Goal: Task Accomplishment & Management: Manage account settings

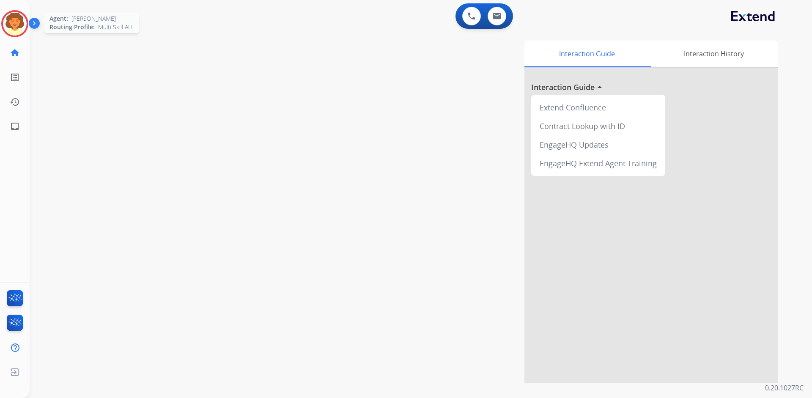
click at [24, 19] on img at bounding box center [15, 24] width 24 height 24
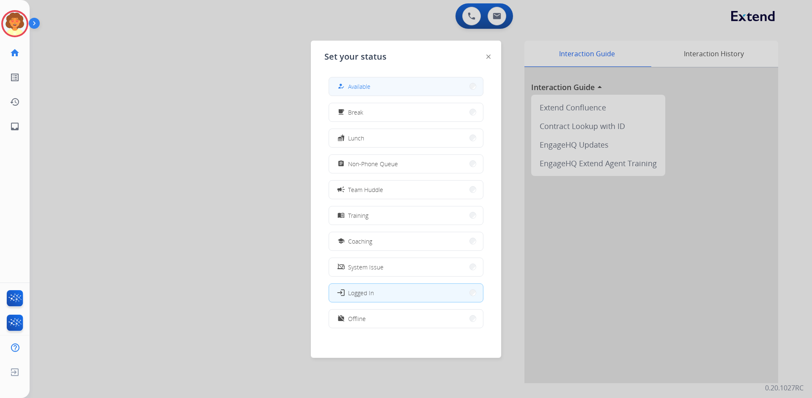
click at [350, 83] on div "how_to_reg Available" at bounding box center [353, 86] width 35 height 10
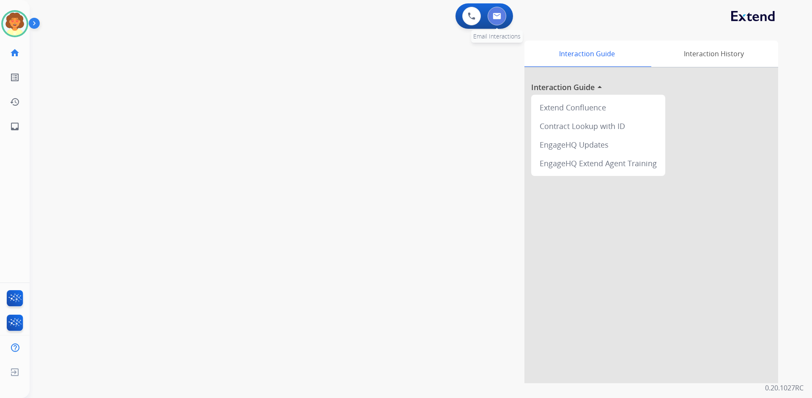
click at [496, 19] on img at bounding box center [497, 16] width 8 height 7
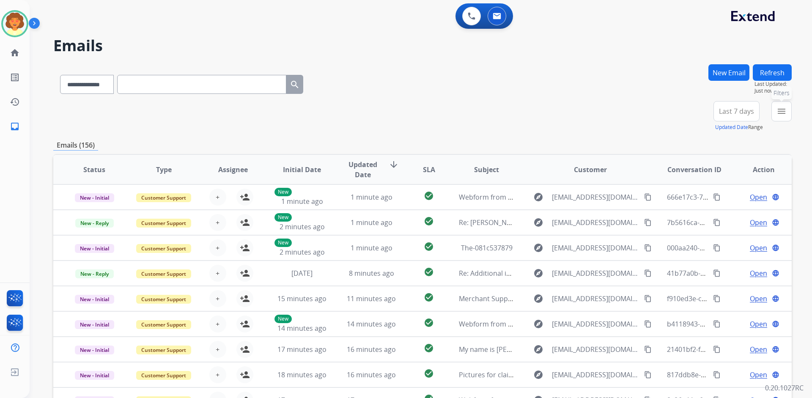
click at [784, 114] on mat-icon "menu" at bounding box center [781, 111] width 10 height 10
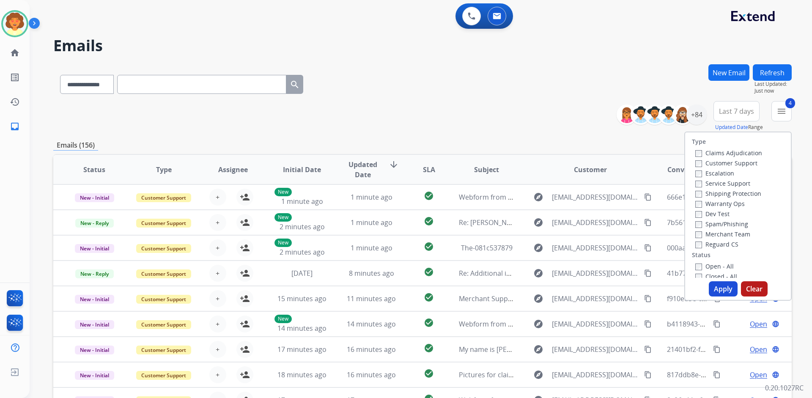
click at [715, 287] on button "Apply" at bounding box center [723, 288] width 29 height 15
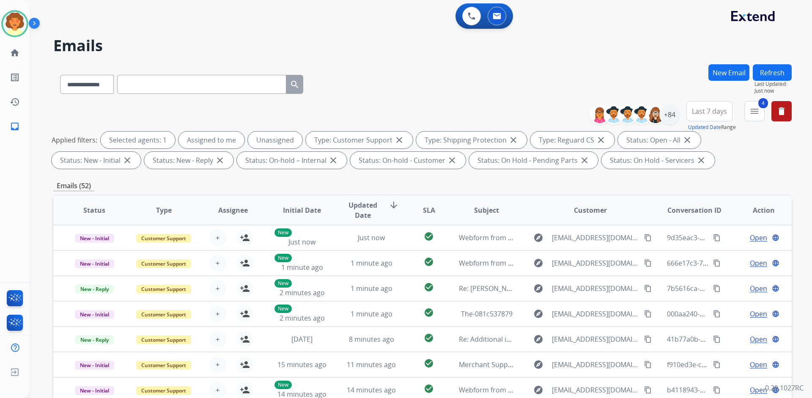
click at [711, 113] on span "Last 7 days" at bounding box center [709, 111] width 35 height 3
click at [697, 218] on div "Last 90 days" at bounding box center [706, 214] width 47 height 13
click at [665, 115] on div "+137" at bounding box center [669, 114] width 20 height 20
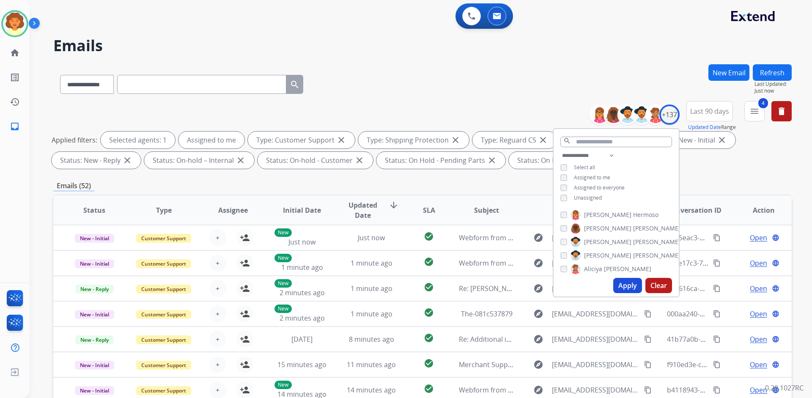
click at [619, 288] on button "Apply" at bounding box center [627, 285] width 29 height 15
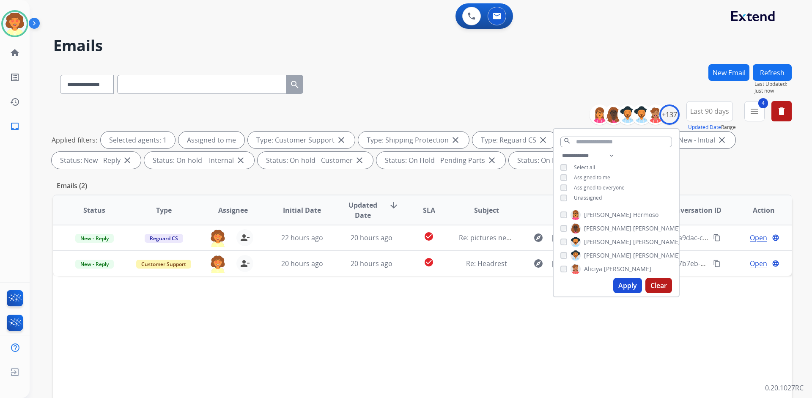
click at [429, 337] on div "Status Type Assignee Initial Date Updated Date arrow_downward SLA Subject Custo…" at bounding box center [422, 336] width 738 height 283
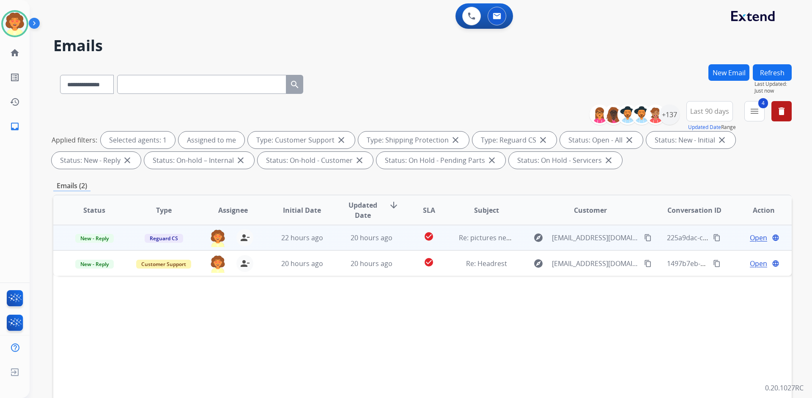
click at [759, 236] on span "Open" at bounding box center [758, 238] width 17 height 10
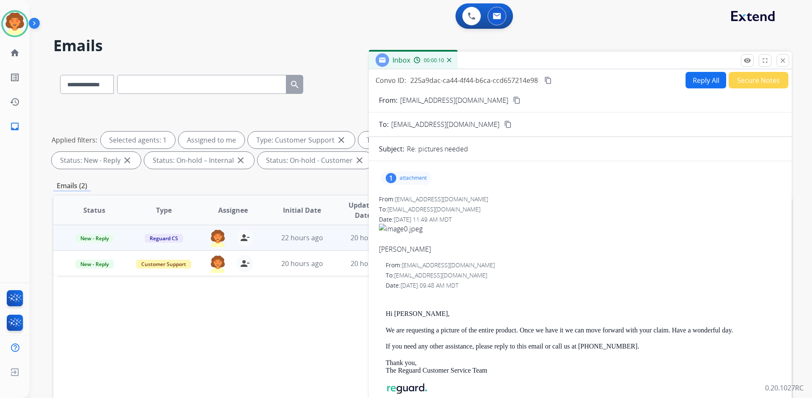
click at [389, 178] on div "1" at bounding box center [391, 178] width 11 height 10
click at [402, 203] on div at bounding box center [408, 200] width 42 height 30
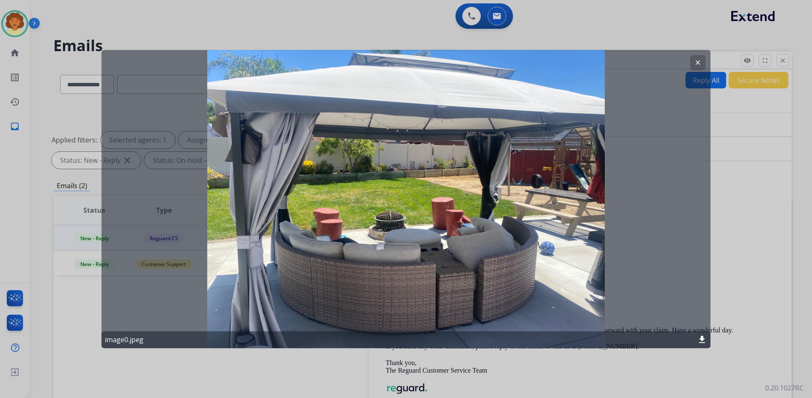
click at [700, 63] on mat-icon "clear" at bounding box center [698, 63] width 8 height 8
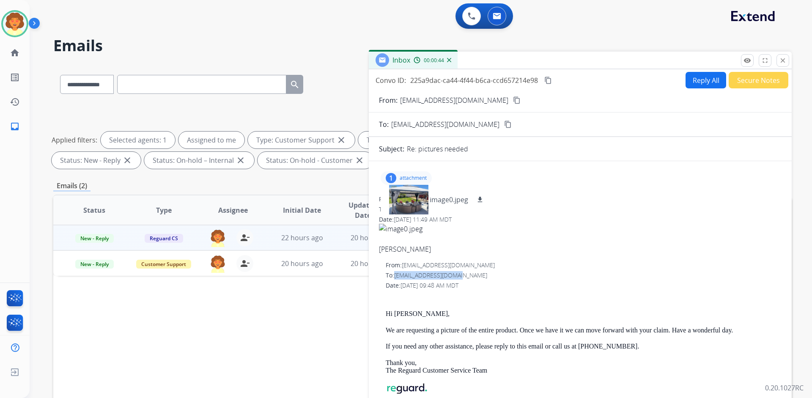
drag, startPoint x: 395, startPoint y: 276, endPoint x: 462, endPoint y: 277, distance: 66.8
click at [462, 277] on div "To: [EMAIL_ADDRESS][DOMAIN_NAME]" at bounding box center [584, 275] width 396 height 8
copy span "[EMAIL_ADDRESS][DOMAIN_NAME]"
click at [479, 201] on mat-icon "download" at bounding box center [480, 200] width 8 height 8
click at [784, 60] on mat-icon "close" at bounding box center [783, 61] width 8 height 8
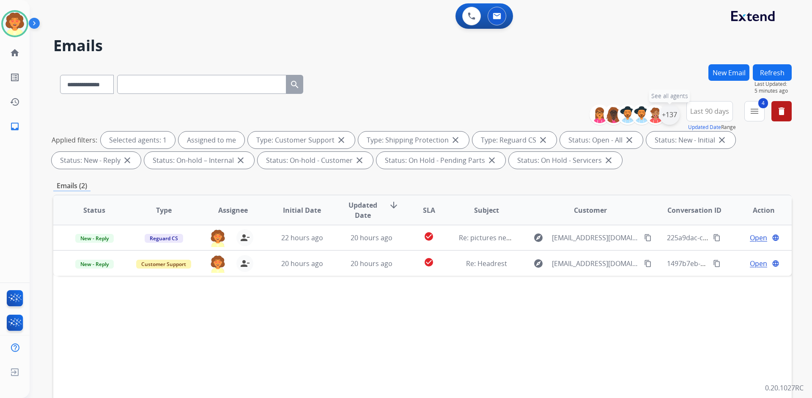
click at [666, 114] on div "+137" at bounding box center [669, 114] width 20 height 20
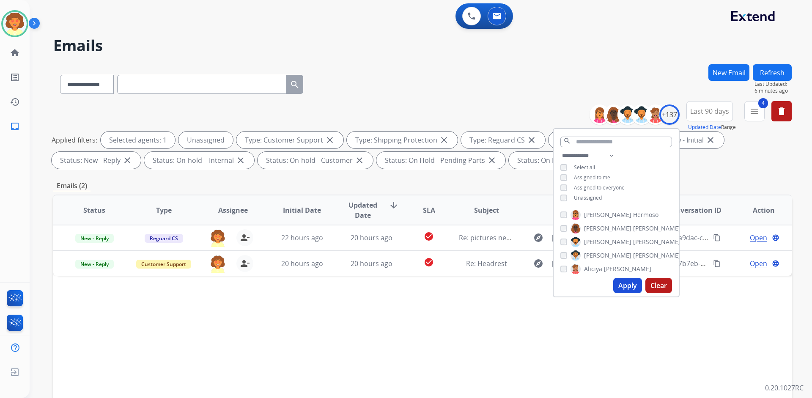
click at [626, 288] on button "Apply" at bounding box center [627, 285] width 29 height 15
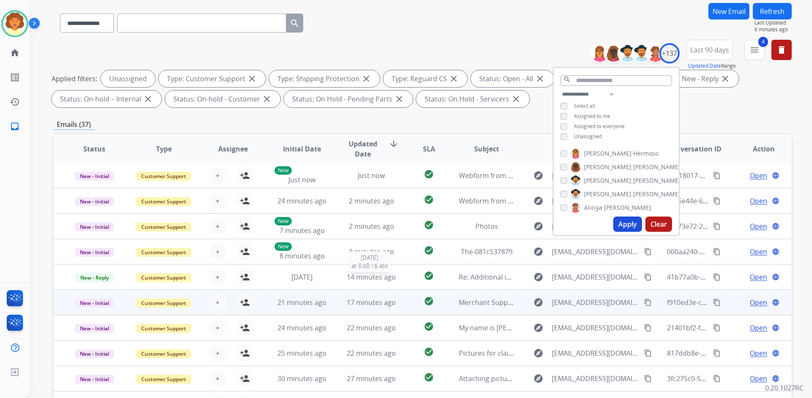
scroll to position [124, 0]
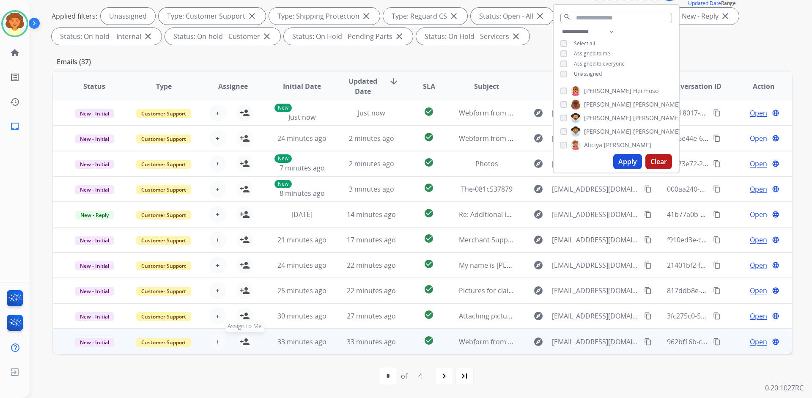
click at [246, 343] on mat-icon "person_add" at bounding box center [245, 342] width 10 height 10
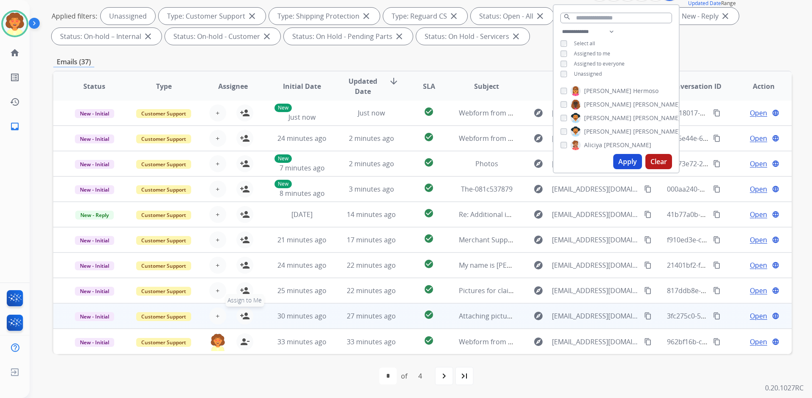
click at [244, 315] on mat-icon "person_add" at bounding box center [245, 316] width 10 height 10
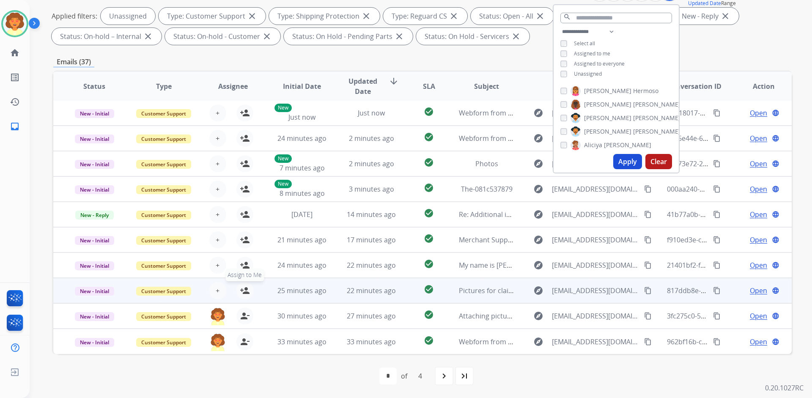
click at [242, 291] on mat-icon "person_add" at bounding box center [245, 290] width 10 height 10
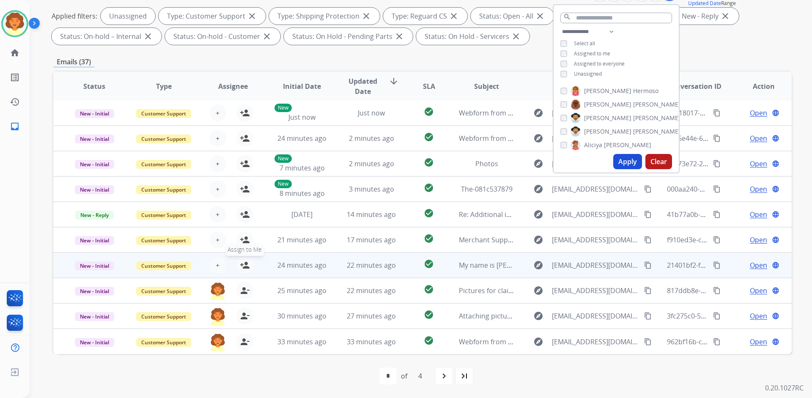
click at [242, 269] on mat-icon "person_add" at bounding box center [245, 265] width 10 height 10
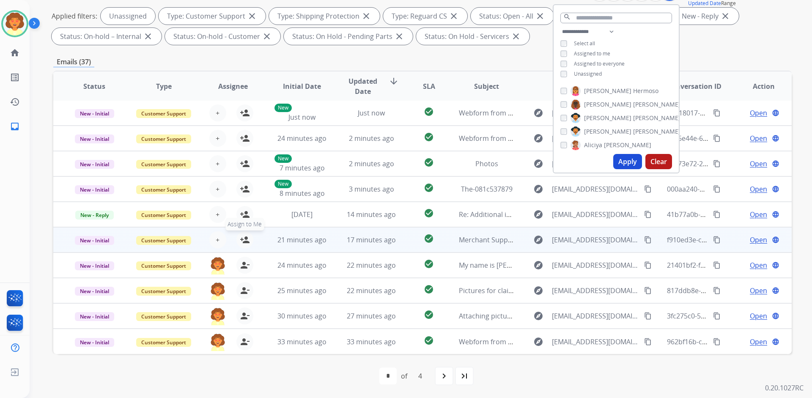
click at [245, 241] on mat-icon "person_add" at bounding box center [245, 240] width 10 height 10
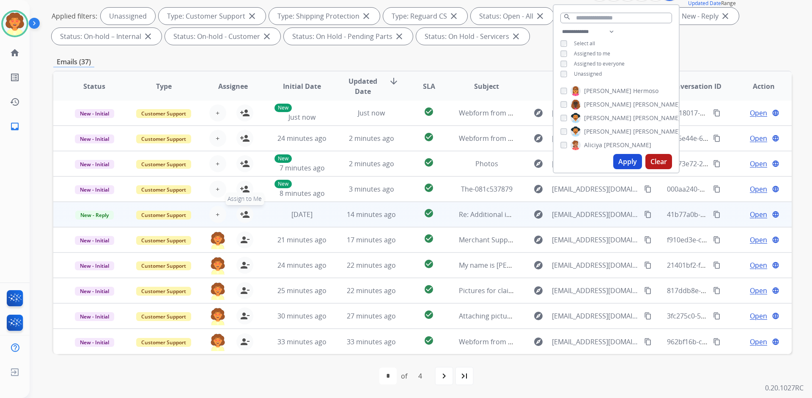
click at [244, 215] on mat-icon "person_add" at bounding box center [245, 214] width 10 height 10
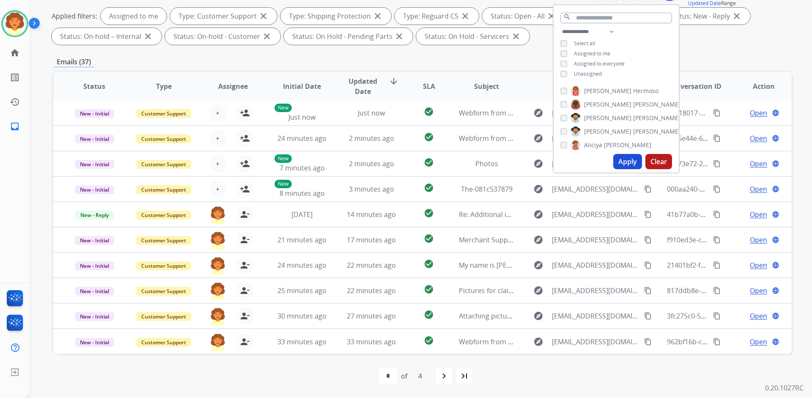
click at [629, 164] on button "Apply" at bounding box center [627, 161] width 29 height 15
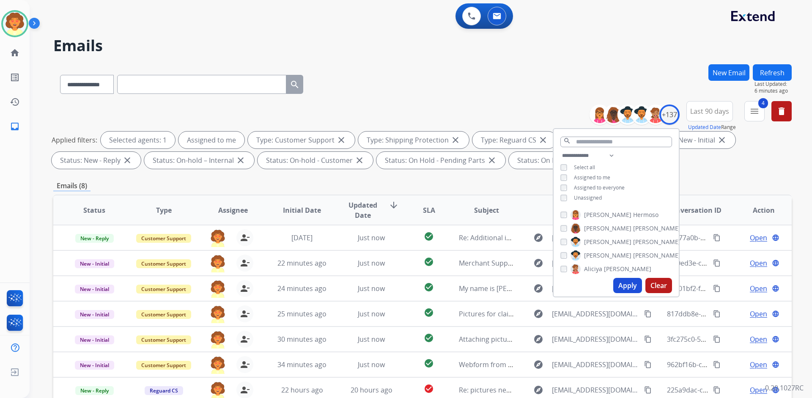
scroll to position [0, 0]
click at [588, 57] on div "**********" at bounding box center [411, 229] width 762 height 398
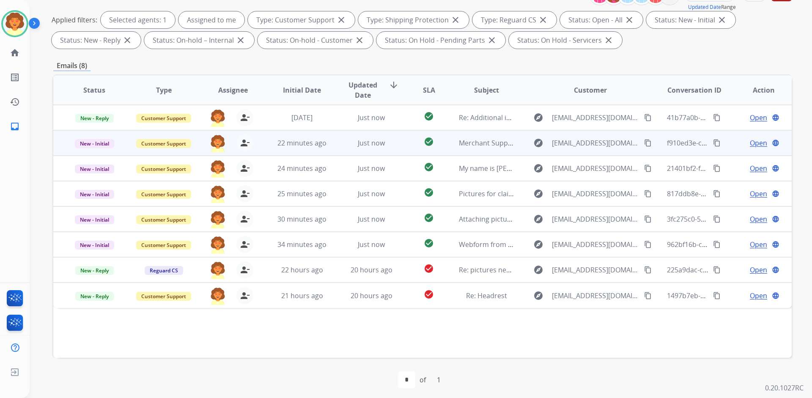
scroll to position [124, 0]
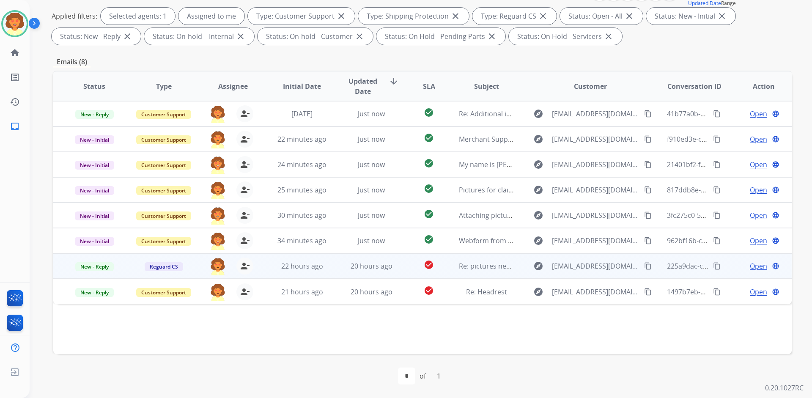
click at [750, 266] on span "Open" at bounding box center [758, 266] width 17 height 10
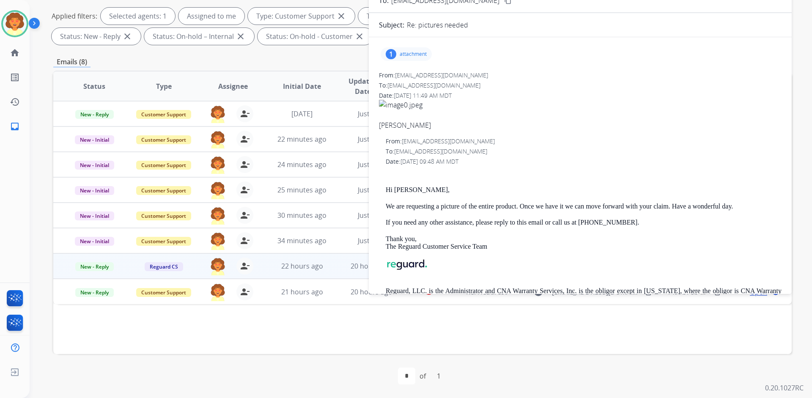
click at [806, 91] on div "**********" at bounding box center [421, 199] width 782 height 398
click at [329, 57] on div "Emails (8)" at bounding box center [422, 62] width 738 height 11
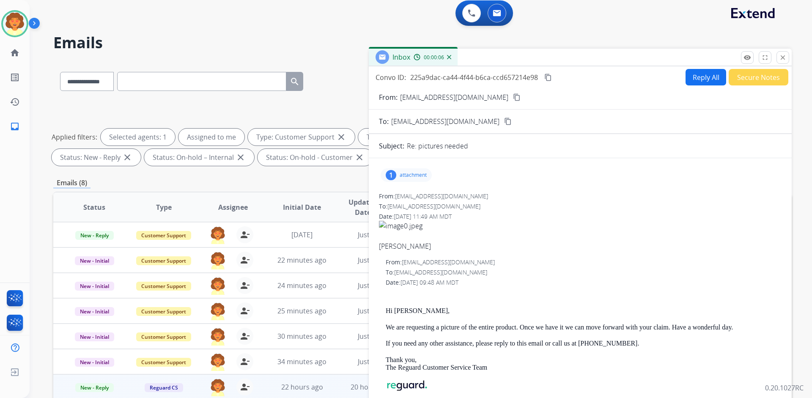
scroll to position [0, 0]
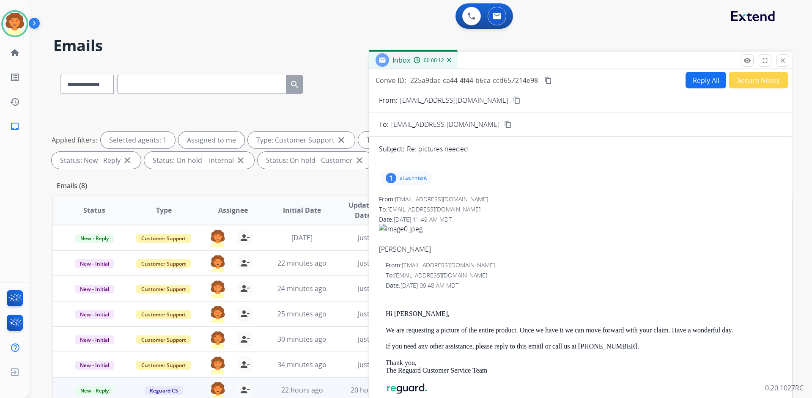
click at [412, 178] on p "attachment" at bounding box center [413, 178] width 27 height 7
click at [700, 80] on button "Reply All" at bounding box center [706, 80] width 41 height 16
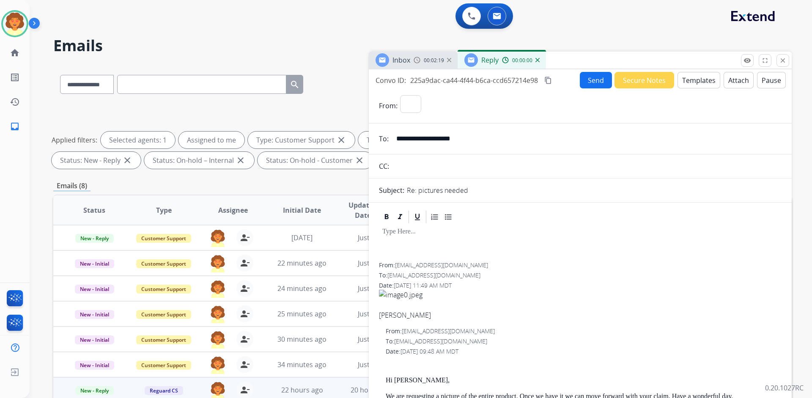
select select "**********"
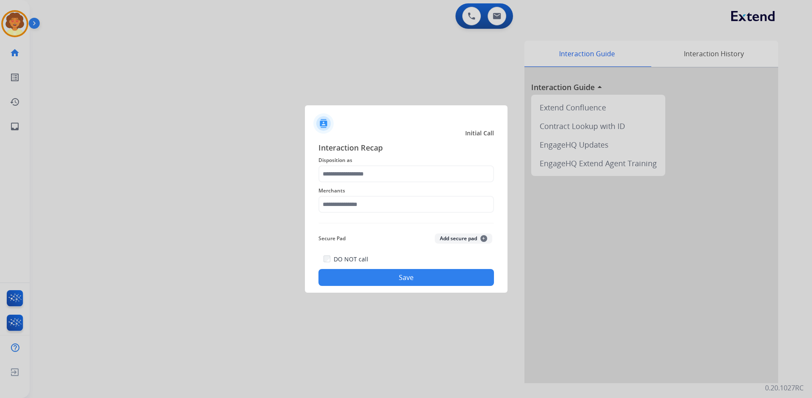
drag, startPoint x: 277, startPoint y: 82, endPoint x: 306, endPoint y: 98, distance: 33.3
click at [306, 98] on div at bounding box center [406, 199] width 812 height 398
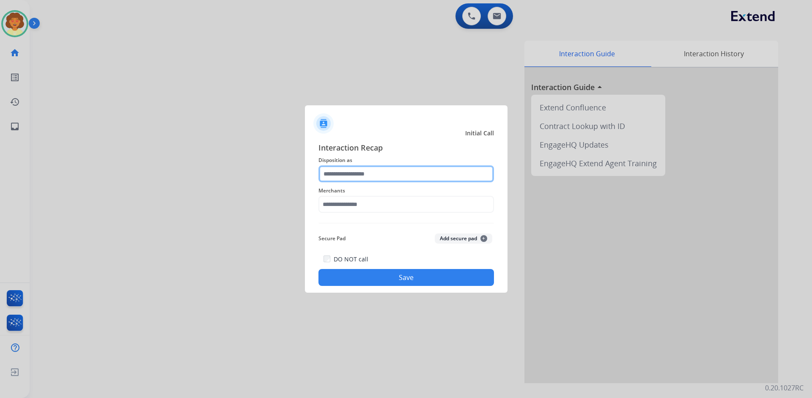
click at [357, 176] on input "text" at bounding box center [406, 173] width 176 height 17
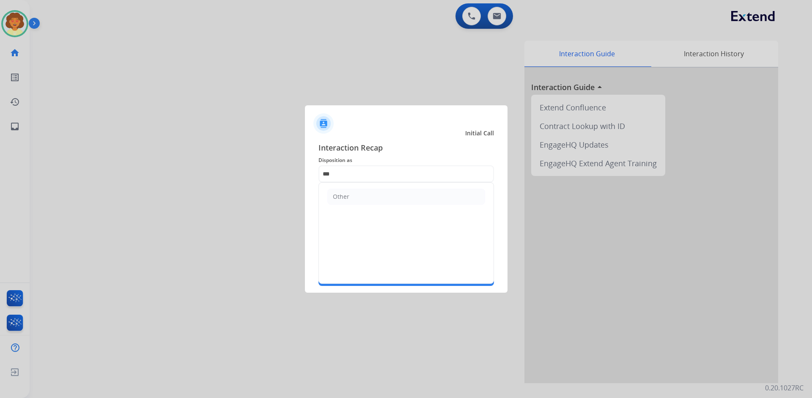
click at [398, 201] on li "Other" at bounding box center [406, 197] width 158 height 16
type input "*****"
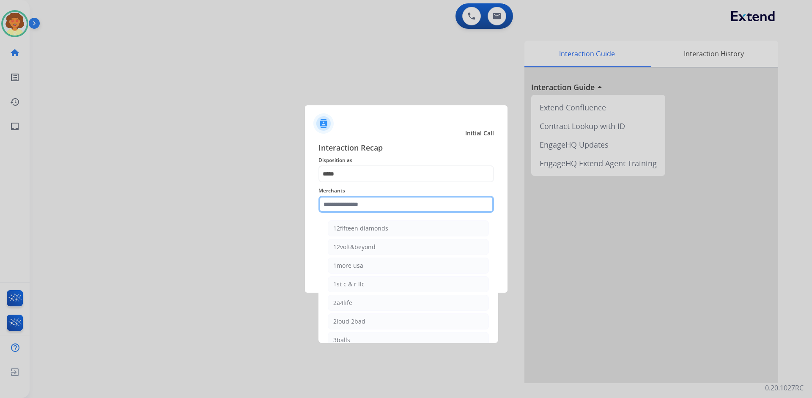
click at [363, 204] on input "text" at bounding box center [406, 204] width 176 height 17
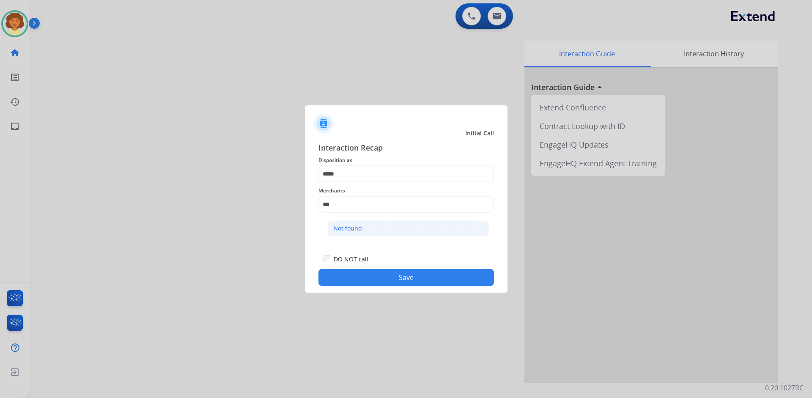
click at [367, 226] on li "Not found" at bounding box center [408, 228] width 161 height 16
type input "*********"
click at [398, 276] on button "Save" at bounding box center [406, 277] width 176 height 17
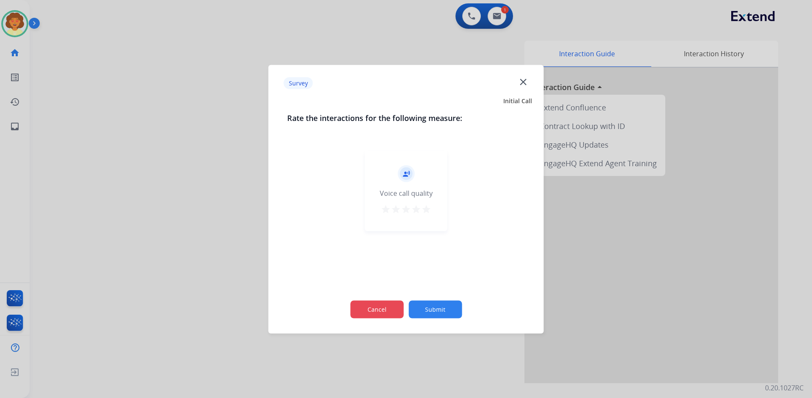
click at [378, 312] on button "Cancel" at bounding box center [376, 309] width 53 height 18
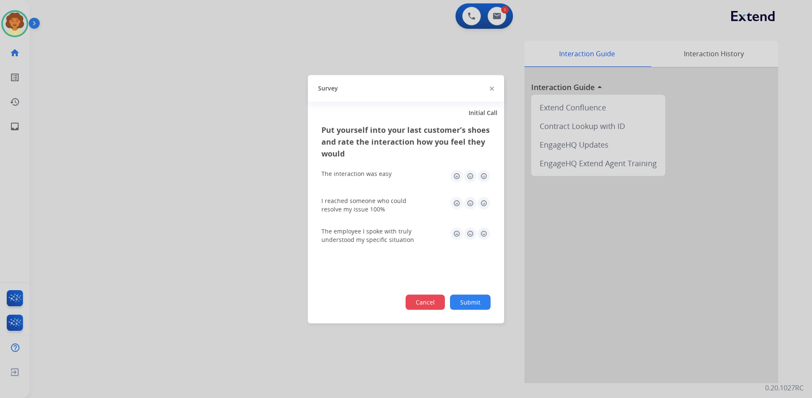
click at [419, 305] on button "Cancel" at bounding box center [425, 301] width 39 height 15
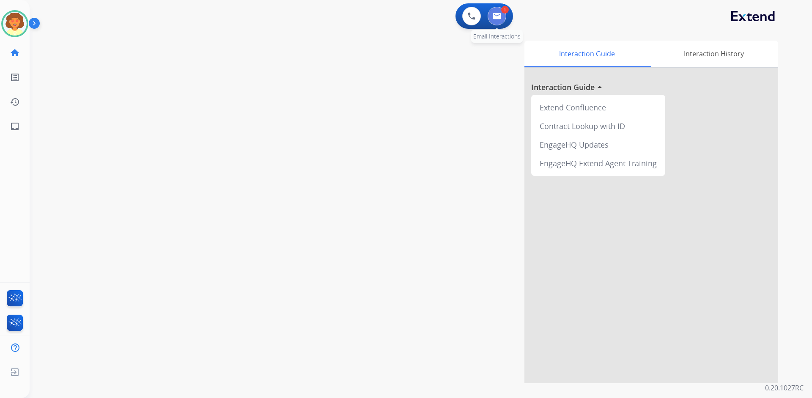
click at [494, 16] on img at bounding box center [497, 16] width 8 height 7
select select "**********"
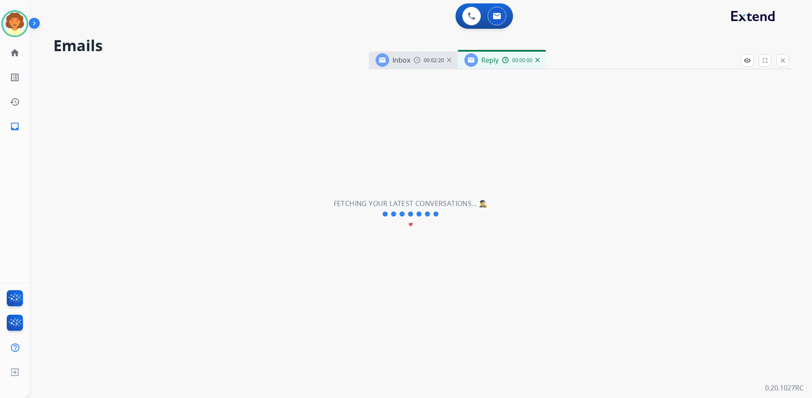
select select "**********"
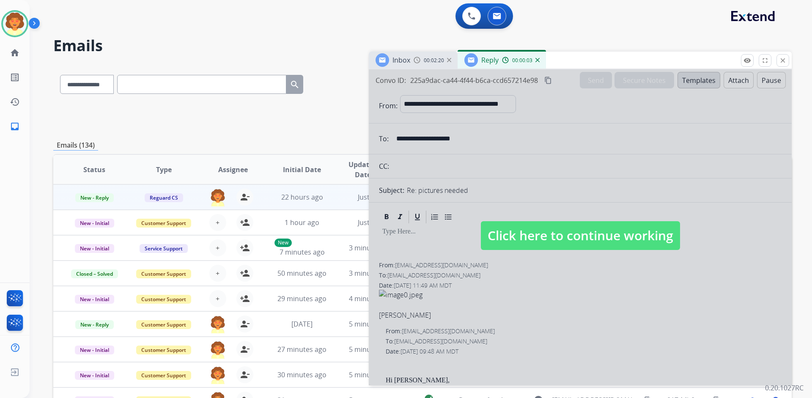
click at [735, 270] on div at bounding box center [580, 227] width 423 height 316
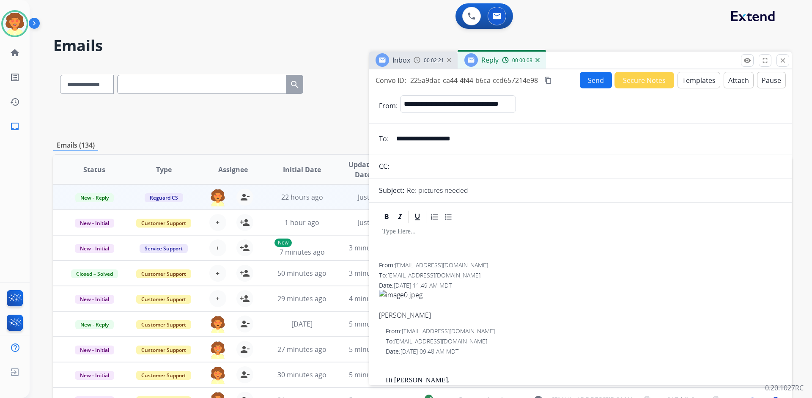
click at [689, 82] on button "Templates" at bounding box center [699, 80] width 43 height 16
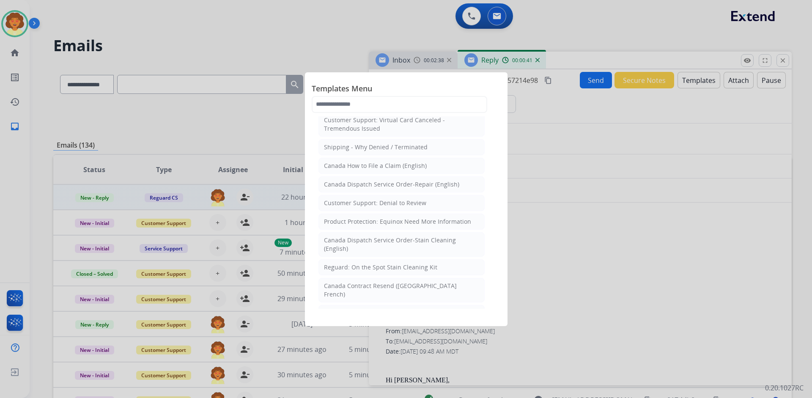
scroll to position [592, 0]
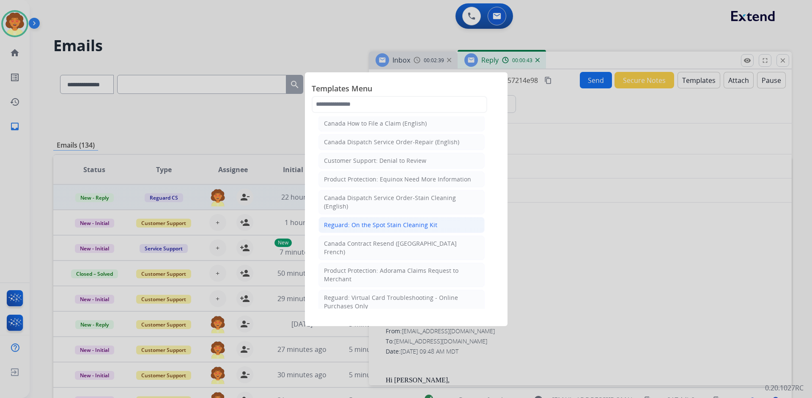
click at [423, 224] on div "Reguard: On the Spot Stain Cleaning Kit" at bounding box center [380, 225] width 113 height 8
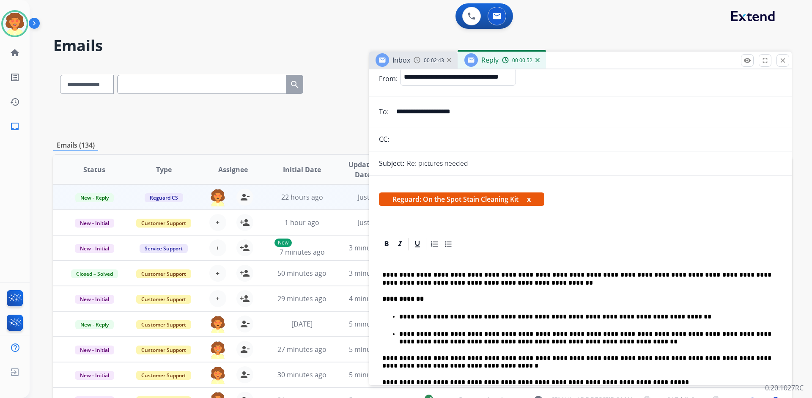
scroll to position [0, 0]
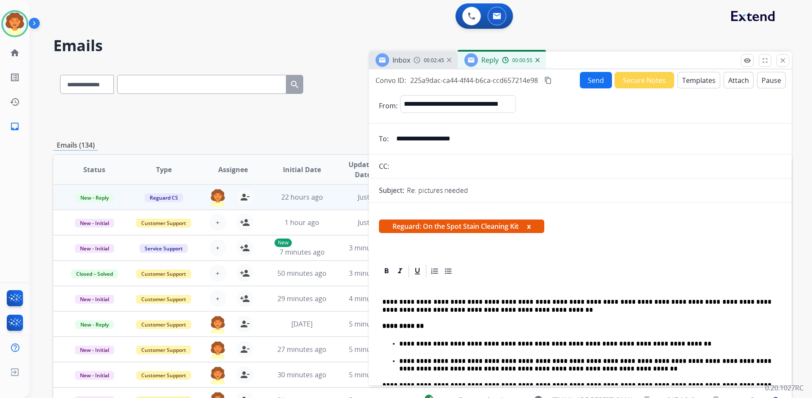
click at [589, 81] on button "Send" at bounding box center [596, 80] width 32 height 16
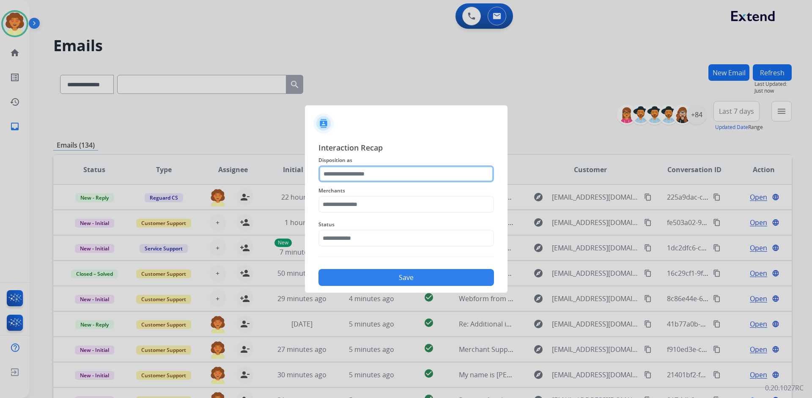
click at [361, 173] on input "text" at bounding box center [406, 173] width 176 height 17
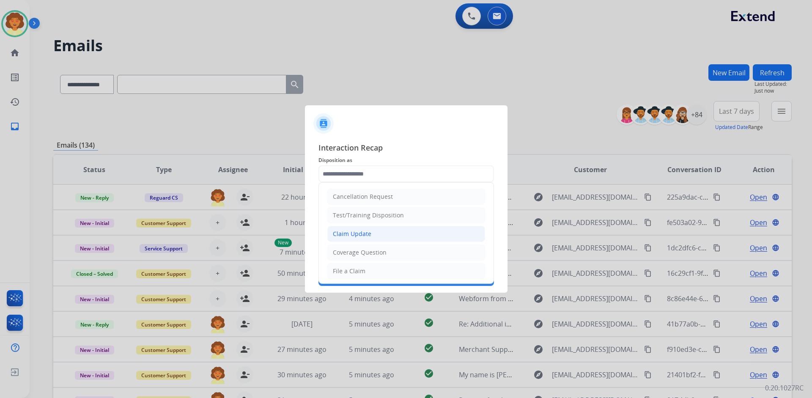
click at [374, 235] on li "Claim Update" at bounding box center [406, 234] width 158 height 16
type input "**********"
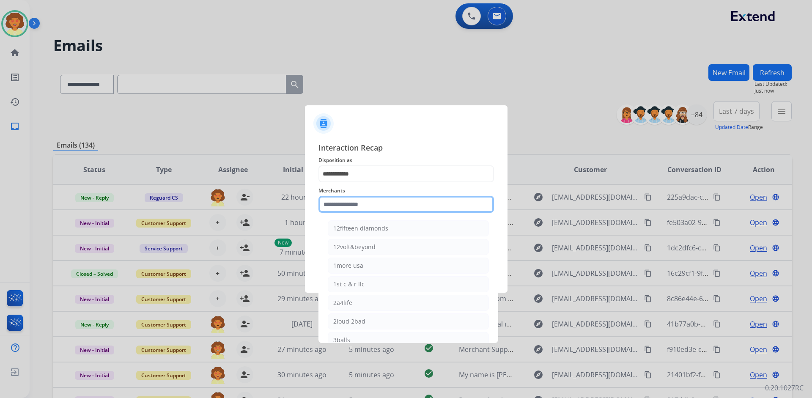
click at [346, 205] on input "text" at bounding box center [406, 204] width 176 height 17
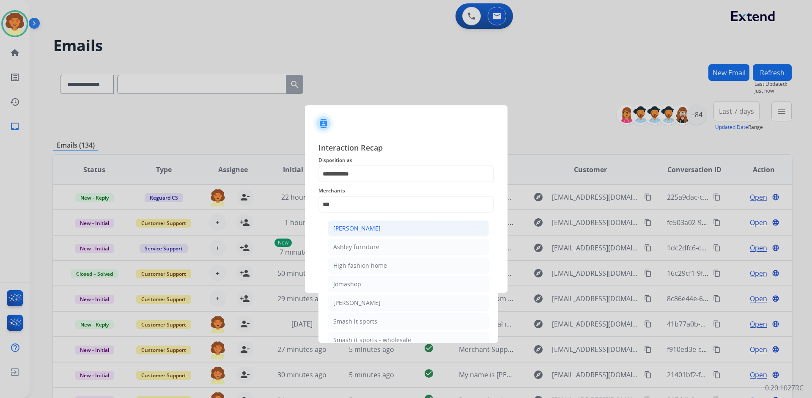
click at [350, 230] on div "[PERSON_NAME]" at bounding box center [356, 228] width 47 height 8
type input "**********"
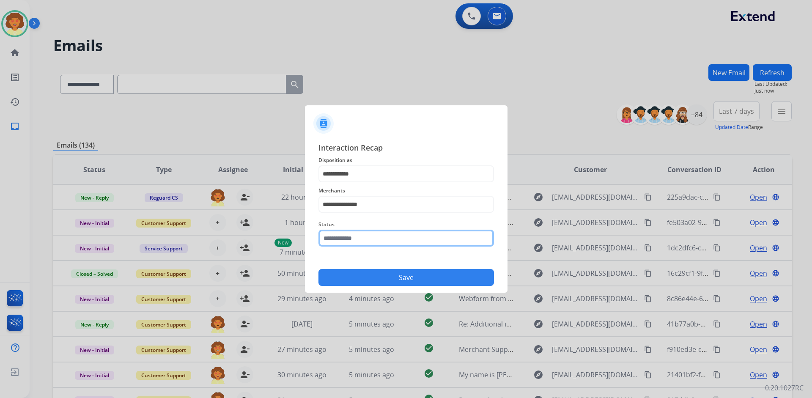
click at [372, 241] on input "text" at bounding box center [406, 238] width 176 height 17
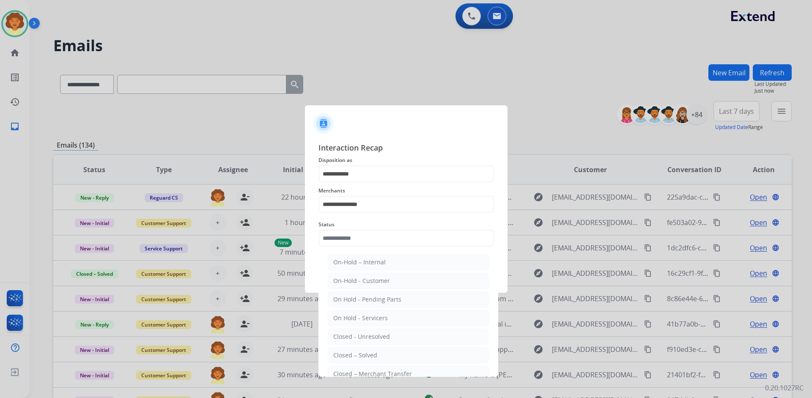
drag, startPoint x: 373, startPoint y: 354, endPoint x: 375, endPoint y: 348, distance: 5.8
click at [374, 351] on div "Closed – Solved" at bounding box center [355, 355] width 44 height 8
type input "**********"
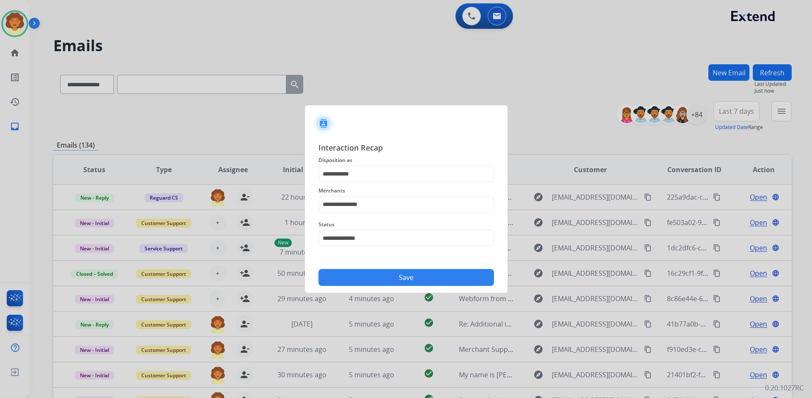
click at [401, 276] on button "Save" at bounding box center [406, 277] width 176 height 17
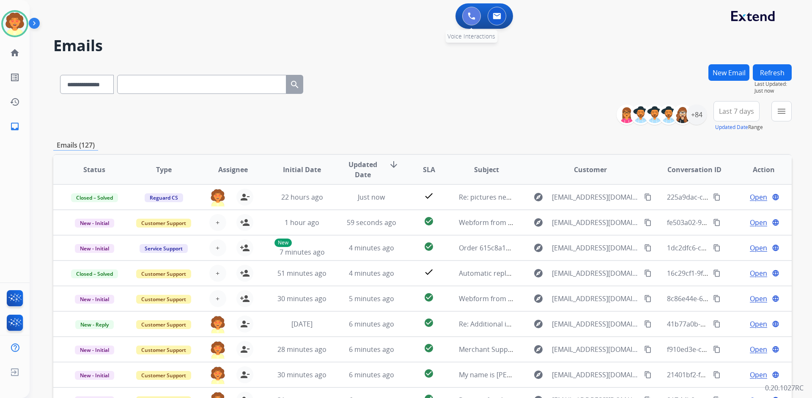
click at [472, 12] on img at bounding box center [472, 16] width 8 height 8
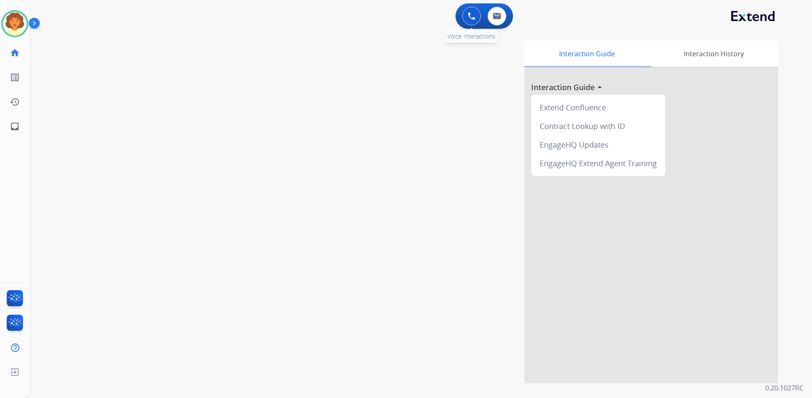
click at [472, 16] on img at bounding box center [472, 16] width 8 height 8
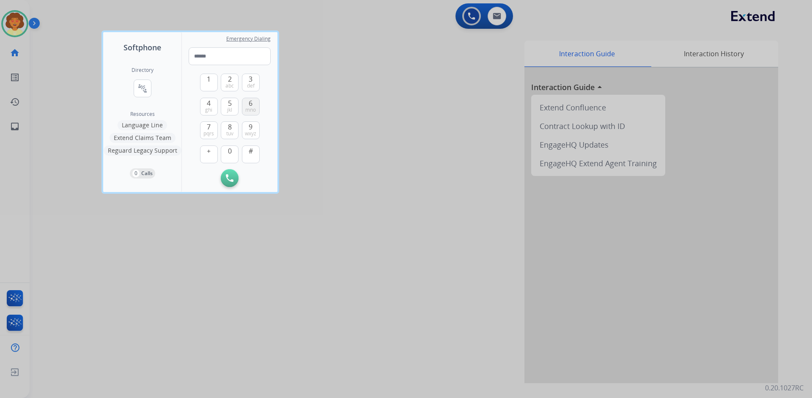
click at [249, 109] on span "mno" at bounding box center [250, 110] width 11 height 7
click at [211, 80] on button "1" at bounding box center [209, 83] width 18 height 18
click at [254, 129] on button "9 wxyz" at bounding box center [251, 130] width 18 height 18
click at [208, 107] on span "ghi" at bounding box center [208, 110] width 7 height 7
click at [224, 104] on button "5 jkl" at bounding box center [230, 107] width 18 height 18
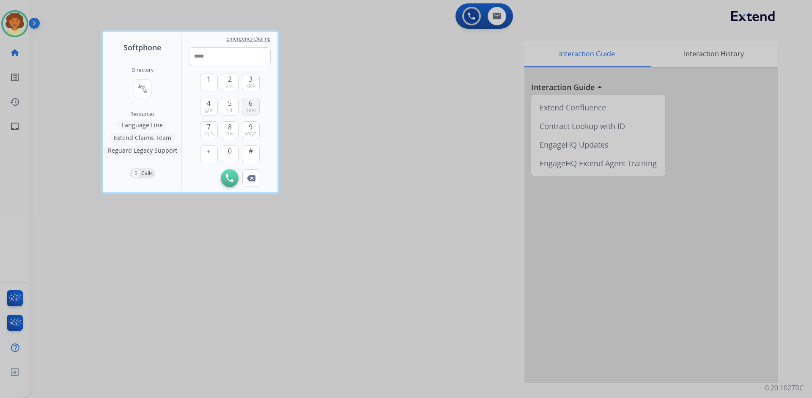
click at [253, 107] on span "mno" at bounding box center [250, 110] width 11 height 7
click at [227, 152] on button "0" at bounding box center [230, 154] width 18 height 18
click at [231, 126] on span "8" at bounding box center [230, 127] width 4 height 10
click at [232, 152] on button "0" at bounding box center [230, 154] width 18 height 18
click at [232, 103] on button "5 jkl" at bounding box center [230, 107] width 18 height 18
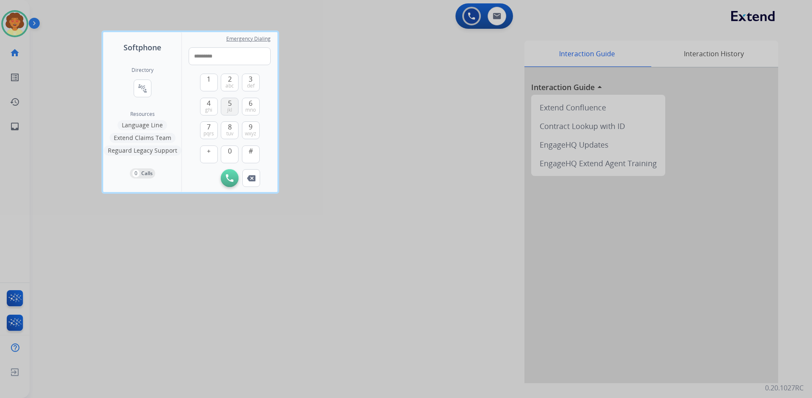
type input "**********"
click at [229, 177] on img at bounding box center [230, 178] width 8 height 8
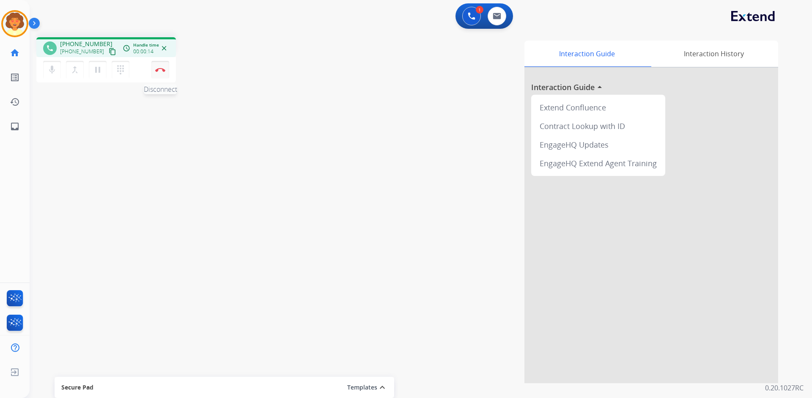
click at [160, 71] on img at bounding box center [160, 70] width 10 height 4
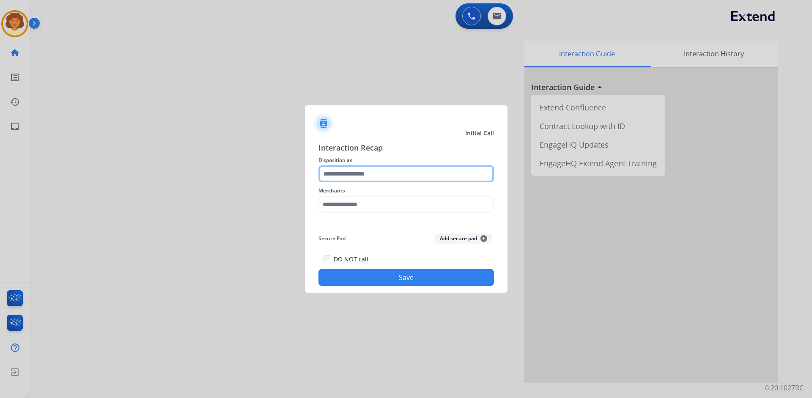
click at [360, 173] on input "text" at bounding box center [406, 173] width 176 height 17
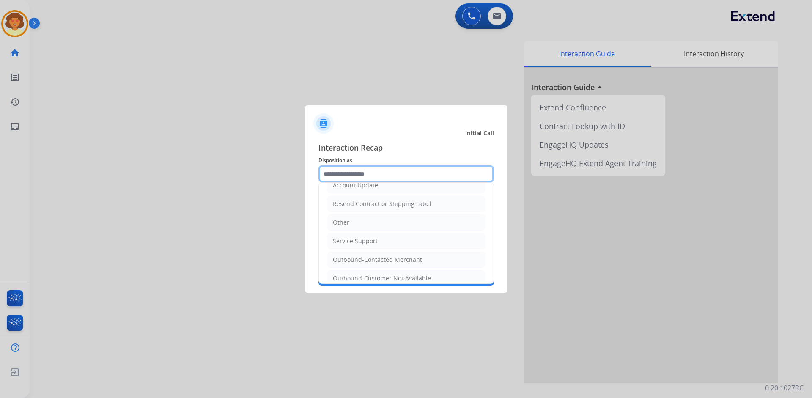
scroll to position [169, 0]
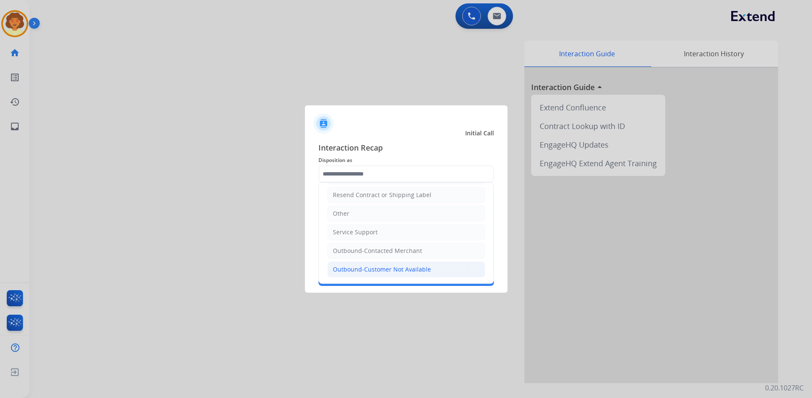
click at [426, 270] on div "Outbound-Customer Not Available" at bounding box center [382, 269] width 98 height 8
type input "**********"
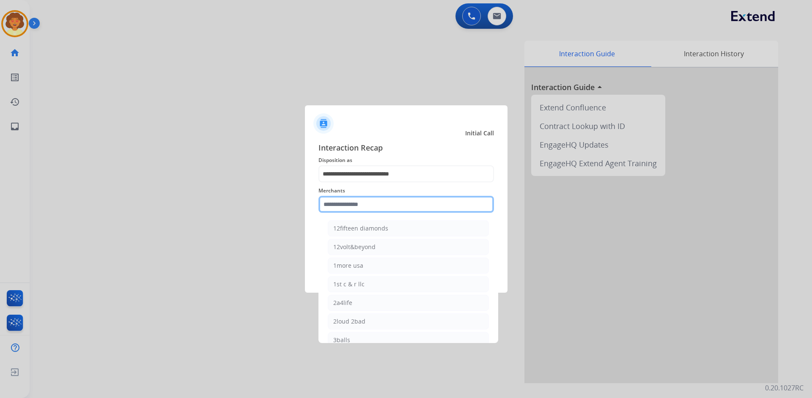
click at [349, 201] on input "text" at bounding box center [406, 204] width 176 height 17
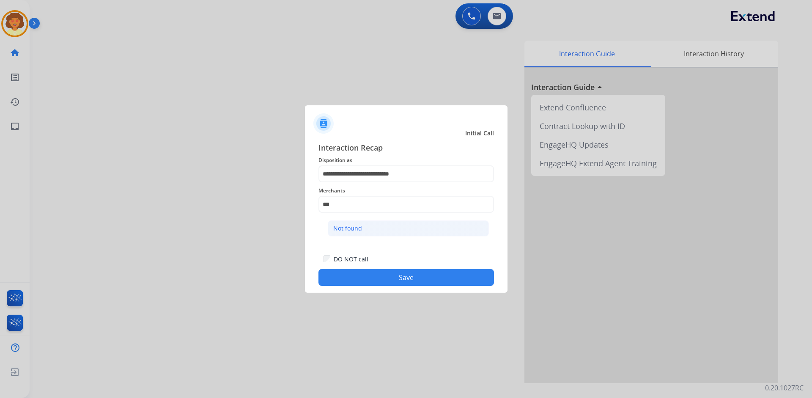
click at [362, 228] on li "Not found" at bounding box center [408, 228] width 161 height 16
type input "*********"
click at [380, 275] on button "Save" at bounding box center [406, 277] width 176 height 17
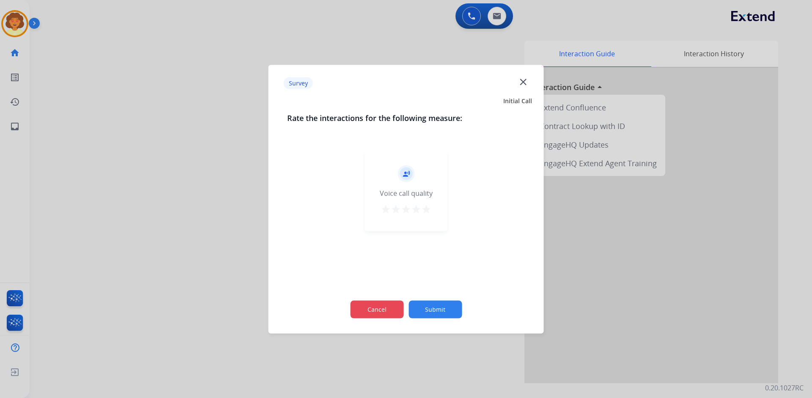
click at [382, 307] on button "Cancel" at bounding box center [376, 309] width 53 height 18
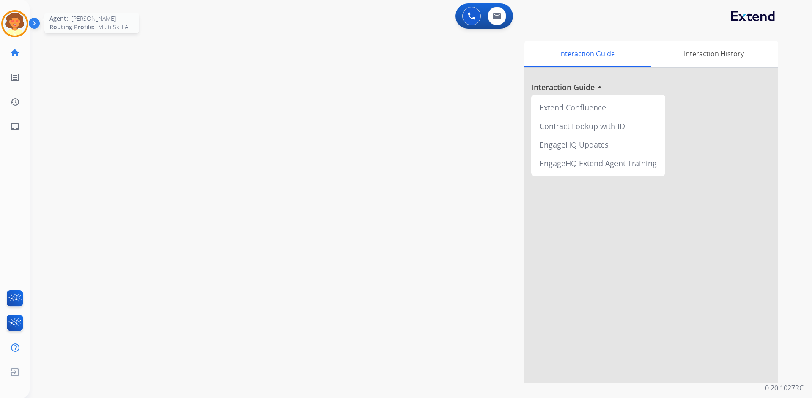
click at [16, 16] on img at bounding box center [15, 24] width 24 height 24
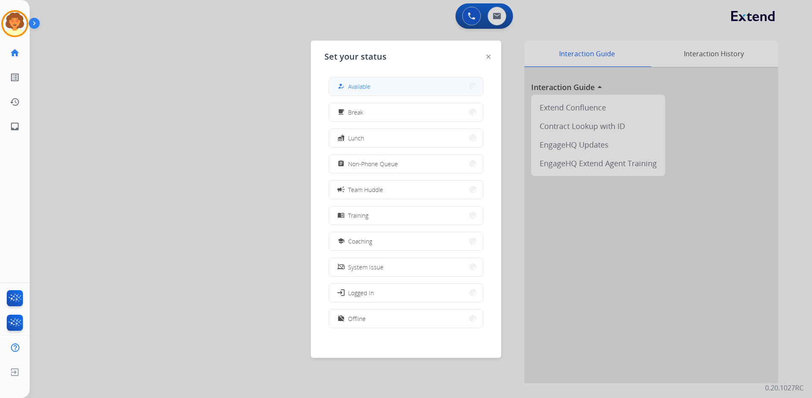
click at [359, 88] on span "Available" at bounding box center [359, 86] width 22 height 9
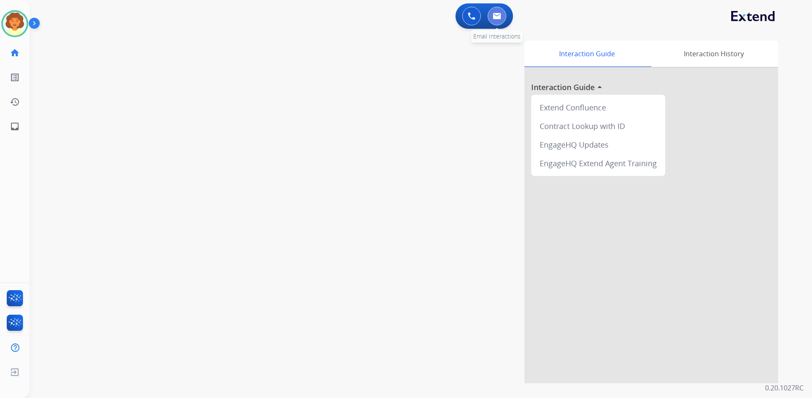
click at [494, 16] on img at bounding box center [497, 16] width 8 height 7
select select "**********"
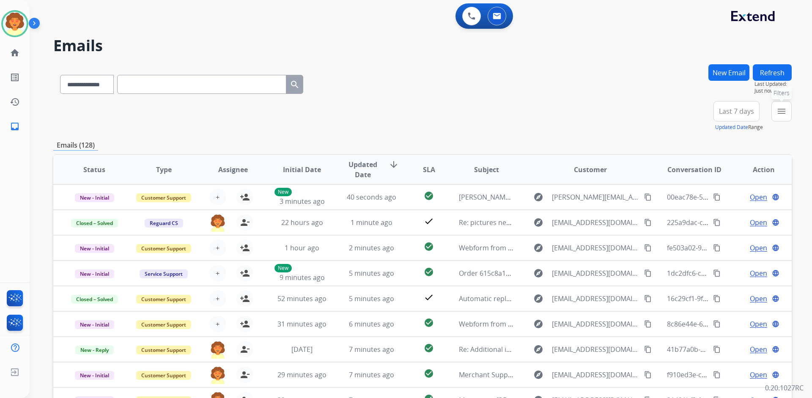
click at [783, 114] on mat-icon "menu" at bounding box center [781, 111] width 10 height 10
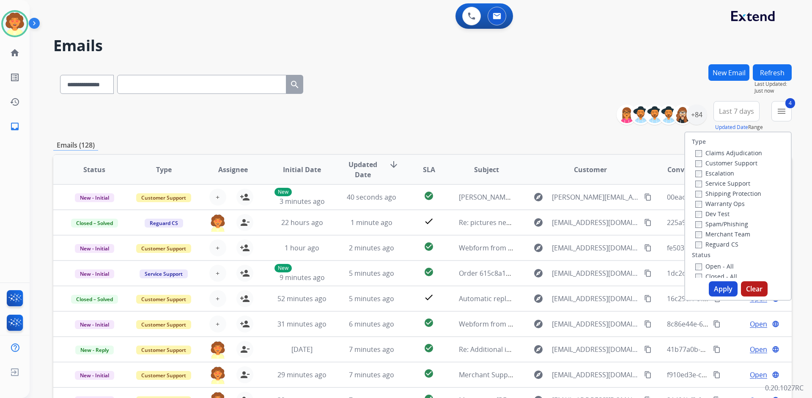
click at [725, 290] on button "Apply" at bounding box center [723, 288] width 29 height 15
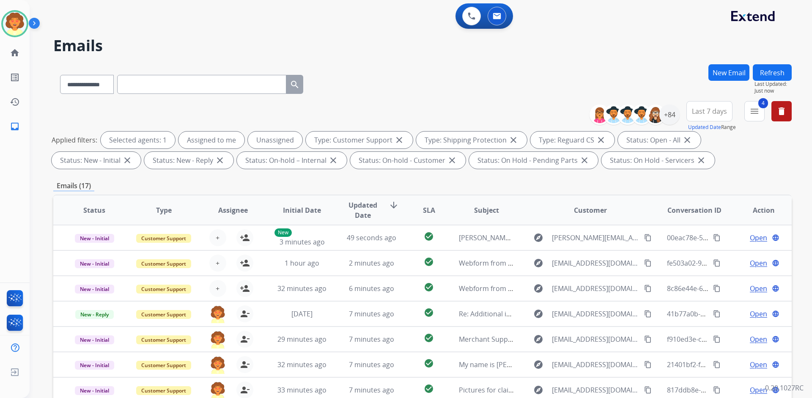
click at [708, 113] on span "Last 7 days" at bounding box center [709, 111] width 35 height 3
click at [715, 213] on div "Last 90 days" at bounding box center [706, 214] width 47 height 13
click at [667, 113] on div "+137" at bounding box center [669, 114] width 20 height 20
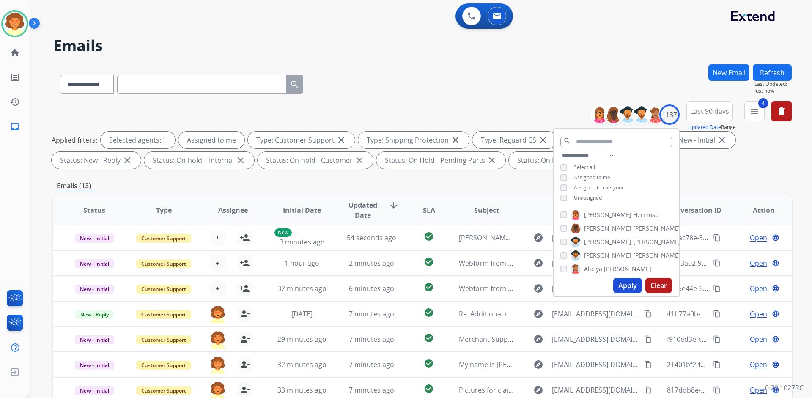
click at [622, 289] on button "Apply" at bounding box center [627, 285] width 29 height 15
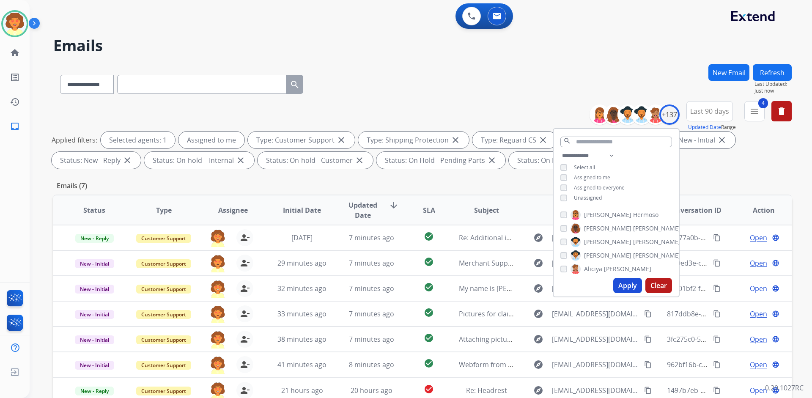
click at [732, 159] on div "Applied filters: Selected agents: 1 Assigned to me Type: Customer Support close…" at bounding box center [421, 150] width 738 height 37
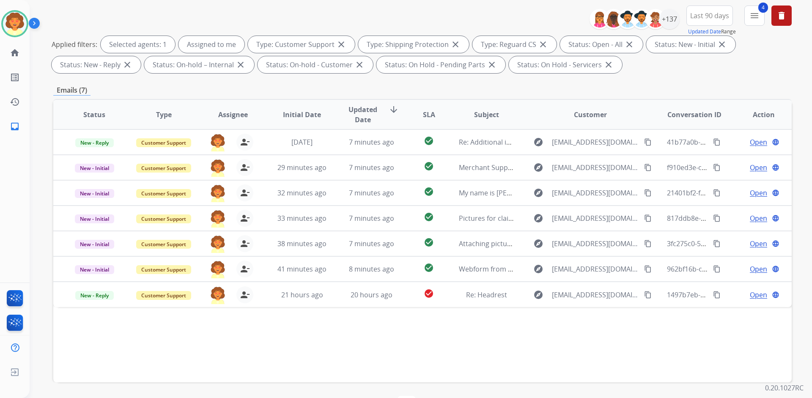
scroll to position [124, 0]
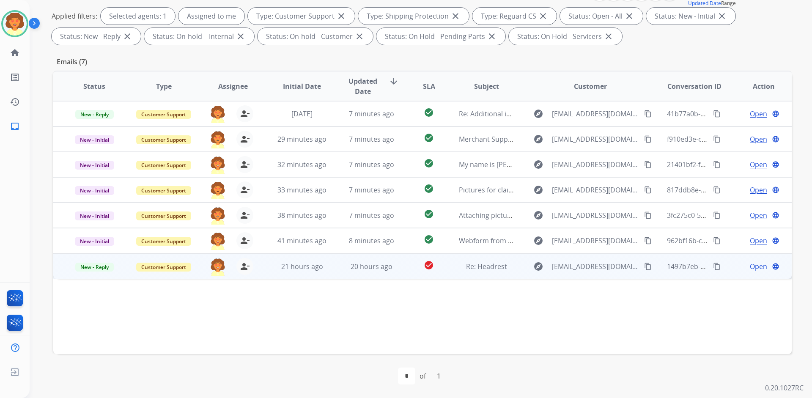
click at [751, 266] on span "Open" at bounding box center [758, 266] width 17 height 10
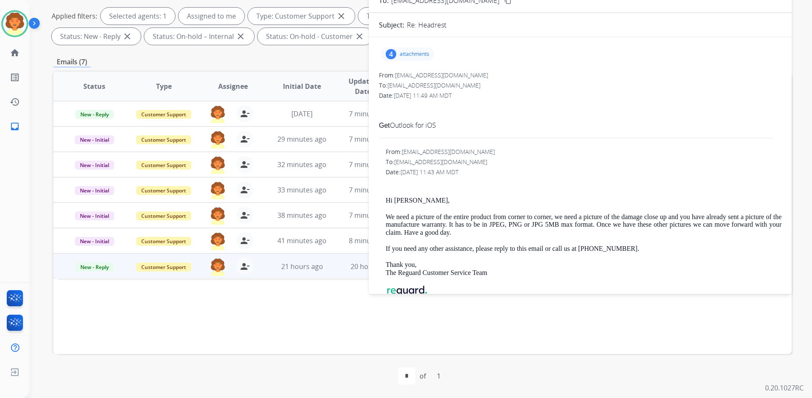
click at [388, 54] on div "4" at bounding box center [391, 54] width 11 height 10
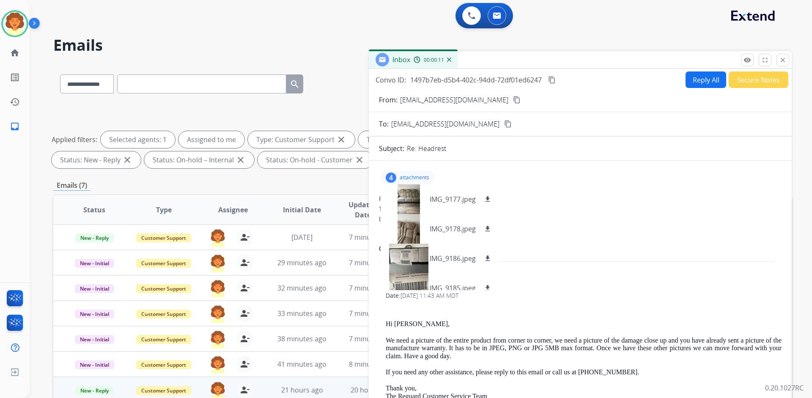
scroll to position [0, 0]
drag, startPoint x: 401, startPoint y: 101, endPoint x: 466, endPoint y: 104, distance: 64.8
click at [466, 104] on p "[EMAIL_ADDRESS][DOMAIN_NAME]" at bounding box center [454, 100] width 108 height 10
copy p "[EMAIL_ADDRESS][DOMAIN_NAME]"
click at [489, 203] on mat-icon "download" at bounding box center [488, 200] width 8 height 8
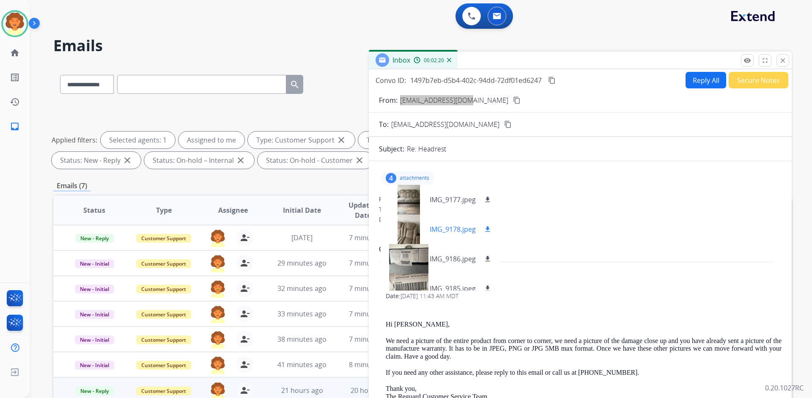
click at [490, 230] on mat-icon "download" at bounding box center [488, 229] width 8 height 8
click at [696, 81] on button "Reply All" at bounding box center [706, 80] width 41 height 16
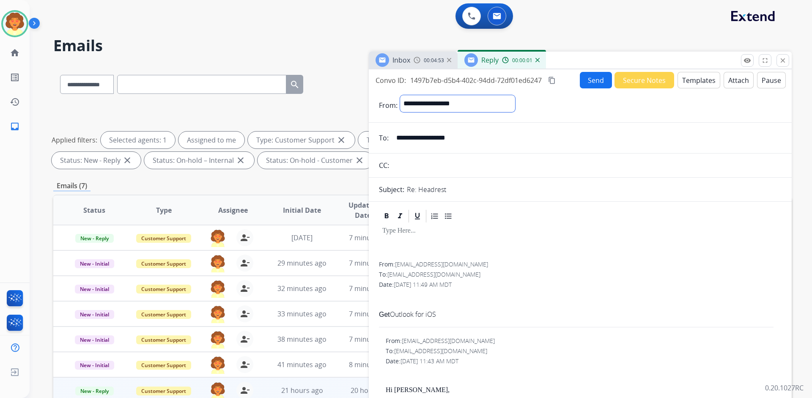
click at [474, 99] on select "**********" at bounding box center [457, 103] width 115 height 17
select select "**********"
click at [400, 95] on select "**********" at bounding box center [457, 103] width 115 height 17
click at [700, 80] on button "Templates" at bounding box center [699, 80] width 43 height 16
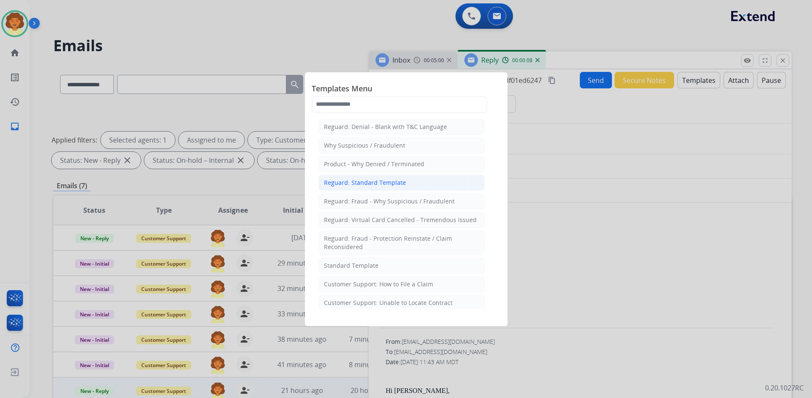
click at [425, 184] on li "Reguard: Standard Template" at bounding box center [401, 183] width 166 height 16
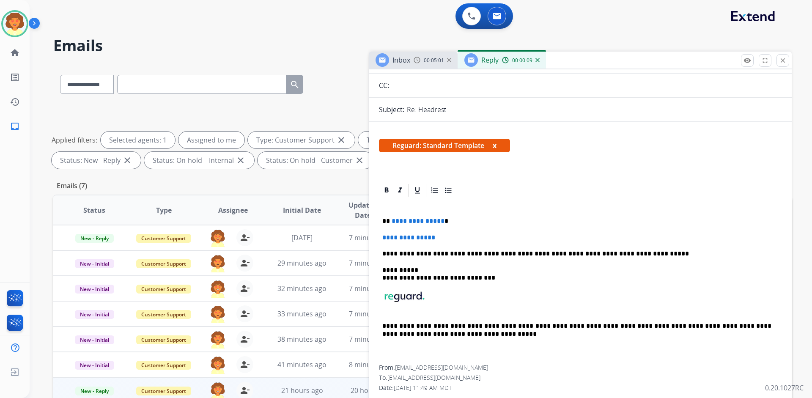
scroll to position [127, 0]
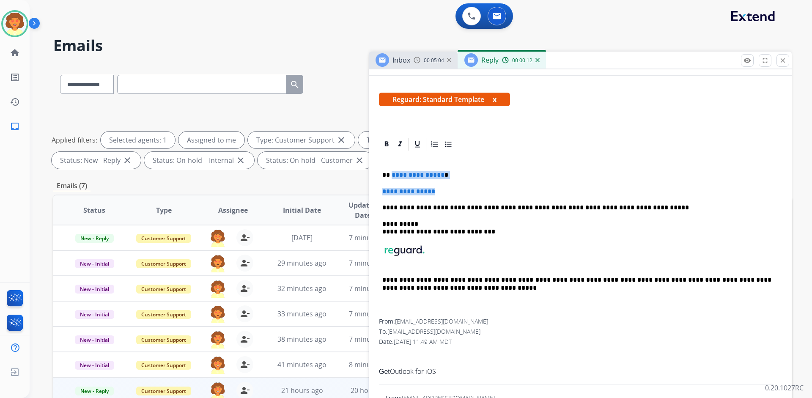
drag, startPoint x: 391, startPoint y: 173, endPoint x: 450, endPoint y: 188, distance: 61.2
click at [450, 188] on div "**********" at bounding box center [580, 235] width 403 height 167
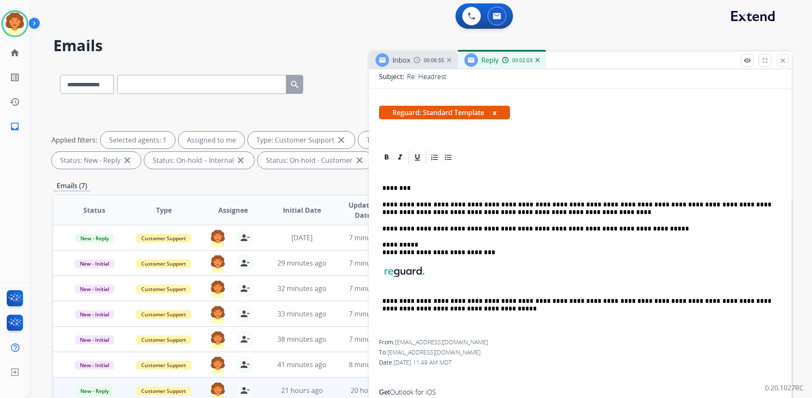
scroll to position [0, 0]
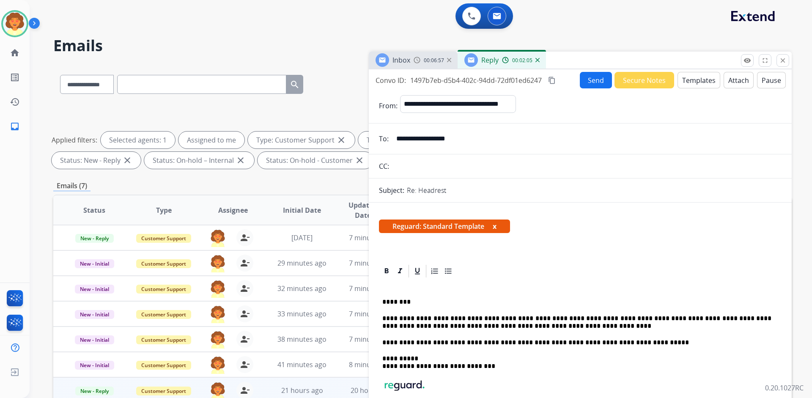
click at [593, 80] on button "Send" at bounding box center [596, 80] width 32 height 16
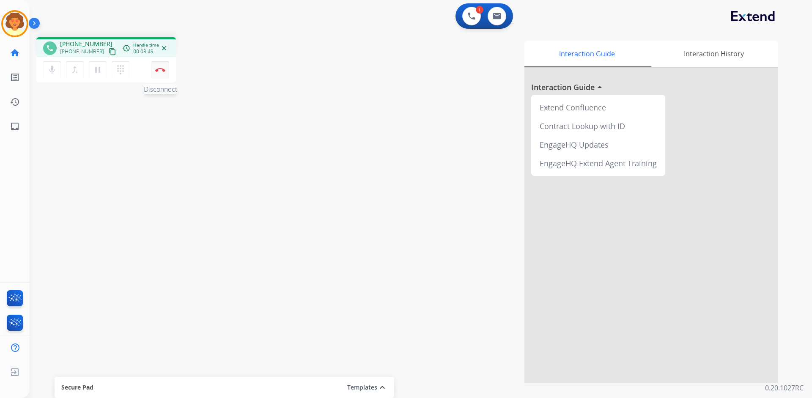
click at [166, 73] on button "Disconnect" at bounding box center [160, 70] width 18 height 18
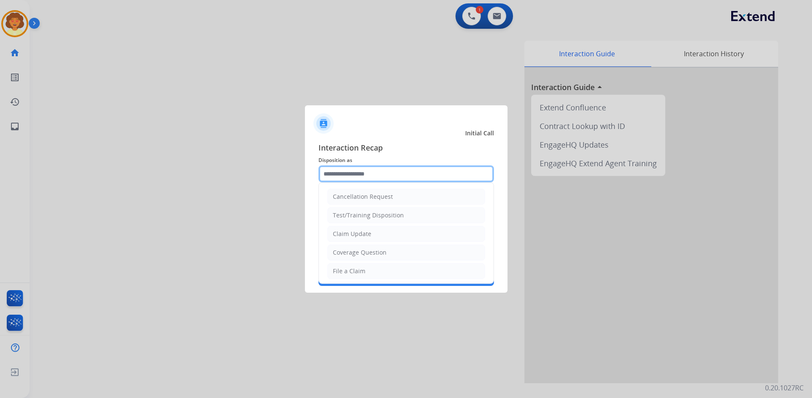
click at [351, 175] on input "text" at bounding box center [406, 173] width 176 height 17
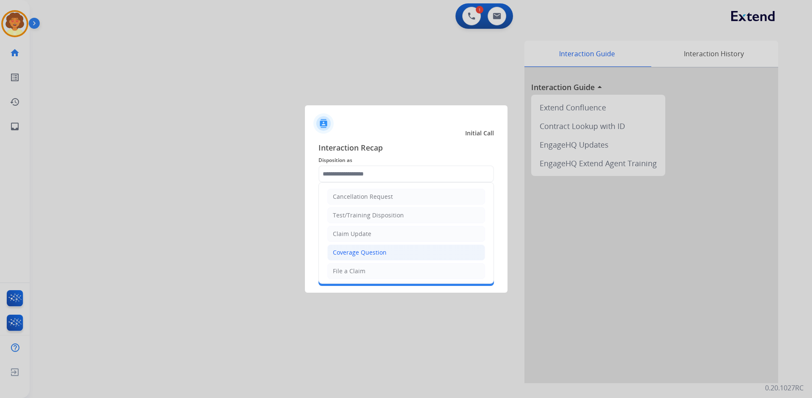
click at [368, 255] on div "Coverage Question" at bounding box center [360, 252] width 54 height 8
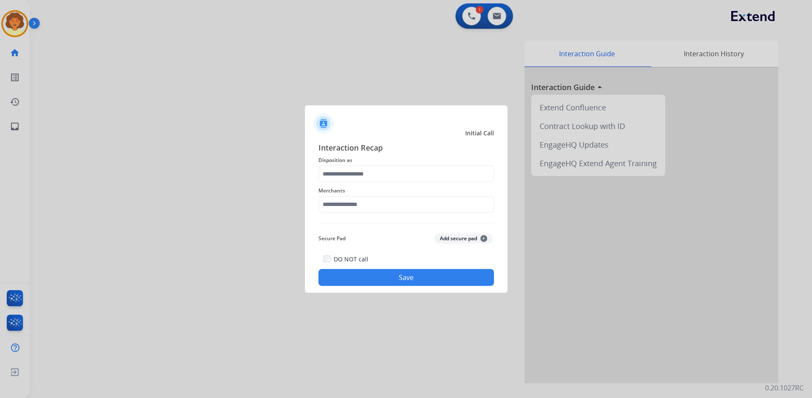
type input "**********"
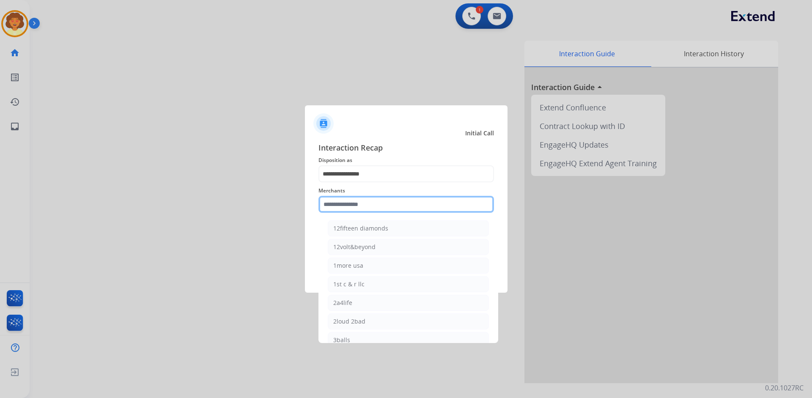
click at [347, 205] on input "text" at bounding box center [406, 204] width 176 height 17
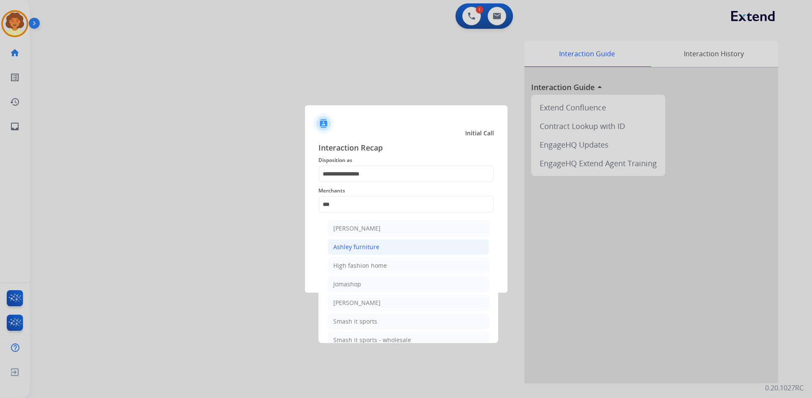
click at [358, 249] on div "Ashley furniture" at bounding box center [356, 247] width 46 height 8
type input "**********"
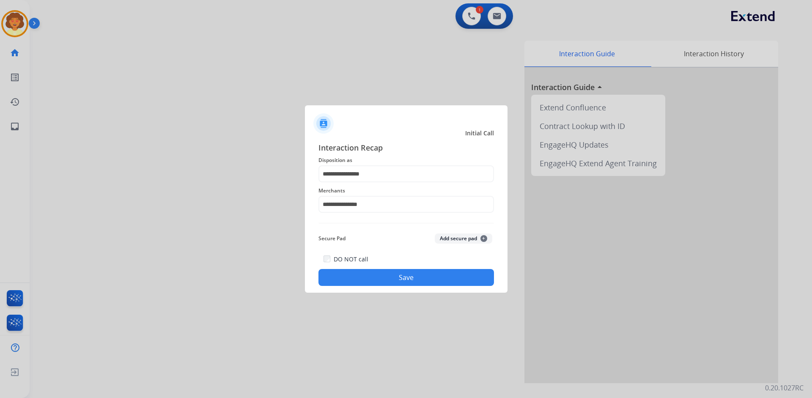
click at [365, 280] on button "Save" at bounding box center [406, 277] width 176 height 17
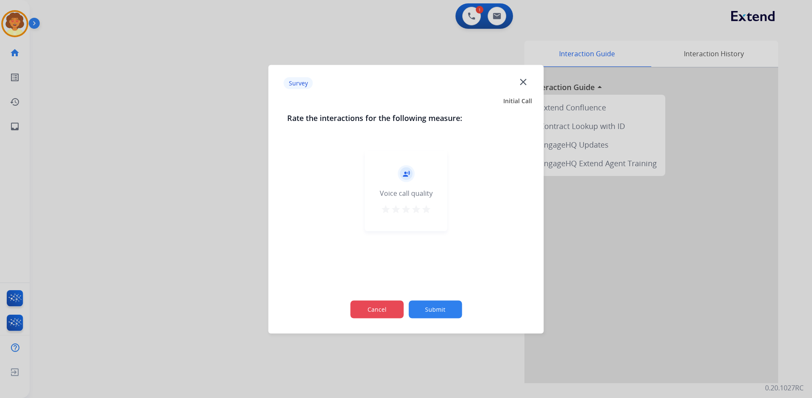
click at [375, 311] on button "Cancel" at bounding box center [376, 309] width 53 height 18
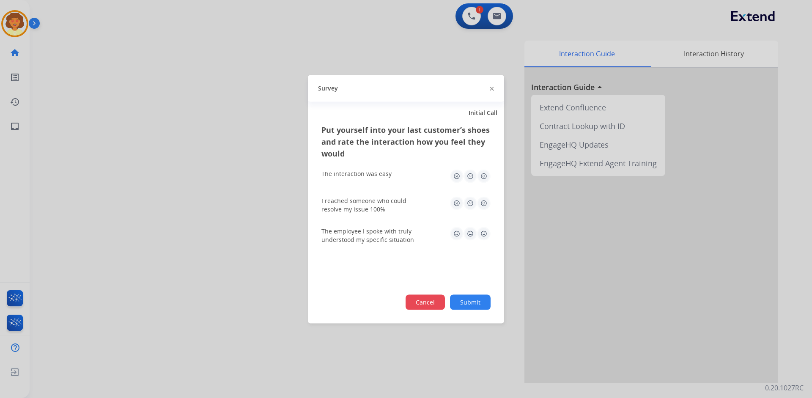
click at [427, 307] on button "Cancel" at bounding box center [425, 301] width 39 height 15
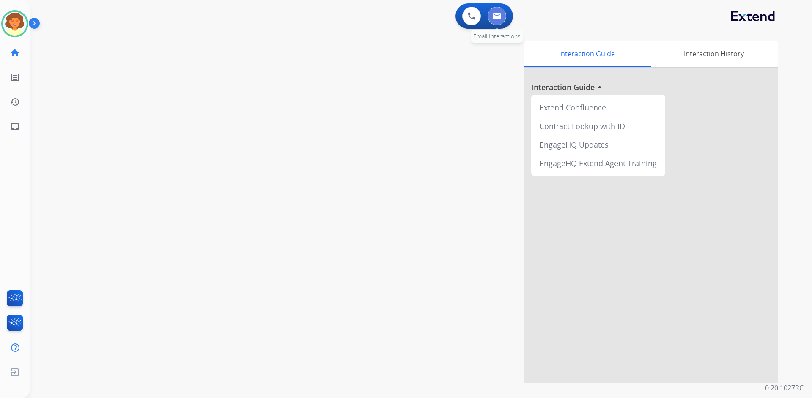
click at [499, 15] on img at bounding box center [497, 16] width 8 height 7
select select "**********"
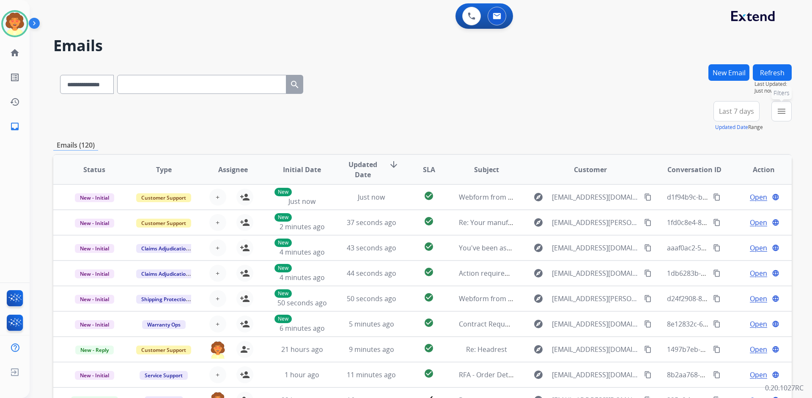
click at [781, 108] on mat-icon "menu" at bounding box center [781, 111] width 10 height 10
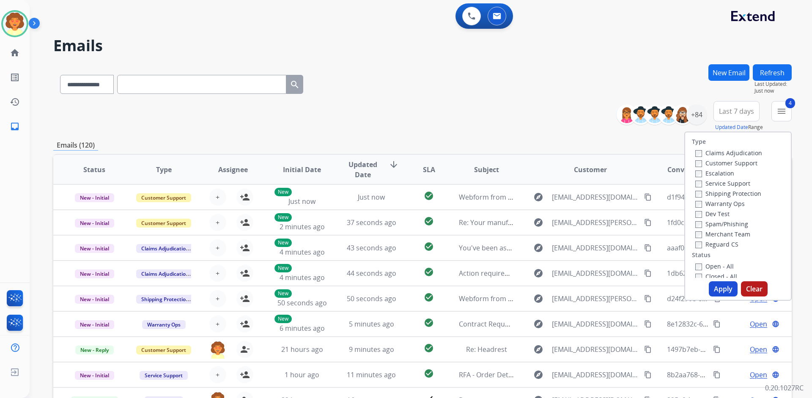
click at [716, 283] on button "Apply" at bounding box center [723, 288] width 29 height 15
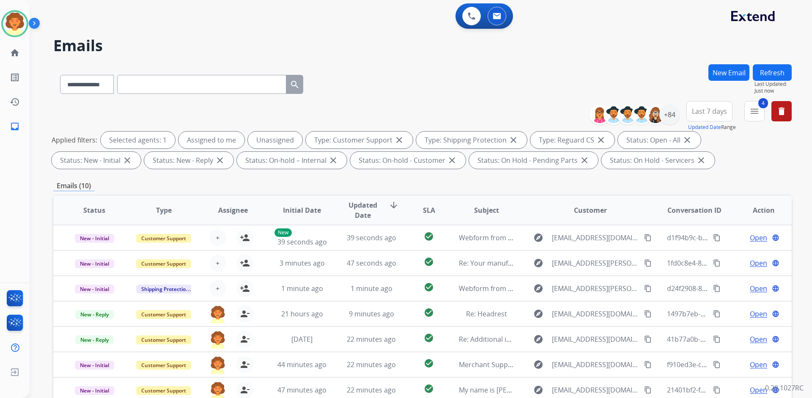
click at [712, 110] on span "Last 7 days" at bounding box center [709, 111] width 35 height 3
click at [705, 215] on div "Last 90 days" at bounding box center [706, 214] width 47 height 13
click at [666, 115] on div "+137" at bounding box center [669, 114] width 20 height 20
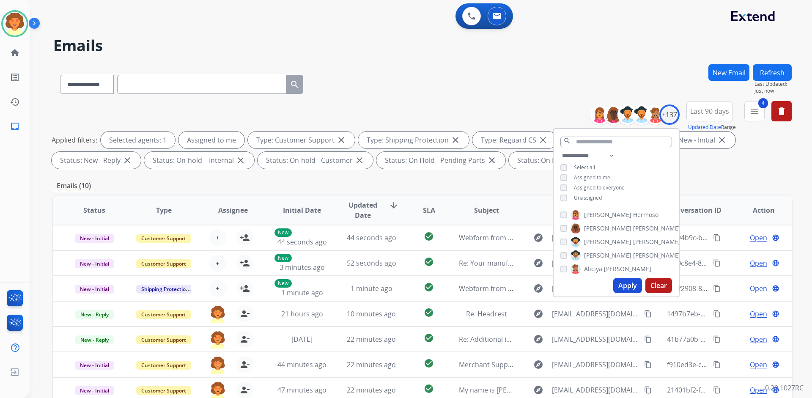
click at [625, 288] on button "Apply" at bounding box center [627, 285] width 29 height 15
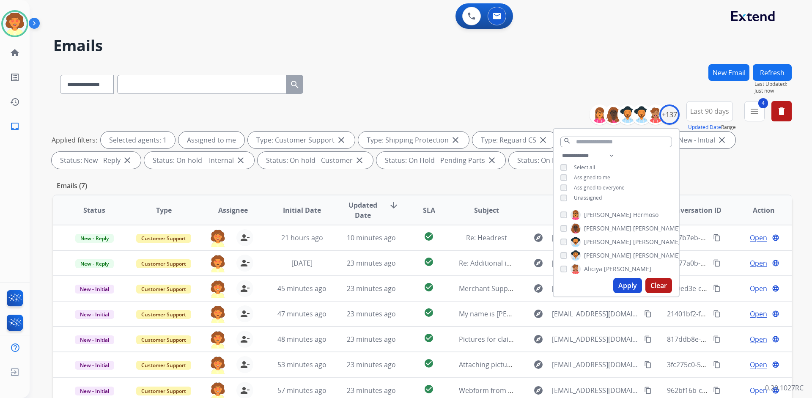
click at [776, 163] on div "Applied filters: Selected agents: 1 Assigned to me Type: Customer Support close…" at bounding box center [421, 150] width 738 height 37
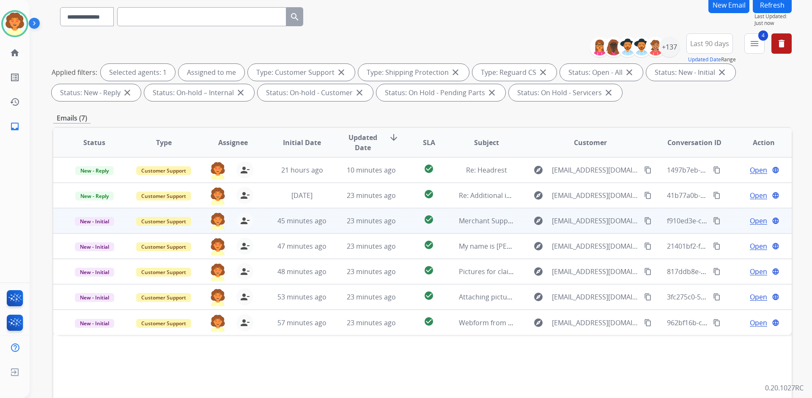
scroll to position [124, 0]
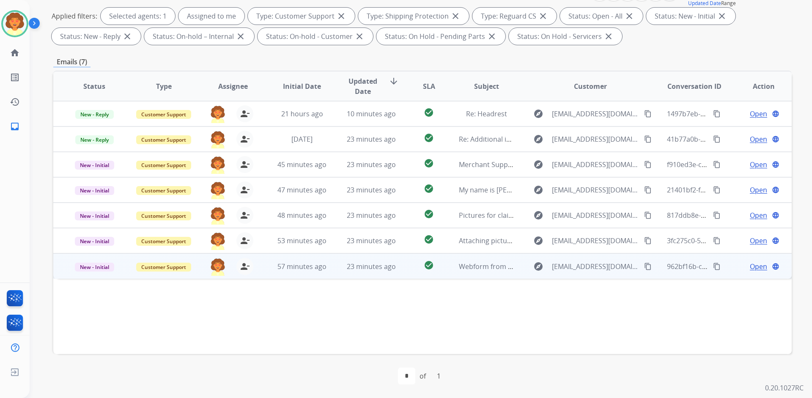
click at [750, 266] on span "Open" at bounding box center [758, 266] width 17 height 10
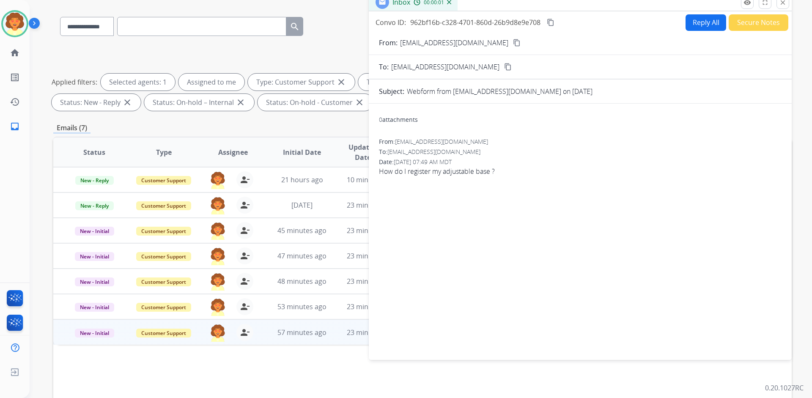
scroll to position [39, 0]
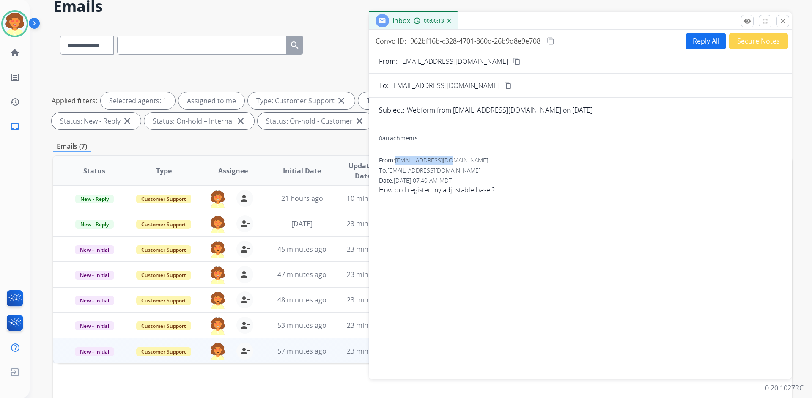
drag, startPoint x: 397, startPoint y: 161, endPoint x: 453, endPoint y: 160, distance: 56.3
click at [453, 160] on div "From: [EMAIL_ADDRESS][DOMAIN_NAME]" at bounding box center [580, 160] width 403 height 8
copy span "[EMAIL_ADDRESS][DOMAIN_NAME]"
click at [703, 41] on button "Reply All" at bounding box center [706, 41] width 41 height 16
select select "**********"
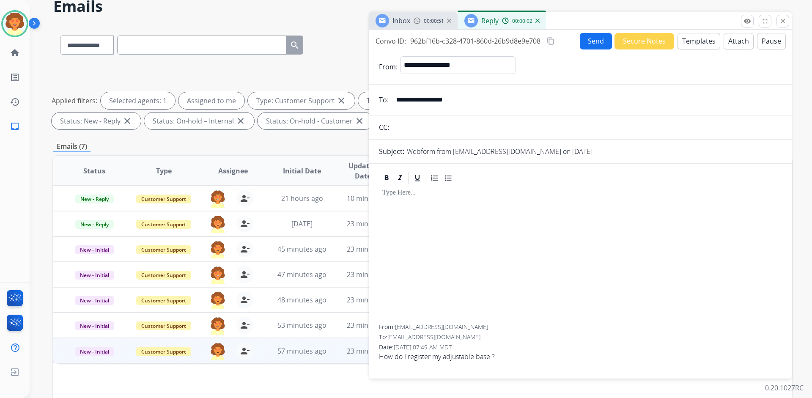
click at [686, 44] on button "Templates" at bounding box center [699, 41] width 43 height 16
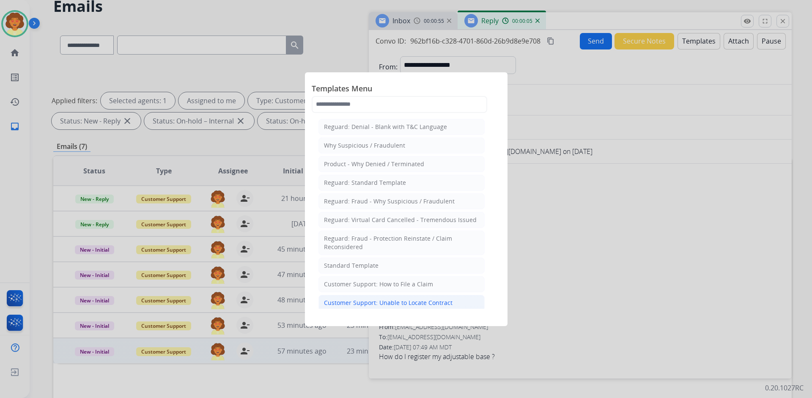
click at [421, 304] on div "Customer Support: Unable to Locate Contract" at bounding box center [388, 303] width 129 height 8
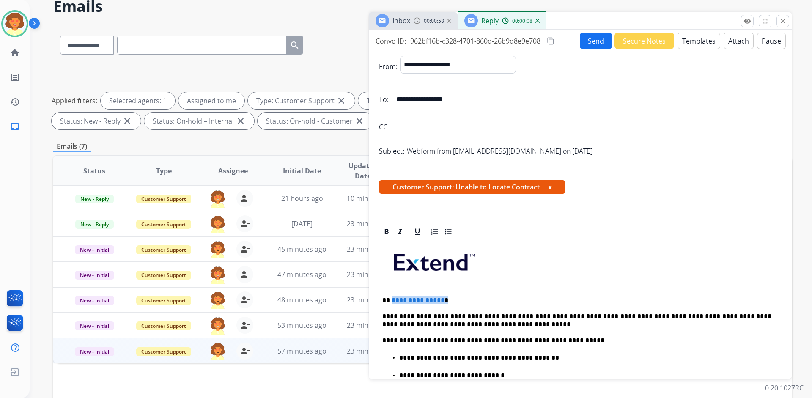
drag, startPoint x: 392, startPoint y: 299, endPoint x: 441, endPoint y: 298, distance: 49.1
click at [441, 298] on p "**********" at bounding box center [576, 300] width 389 height 8
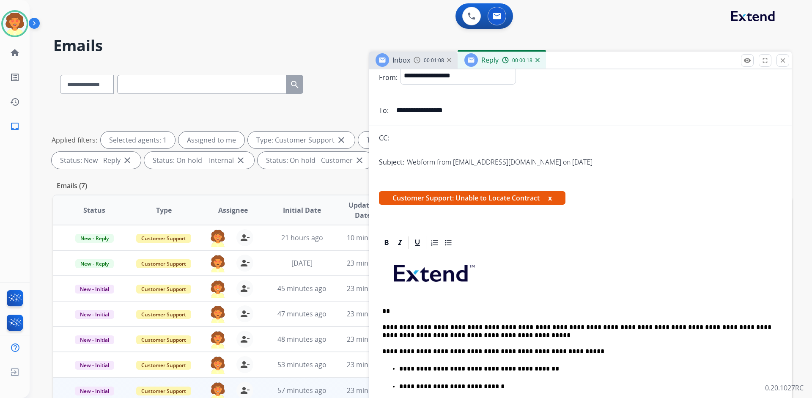
scroll to position [0, 0]
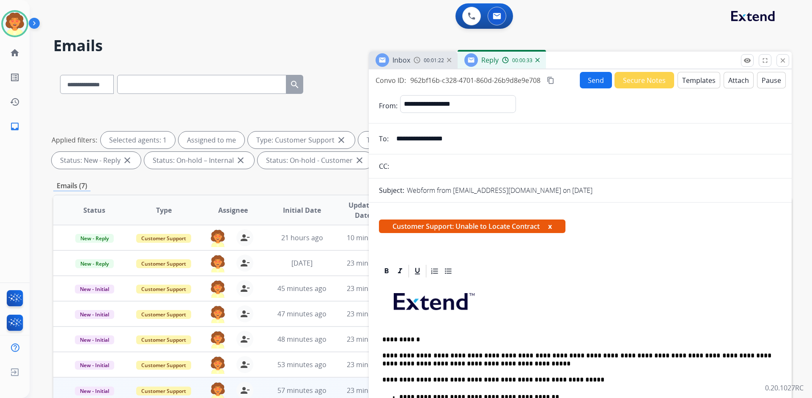
click at [584, 77] on button "Send" at bounding box center [596, 80] width 32 height 16
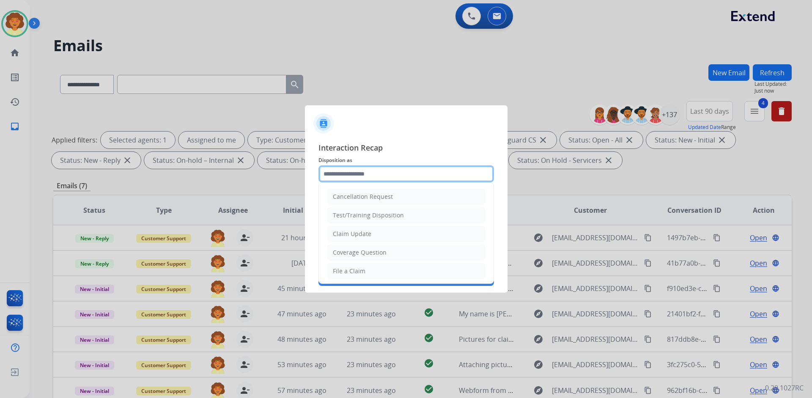
click at [353, 173] on input "text" at bounding box center [406, 173] width 176 height 17
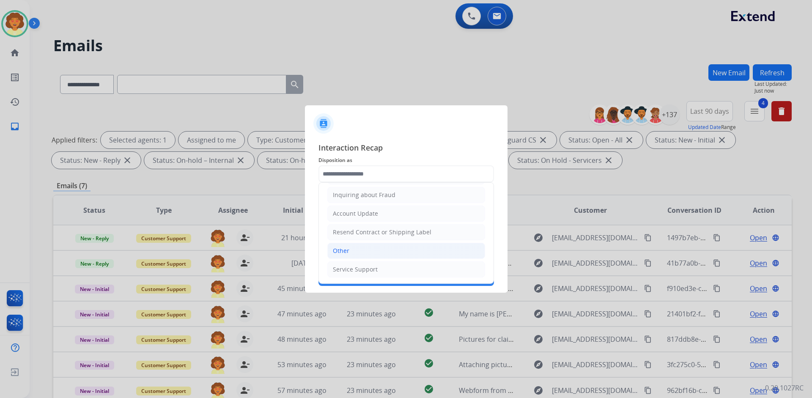
click at [378, 249] on li "Other" at bounding box center [406, 251] width 158 height 16
type input "*****"
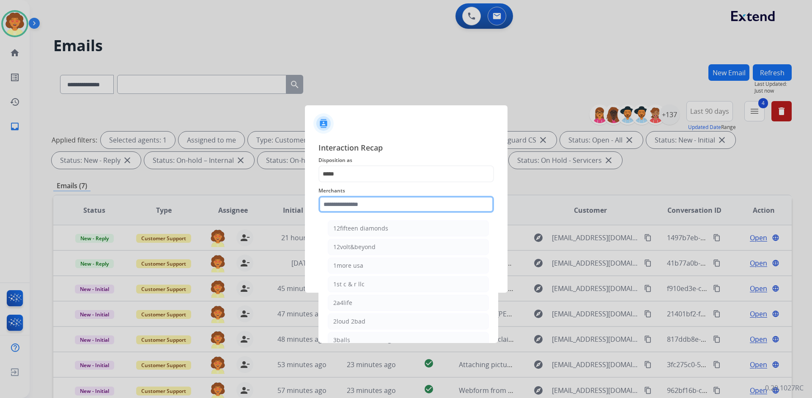
click at [344, 200] on input "text" at bounding box center [406, 204] width 176 height 17
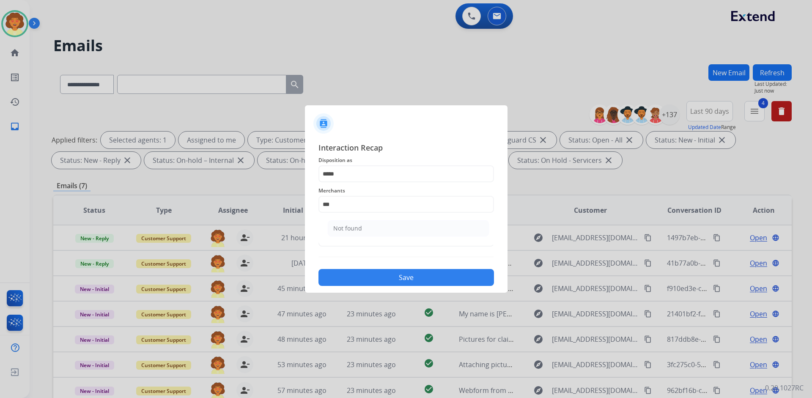
click at [374, 229] on li "Not found" at bounding box center [408, 228] width 161 height 16
type input "*********"
click at [365, 237] on input "text" at bounding box center [406, 238] width 176 height 17
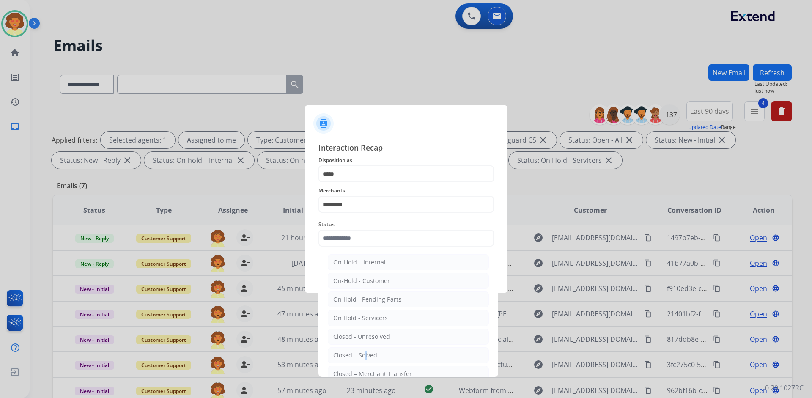
click at [363, 356] on div "Closed – Solved" at bounding box center [355, 355] width 44 height 8
type input "**********"
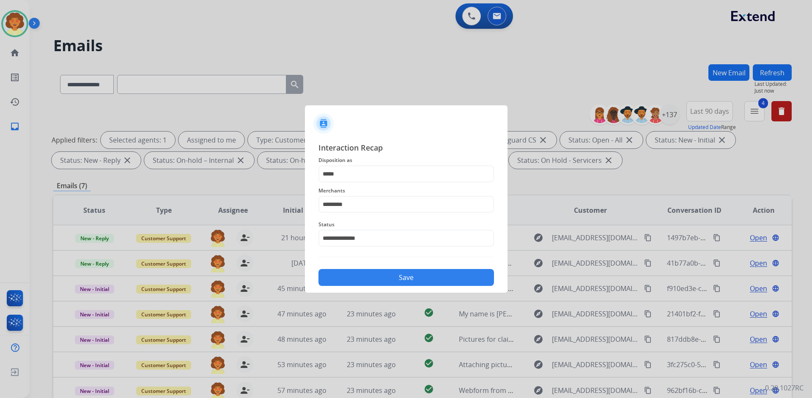
click at [412, 277] on button "Save" at bounding box center [406, 277] width 176 height 17
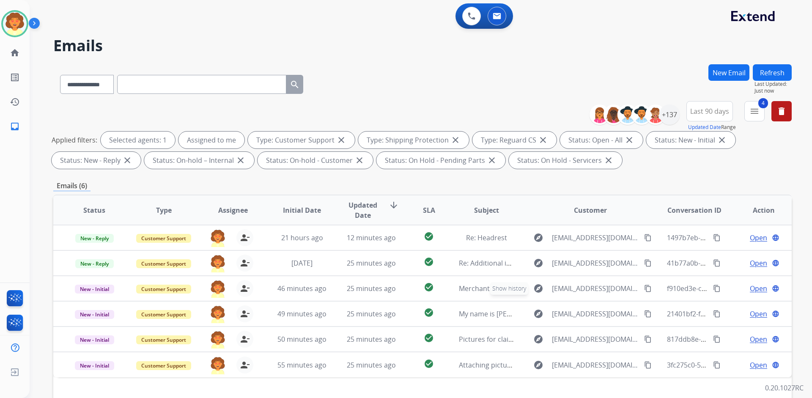
scroll to position [42, 0]
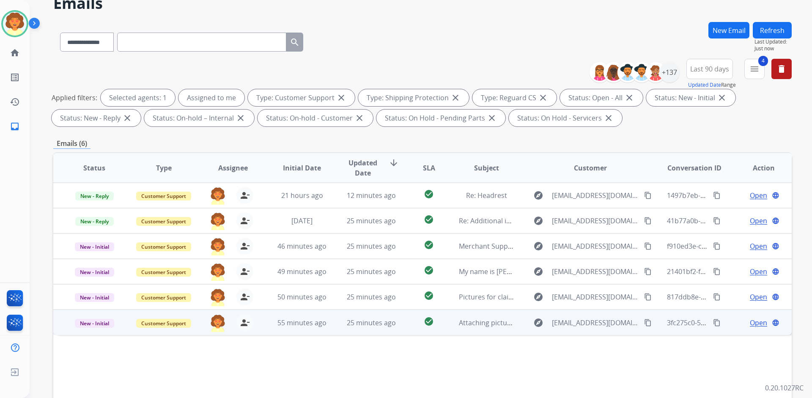
click at [755, 323] on span "Open" at bounding box center [758, 323] width 17 height 10
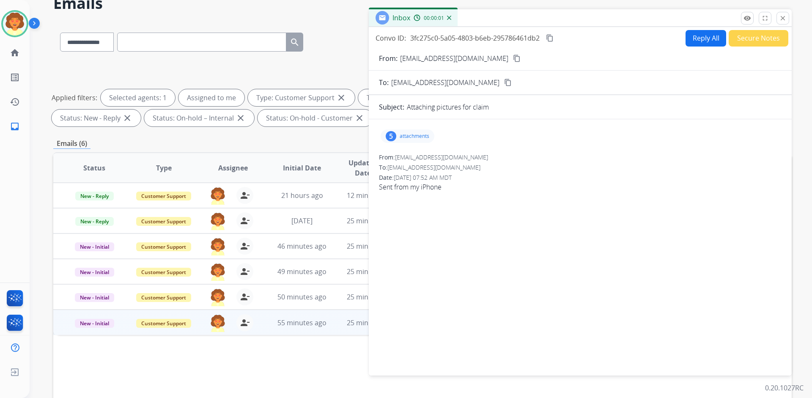
click at [394, 135] on div "5" at bounding box center [391, 136] width 11 height 10
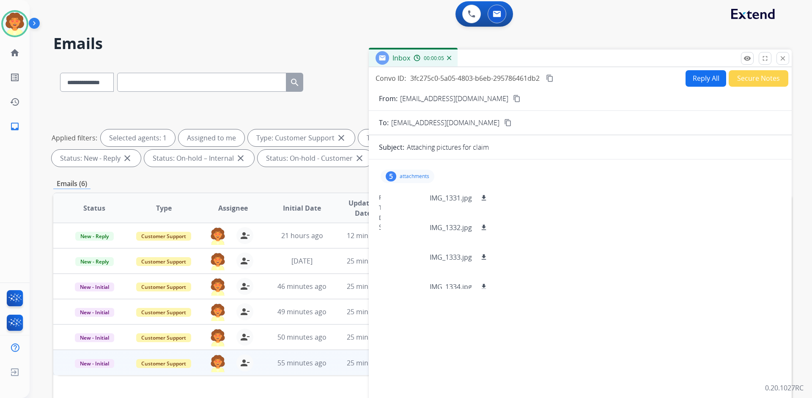
scroll to position [0, 0]
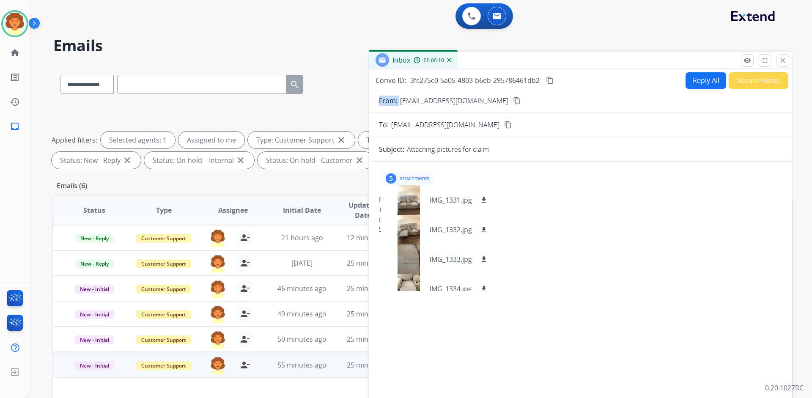
drag, startPoint x: 399, startPoint y: 102, endPoint x: 470, endPoint y: 105, distance: 71.6
click at [470, 105] on div "From: [EMAIL_ADDRESS][DOMAIN_NAME] content_copy" at bounding box center [580, 101] width 423 height 10
copy p "From:"
click at [481, 200] on mat-icon "download" at bounding box center [484, 200] width 8 height 8
click at [485, 230] on mat-icon "download" at bounding box center [484, 230] width 8 height 8
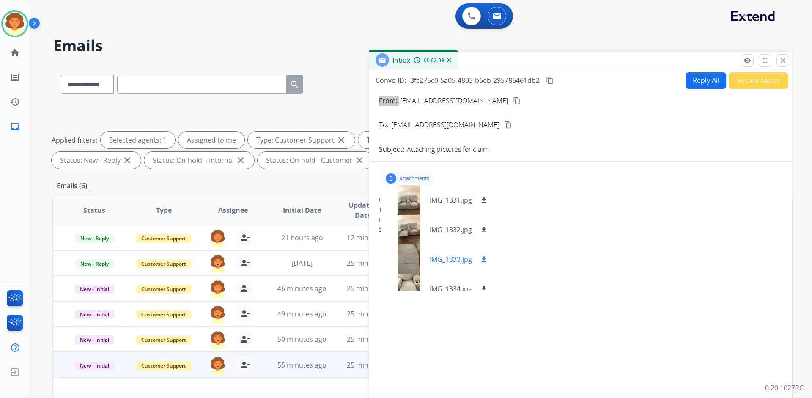
click at [485, 261] on mat-icon "download" at bounding box center [484, 259] width 8 height 8
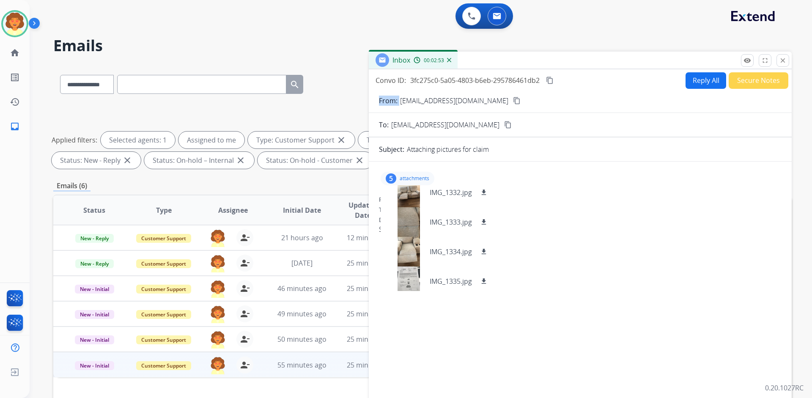
scroll to position [42, 0]
click at [482, 276] on mat-icon "download" at bounding box center [484, 276] width 8 height 8
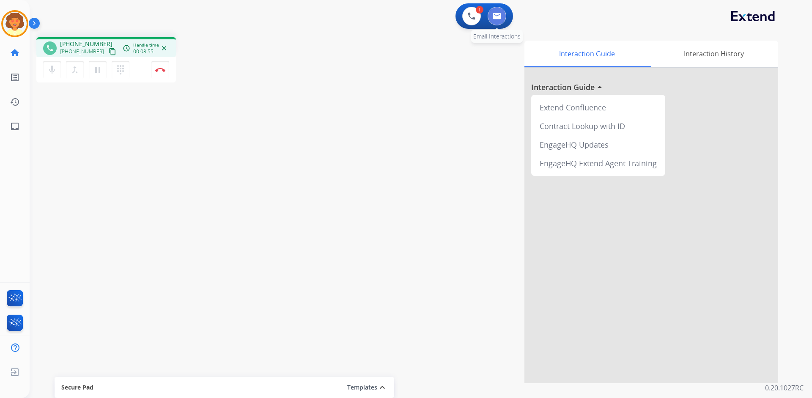
click at [497, 11] on button at bounding box center [497, 16] width 19 height 19
select select "**********"
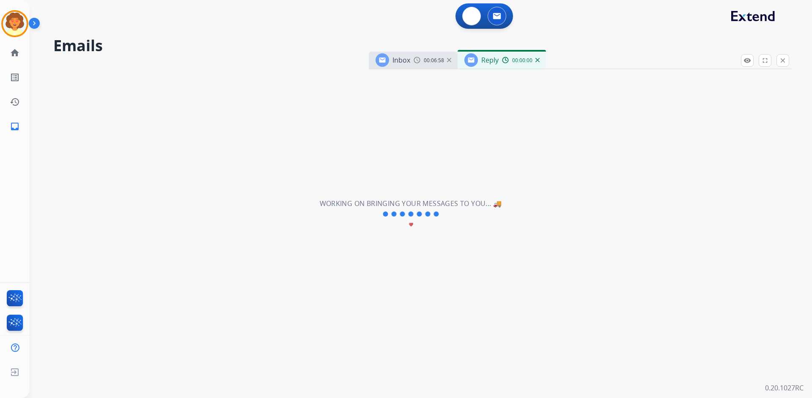
select select "**********"
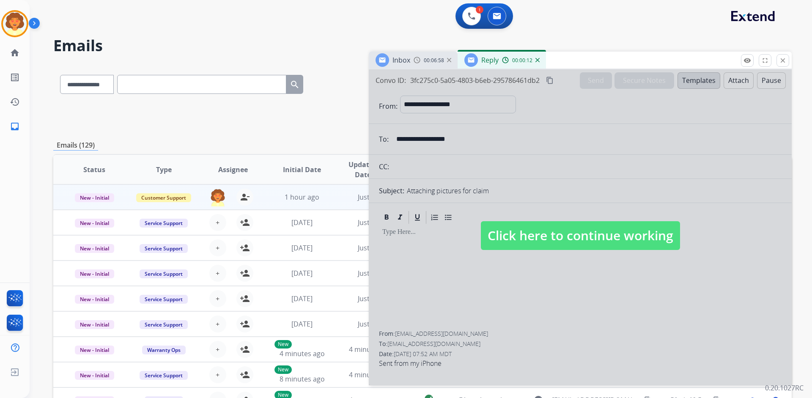
click at [450, 60] on img at bounding box center [449, 60] width 4 height 4
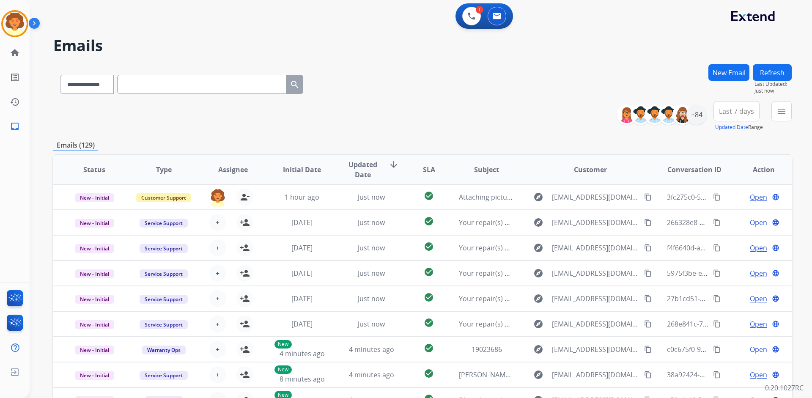
click at [731, 69] on button "New Email" at bounding box center [728, 72] width 41 height 16
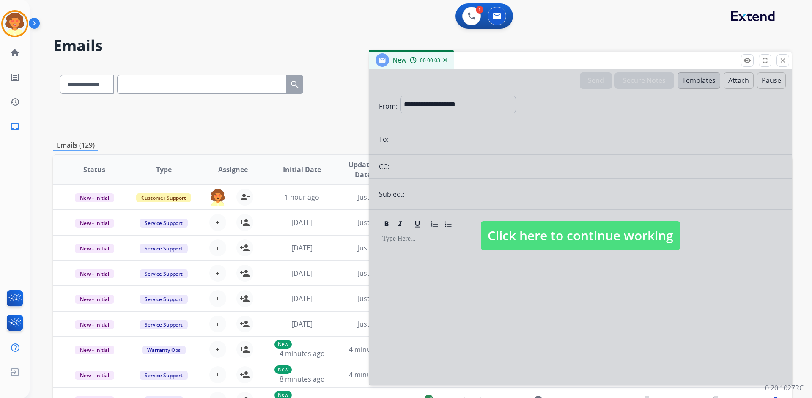
click at [473, 104] on div at bounding box center [580, 227] width 423 height 316
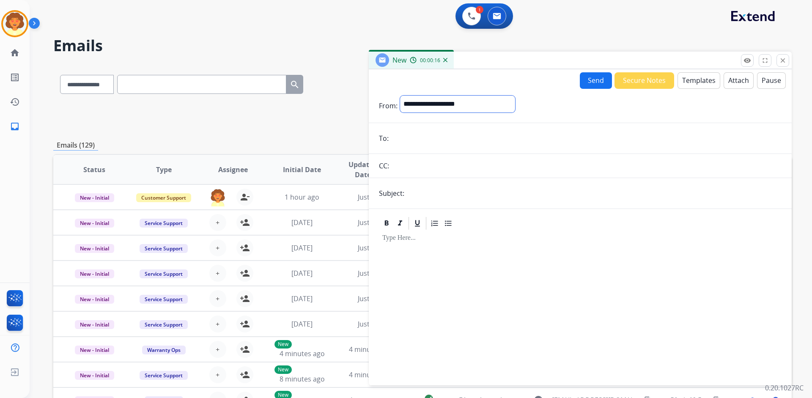
click at [439, 104] on select "**********" at bounding box center [457, 104] width 115 height 17
click at [469, 19] on img at bounding box center [472, 16] width 8 height 8
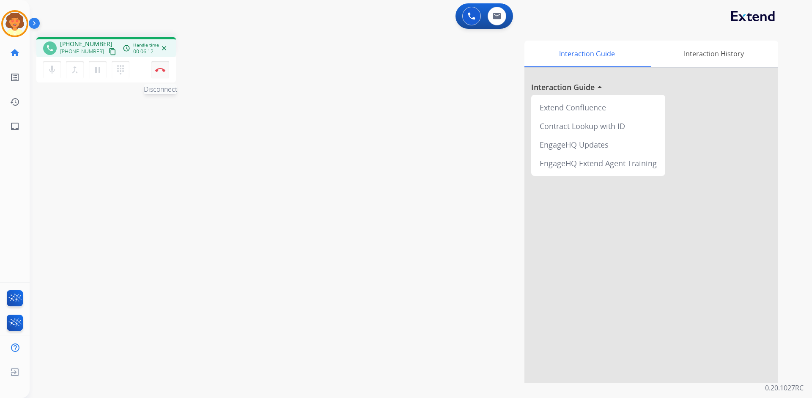
click at [156, 69] on img at bounding box center [160, 70] width 10 height 4
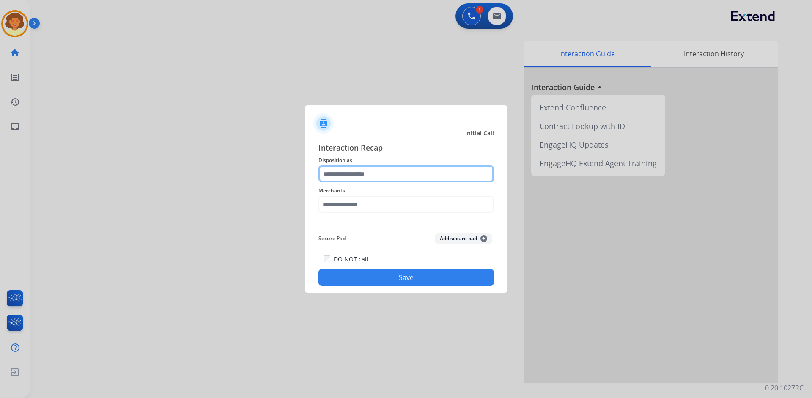
click at [388, 176] on input "text" at bounding box center [406, 173] width 176 height 17
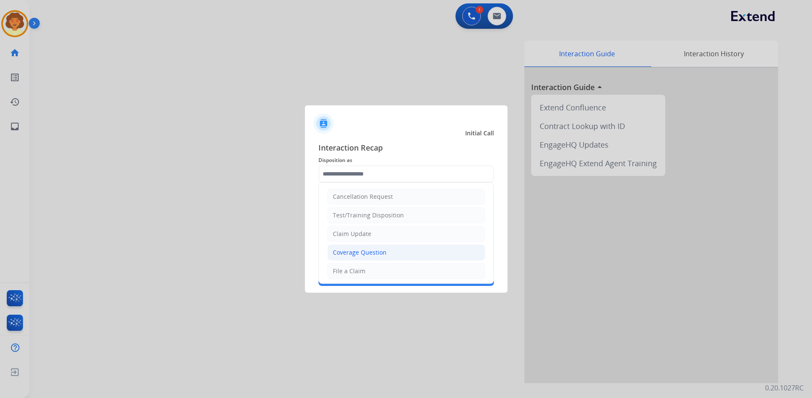
click at [393, 252] on li "Coverage Question" at bounding box center [406, 252] width 158 height 16
type input "**********"
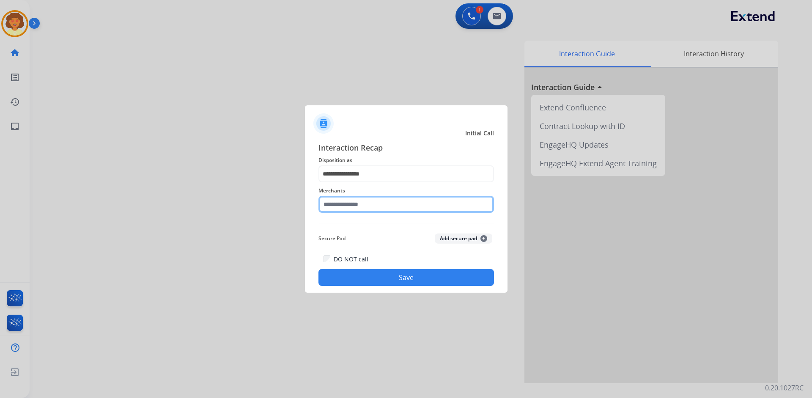
click at [354, 203] on input "text" at bounding box center [406, 204] width 176 height 17
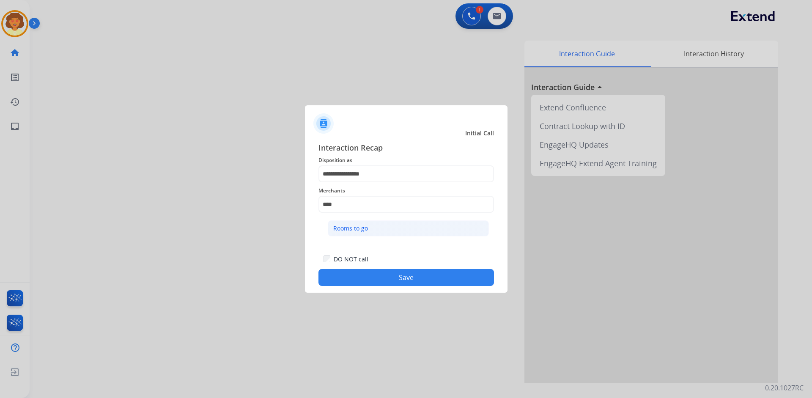
click at [359, 228] on div "Rooms to go" at bounding box center [350, 228] width 35 height 8
type input "**********"
click at [428, 280] on button "Save" at bounding box center [406, 277] width 176 height 17
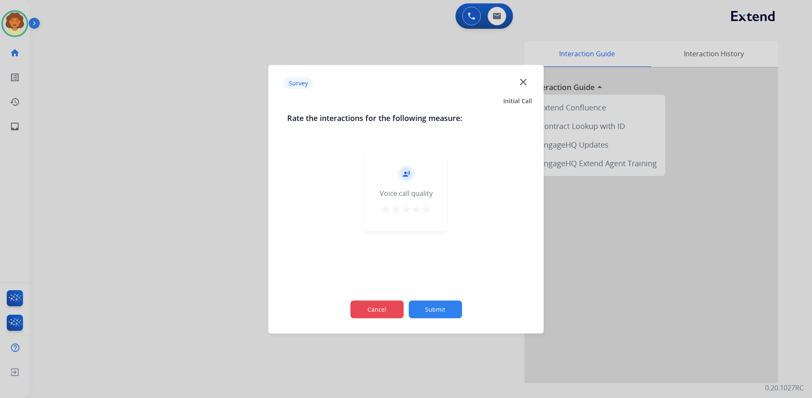
click at [375, 304] on button "Cancel" at bounding box center [376, 309] width 53 height 18
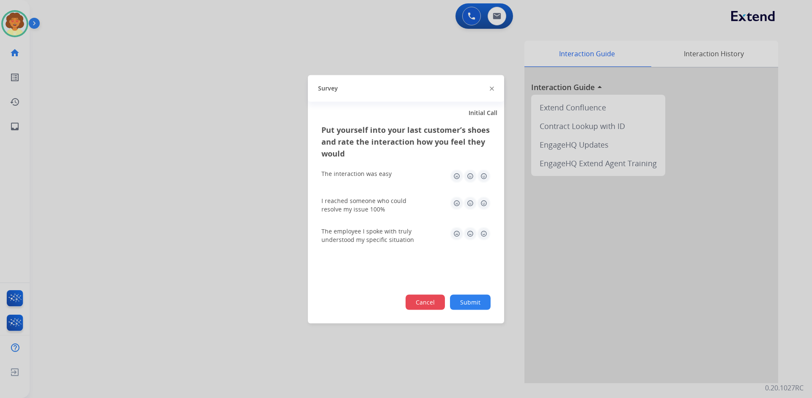
click at [416, 309] on button "Cancel" at bounding box center [425, 301] width 39 height 15
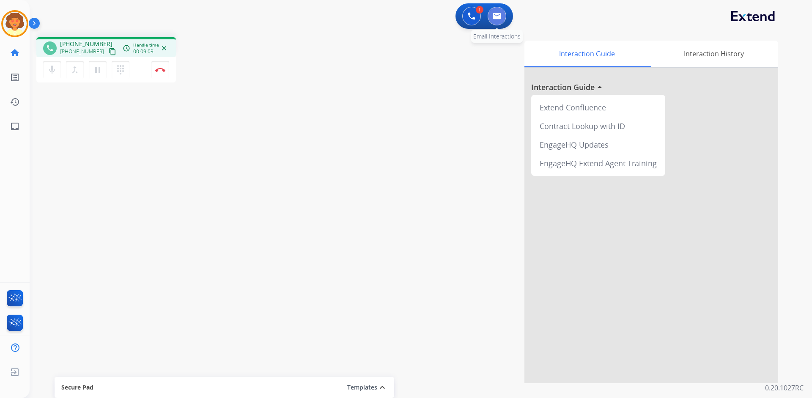
click at [499, 17] on img at bounding box center [497, 16] width 8 height 7
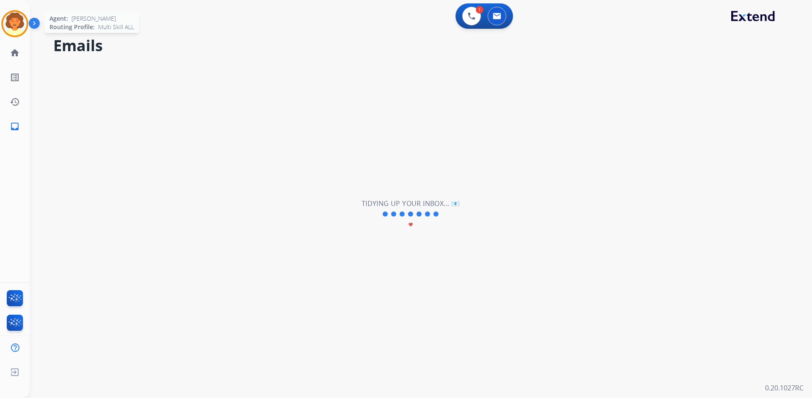
click at [19, 22] on img at bounding box center [15, 24] width 24 height 24
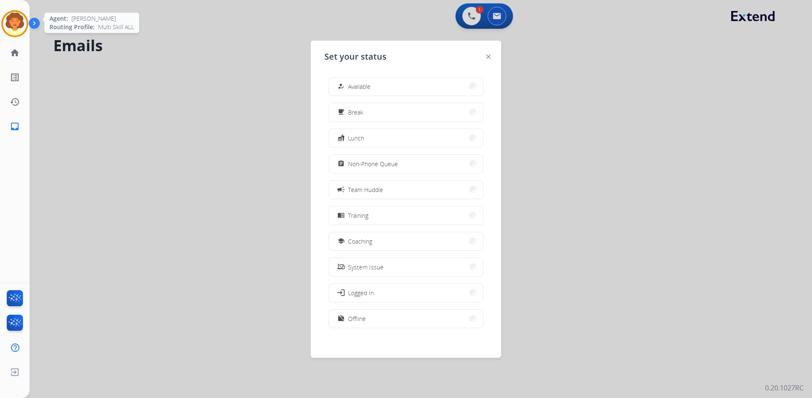
click at [19, 22] on img at bounding box center [15, 24] width 24 height 24
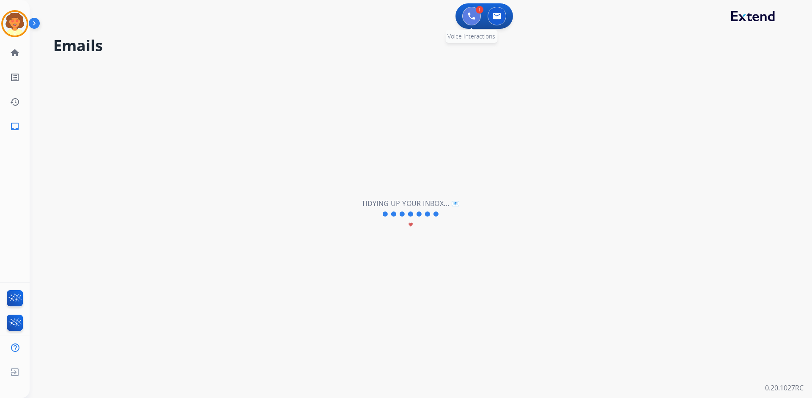
click at [472, 14] on img at bounding box center [472, 16] width 8 height 8
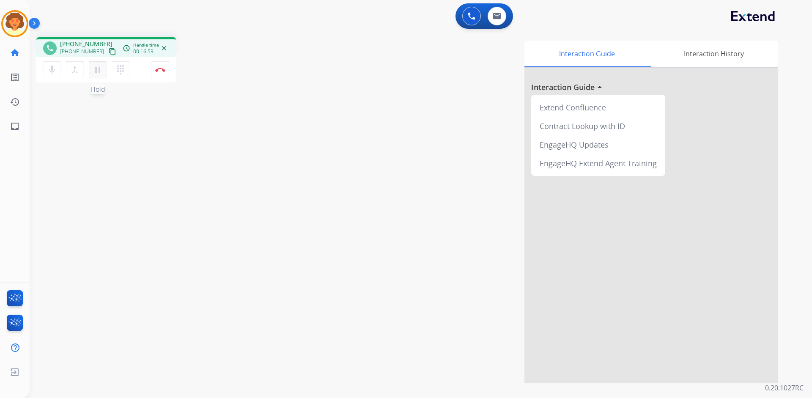
click at [99, 70] on mat-icon "pause" at bounding box center [98, 70] width 10 height 10
drag, startPoint x: 95, startPoint y: 66, endPoint x: 123, endPoint y: 90, distance: 37.2
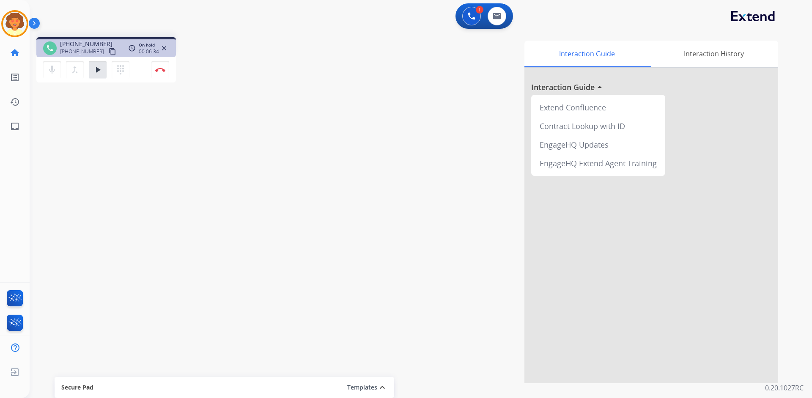
click at [95, 66] on mat-icon "play_arrow" at bounding box center [98, 70] width 10 height 10
drag, startPoint x: 160, startPoint y: 73, endPoint x: 178, endPoint y: 73, distance: 18.6
click at [160, 73] on button "Disconnect" at bounding box center [160, 70] width 18 height 18
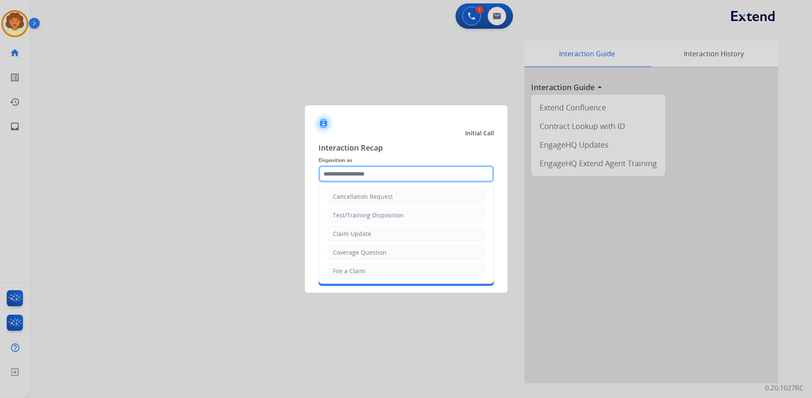
click at [374, 174] on input "text" at bounding box center [406, 173] width 176 height 17
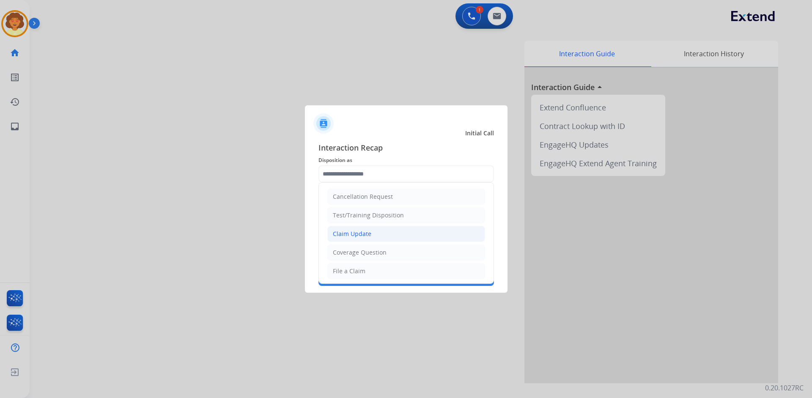
click at [378, 234] on li "Claim Update" at bounding box center [406, 234] width 158 height 16
type input "**********"
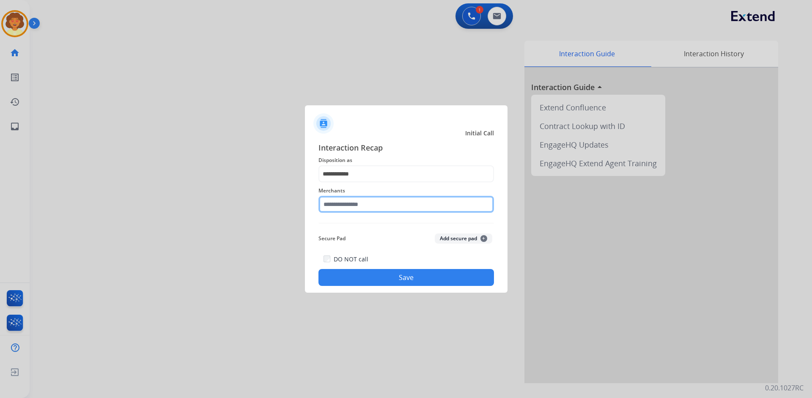
click at [352, 202] on input "text" at bounding box center [406, 204] width 176 height 17
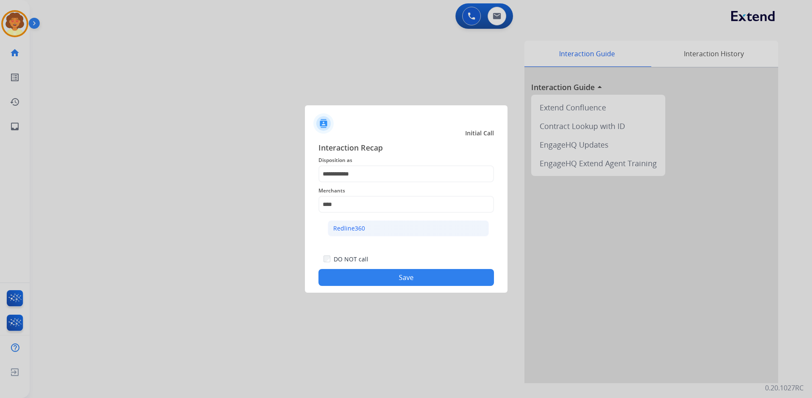
click at [407, 235] on li "Redline360" at bounding box center [408, 228] width 161 height 16
type input "**********"
click at [406, 280] on button "Save" at bounding box center [406, 277] width 176 height 17
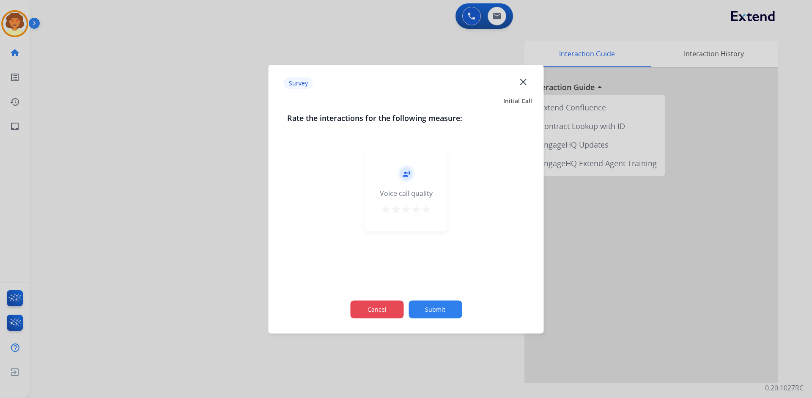
click at [378, 308] on button "Cancel" at bounding box center [376, 309] width 53 height 18
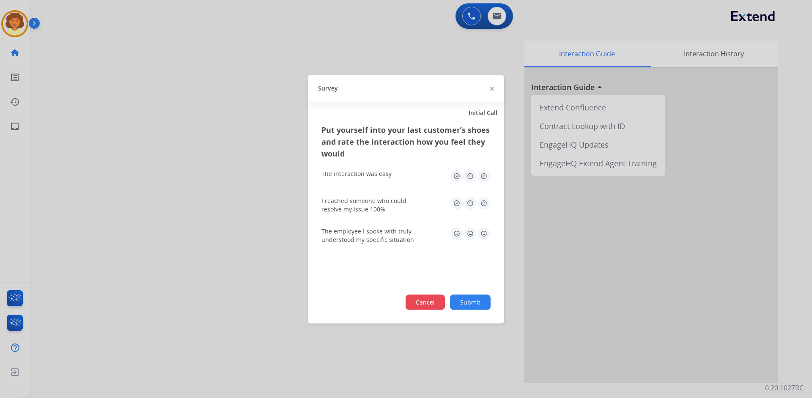
click at [424, 306] on button "Cancel" at bounding box center [425, 301] width 39 height 15
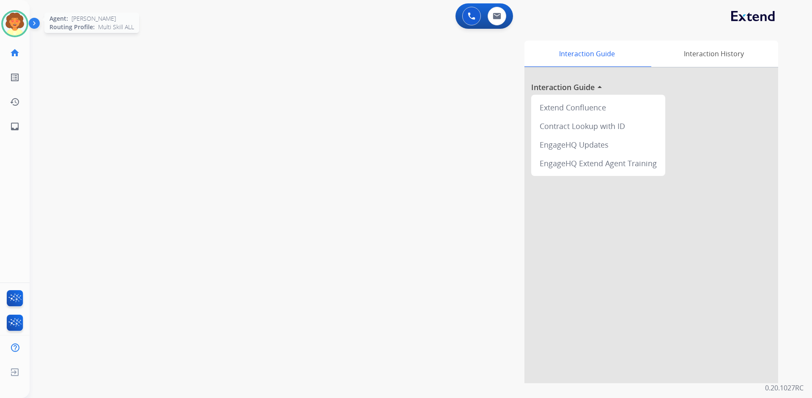
click at [23, 28] on img at bounding box center [15, 24] width 24 height 24
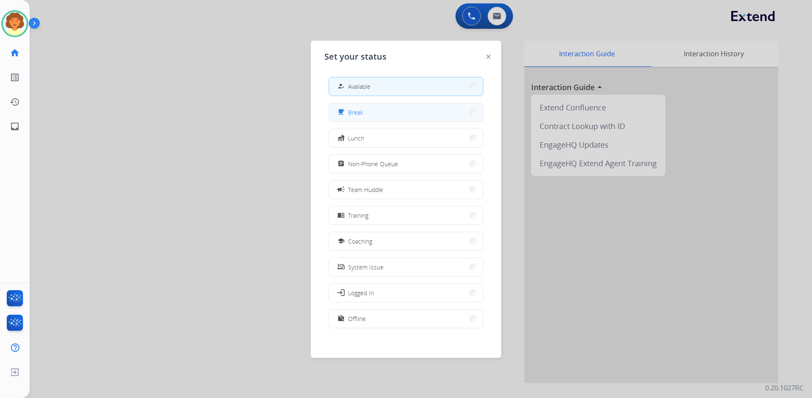
click at [370, 116] on button "free_breakfast Break" at bounding box center [406, 112] width 154 height 18
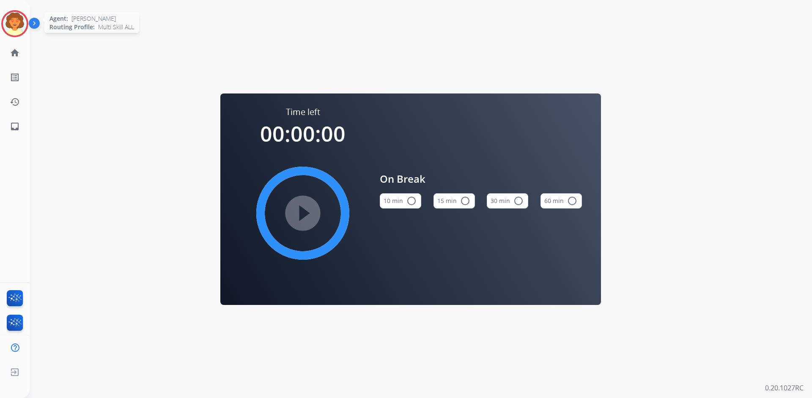
click at [15, 24] on img at bounding box center [15, 24] width 24 height 24
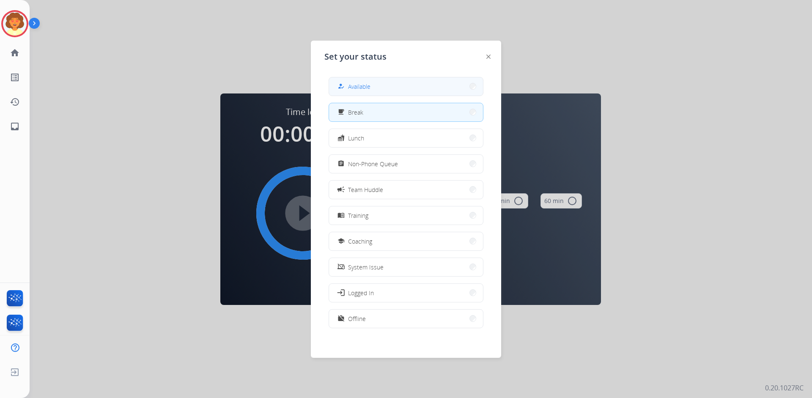
click at [386, 88] on button "how_to_reg Available" at bounding box center [406, 86] width 154 height 18
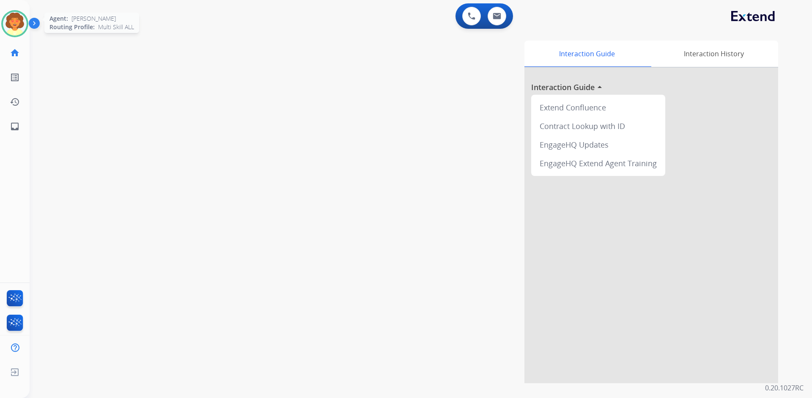
click at [18, 27] on img at bounding box center [15, 24] width 24 height 24
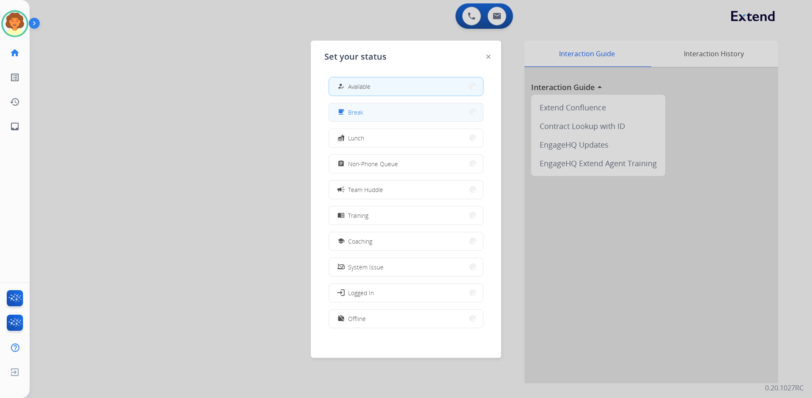
click at [361, 114] on span "Break" at bounding box center [355, 112] width 15 height 9
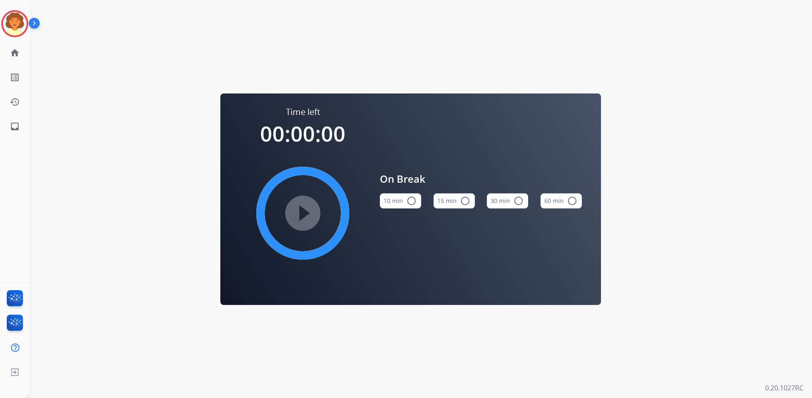
click at [452, 200] on button "15 min radio_button_unchecked" at bounding box center [454, 200] width 41 height 15
click at [305, 216] on mat-icon "play_circle_filled" at bounding box center [303, 213] width 10 height 10
click at [17, 22] on img at bounding box center [15, 24] width 24 height 24
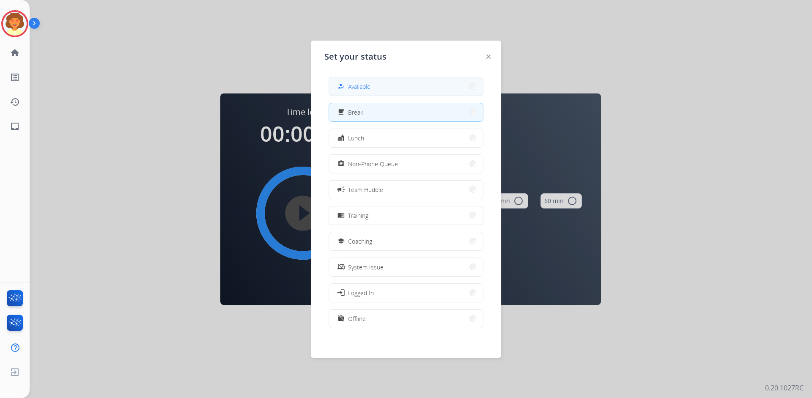
click at [390, 85] on button "how_to_reg Available" at bounding box center [406, 86] width 154 height 18
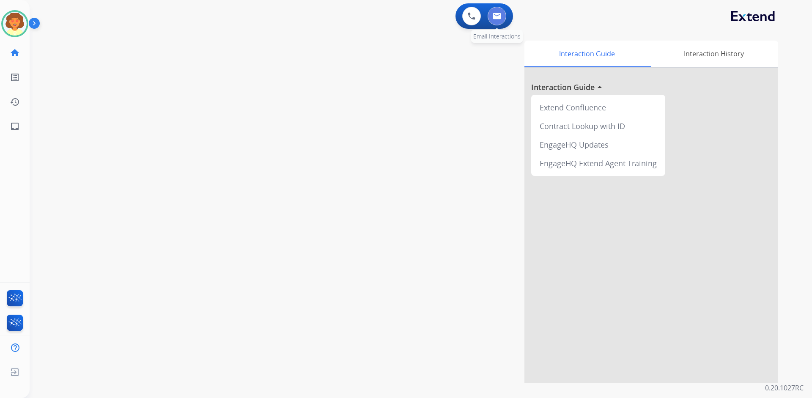
click at [498, 15] on img at bounding box center [497, 16] width 8 height 7
select select "**********"
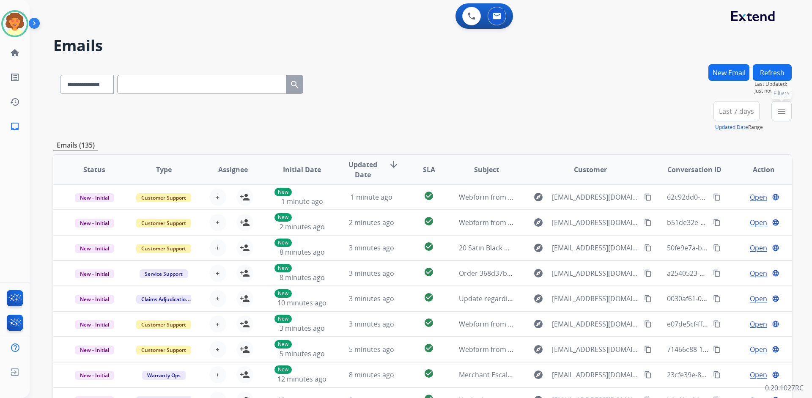
click at [783, 112] on mat-icon "menu" at bounding box center [781, 111] width 10 height 10
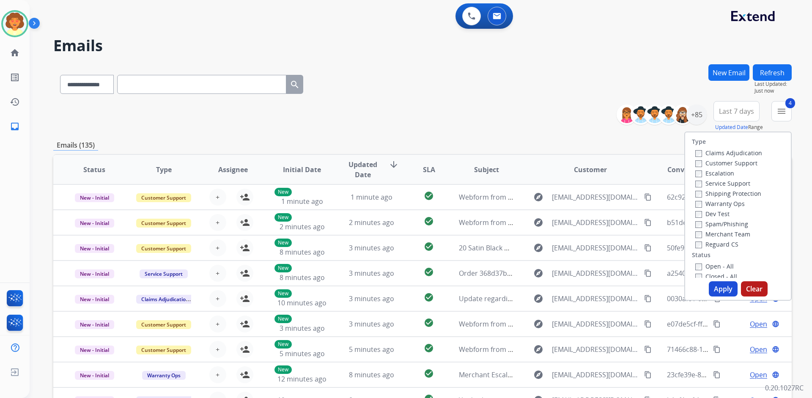
click at [710, 288] on button "Apply" at bounding box center [723, 288] width 29 height 15
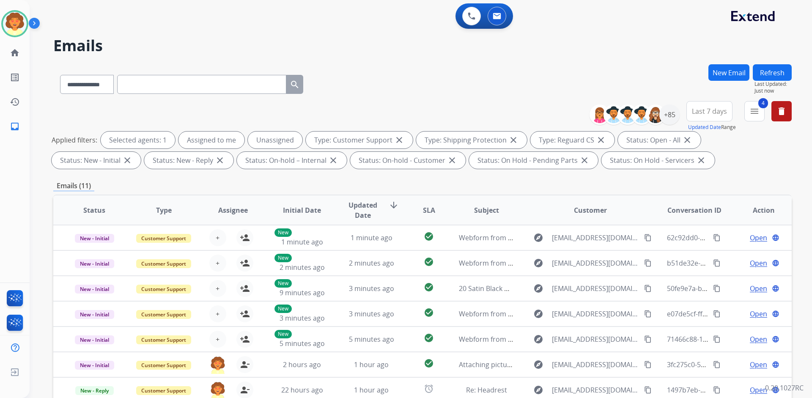
click at [705, 110] on span "Last 7 days" at bounding box center [709, 111] width 35 height 3
click at [702, 214] on div "Last 90 days" at bounding box center [706, 214] width 47 height 13
click at [667, 117] on div "+137" at bounding box center [669, 114] width 20 height 20
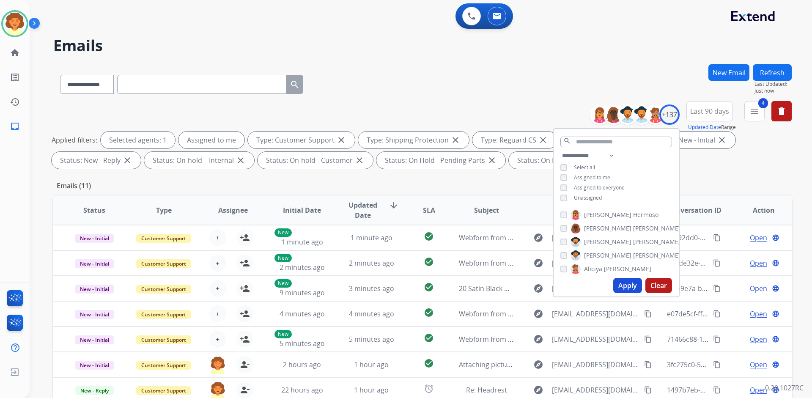
click at [627, 287] on button "Apply" at bounding box center [627, 285] width 29 height 15
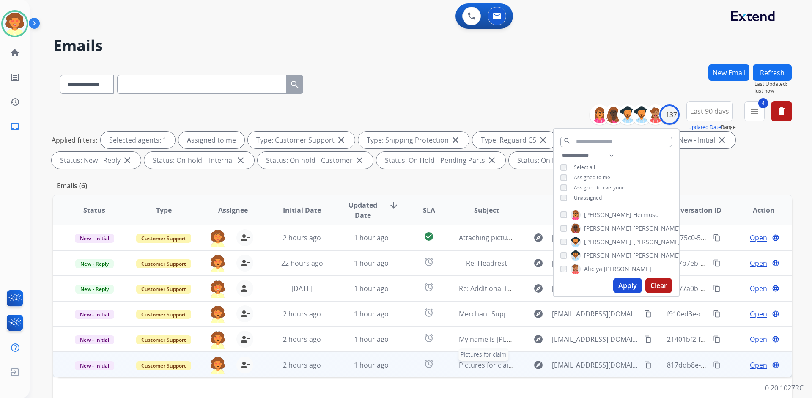
scroll to position [85, 0]
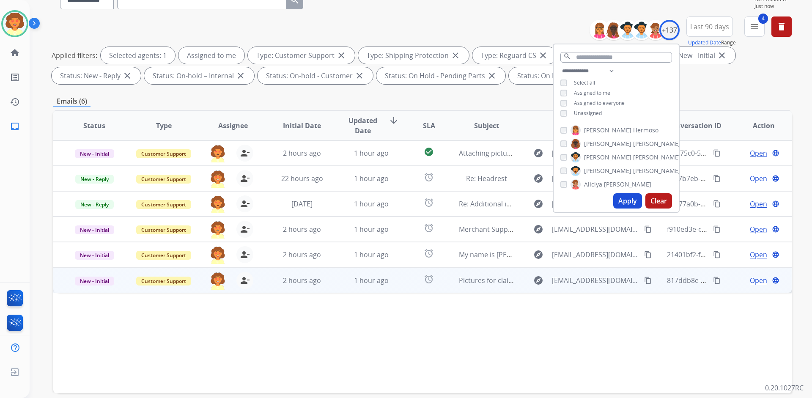
click at [750, 280] on span "Open" at bounding box center [758, 280] width 17 height 10
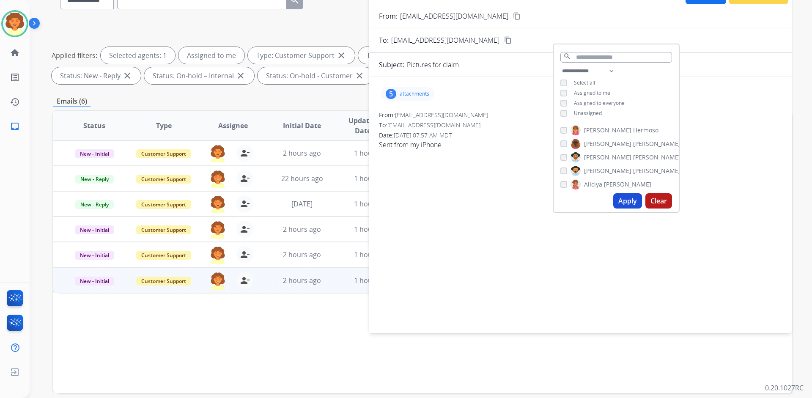
click at [804, 59] on div "**********" at bounding box center [421, 199] width 782 height 398
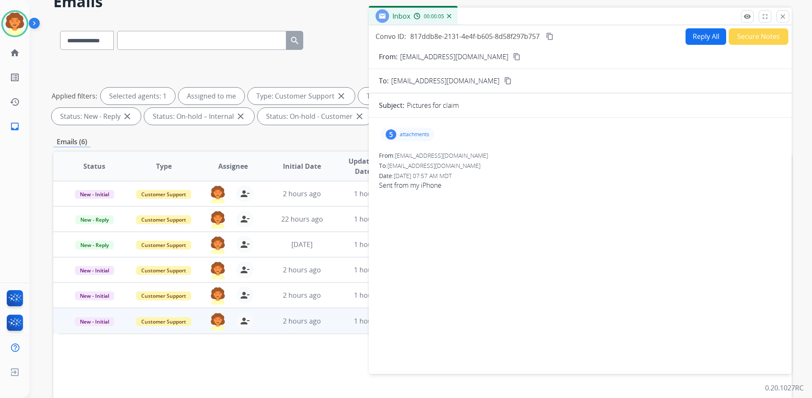
scroll to position [42, 0]
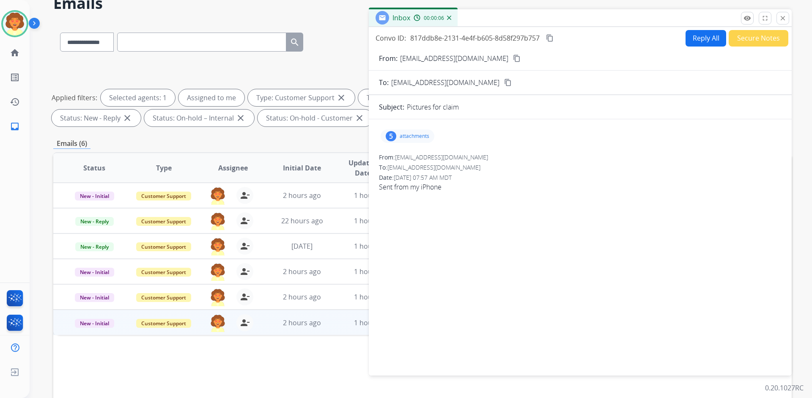
click at [390, 137] on div "5" at bounding box center [391, 136] width 11 height 10
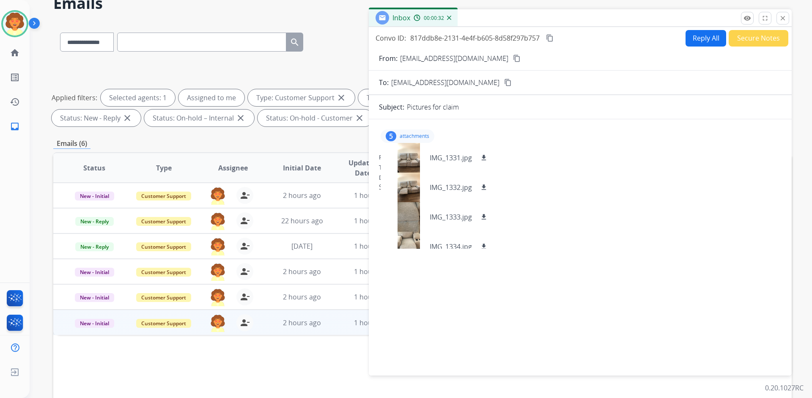
click at [704, 38] on button "Reply All" at bounding box center [706, 38] width 41 height 16
select select "**********"
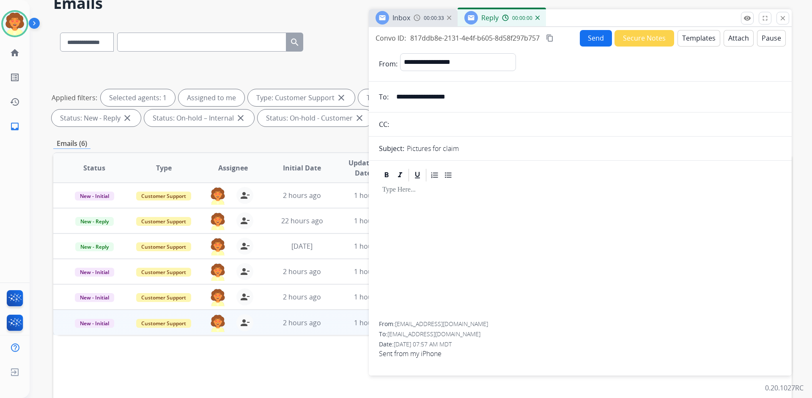
click at [694, 41] on button "Templates" at bounding box center [699, 38] width 43 height 16
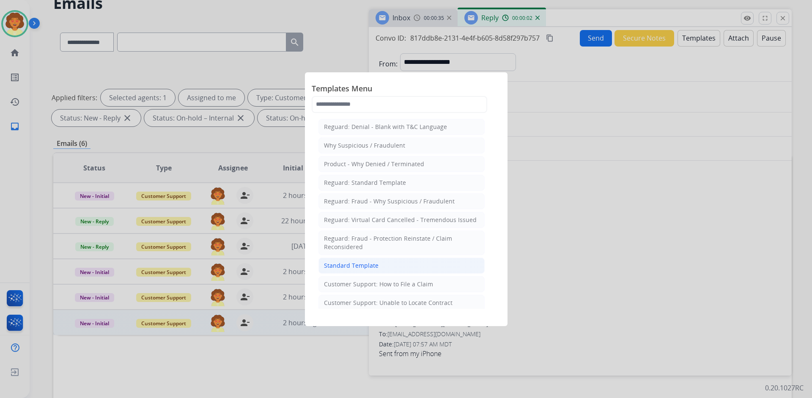
click at [362, 264] on div "Standard Template" at bounding box center [351, 265] width 55 height 8
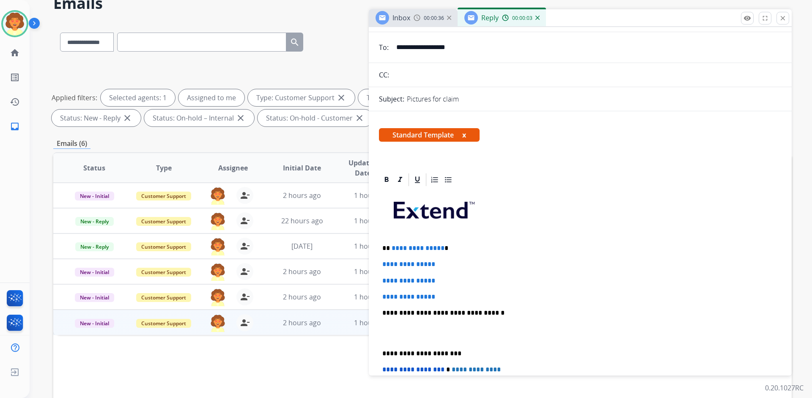
scroll to position [85, 0]
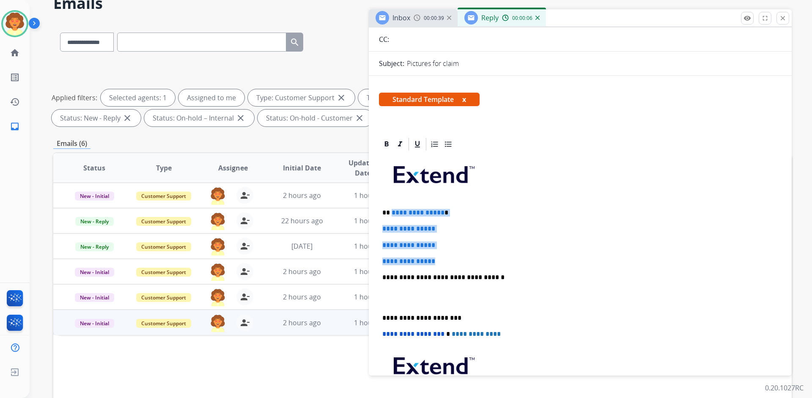
drag, startPoint x: 391, startPoint y: 211, endPoint x: 449, endPoint y: 259, distance: 74.8
click at [449, 259] on div "**********" at bounding box center [580, 297] width 403 height 291
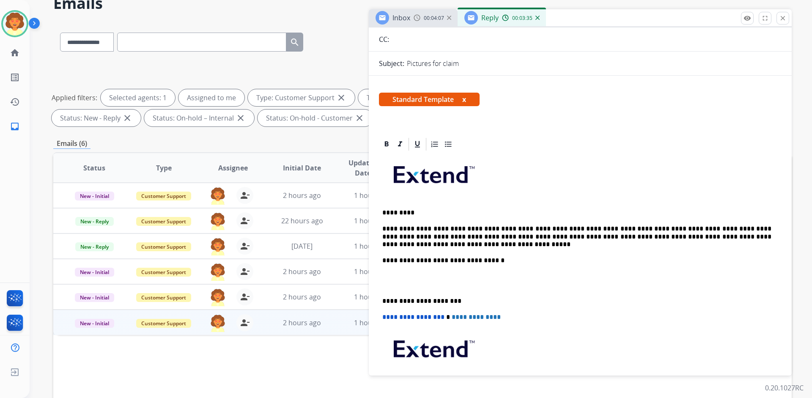
click at [406, 281] on p at bounding box center [580, 281] width 396 height 16
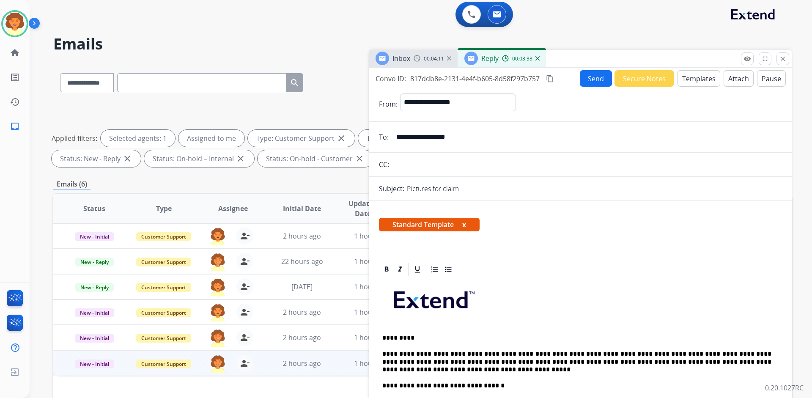
scroll to position [0, 0]
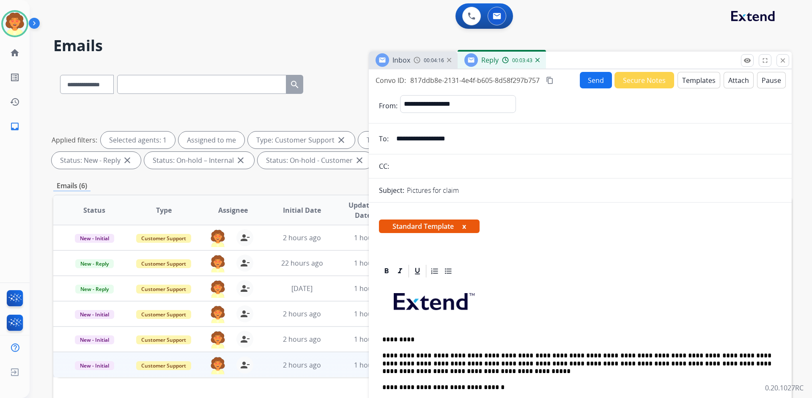
click at [588, 81] on button "Send" at bounding box center [596, 80] width 32 height 16
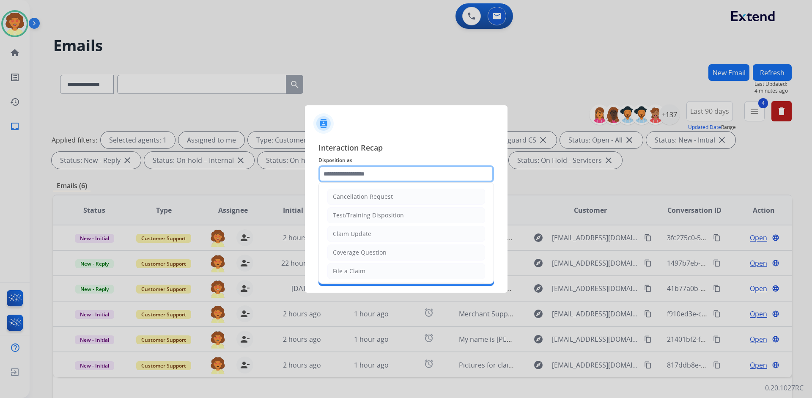
click at [357, 170] on input "text" at bounding box center [406, 173] width 176 height 17
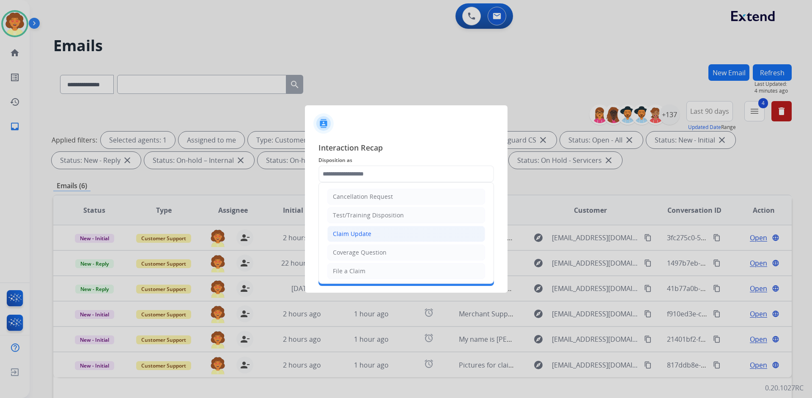
click at [370, 236] on li "Claim Update" at bounding box center [406, 234] width 158 height 16
type input "**********"
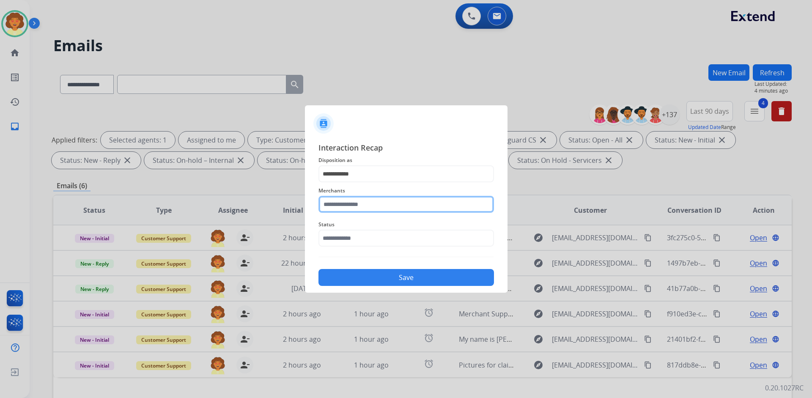
click at [353, 204] on input "text" at bounding box center [406, 204] width 176 height 17
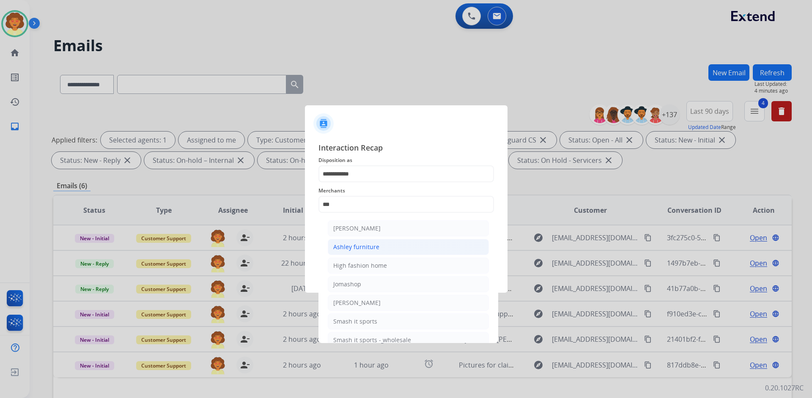
click at [354, 249] on div "Ashley furniture" at bounding box center [356, 247] width 46 height 8
type input "**********"
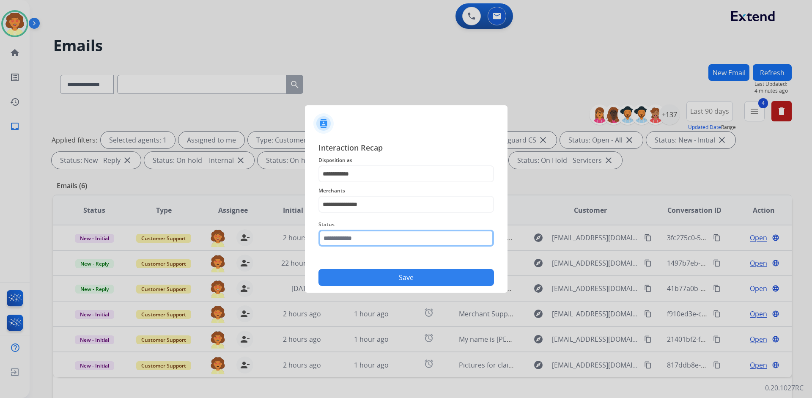
click at [362, 241] on input "text" at bounding box center [406, 238] width 176 height 17
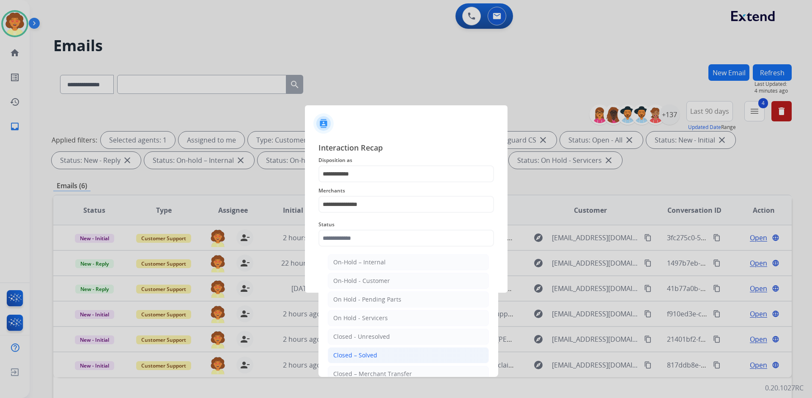
click at [379, 353] on li "Closed – Solved" at bounding box center [408, 355] width 161 height 16
type input "**********"
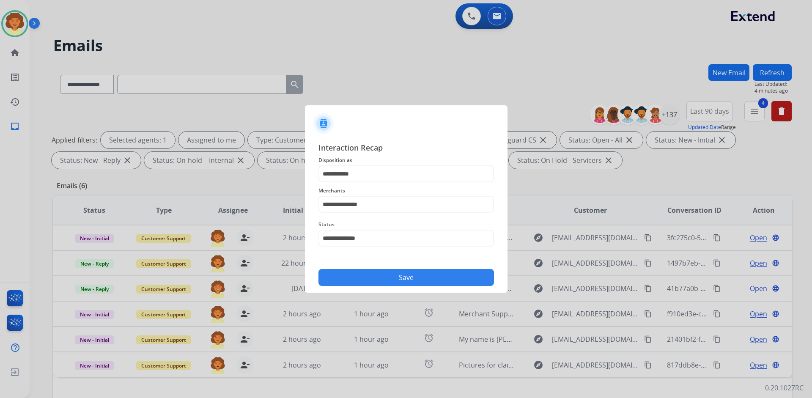
click at [402, 277] on button "Save" at bounding box center [406, 277] width 176 height 17
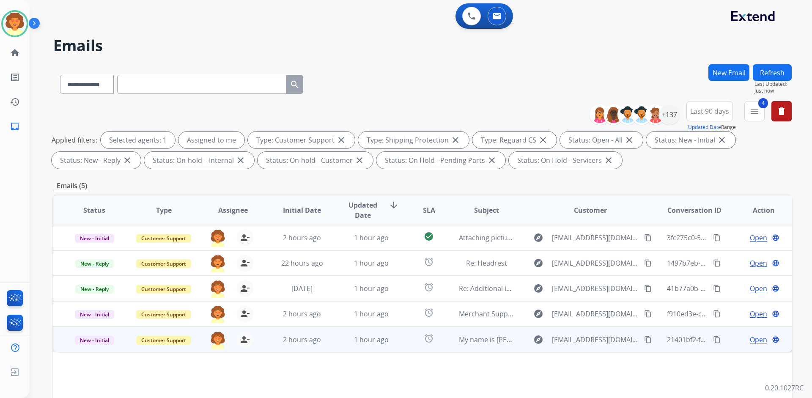
click at [755, 342] on span "Open" at bounding box center [758, 340] width 17 height 10
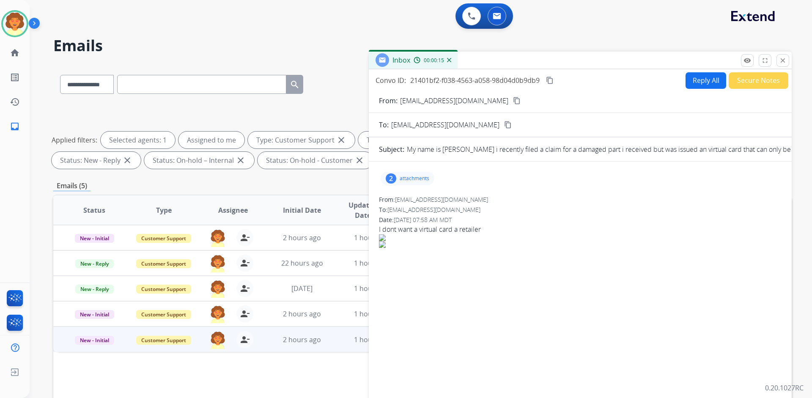
click at [388, 177] on div "2" at bounding box center [391, 178] width 11 height 10
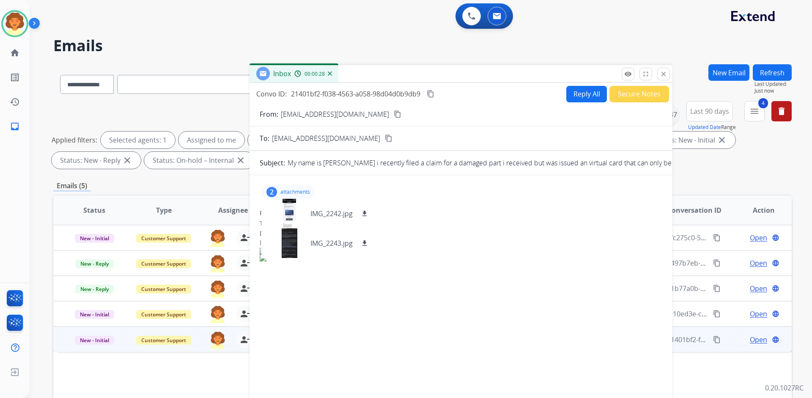
drag, startPoint x: 526, startPoint y: 60, endPoint x: 406, endPoint y: 74, distance: 120.0
click at [406, 74] on div "Inbox 00:00:28" at bounding box center [461, 74] width 423 height 18
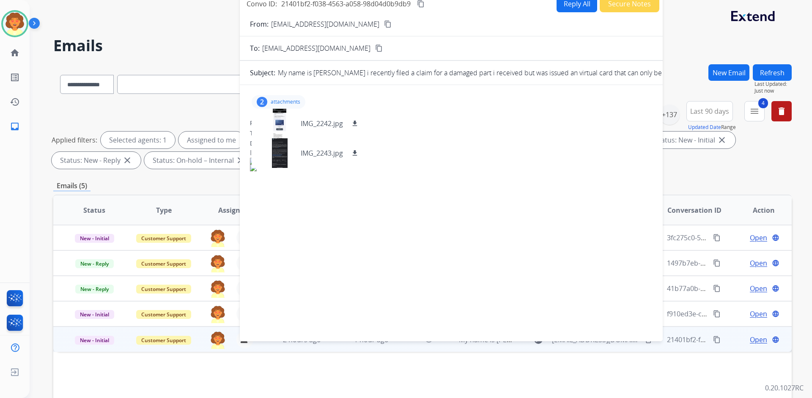
drag, startPoint x: 446, startPoint y: 72, endPoint x: 436, endPoint y: -18, distance: 90.6
click at [436, 0] on html "**********" at bounding box center [406, 199] width 812 height 398
click at [280, 119] on div at bounding box center [279, 124] width 42 height 30
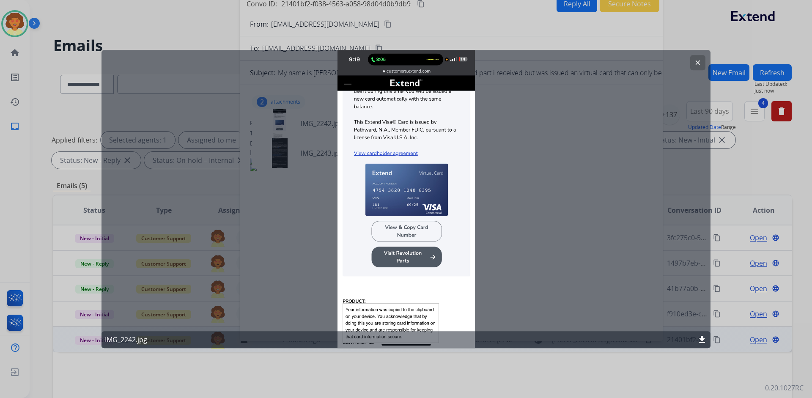
click at [698, 63] on mat-icon "clear" at bounding box center [698, 63] width 8 height 8
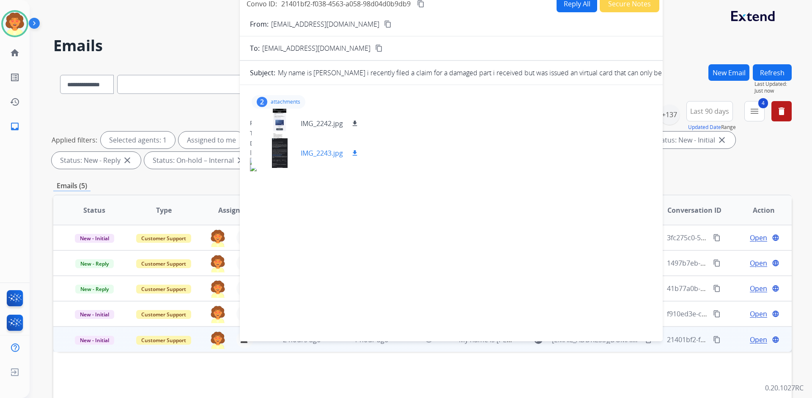
click at [284, 157] on div at bounding box center [279, 153] width 42 height 30
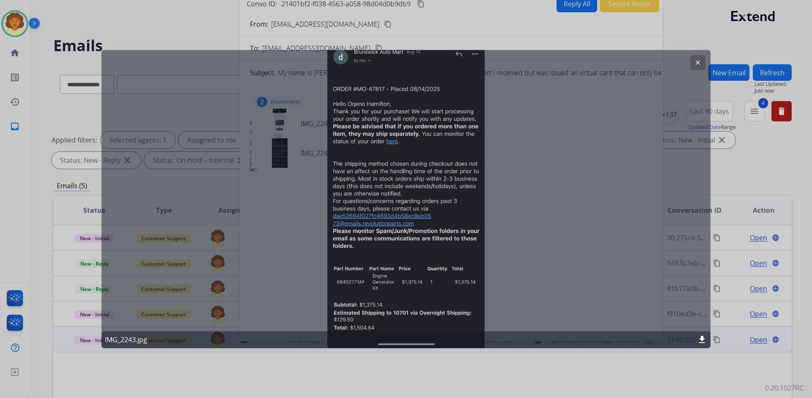
click at [698, 60] on mat-icon "clear" at bounding box center [698, 63] width 8 height 8
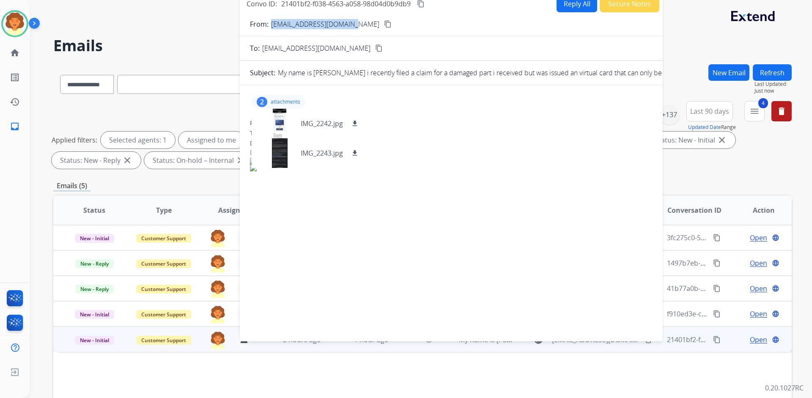
drag, startPoint x: 271, startPoint y: 26, endPoint x: 351, endPoint y: 30, distance: 80.0
click at [351, 30] on form "From: [EMAIL_ADDRESS][DOMAIN_NAME] content_copy To: [EMAIL_ADDRESS][DOMAIN_NAME…" at bounding box center [451, 175] width 423 height 326
copy p "[EMAIL_ADDRESS][DOMAIN_NAME]"
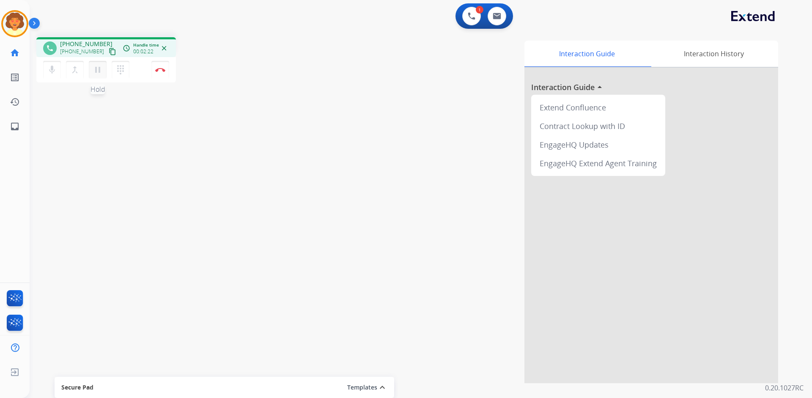
click at [96, 70] on mat-icon "pause" at bounding box center [98, 70] width 10 height 10
click at [95, 70] on mat-icon "play_arrow" at bounding box center [98, 70] width 10 height 10
click at [161, 70] on img at bounding box center [160, 70] width 10 height 4
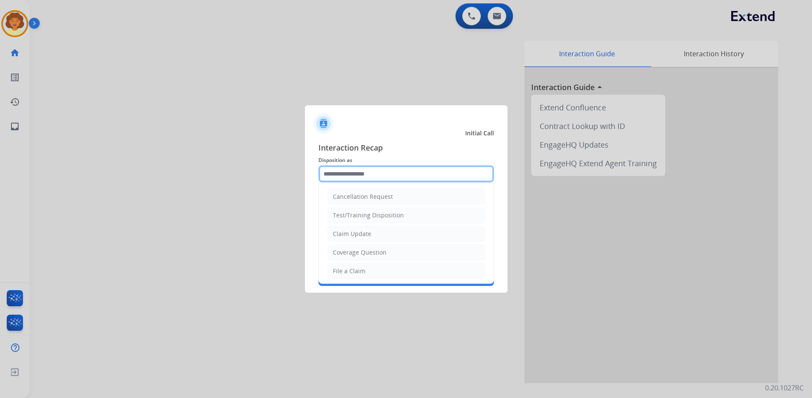
click at [362, 174] on input "text" at bounding box center [406, 173] width 176 height 17
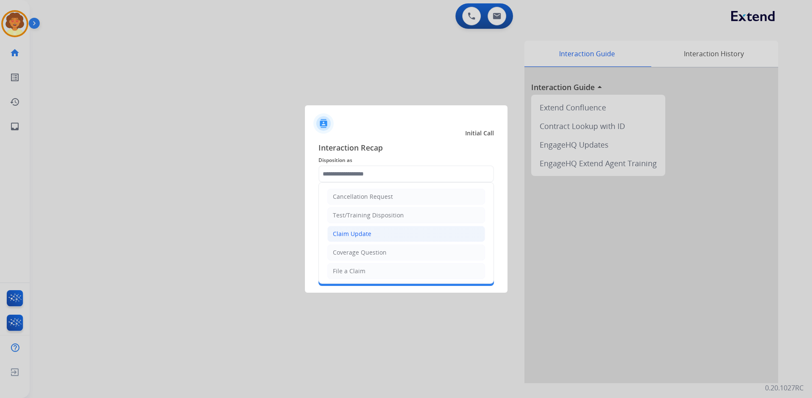
click at [380, 232] on li "Claim Update" at bounding box center [406, 234] width 158 height 16
type input "**********"
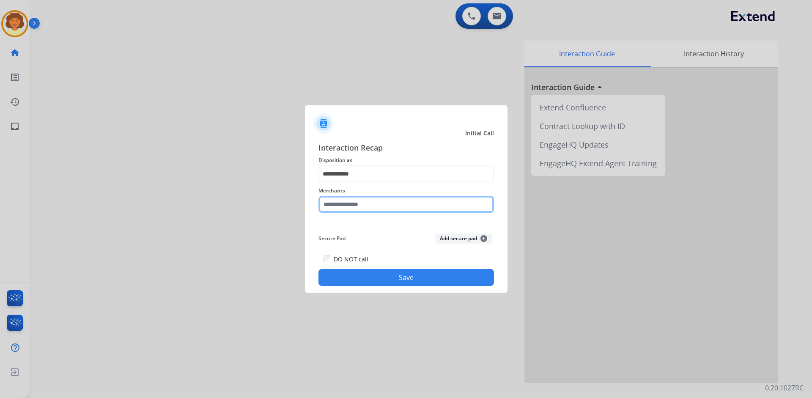
click at [350, 206] on input "text" at bounding box center [406, 204] width 176 height 17
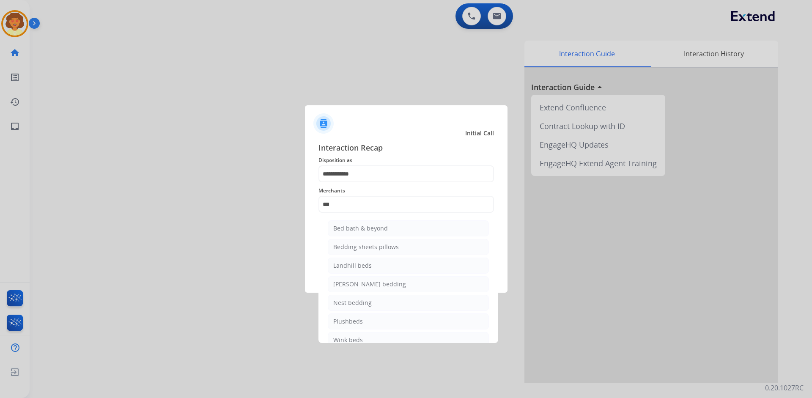
click at [364, 227] on div "Bed bath & beyond" at bounding box center [360, 228] width 55 height 8
type input "**********"
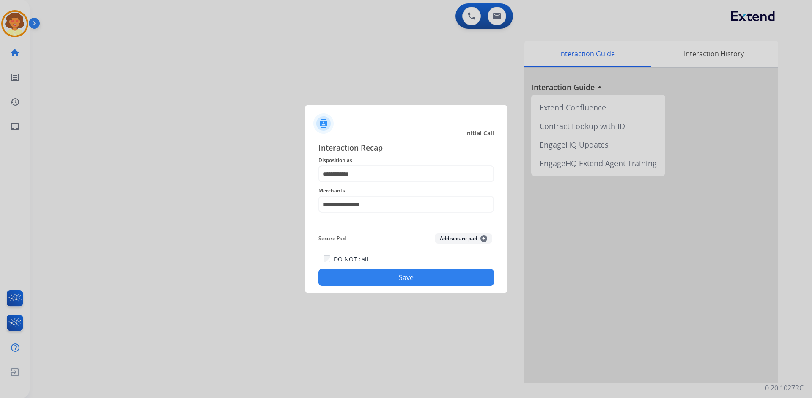
click at [404, 274] on button "Save" at bounding box center [406, 277] width 176 height 17
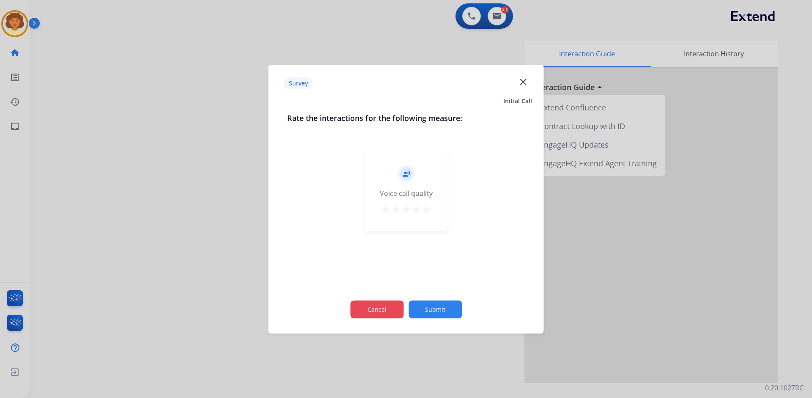
click at [368, 308] on button "Cancel" at bounding box center [376, 309] width 53 height 18
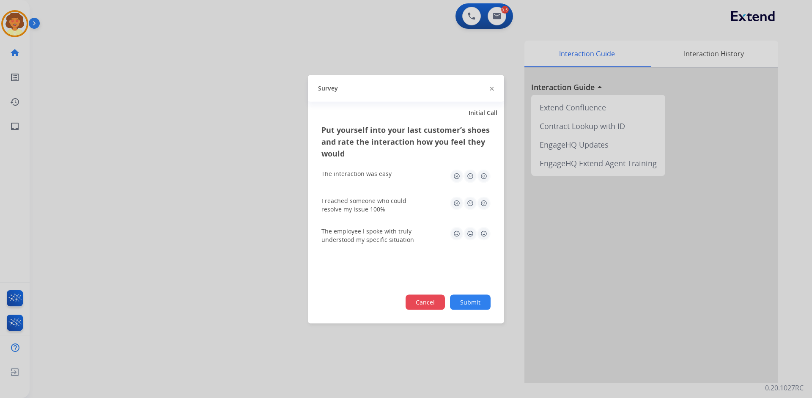
click at [417, 305] on button "Cancel" at bounding box center [425, 301] width 39 height 15
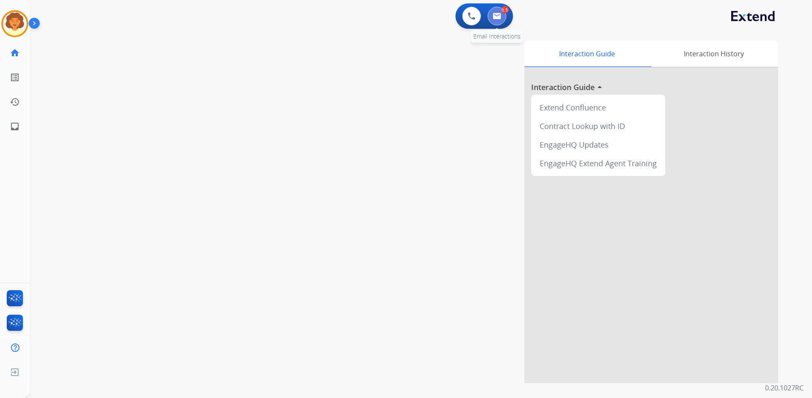
click at [497, 8] on button at bounding box center [497, 16] width 19 height 19
select select "**********"
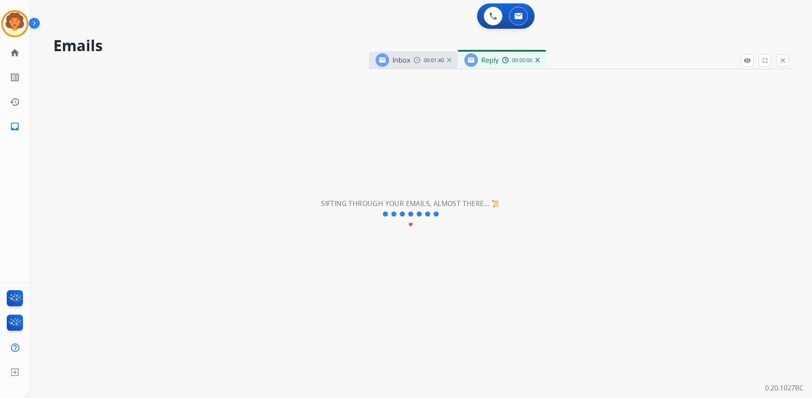
select select "**********"
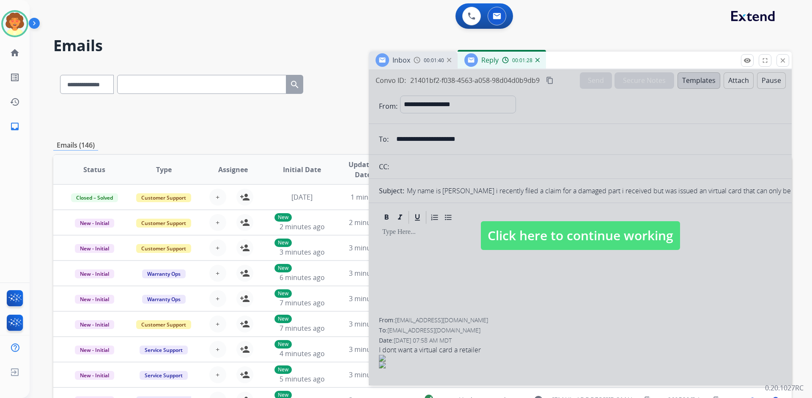
drag, startPoint x: 578, startPoint y: 350, endPoint x: 571, endPoint y: 312, distance: 38.7
click at [578, 346] on div at bounding box center [580, 227] width 423 height 316
select select
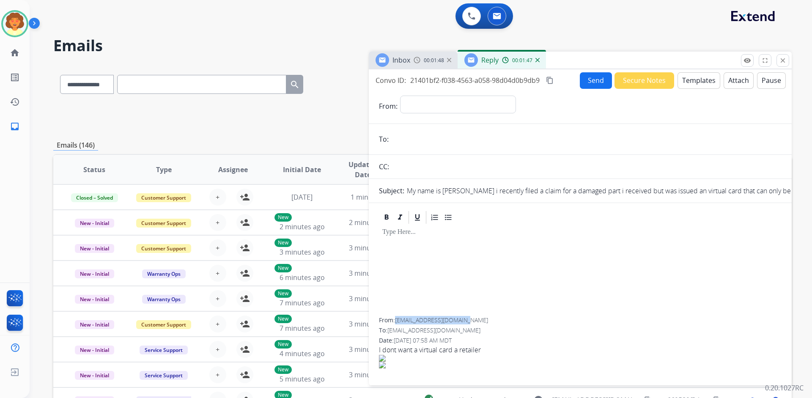
drag, startPoint x: 396, startPoint y: 314, endPoint x: 469, endPoint y: 315, distance: 72.8
click at [469, 316] on div "From: [EMAIL_ADDRESS][DOMAIN_NAME]" at bounding box center [580, 320] width 403 height 8
copy span "[EMAIL_ADDRESS][DOMAIN_NAME]"
click at [425, 105] on select "**********" at bounding box center [457, 104] width 115 height 17
select select "**********"
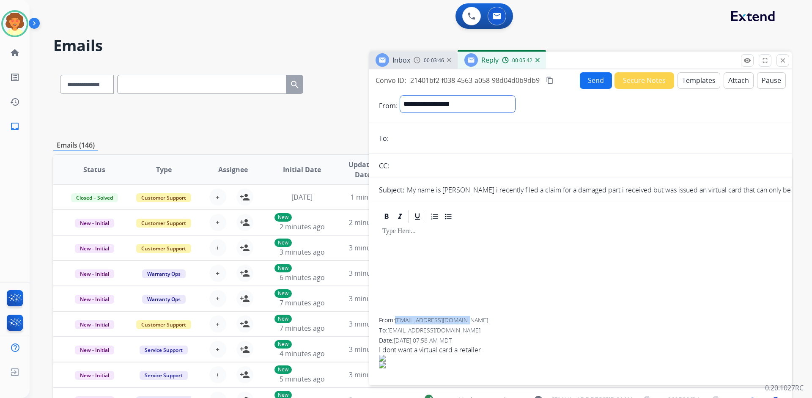
click at [400, 96] on select "**********" at bounding box center [457, 104] width 115 height 17
click at [413, 135] on input "email" at bounding box center [586, 139] width 390 height 17
click at [398, 316] on span "[EMAIL_ADDRESS][DOMAIN_NAME]" at bounding box center [441, 320] width 93 height 8
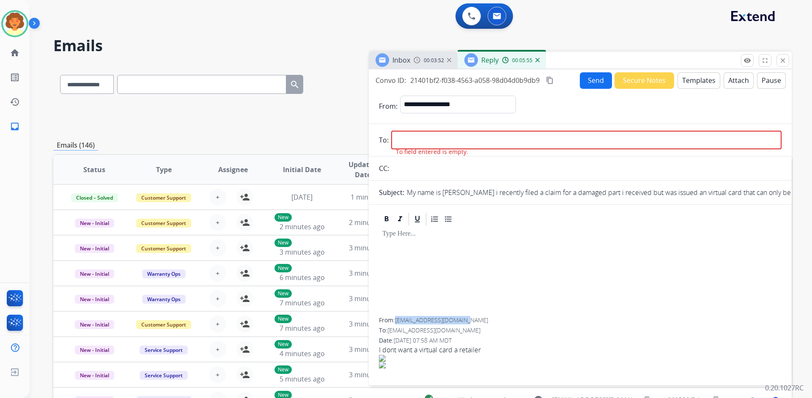
drag, startPoint x: 398, startPoint y: 313, endPoint x: 466, endPoint y: 317, distance: 69.0
click at [466, 317] on span "[EMAIL_ADDRESS][DOMAIN_NAME]" at bounding box center [441, 320] width 93 height 8
copy span "[EMAIL_ADDRESS][DOMAIN_NAME]"
click at [404, 141] on input "email" at bounding box center [586, 140] width 390 height 19
paste input "**********"
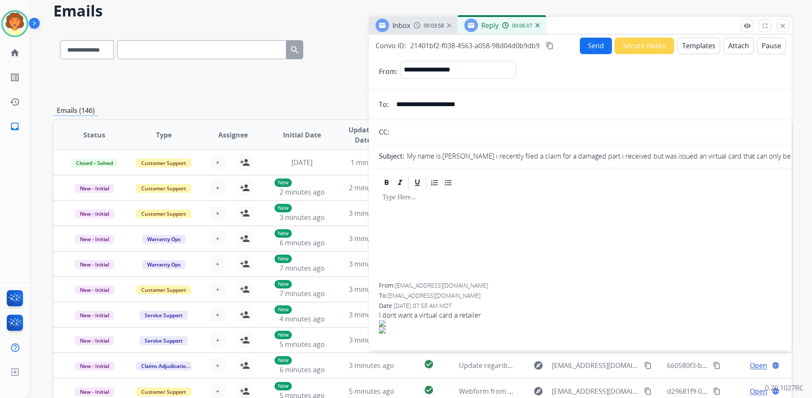
scroll to position [42, 0]
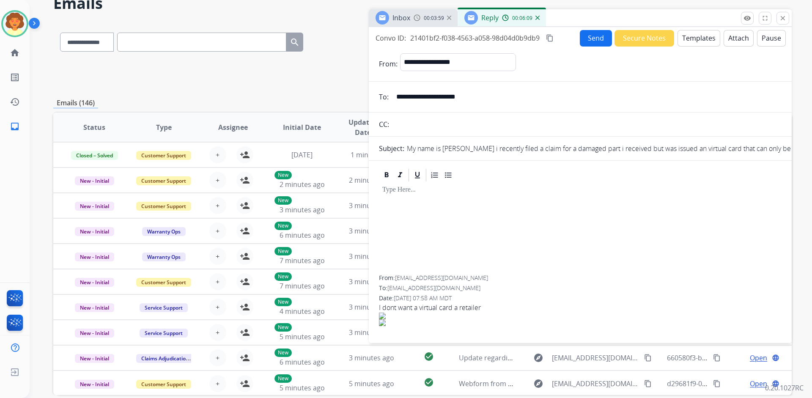
type input "**********"
click at [694, 39] on button "Templates" at bounding box center [699, 38] width 43 height 16
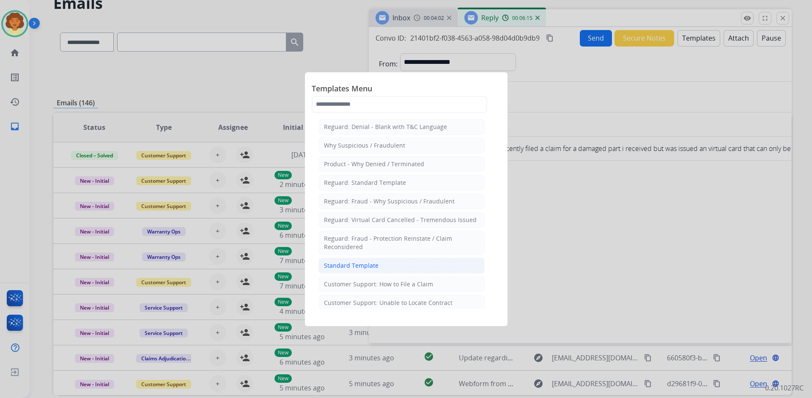
click at [363, 264] on div "Standard Template" at bounding box center [351, 265] width 55 height 8
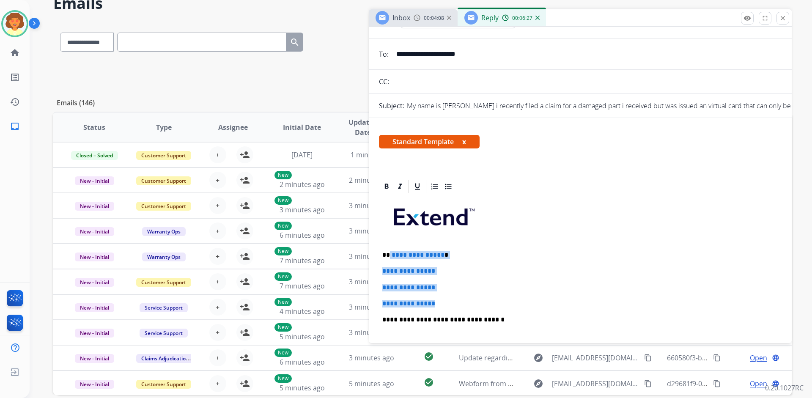
drag, startPoint x: 390, startPoint y: 252, endPoint x: 450, endPoint y: 302, distance: 78.7
click at [450, 302] on div "**********" at bounding box center [580, 339] width 403 height 291
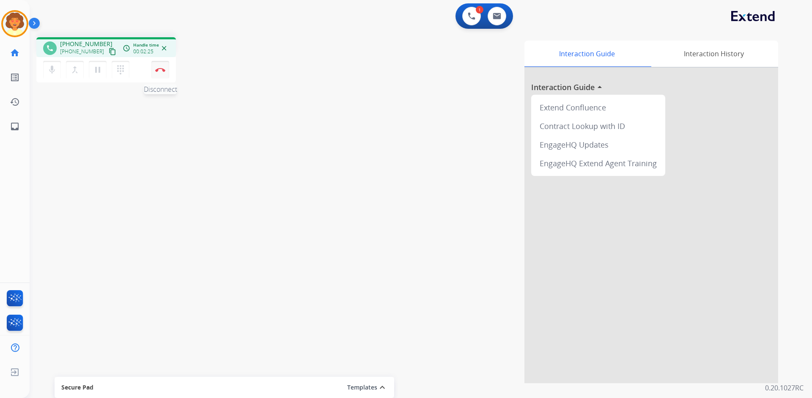
click at [159, 72] on button "Disconnect" at bounding box center [160, 70] width 18 height 18
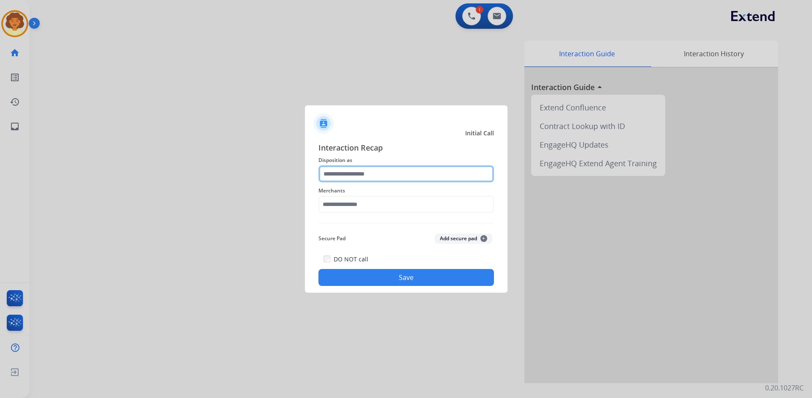
click at [360, 172] on input "text" at bounding box center [406, 173] width 176 height 17
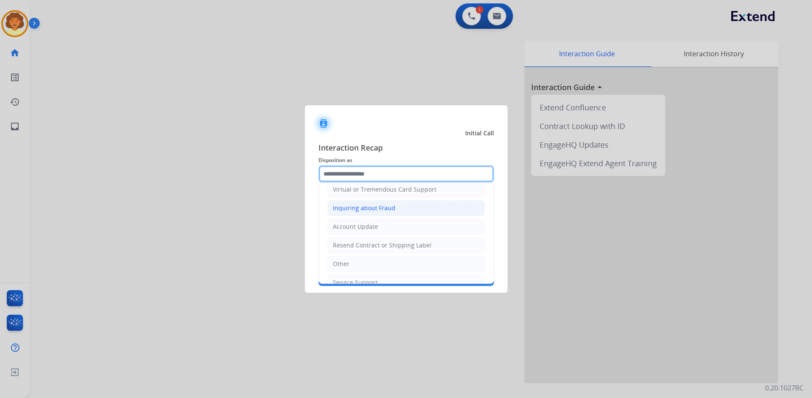
scroll to position [132, 0]
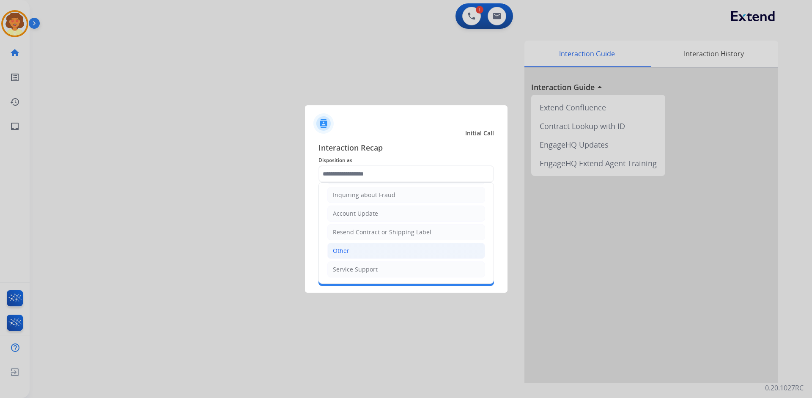
click at [386, 252] on li "Other" at bounding box center [406, 251] width 158 height 16
type input "*****"
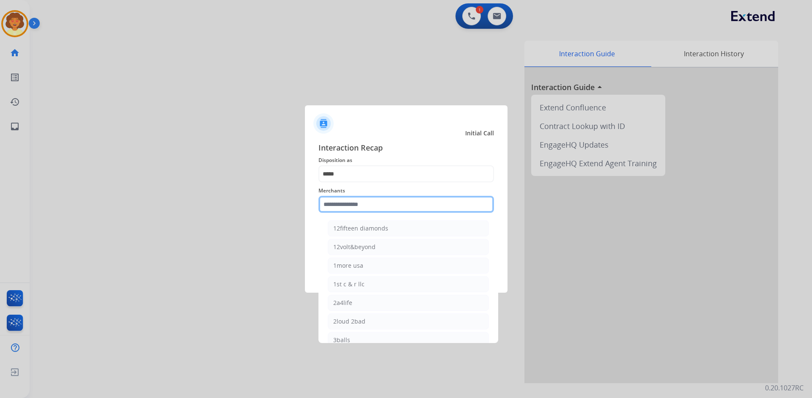
click at [332, 200] on input "text" at bounding box center [406, 204] width 176 height 17
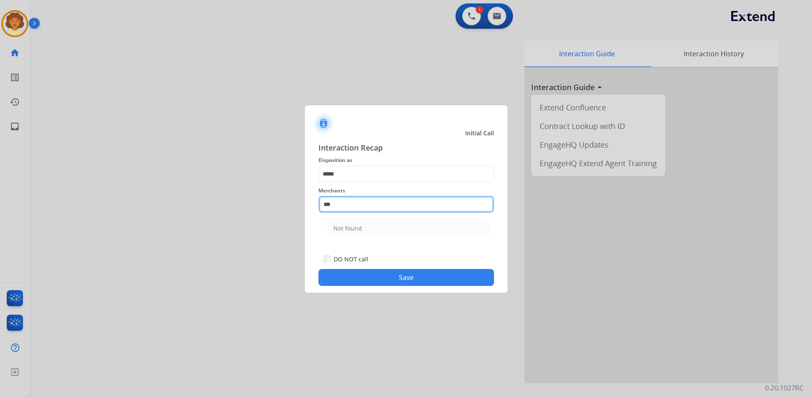
click at [379, 206] on input "***" at bounding box center [406, 204] width 176 height 17
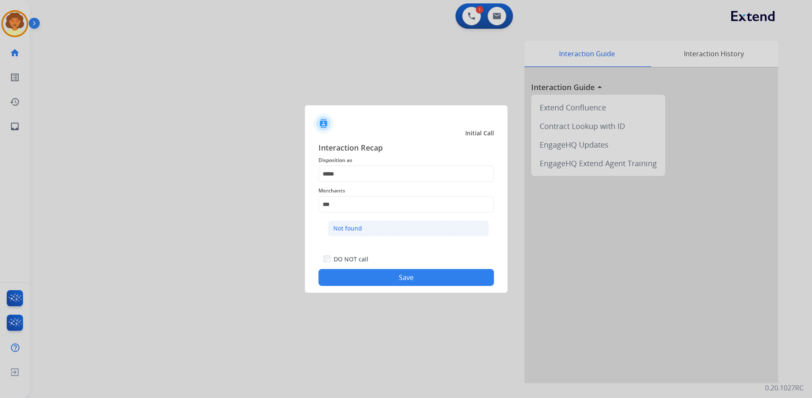
click at [372, 233] on li "Not found" at bounding box center [408, 228] width 161 height 16
type input "*********"
click at [381, 275] on button "Save" at bounding box center [406, 277] width 176 height 17
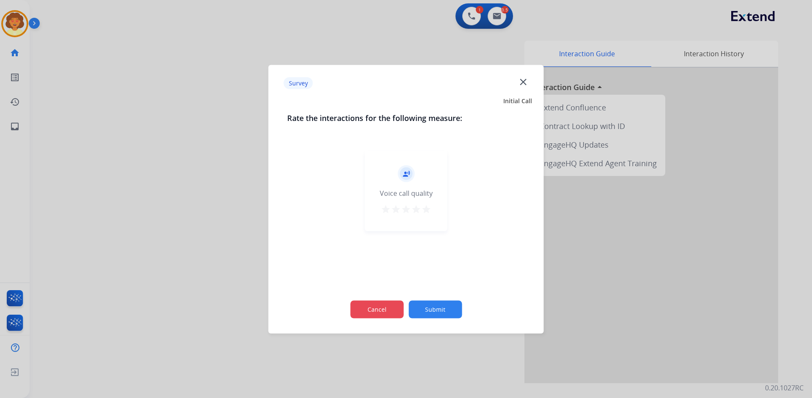
click at [371, 315] on button "Cancel" at bounding box center [376, 309] width 53 height 18
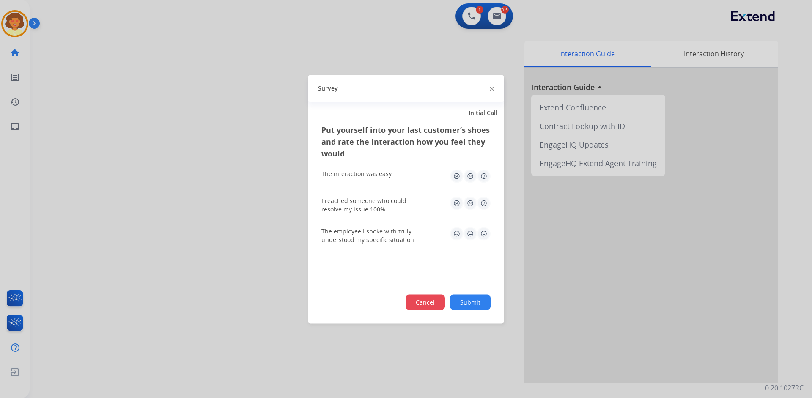
click at [426, 303] on button "Cancel" at bounding box center [425, 301] width 39 height 15
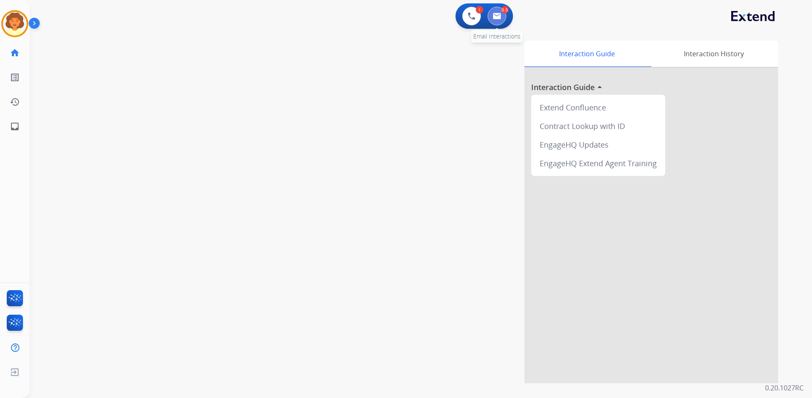
click at [492, 16] on button at bounding box center [497, 16] width 19 height 19
select select "**********"
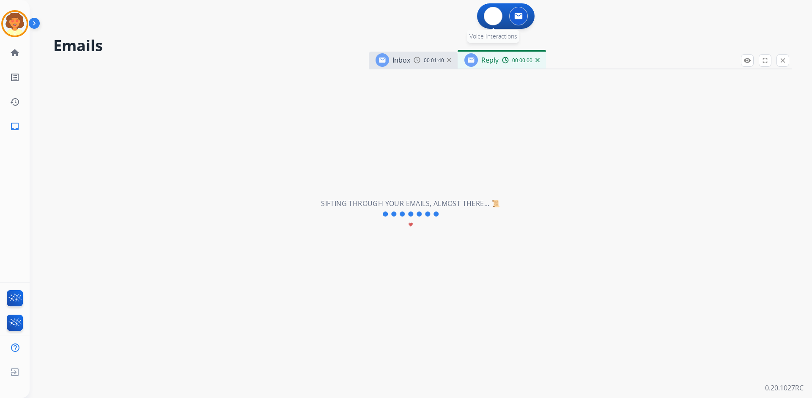
select select "**********"
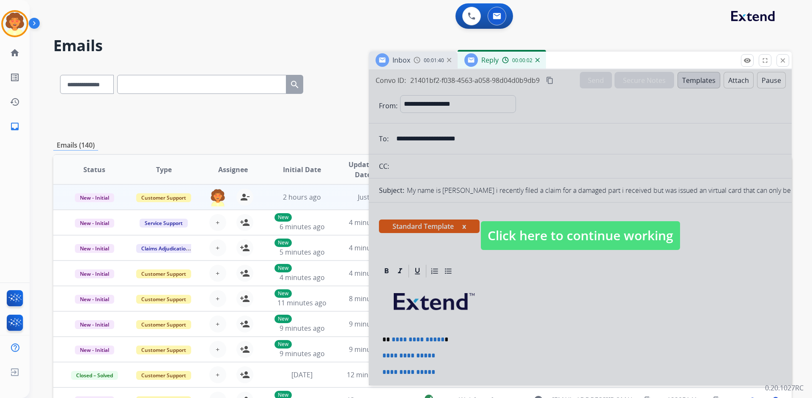
click at [533, 269] on div at bounding box center [580, 227] width 423 height 316
select select
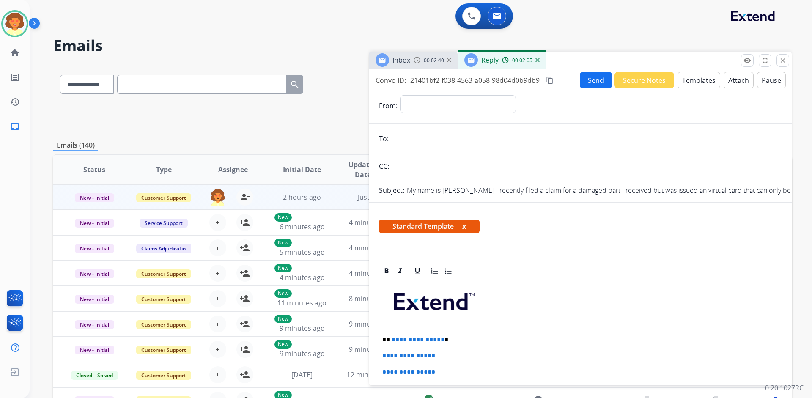
click at [523, 63] on span "00:02:05" at bounding box center [522, 60] width 20 height 7
click at [421, 63] on div "00:02:41" at bounding box center [432, 60] width 37 height 8
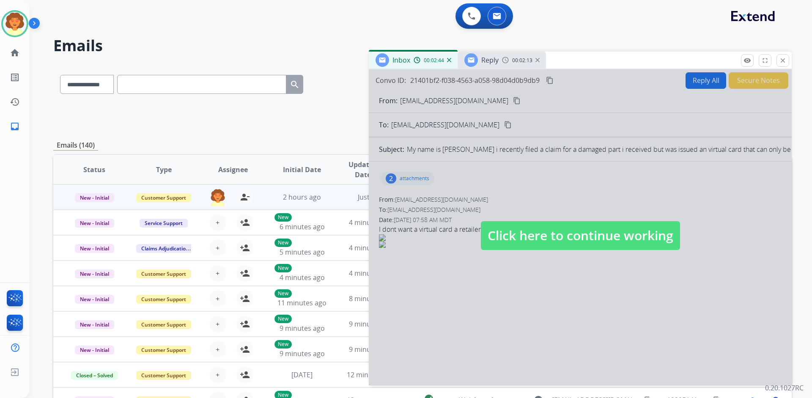
click at [507, 62] on img at bounding box center [505, 60] width 7 height 7
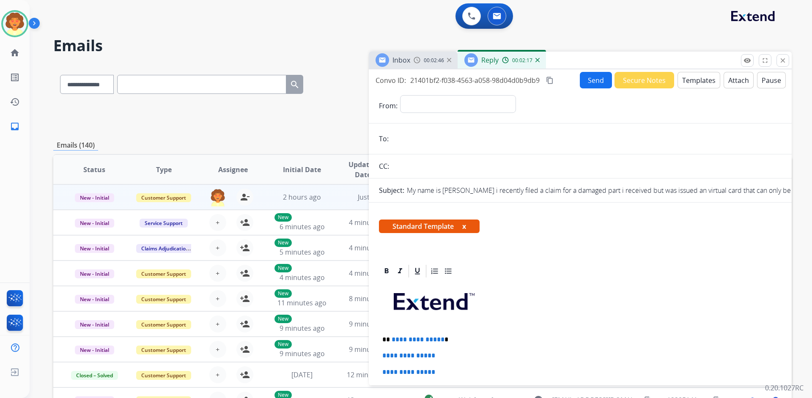
scroll to position [85, 0]
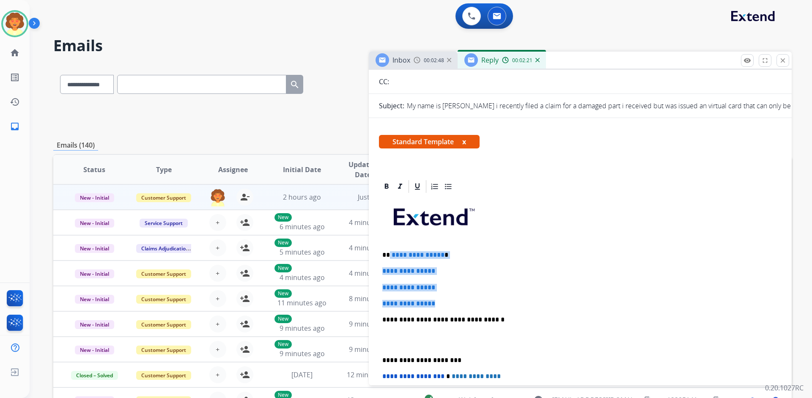
drag, startPoint x: 390, startPoint y: 254, endPoint x: 464, endPoint y: 313, distance: 94.5
click at [454, 298] on div "**********" at bounding box center [580, 339] width 403 height 291
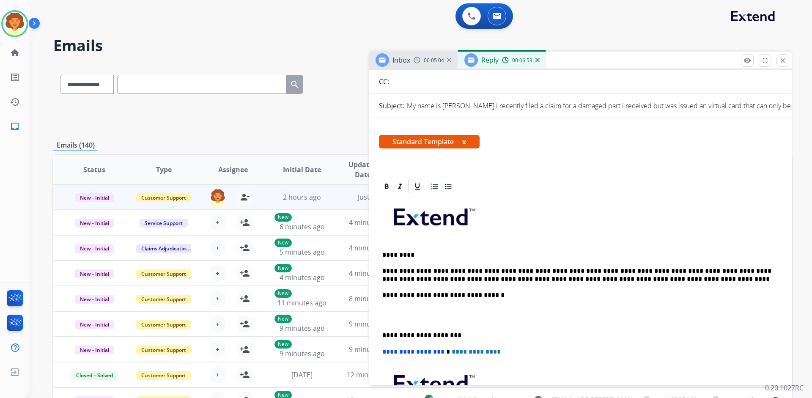
click at [403, 322] on p at bounding box center [580, 315] width 396 height 16
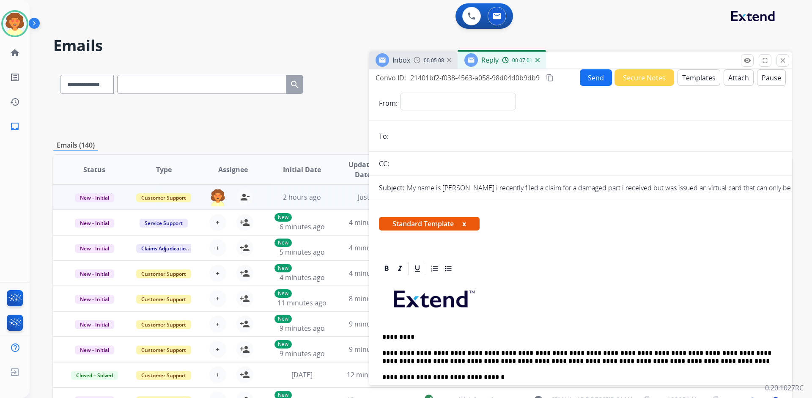
scroll to position [0, 0]
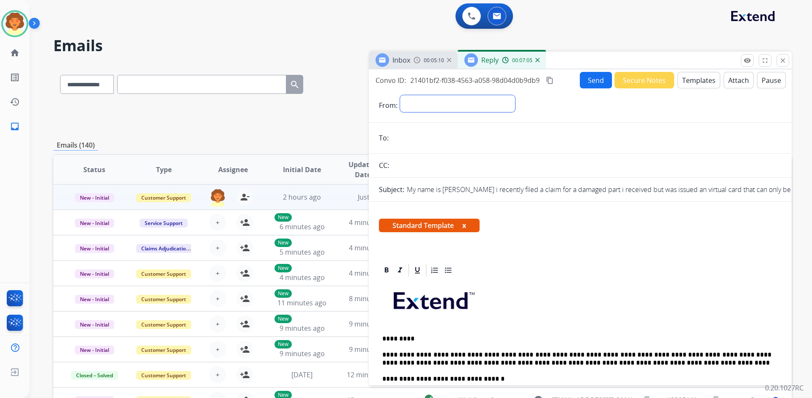
click at [422, 101] on select "**********" at bounding box center [457, 103] width 115 height 17
select select "**********"
click at [400, 95] on select "**********" at bounding box center [457, 103] width 115 height 17
click at [406, 138] on input "email" at bounding box center [586, 138] width 390 height 17
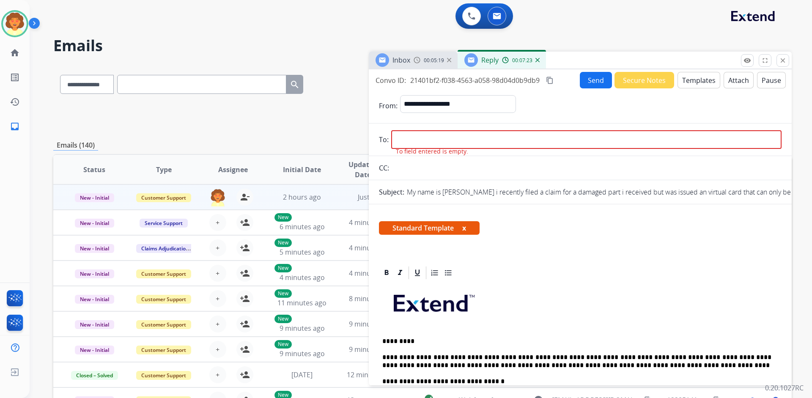
click at [403, 137] on input "email" at bounding box center [586, 139] width 390 height 19
paste input "**********"
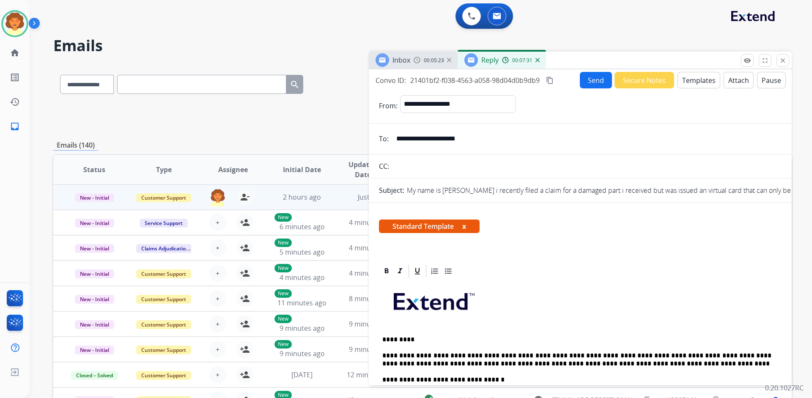
type input "**********"
click at [587, 79] on button "Send" at bounding box center [596, 80] width 32 height 16
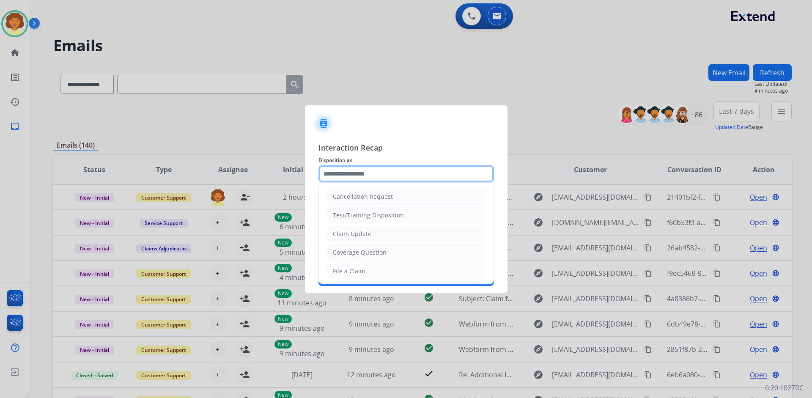
click at [355, 173] on input "text" at bounding box center [406, 173] width 176 height 17
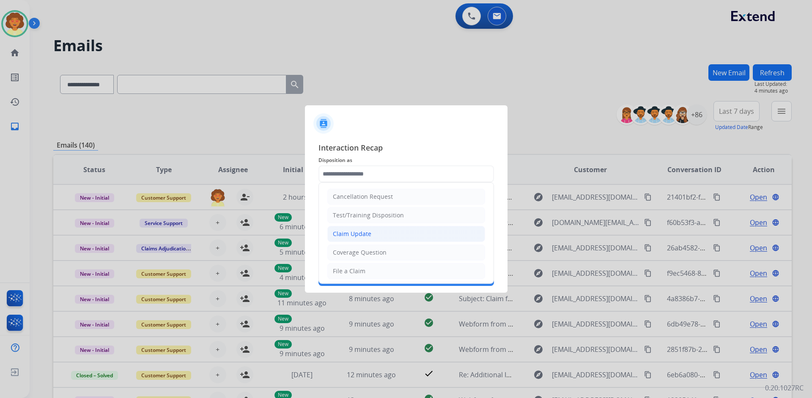
click at [380, 235] on li "Claim Update" at bounding box center [406, 234] width 158 height 16
type input "**********"
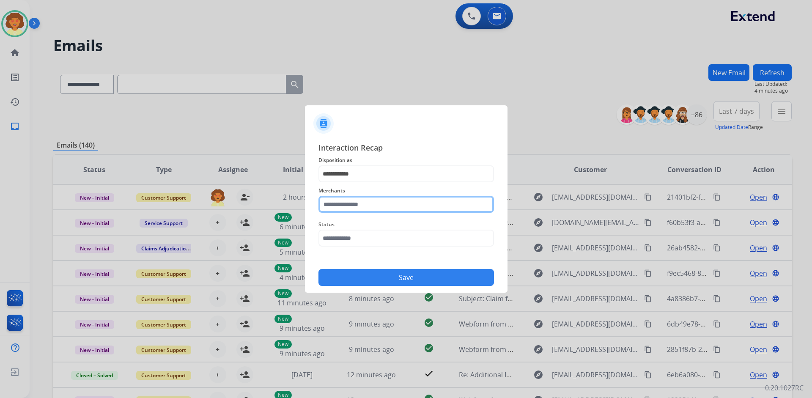
click at [359, 206] on input "text" at bounding box center [406, 204] width 176 height 17
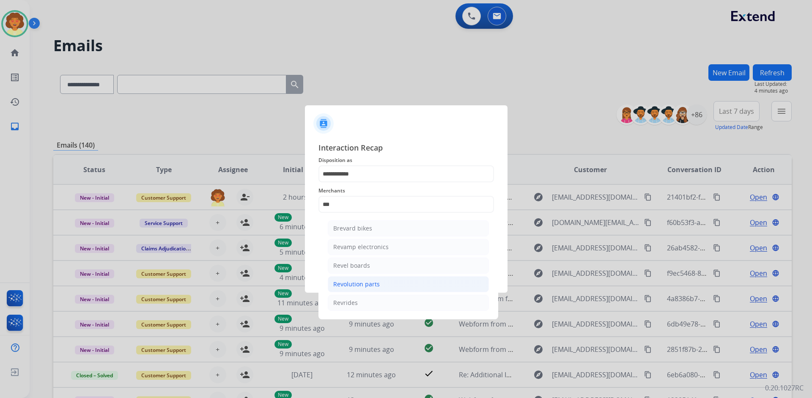
click at [378, 287] on div "Revolution parts" at bounding box center [356, 284] width 47 height 8
type input "**********"
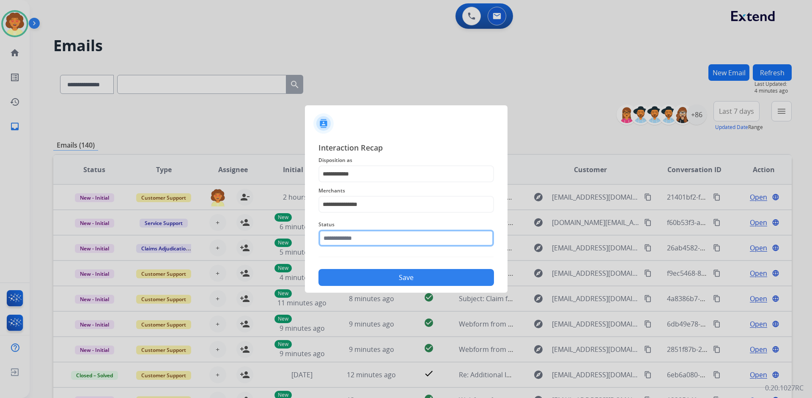
click at [346, 238] on input "text" at bounding box center [406, 238] width 176 height 17
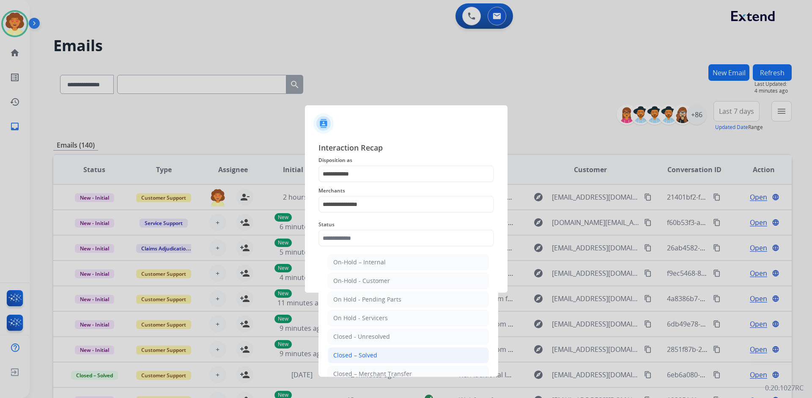
click at [360, 355] on div "Closed – Solved" at bounding box center [355, 355] width 44 height 8
type input "**********"
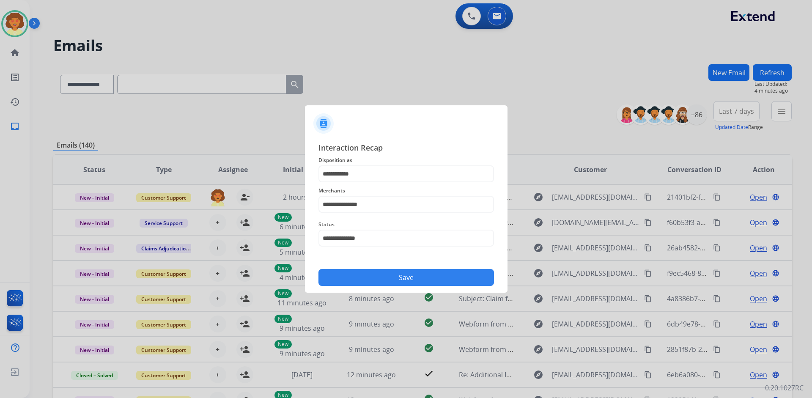
click at [376, 283] on button "Save" at bounding box center [406, 277] width 176 height 17
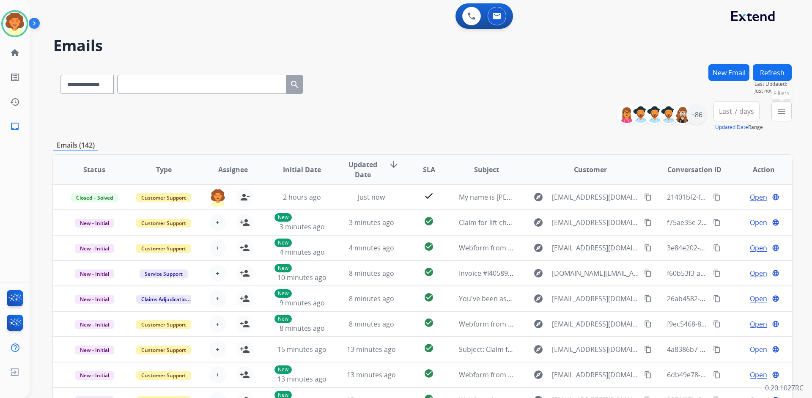
click at [779, 113] on mat-icon "menu" at bounding box center [781, 111] width 10 height 10
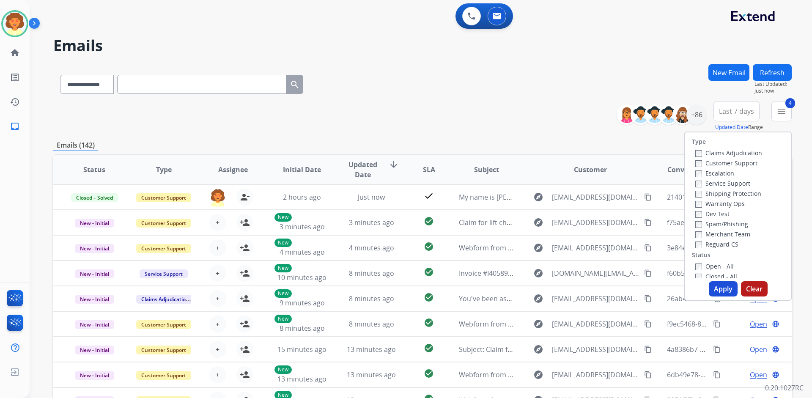
click at [718, 287] on button "Apply" at bounding box center [723, 288] width 29 height 15
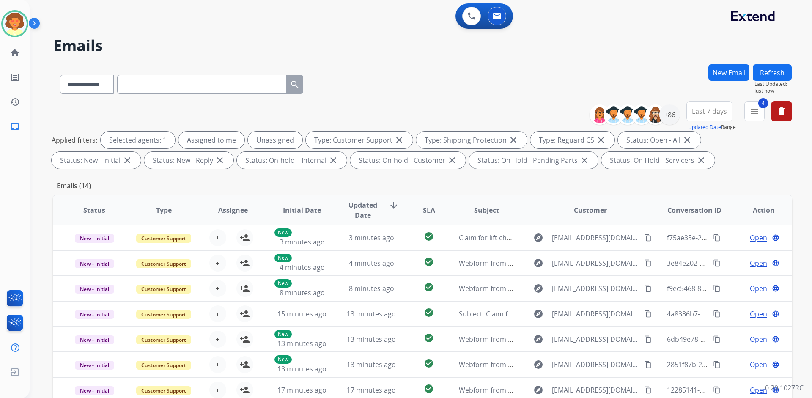
click at [709, 113] on span "Last 7 days" at bounding box center [709, 111] width 35 height 3
click at [691, 214] on div "Last 90 days" at bounding box center [706, 214] width 47 height 13
click at [668, 112] on div "+137" at bounding box center [669, 114] width 20 height 20
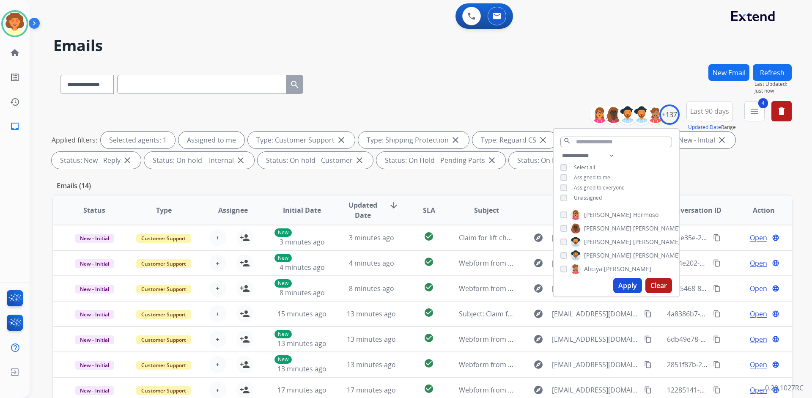
click at [626, 288] on button "Apply" at bounding box center [627, 285] width 29 height 15
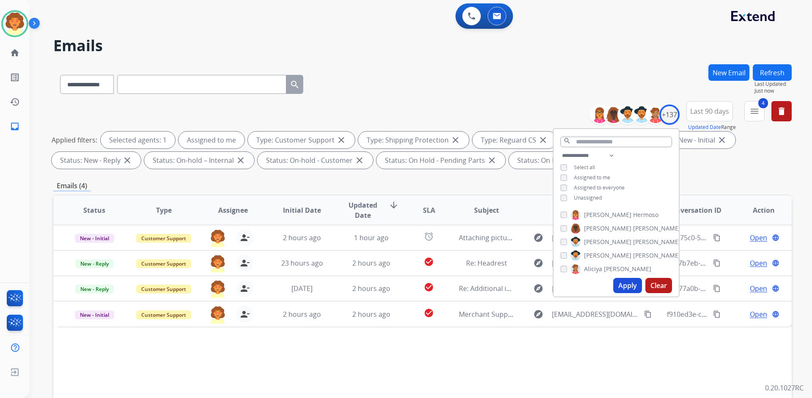
click at [582, 376] on div "Status Type Assignee Initial Date Updated Date arrow_downward SLA Subject Custo…" at bounding box center [422, 336] width 738 height 283
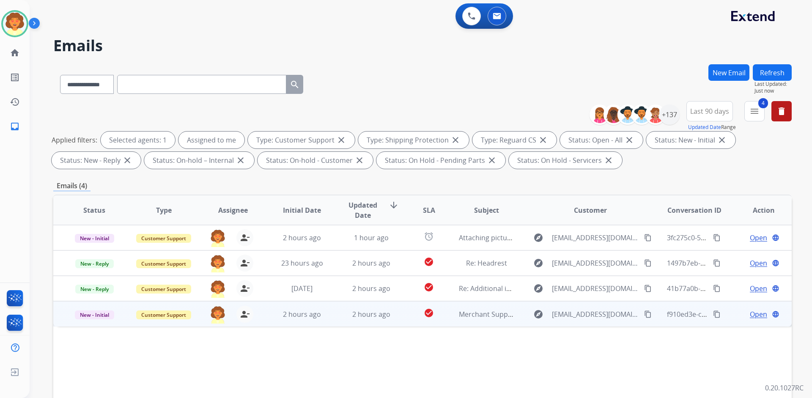
click at [750, 312] on span "Open" at bounding box center [758, 314] width 17 height 10
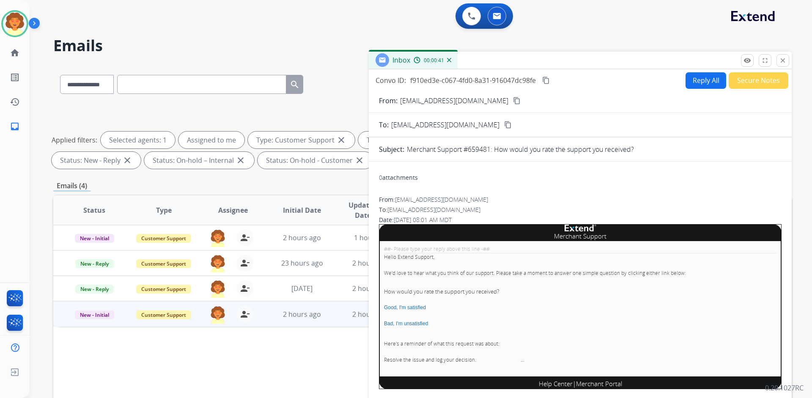
click at [751, 79] on button "Secure Notes" at bounding box center [759, 80] width 60 height 16
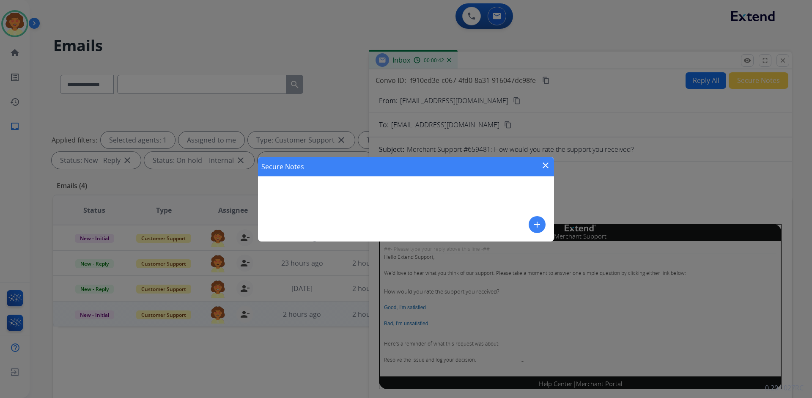
click at [330, 197] on div "Secure Notes close add" at bounding box center [406, 199] width 296 height 85
click at [538, 225] on mat-icon "add" at bounding box center [537, 224] width 10 height 10
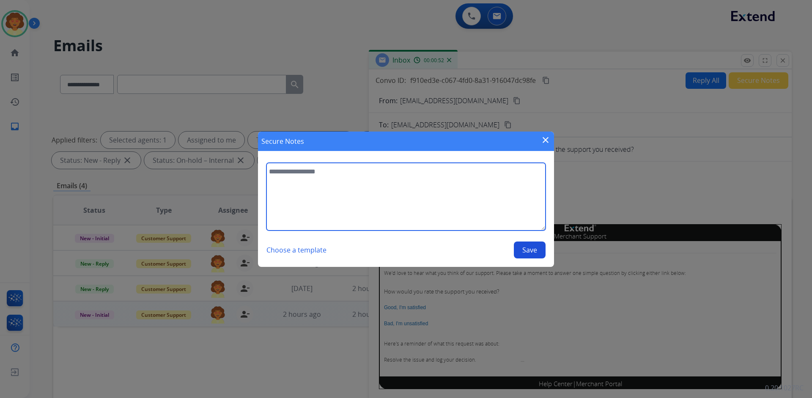
click at [326, 187] on textarea at bounding box center [405, 197] width 279 height 68
type textarea "**********"
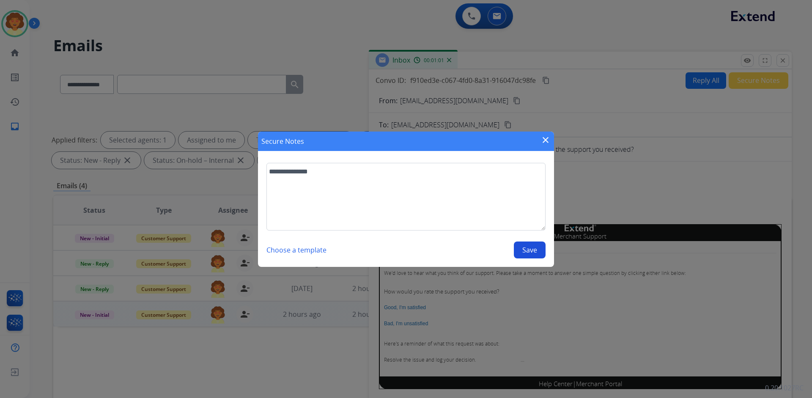
click at [522, 250] on button "Save" at bounding box center [530, 249] width 32 height 17
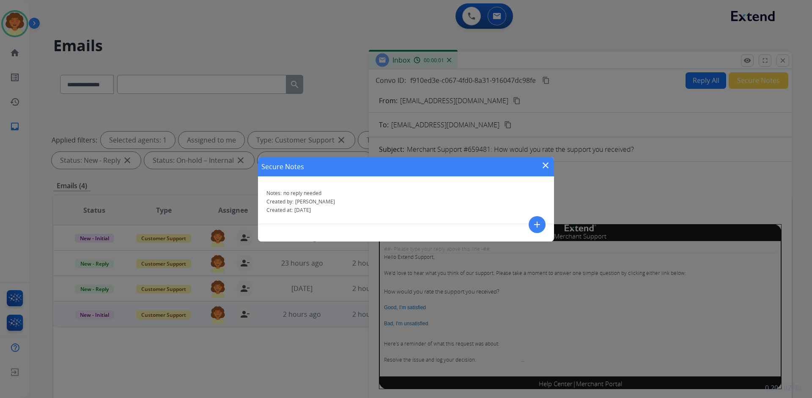
click at [547, 166] on mat-icon "close" at bounding box center [546, 165] width 10 height 10
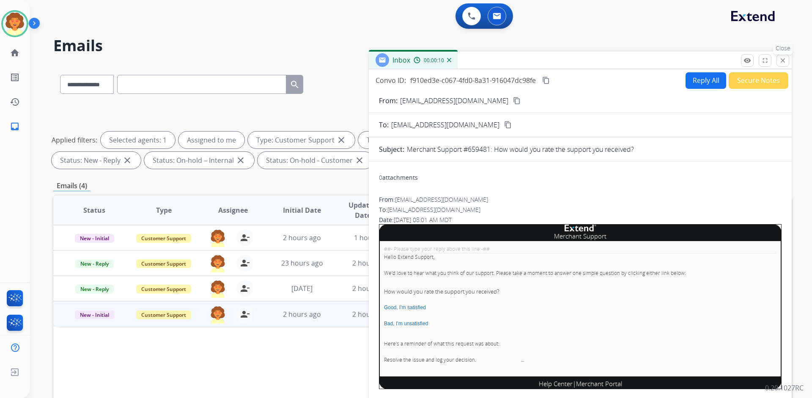
click at [781, 60] on mat-icon "close" at bounding box center [783, 61] width 8 height 8
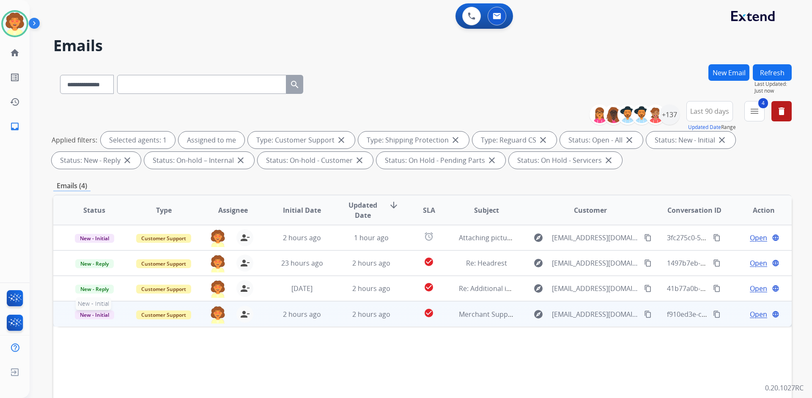
click at [94, 319] on span "New - Initial" at bounding box center [94, 314] width 39 height 9
click at [129, 395] on p "Closed – Solved" at bounding box center [139, 393] width 49 height 12
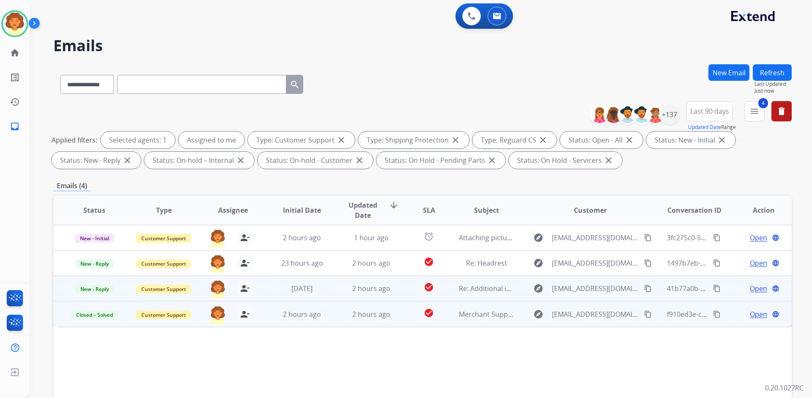
click at [751, 287] on span "Open" at bounding box center [758, 288] width 17 height 10
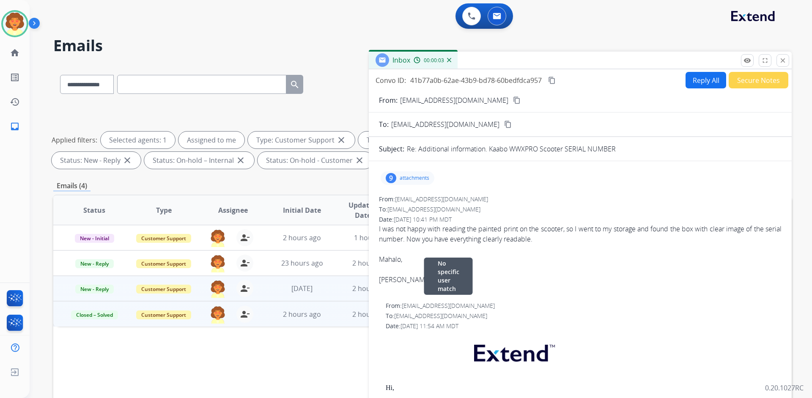
click at [530, 305] on div "From: [EMAIL_ADDRESS][DOMAIN_NAME] No specific user match" at bounding box center [584, 306] width 396 height 8
click at [390, 179] on div "9" at bounding box center [391, 178] width 11 height 10
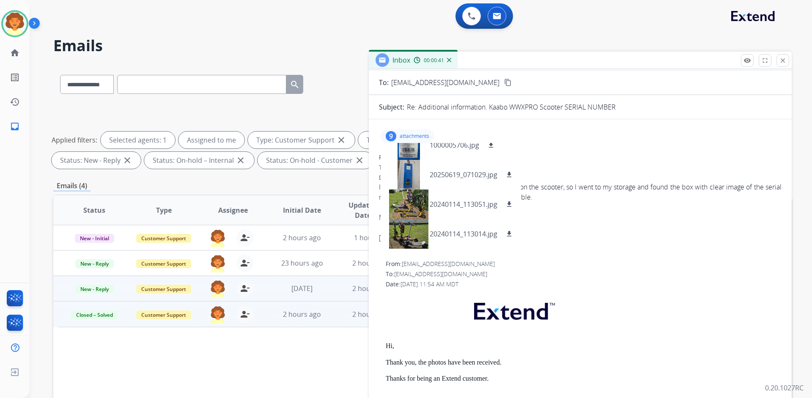
scroll to position [42, 0]
click at [409, 239] on div at bounding box center [408, 234] width 42 height 30
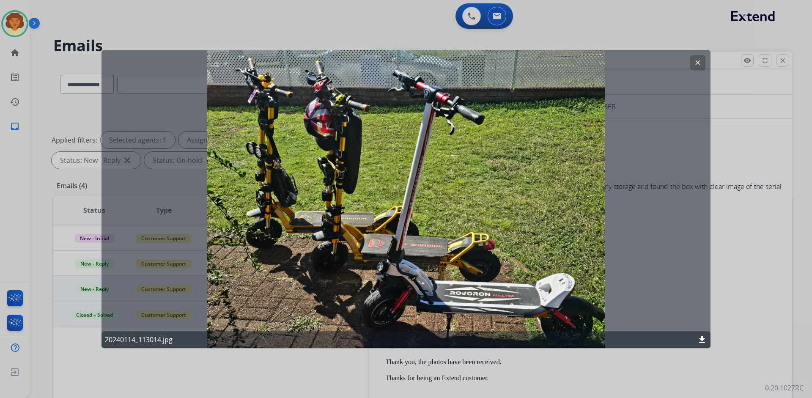
click at [694, 61] on mat-icon "clear" at bounding box center [698, 63] width 8 height 8
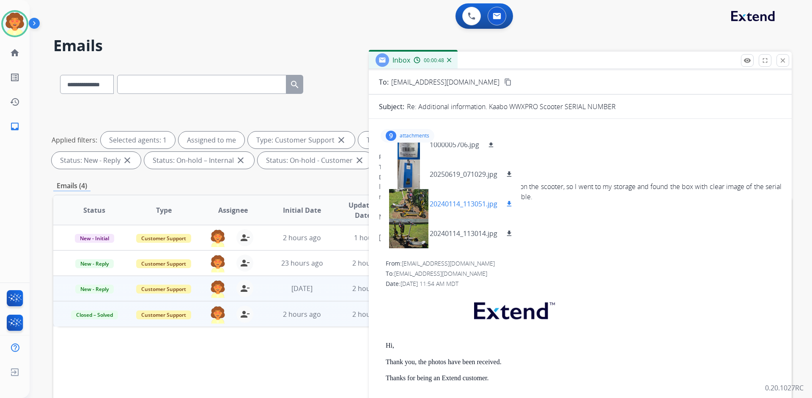
click at [410, 206] on div at bounding box center [408, 204] width 42 height 30
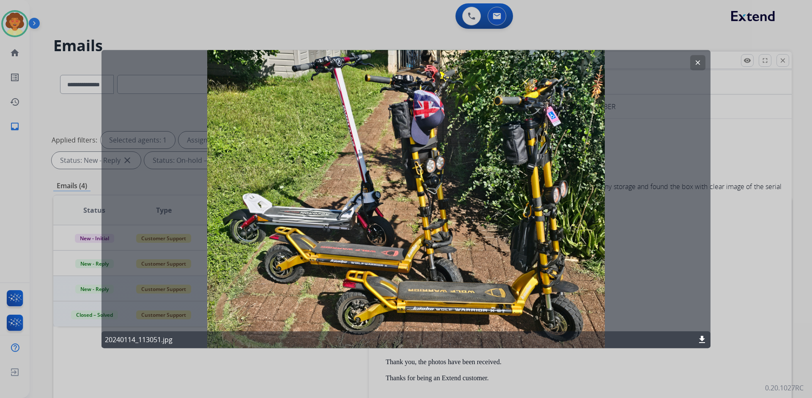
click at [700, 60] on mat-icon "clear" at bounding box center [698, 63] width 8 height 8
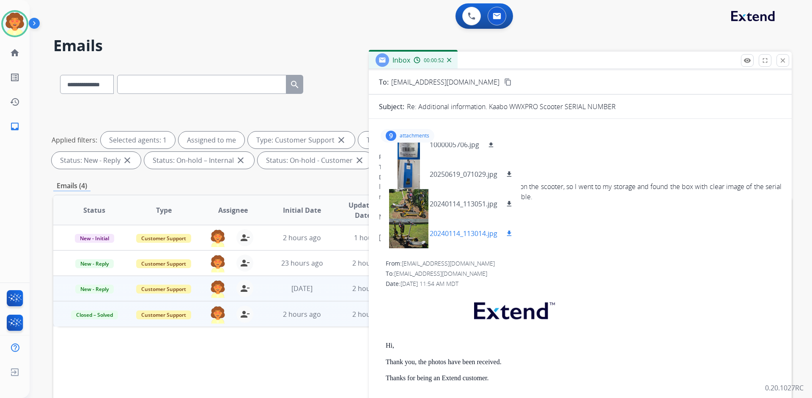
scroll to position [118, 0]
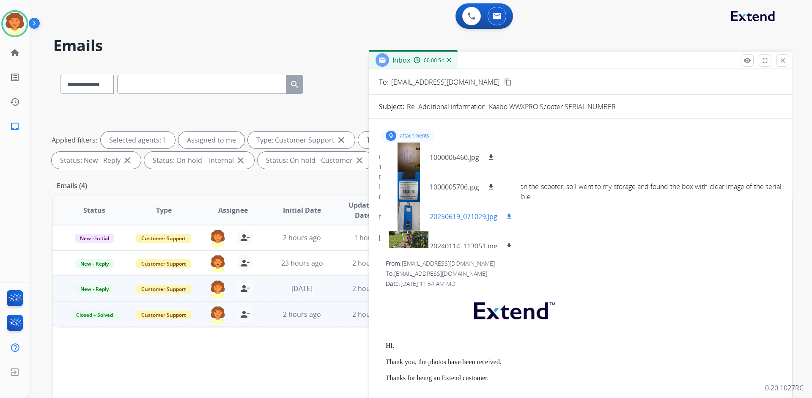
click at [442, 219] on p "20250619_071029.jpg" at bounding box center [464, 216] width 68 height 10
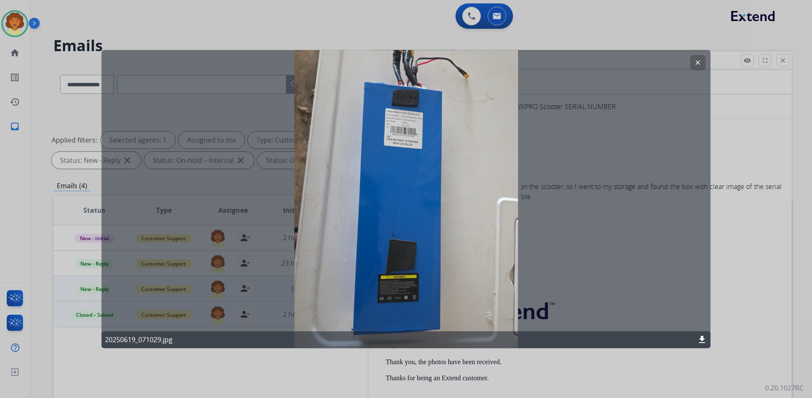
click at [700, 62] on mat-icon "clear" at bounding box center [698, 63] width 8 height 8
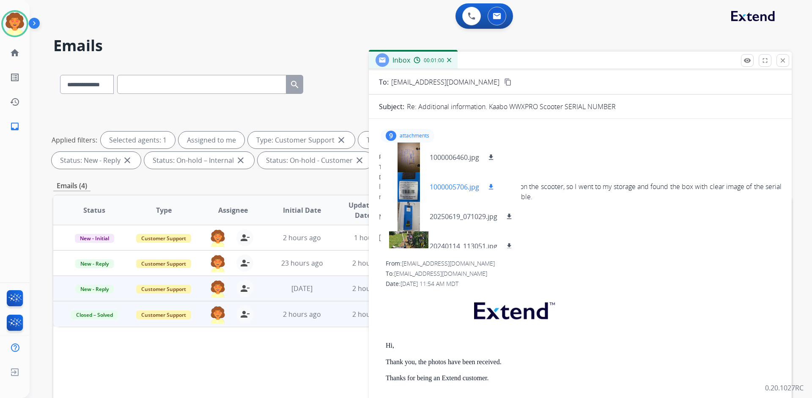
click at [415, 184] on div at bounding box center [408, 187] width 42 height 30
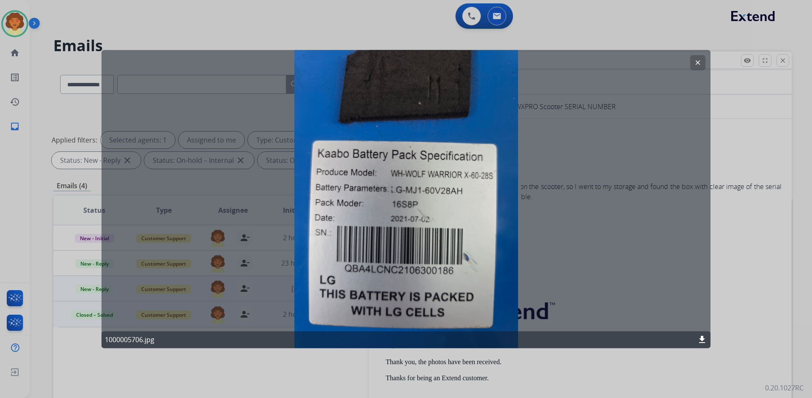
click at [696, 59] on mat-icon "clear" at bounding box center [698, 63] width 8 height 8
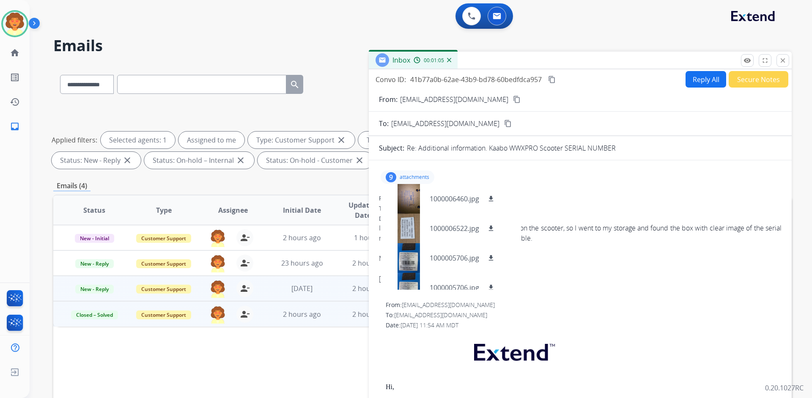
scroll to position [0, 0]
click at [445, 200] on p "1000006460.jpg" at bounding box center [454, 200] width 49 height 10
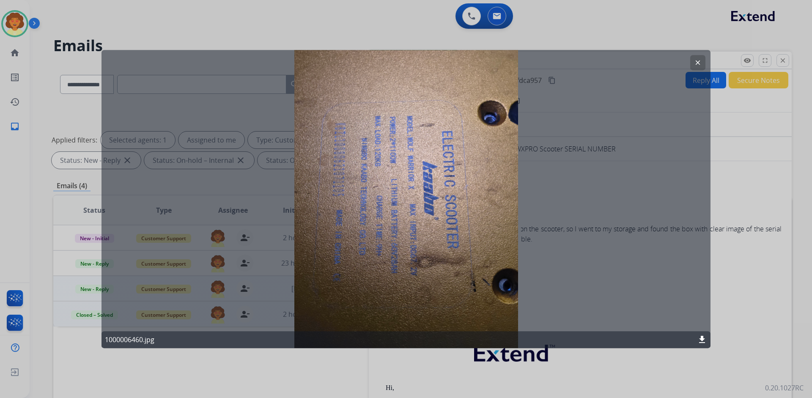
click at [700, 63] on mat-icon "clear" at bounding box center [698, 63] width 8 height 8
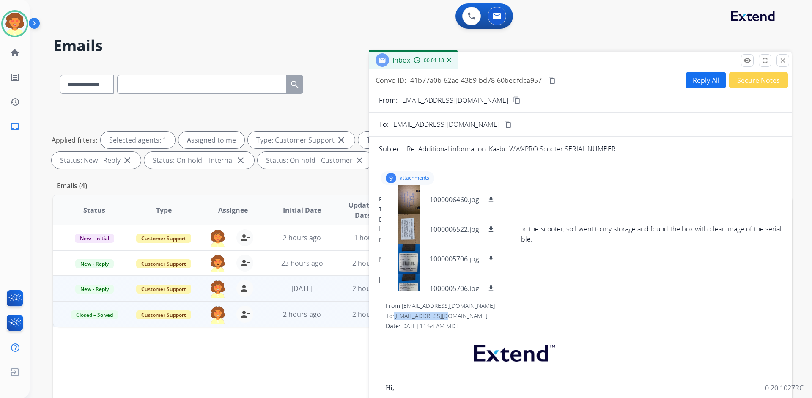
drag, startPoint x: 397, startPoint y: 315, endPoint x: 446, endPoint y: 312, distance: 49.1
click at [446, 312] on span "[EMAIL_ADDRESS][DOMAIN_NAME]" at bounding box center [440, 316] width 93 height 8
copy span "[EMAIL_ADDRESS][DOMAIN_NAME]"
drag, startPoint x: 400, startPoint y: 102, endPoint x: 460, endPoint y: 105, distance: 60.2
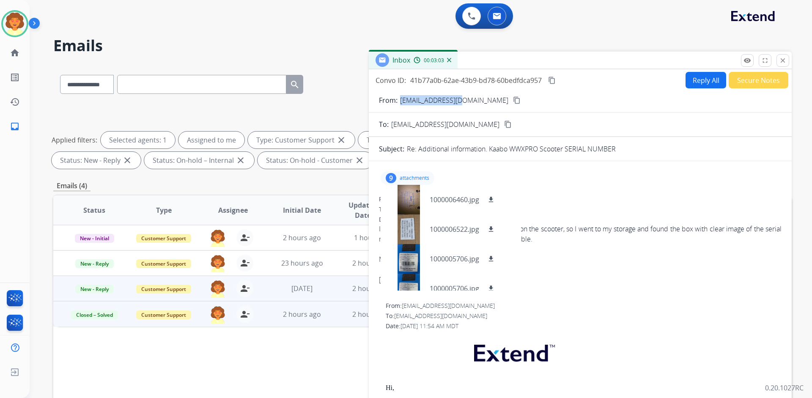
copy p "[EMAIL_ADDRESS][DOMAIN_NAME]"
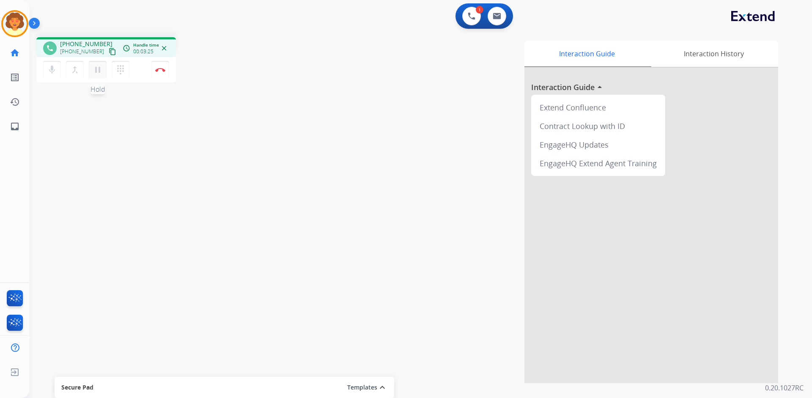
click at [99, 68] on mat-icon "pause" at bounding box center [98, 70] width 10 height 10
click at [93, 69] on mat-icon "play_arrow" at bounding box center [98, 70] width 10 height 10
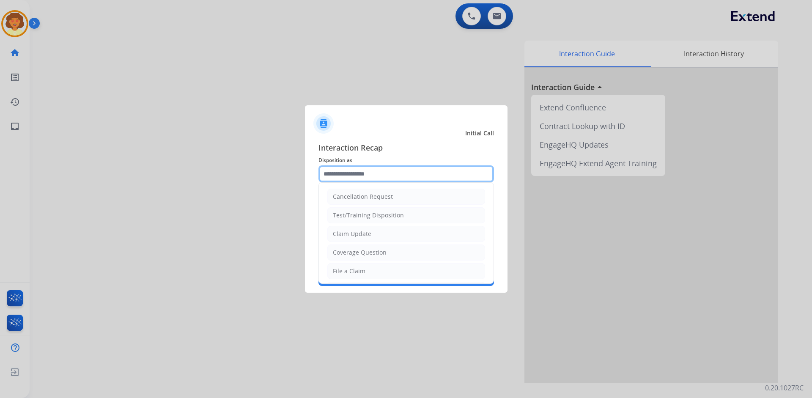
click at [360, 176] on input "text" at bounding box center [406, 173] width 176 height 17
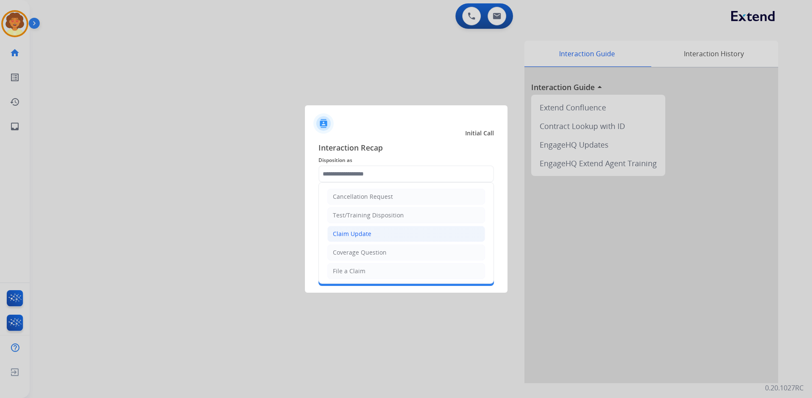
click at [391, 235] on li "Claim Update" at bounding box center [406, 234] width 158 height 16
type input "**********"
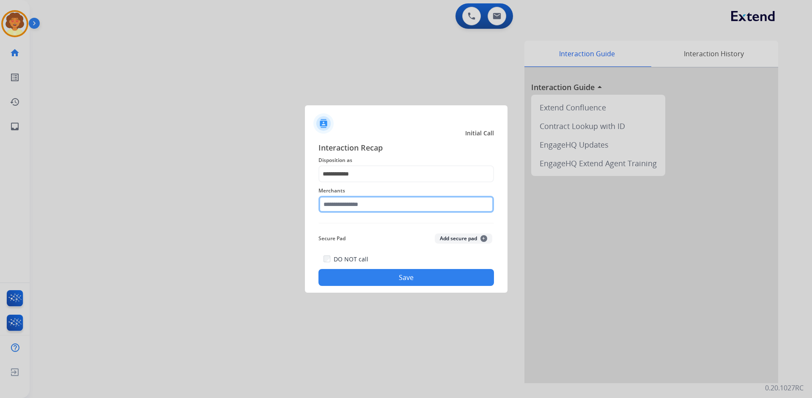
click at [331, 202] on input "text" at bounding box center [406, 204] width 176 height 17
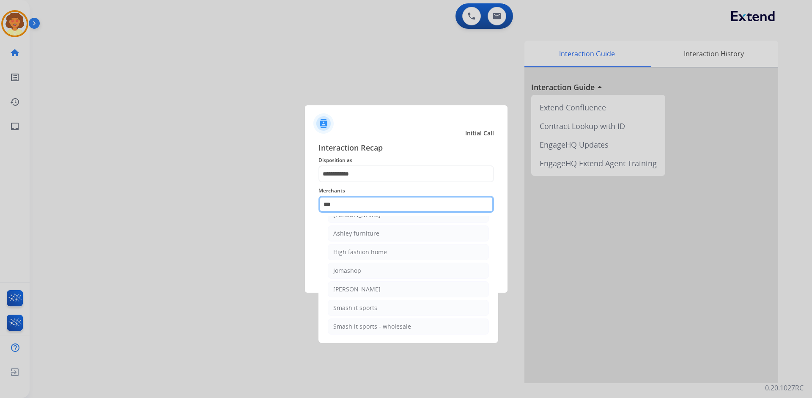
scroll to position [14, 0]
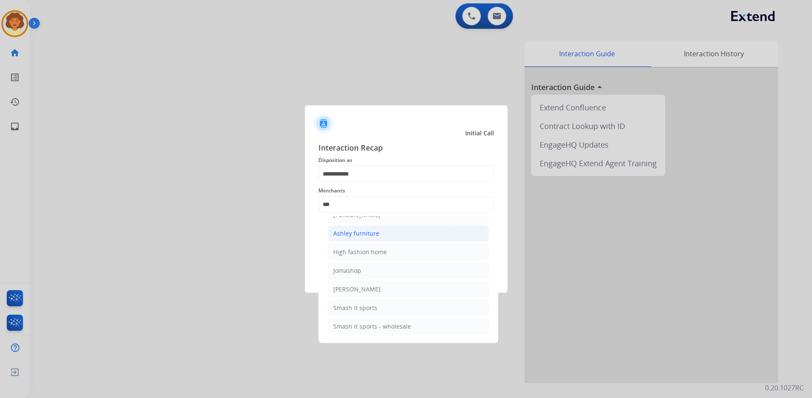
click at [435, 235] on li "Ashley furniture" at bounding box center [408, 233] width 161 height 16
type input "**********"
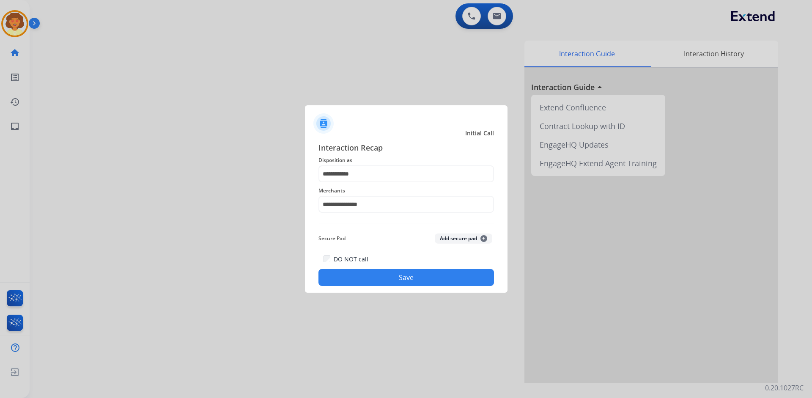
click at [420, 273] on button "Save" at bounding box center [406, 277] width 176 height 17
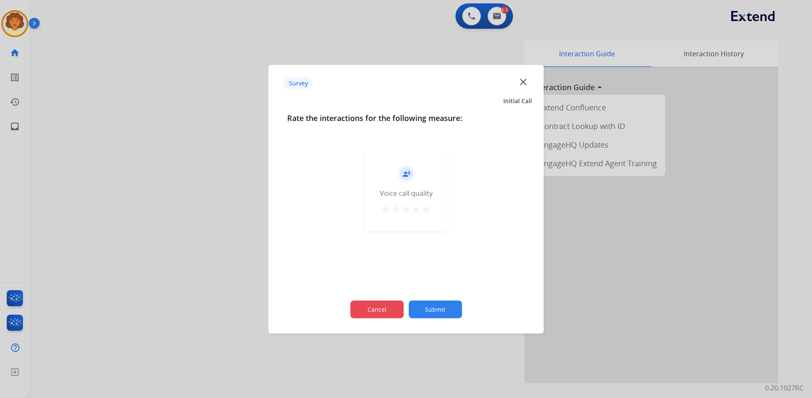
click at [368, 309] on button "Cancel" at bounding box center [376, 309] width 53 height 18
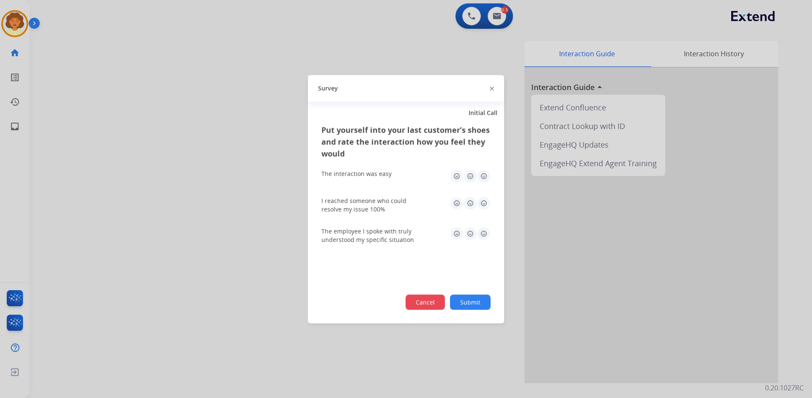
click at [420, 306] on button "Cancel" at bounding box center [425, 301] width 39 height 15
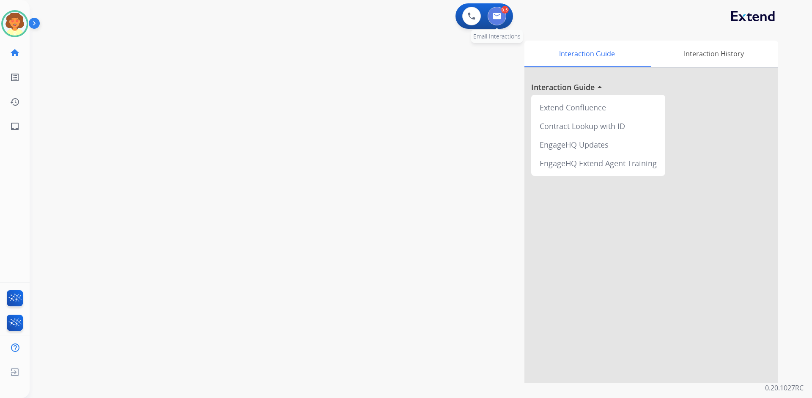
click at [497, 17] on img at bounding box center [497, 16] width 8 height 7
select select "**********"
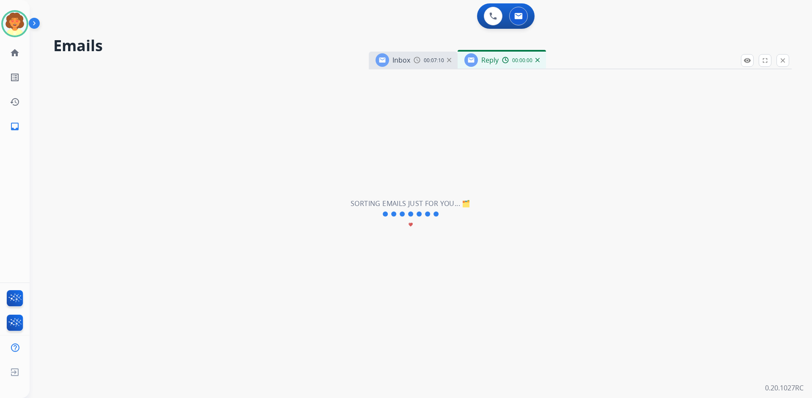
select select "**********"
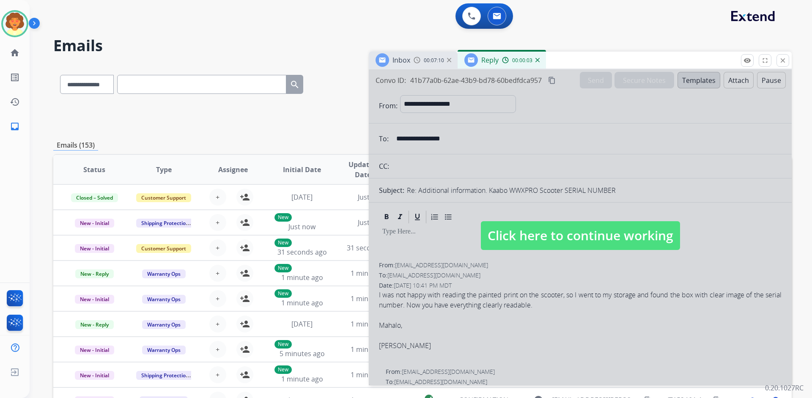
click at [558, 273] on div at bounding box center [580, 227] width 423 height 316
select select
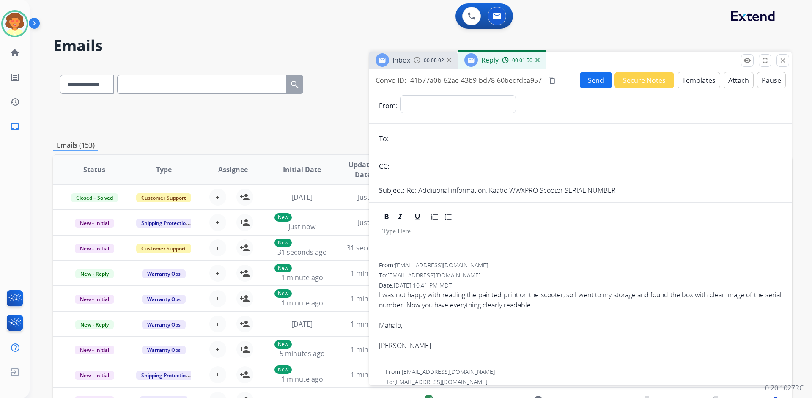
click at [535, 61] on img at bounding box center [537, 60] width 4 height 4
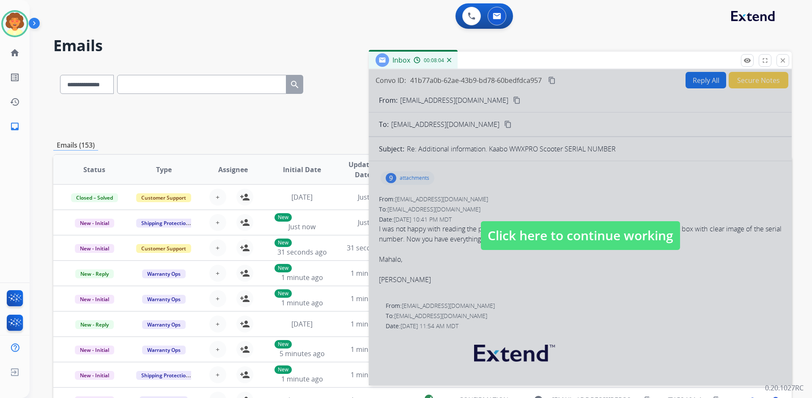
click at [414, 175] on div at bounding box center [580, 227] width 423 height 316
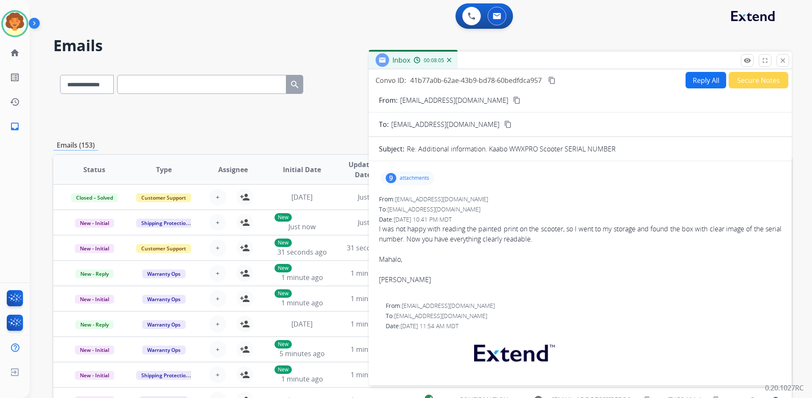
click at [392, 181] on div "9" at bounding box center [391, 178] width 11 height 10
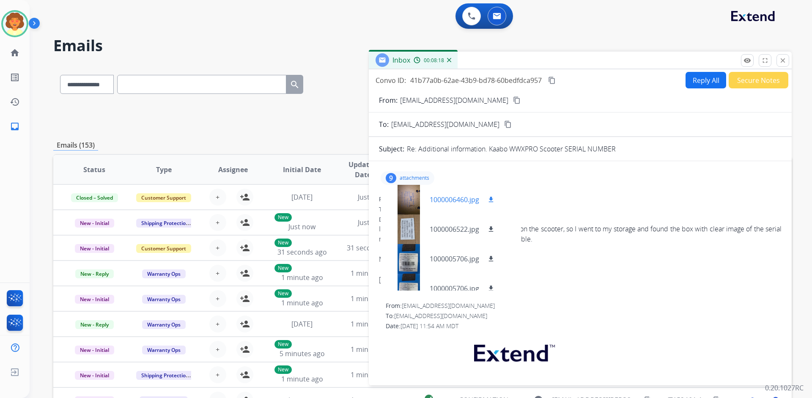
click at [490, 200] on mat-icon "download" at bounding box center [491, 200] width 8 height 8
click at [488, 228] on mat-icon "download" at bounding box center [491, 229] width 8 height 8
click at [491, 260] on mat-icon "download" at bounding box center [491, 259] width 8 height 8
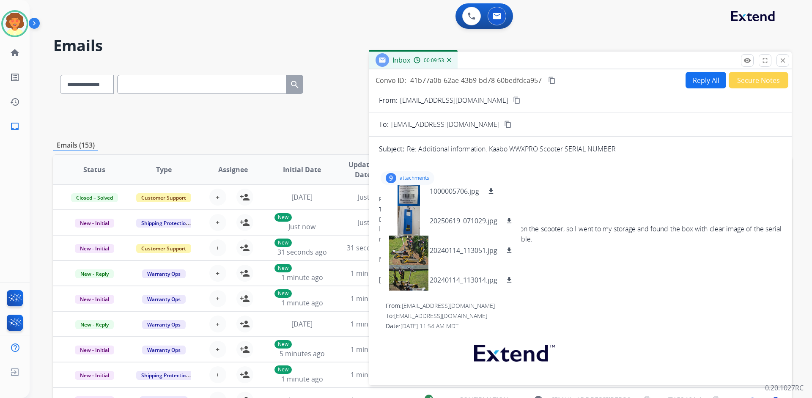
scroll to position [161, 0]
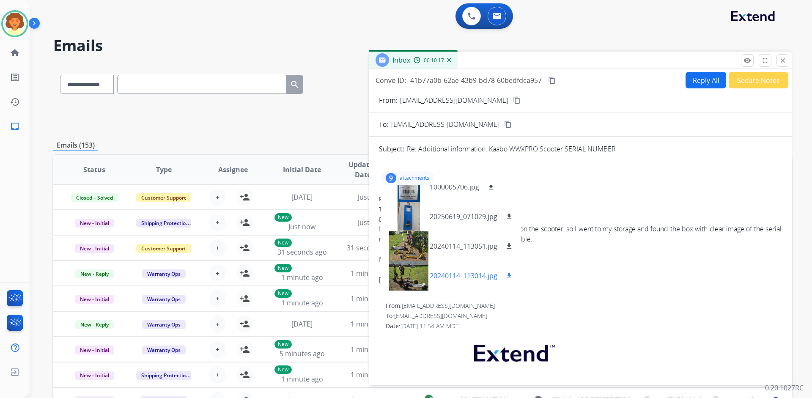
drag, startPoint x: 510, startPoint y: 277, endPoint x: 506, endPoint y: 280, distance: 5.1
click at [510, 277] on mat-icon "download" at bounding box center [509, 276] width 8 height 8
click at [738, 173] on div "9 attachments 1000006460.jpg download 1000006522.jpg download 1000005706.jpg do…" at bounding box center [580, 178] width 403 height 20
click at [698, 84] on button "Reply All" at bounding box center [706, 80] width 41 height 16
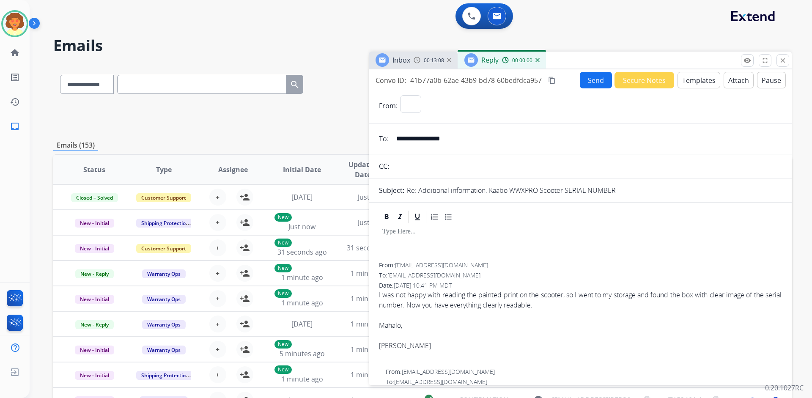
select select "**********"
click at [689, 80] on button "Templates" at bounding box center [699, 80] width 43 height 16
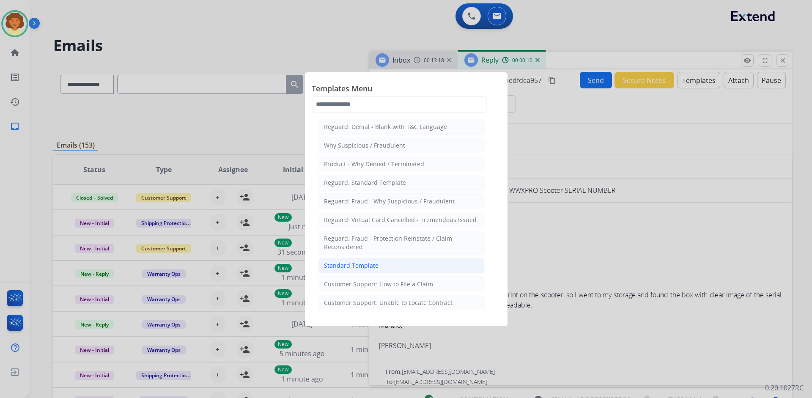
click at [345, 265] on div "Standard Template" at bounding box center [351, 265] width 55 height 8
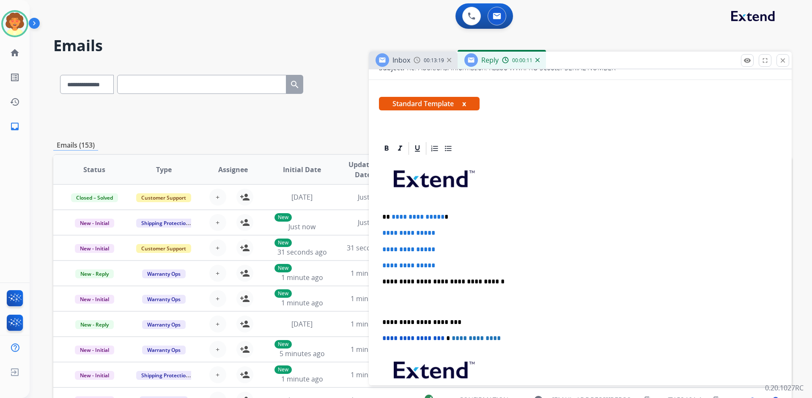
scroll to position [127, 0]
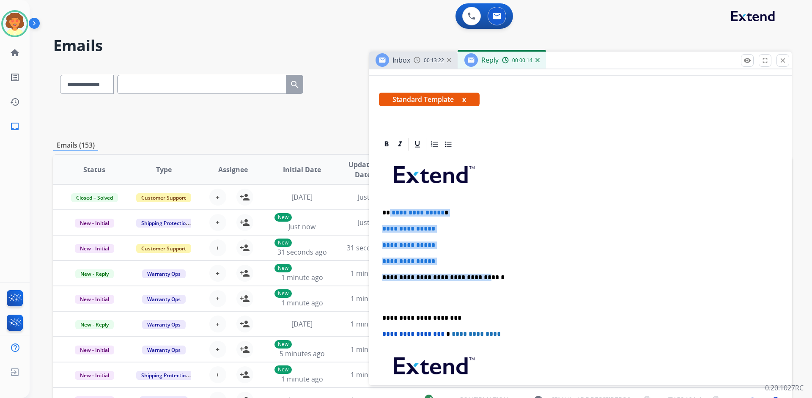
drag, startPoint x: 388, startPoint y: 214, endPoint x: 475, endPoint y: 266, distance: 101.1
click at [475, 266] on div "**********" at bounding box center [580, 297] width 403 height 291
click at [455, 244] on p "**********" at bounding box center [580, 245] width 396 height 8
drag, startPoint x: 390, startPoint y: 210, endPoint x: 464, endPoint y: 261, distance: 90.0
click at [464, 261] on div "**********" at bounding box center [580, 297] width 403 height 291
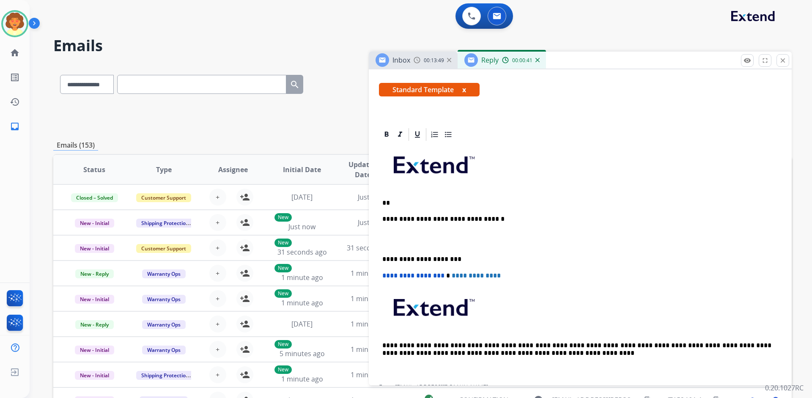
scroll to position [85, 0]
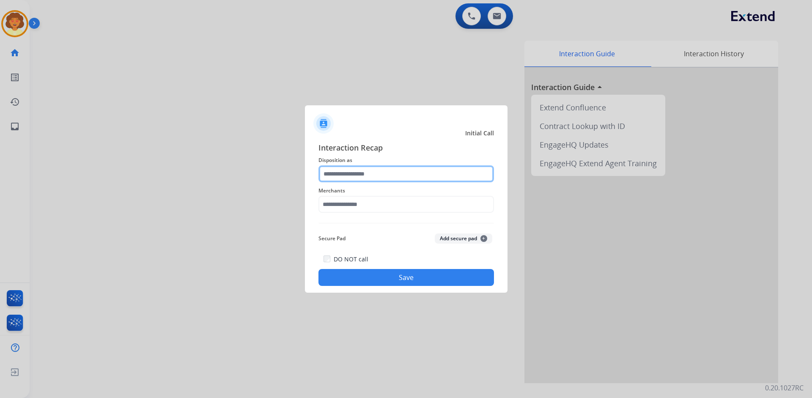
click at [350, 173] on input "text" at bounding box center [406, 173] width 176 height 17
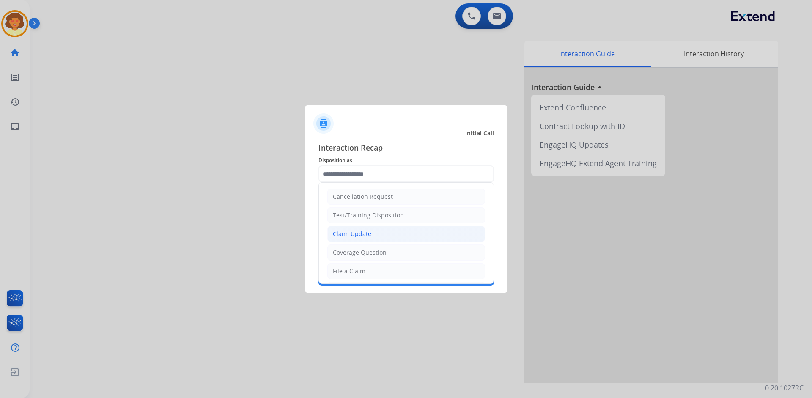
click at [381, 233] on li "Claim Update" at bounding box center [406, 234] width 158 height 16
type input "**********"
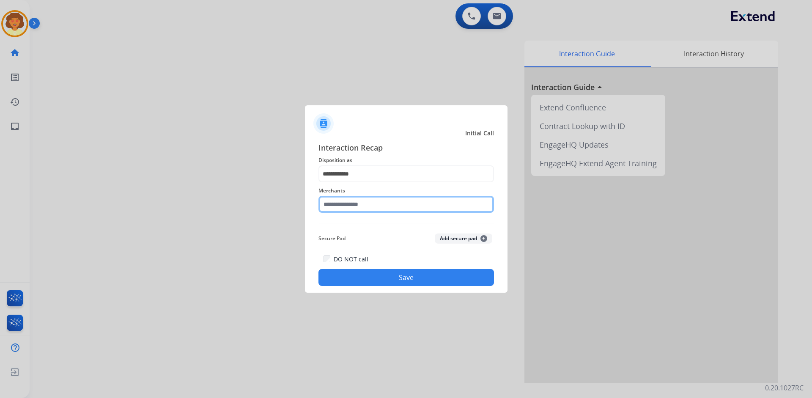
click at [346, 206] on input "text" at bounding box center [406, 204] width 176 height 17
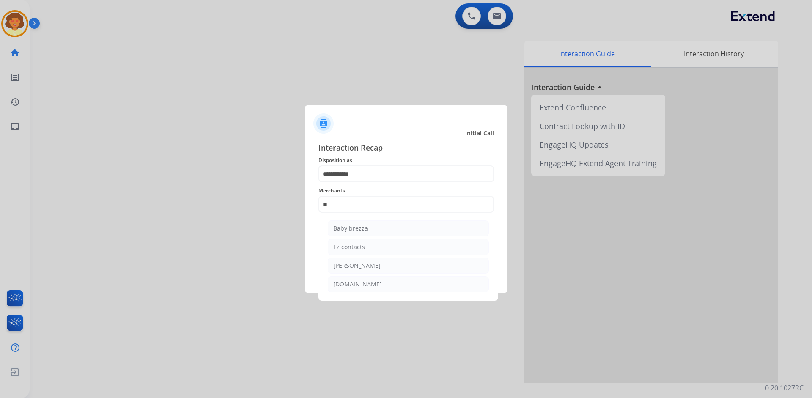
click at [415, 241] on li "Ez contacts" at bounding box center [408, 247] width 161 height 16
type input "**********"
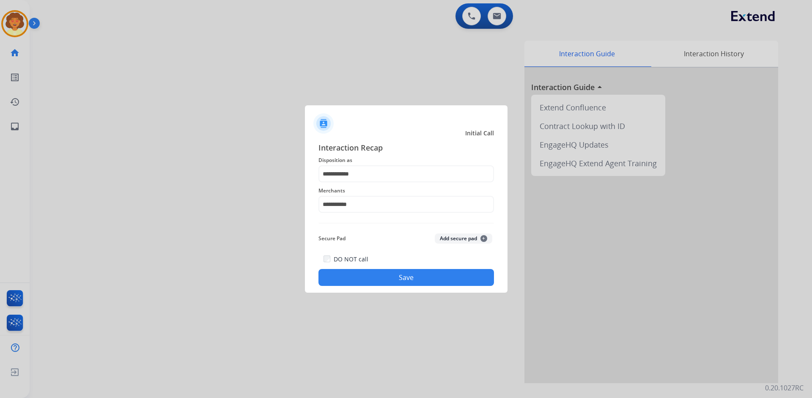
click at [390, 279] on button "Save" at bounding box center [406, 277] width 176 height 17
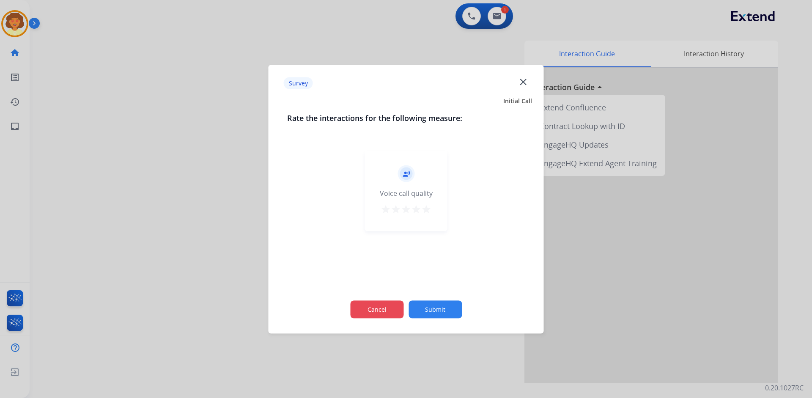
click at [368, 311] on button "Cancel" at bounding box center [376, 309] width 53 height 18
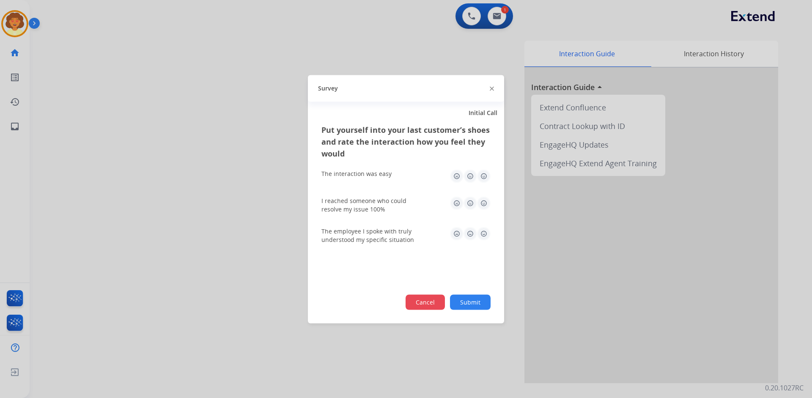
click at [427, 304] on button "Cancel" at bounding box center [425, 301] width 39 height 15
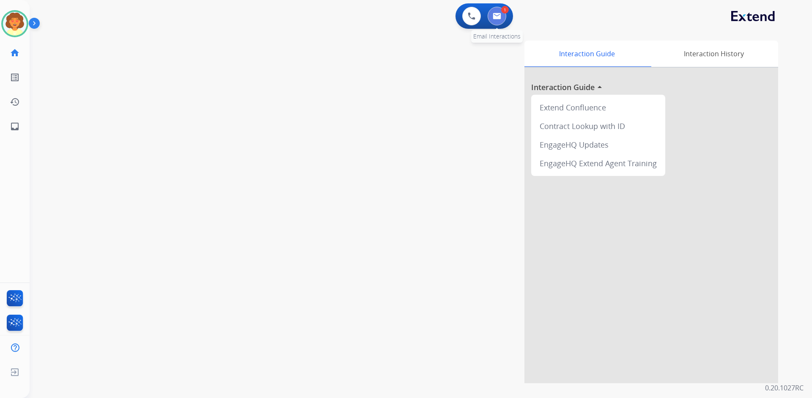
click at [496, 19] on button at bounding box center [497, 16] width 19 height 19
select select "**********"
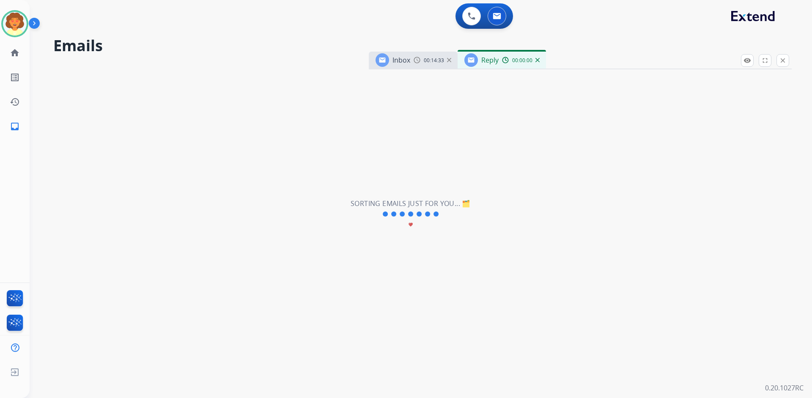
select select "**********"
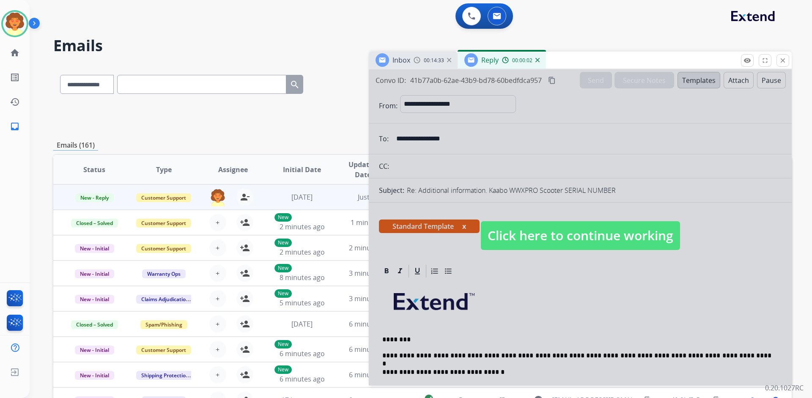
click at [559, 281] on div at bounding box center [580, 227] width 423 height 316
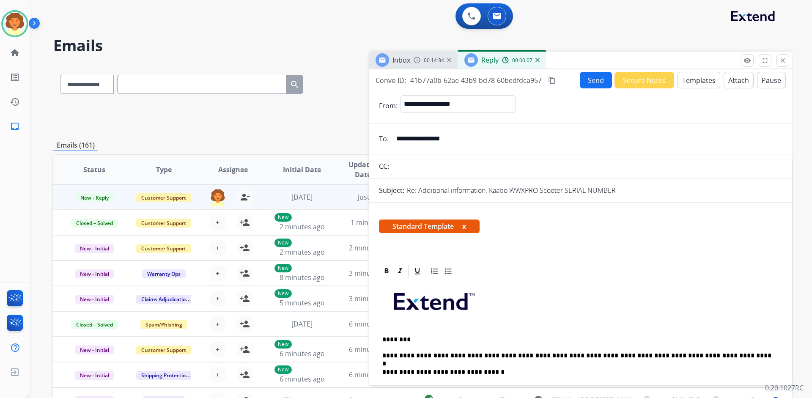
click at [711, 356] on p "**********" at bounding box center [576, 356] width 389 height 8
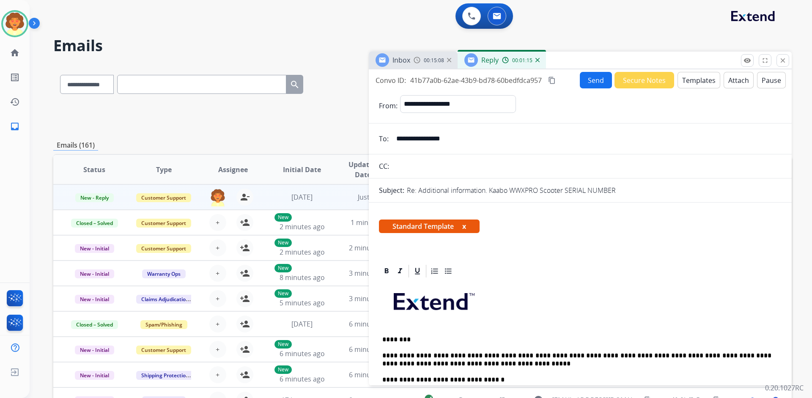
click at [586, 79] on button "Send" at bounding box center [596, 80] width 32 height 16
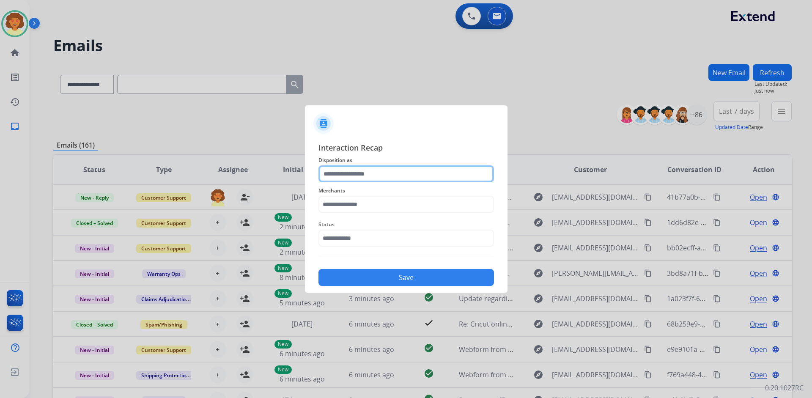
click at [348, 176] on input "text" at bounding box center [406, 173] width 176 height 17
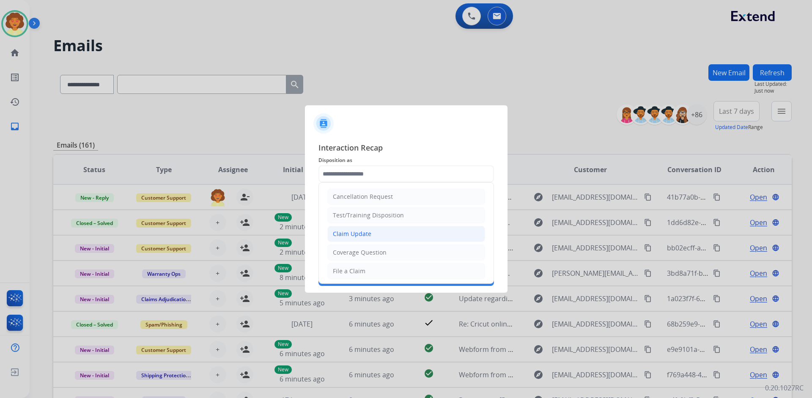
click at [373, 236] on li "Claim Update" at bounding box center [406, 234] width 158 height 16
type input "**********"
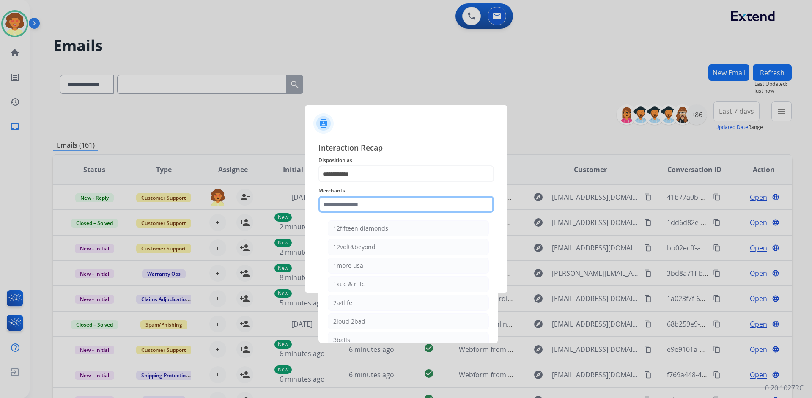
click at [338, 203] on input "text" at bounding box center [406, 204] width 176 height 17
click at [370, 205] on input "text" at bounding box center [406, 204] width 176 height 17
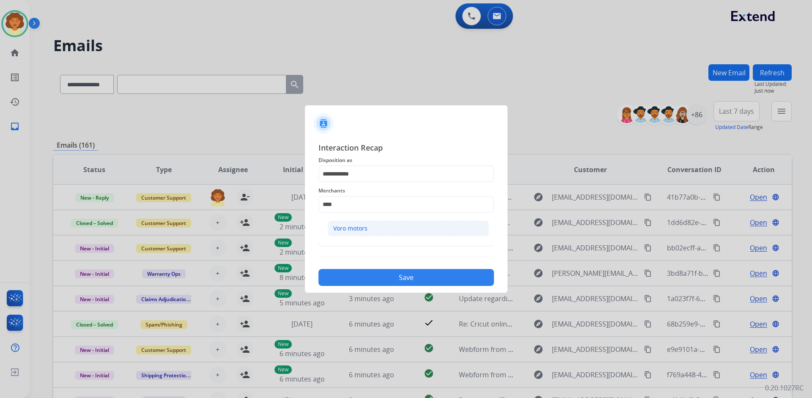
click at [363, 230] on div "Voro motors" at bounding box center [350, 228] width 34 height 8
type input "**********"
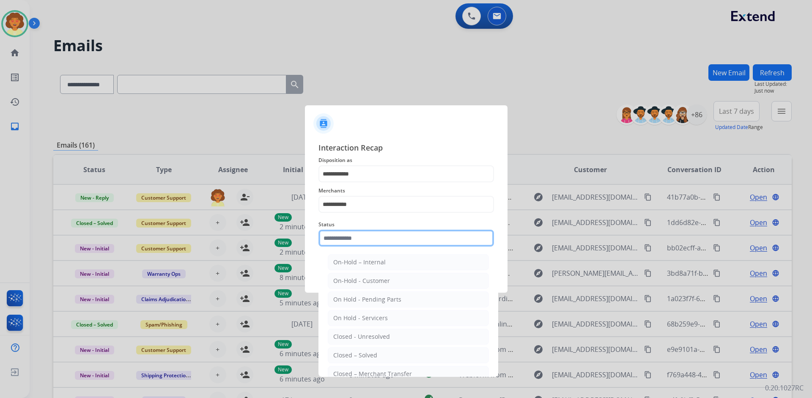
click at [384, 234] on input "text" at bounding box center [406, 238] width 176 height 17
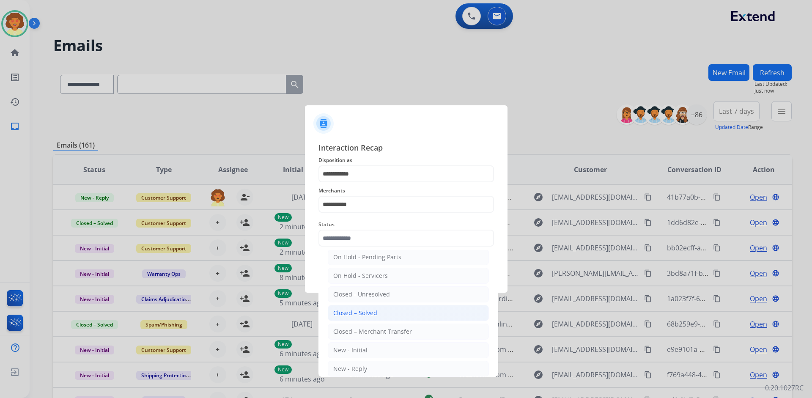
click at [388, 316] on li "Closed – Solved" at bounding box center [408, 313] width 161 height 16
type input "**********"
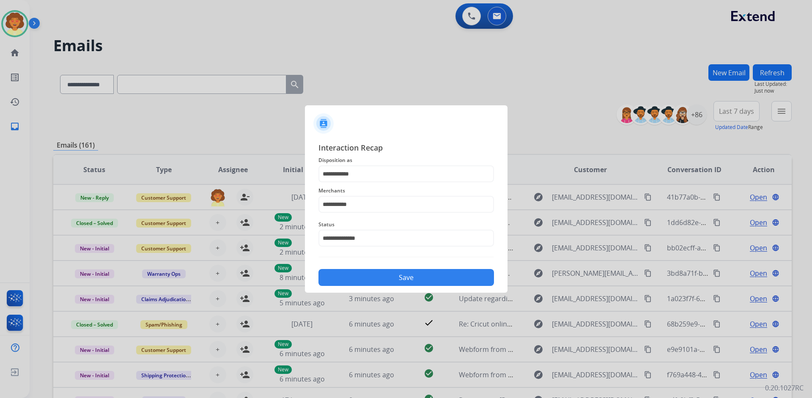
click at [407, 277] on button "Save" at bounding box center [406, 277] width 176 height 17
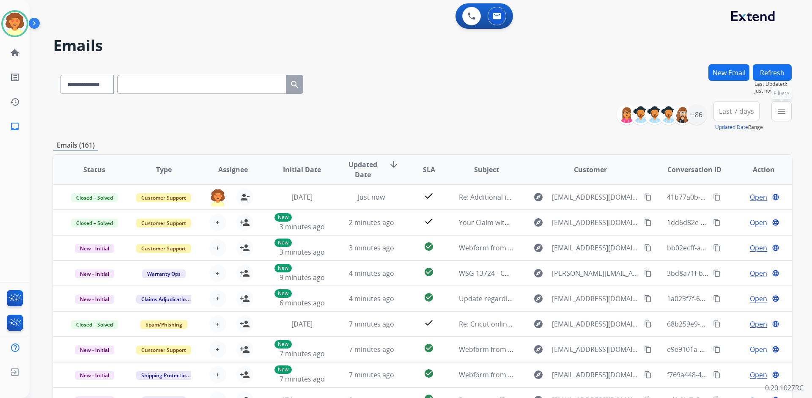
click at [779, 112] on mat-icon "menu" at bounding box center [781, 111] width 10 height 10
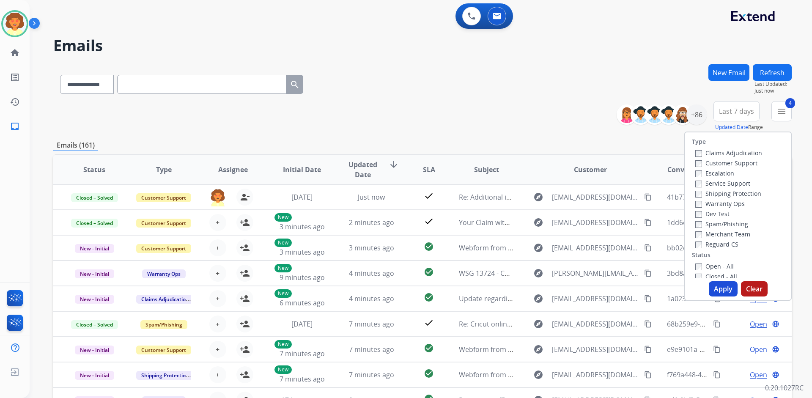
click at [711, 285] on button "Apply" at bounding box center [723, 288] width 29 height 15
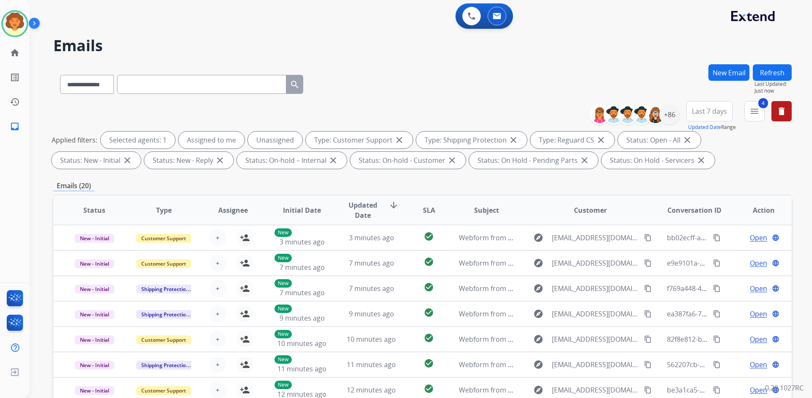
click at [714, 113] on span "Last 7 days" at bounding box center [709, 111] width 35 height 3
click at [715, 214] on div "Last 90 days" at bounding box center [706, 214] width 47 height 13
click at [669, 117] on div "+137" at bounding box center [669, 114] width 20 height 20
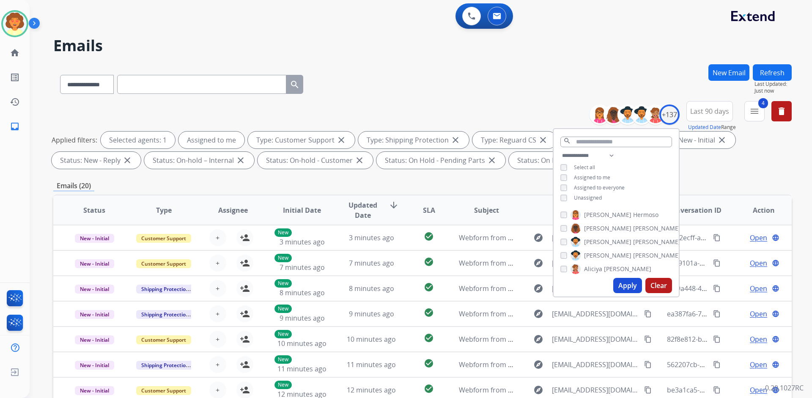
click at [624, 287] on button "Apply" at bounding box center [627, 285] width 29 height 15
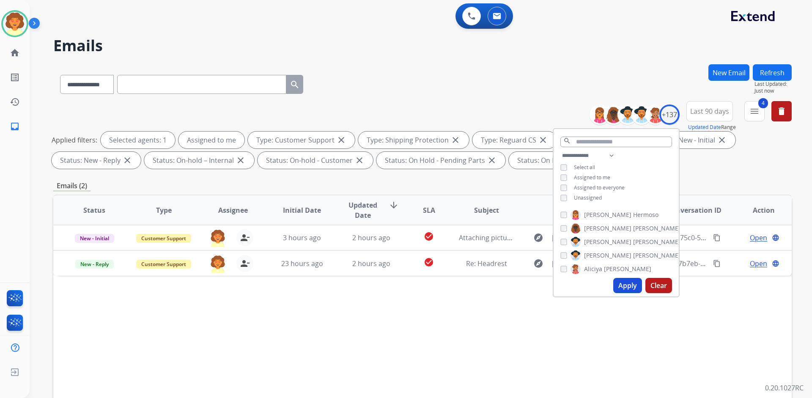
click at [434, 306] on div "Status Type Assignee Initial Date Updated Date arrow_downward SLA Subject Custo…" at bounding box center [422, 336] width 738 height 283
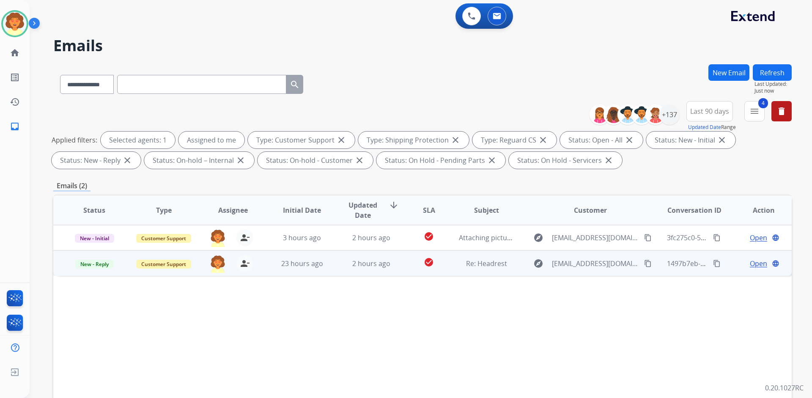
click at [750, 265] on span "Open" at bounding box center [758, 263] width 17 height 10
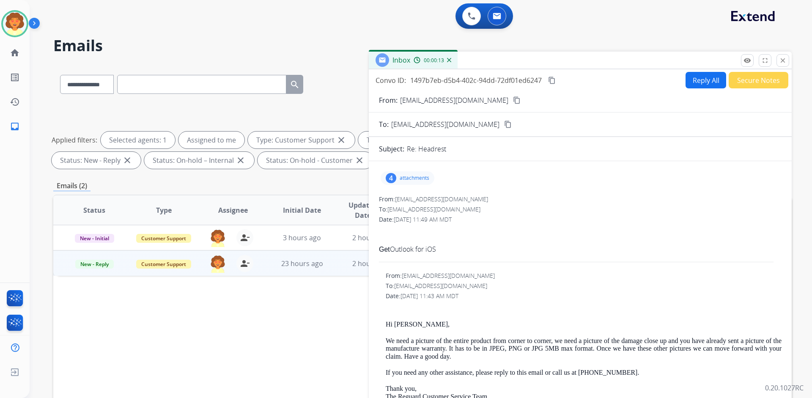
click at [391, 176] on div "4" at bounding box center [391, 178] width 11 height 10
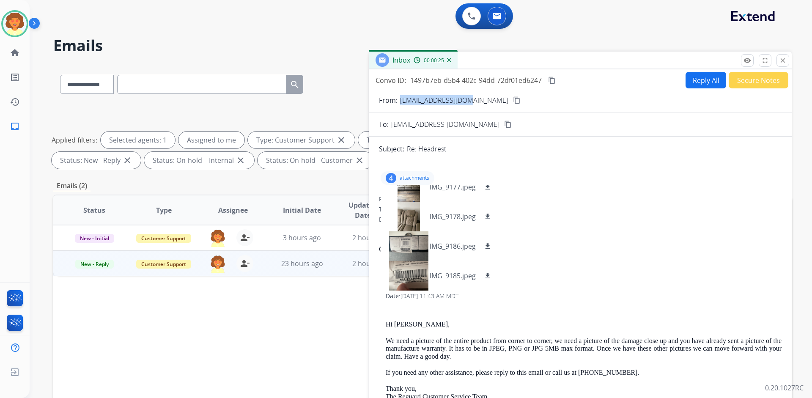
drag, startPoint x: 400, startPoint y: 99, endPoint x: 466, endPoint y: 98, distance: 66.4
click at [466, 98] on p "[EMAIL_ADDRESS][DOMAIN_NAME]" at bounding box center [454, 100] width 108 height 10
copy p "[EMAIL_ADDRESS][DOMAIN_NAME]"
click at [416, 100] on p "[EMAIL_ADDRESS][DOMAIN_NAME]" at bounding box center [454, 100] width 108 height 10
click at [401, 101] on p "[EMAIL_ADDRESS][DOMAIN_NAME]" at bounding box center [454, 100] width 108 height 10
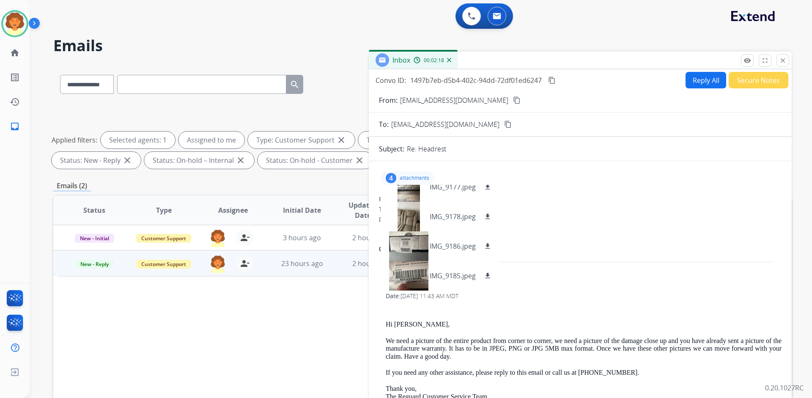
click at [407, 99] on p "[EMAIL_ADDRESS][DOMAIN_NAME]" at bounding box center [454, 100] width 108 height 10
drag, startPoint x: 400, startPoint y: 101, endPoint x: 468, endPoint y: 101, distance: 68.1
click at [468, 101] on div "From: MitchG@climatec.com content_copy" at bounding box center [580, 100] width 423 height 10
copy p "[EMAIL_ADDRESS][DOMAIN_NAME]"
click at [108, 83] on select "**********" at bounding box center [86, 84] width 53 height 19
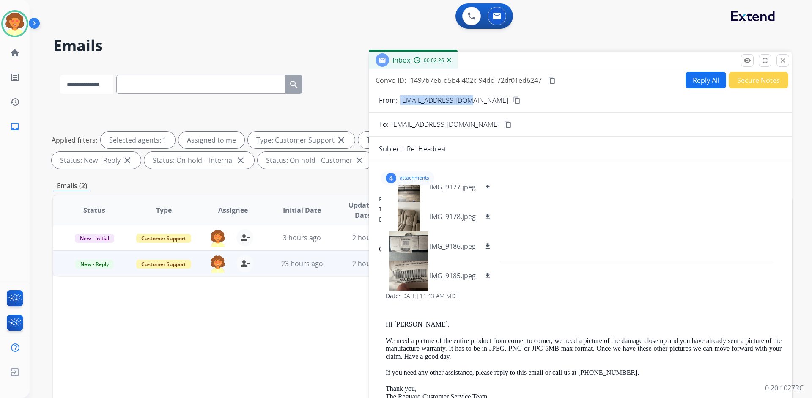
select select "**********"
click at [60, 75] on select "**********" at bounding box center [86, 84] width 53 height 19
click at [140, 86] on input "text" at bounding box center [201, 84] width 169 height 19
paste input "**********"
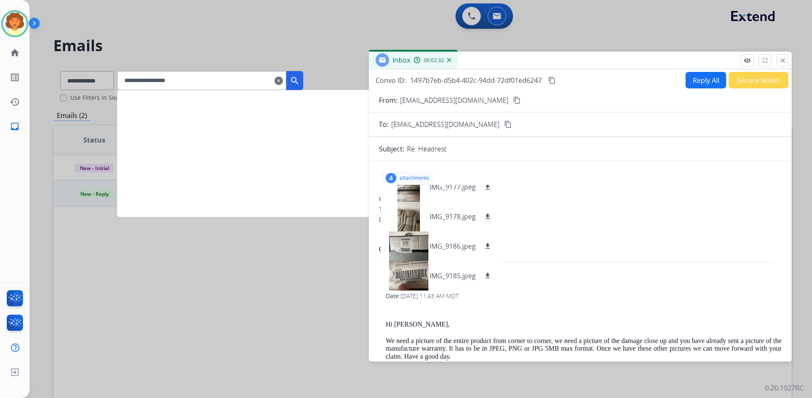
type input "**********"
click at [300, 80] on mat-icon "search" at bounding box center [295, 81] width 10 height 10
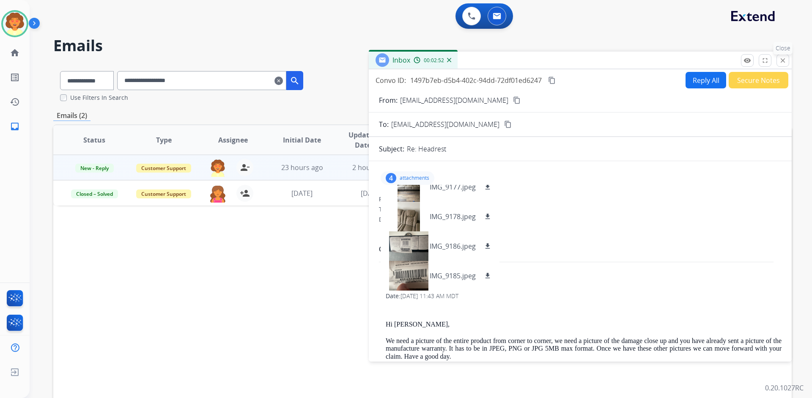
click at [785, 61] on mat-icon "close" at bounding box center [783, 61] width 8 height 8
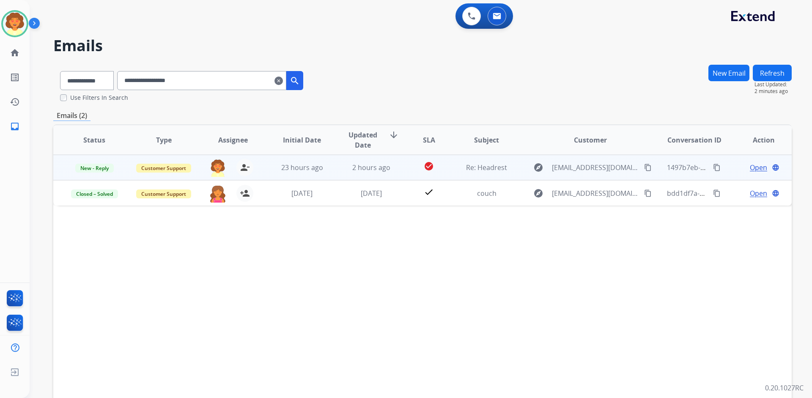
click at [754, 165] on span "Open" at bounding box center [758, 167] width 17 height 10
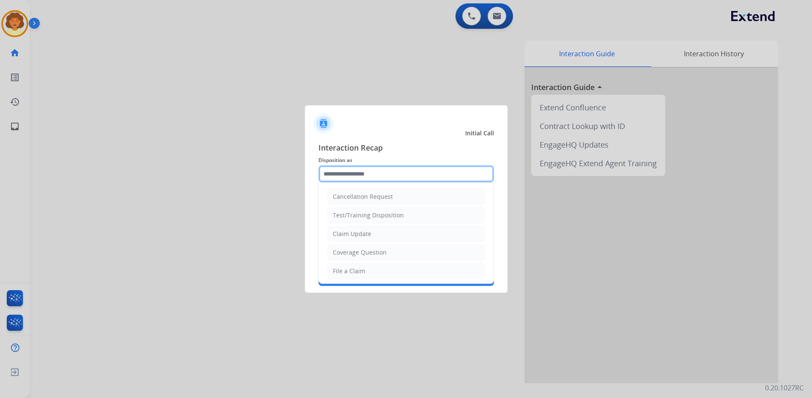
click at [346, 178] on input "text" at bounding box center [406, 173] width 176 height 17
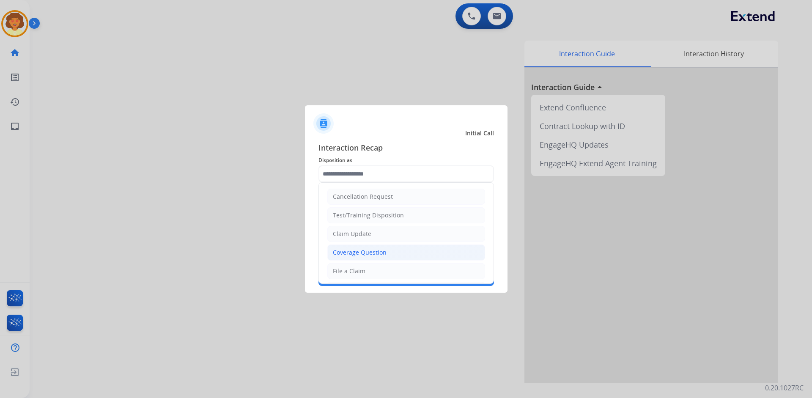
click at [376, 253] on div "Coverage Question" at bounding box center [360, 252] width 54 height 8
type input "**********"
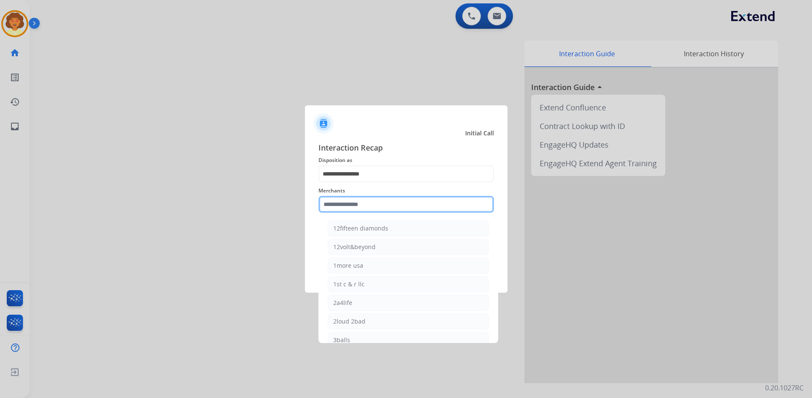
click at [343, 206] on input "text" at bounding box center [406, 204] width 176 height 17
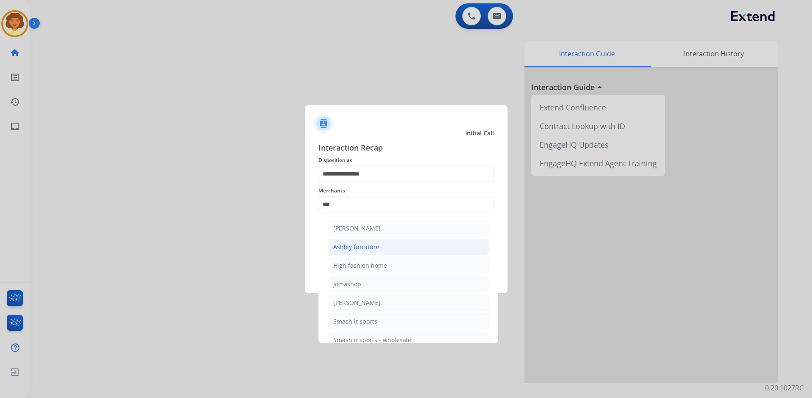
click at [353, 251] on div "Ashley furniture" at bounding box center [356, 247] width 46 height 8
type input "**********"
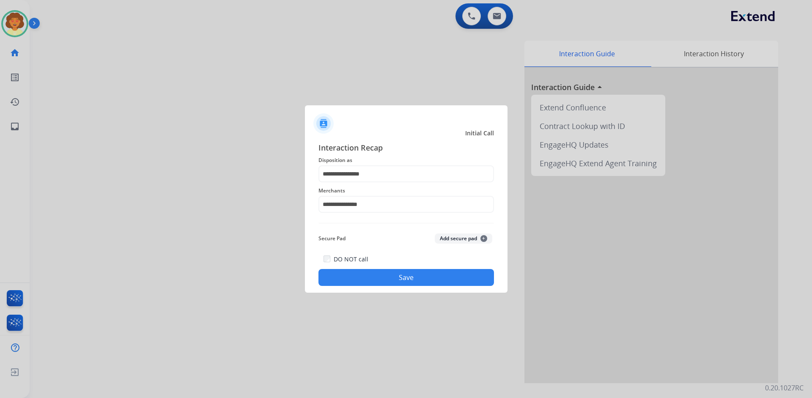
click at [436, 277] on button "Save" at bounding box center [406, 277] width 176 height 17
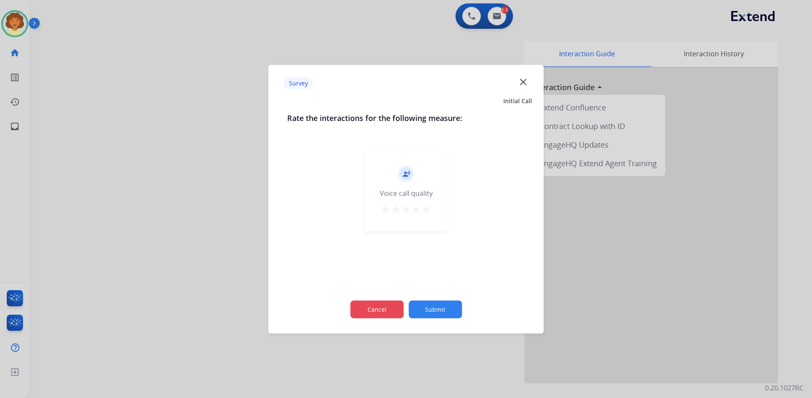
click at [380, 313] on button "Cancel" at bounding box center [376, 309] width 53 height 18
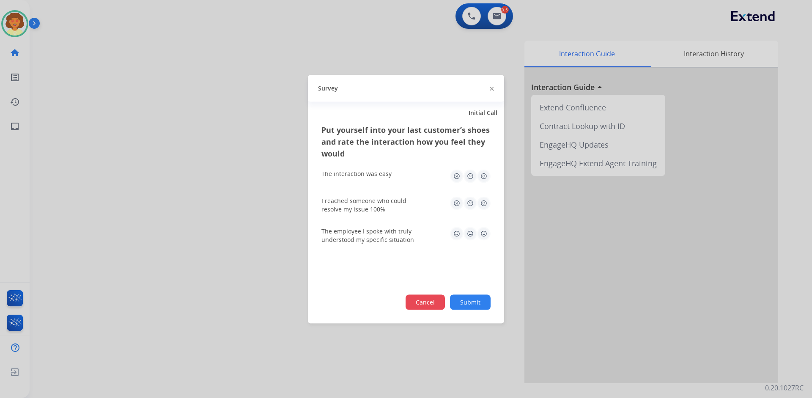
click at [415, 305] on button "Cancel" at bounding box center [425, 301] width 39 height 15
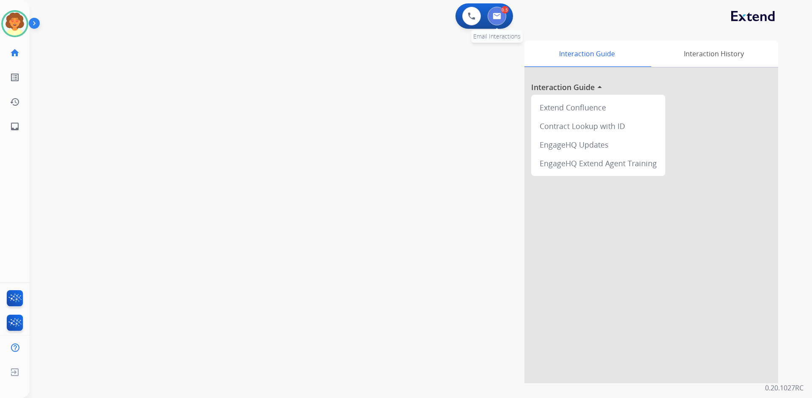
click at [500, 19] on button at bounding box center [497, 16] width 19 height 19
select select "**********"
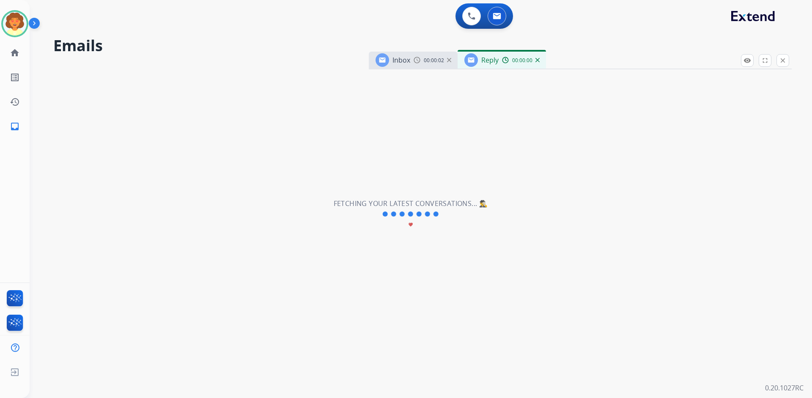
select select "**********"
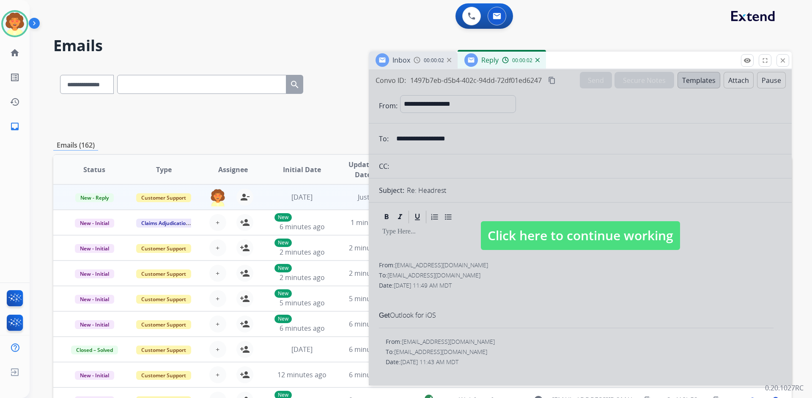
click at [514, 286] on div at bounding box center [580, 227] width 423 height 316
select select
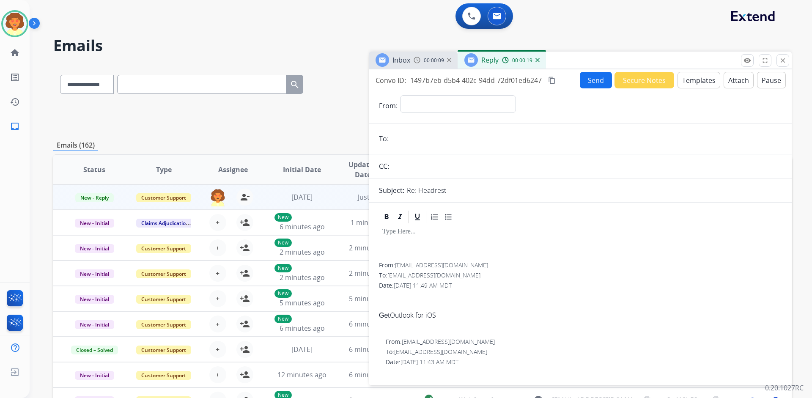
click at [429, 63] on span "00:00:09" at bounding box center [434, 60] width 20 height 7
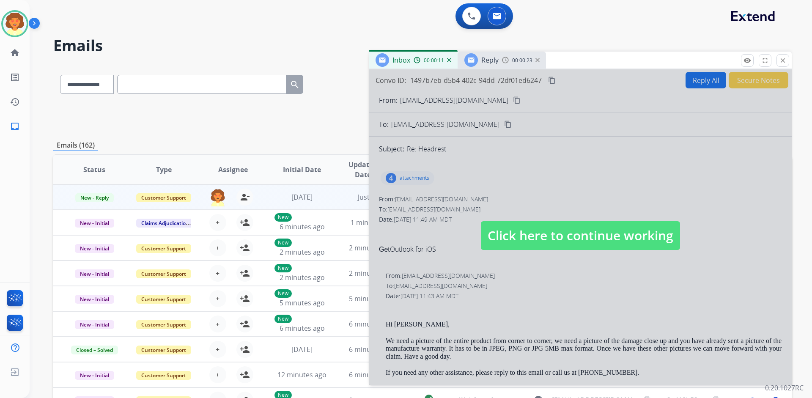
click at [387, 175] on div at bounding box center [580, 227] width 423 height 316
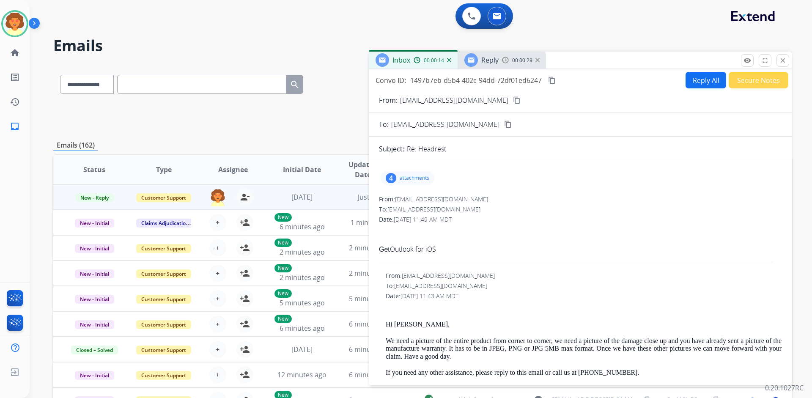
click at [411, 178] on p "attachments" at bounding box center [415, 178] width 30 height 7
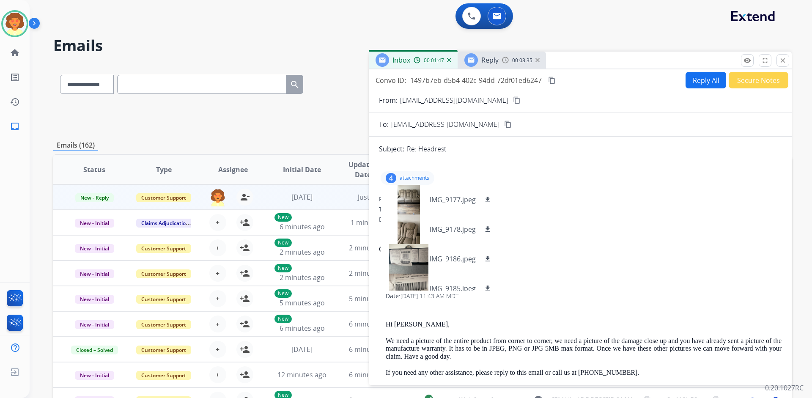
click at [693, 80] on button "Reply All" at bounding box center [706, 80] width 41 height 16
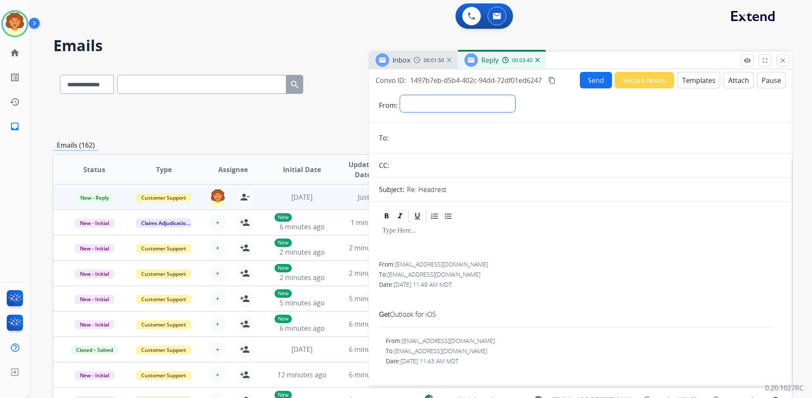
click at [444, 101] on select "**********" at bounding box center [457, 103] width 115 height 17
select select "**********"
click at [400, 95] on select "**********" at bounding box center [457, 103] width 115 height 17
click at [409, 139] on input "email" at bounding box center [586, 138] width 390 height 17
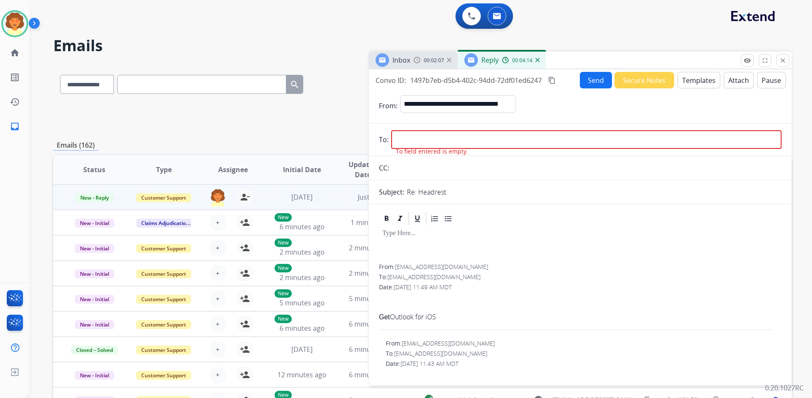
click at [394, 139] on input "email" at bounding box center [586, 139] width 390 height 19
paste input "**********"
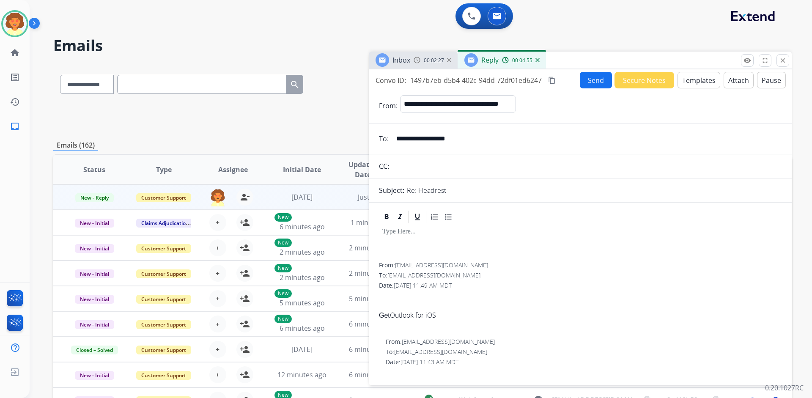
type input "**********"
click at [695, 80] on button "Templates" at bounding box center [699, 80] width 43 height 16
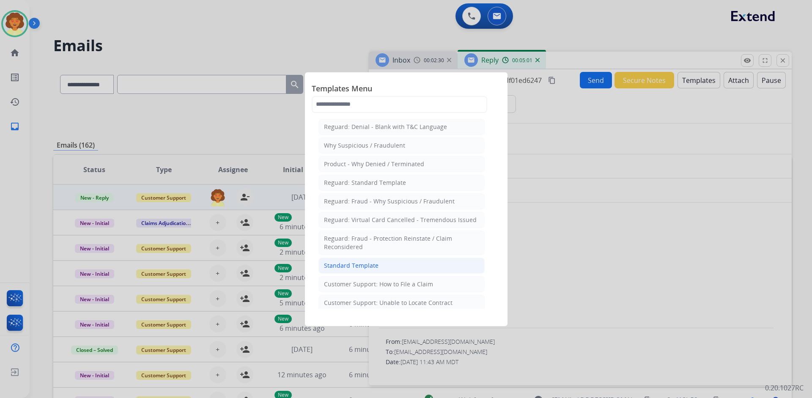
click at [352, 266] on div "Standard Template" at bounding box center [351, 265] width 55 height 8
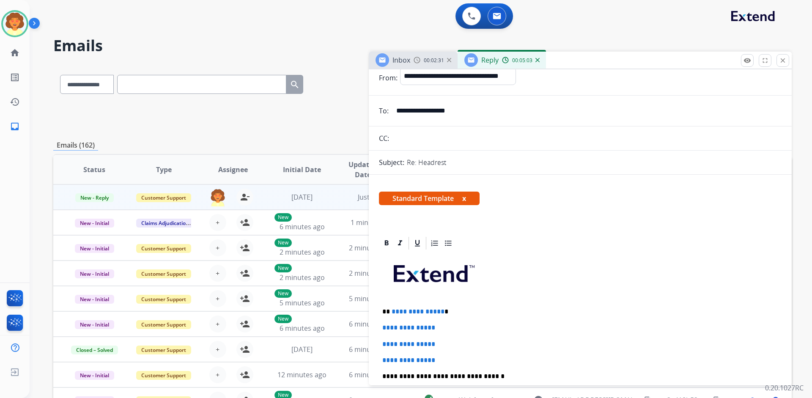
scroll to position [127, 0]
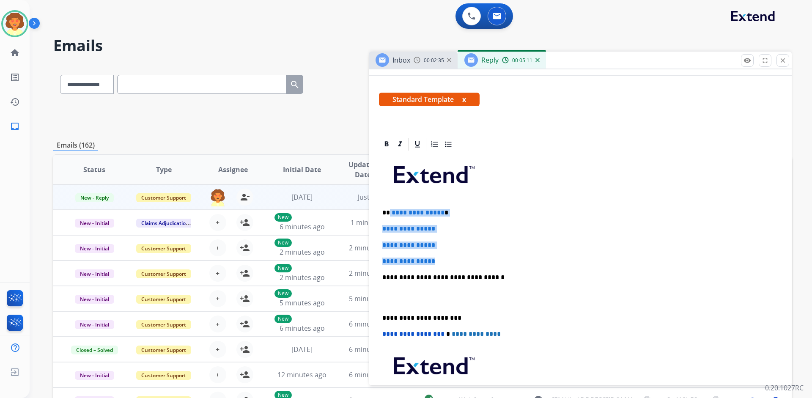
drag, startPoint x: 390, startPoint y: 211, endPoint x: 469, endPoint y: 265, distance: 96.2
click at [469, 265] on div "**********" at bounding box center [580, 297] width 403 height 291
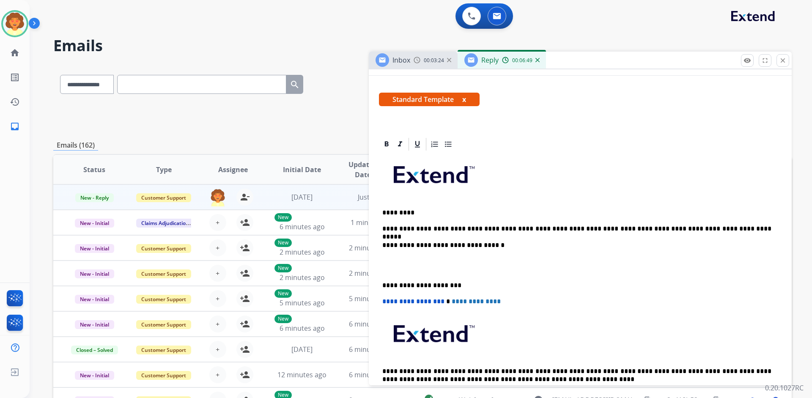
click at [670, 228] on p "**********" at bounding box center [576, 229] width 389 height 8
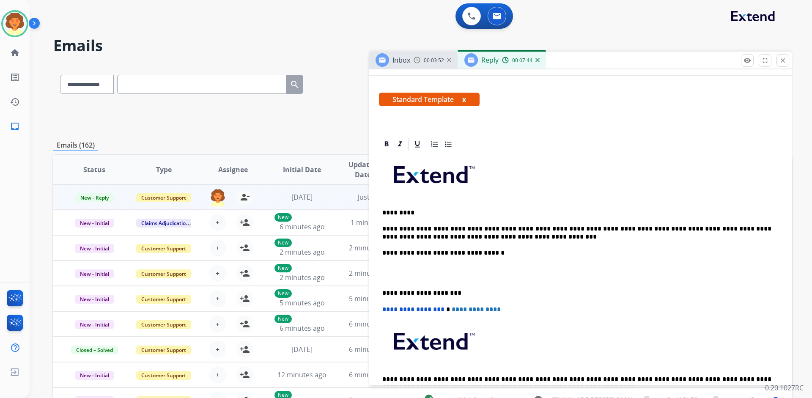
click at [404, 280] on p at bounding box center [580, 273] width 396 height 16
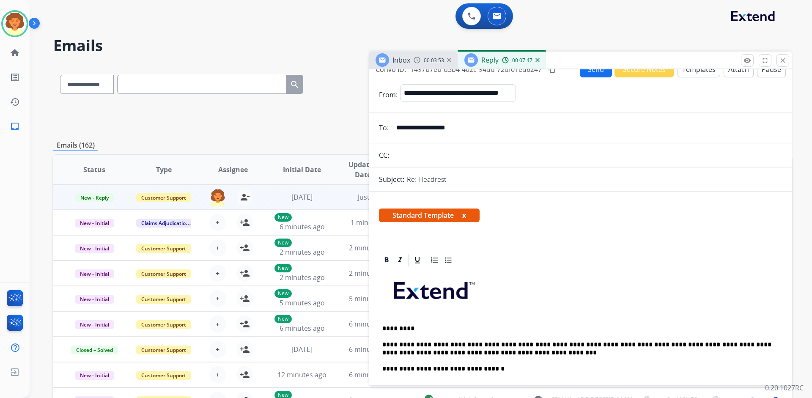
scroll to position [0, 0]
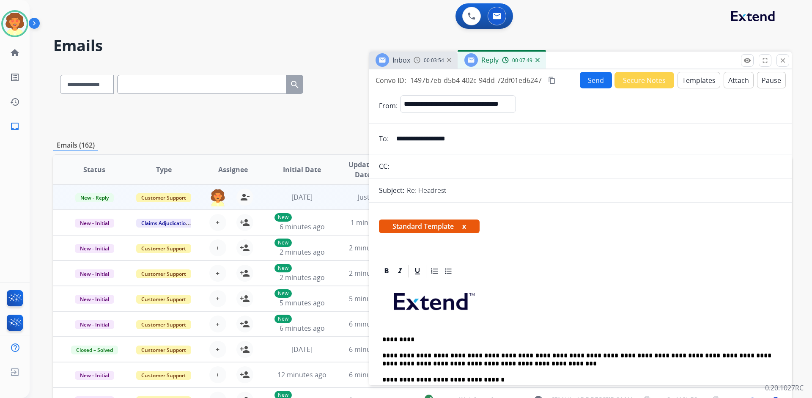
click at [588, 81] on button "Send" at bounding box center [596, 80] width 32 height 16
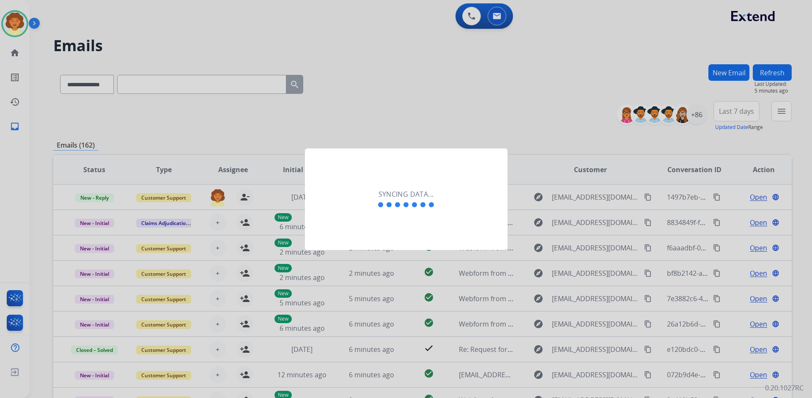
click at [447, 104] on div at bounding box center [406, 199] width 812 height 398
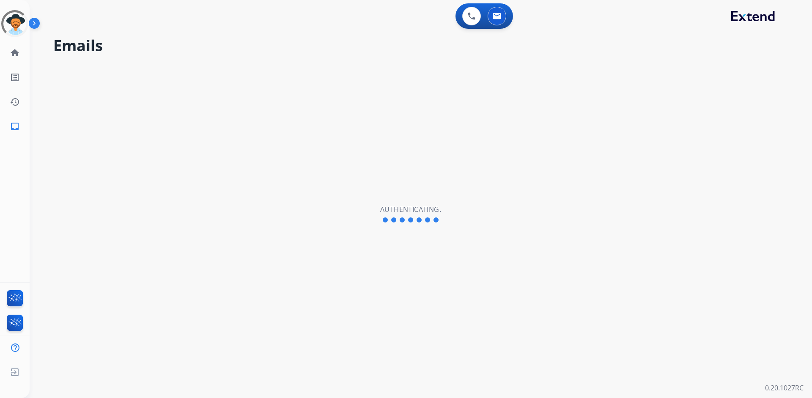
select select "**********"
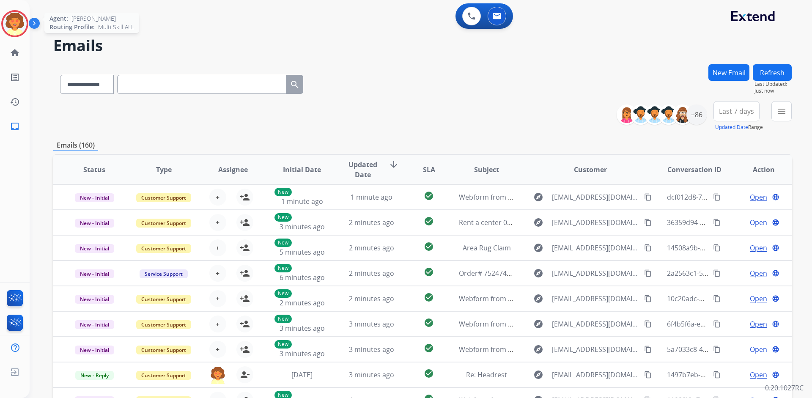
click at [4, 16] on div at bounding box center [14, 23] width 27 height 27
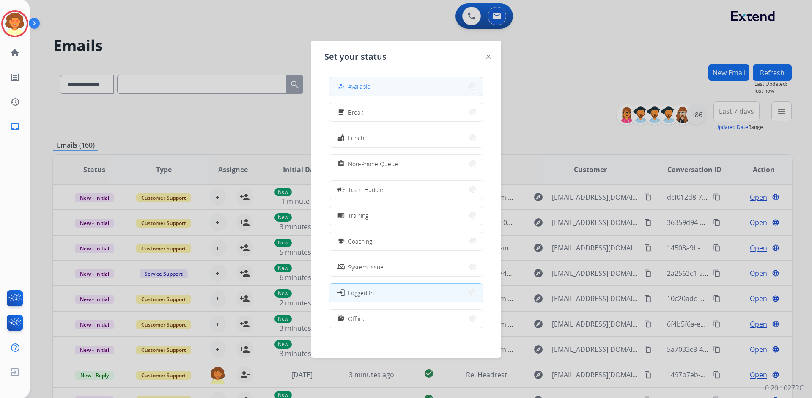
click at [384, 84] on button "how_to_reg Available" at bounding box center [406, 86] width 154 height 18
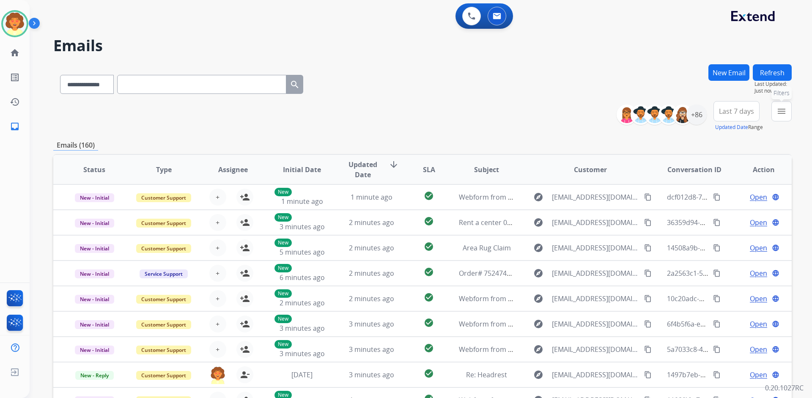
click at [777, 109] on mat-icon "menu" at bounding box center [781, 111] width 10 height 10
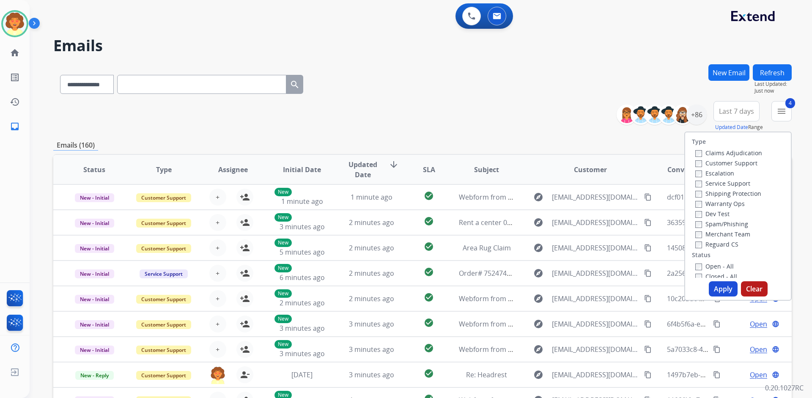
click at [711, 288] on button "Apply" at bounding box center [723, 288] width 29 height 15
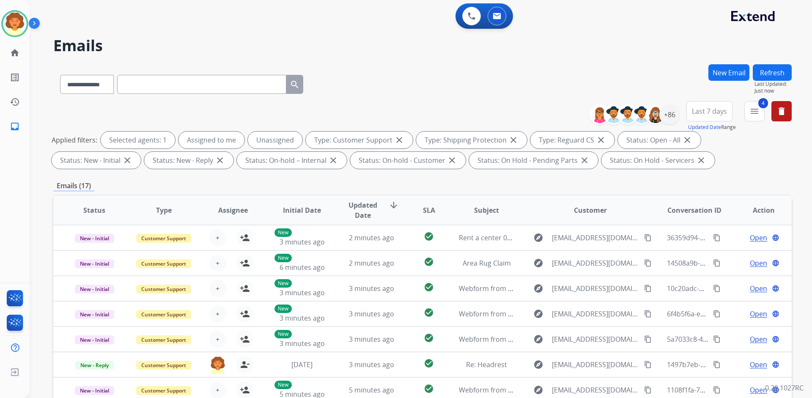
click at [719, 119] on button "Last 7 days" at bounding box center [709, 111] width 46 height 20
click at [711, 214] on div "Last 90 days" at bounding box center [706, 214] width 47 height 13
click at [668, 115] on div "+137" at bounding box center [669, 114] width 20 height 20
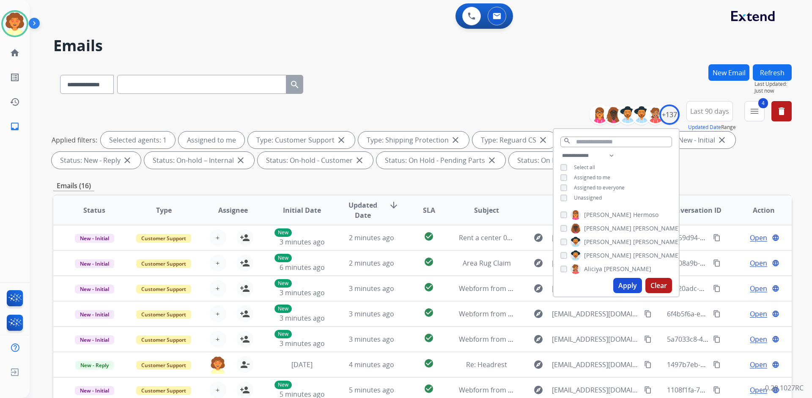
click at [626, 285] on button "Apply" at bounding box center [627, 285] width 29 height 15
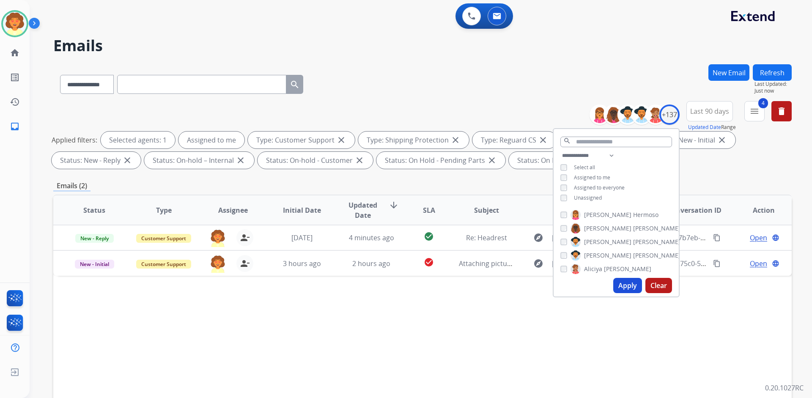
click at [695, 314] on div "Status Type Assignee Initial Date Updated Date arrow_downward SLA Subject Custo…" at bounding box center [422, 336] width 738 height 283
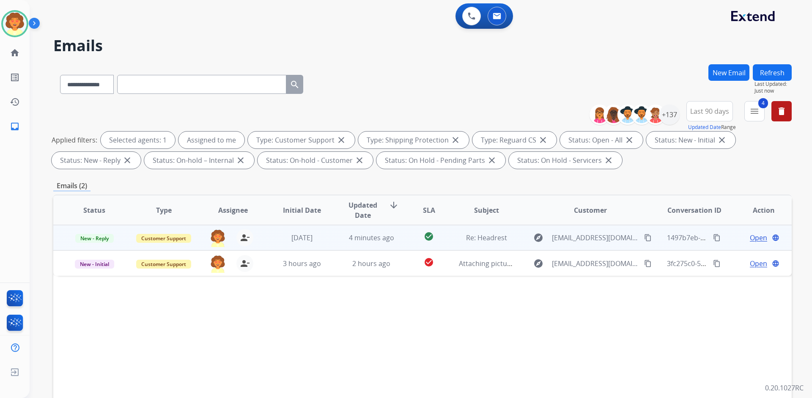
click at [751, 236] on span "Open" at bounding box center [758, 238] width 17 height 10
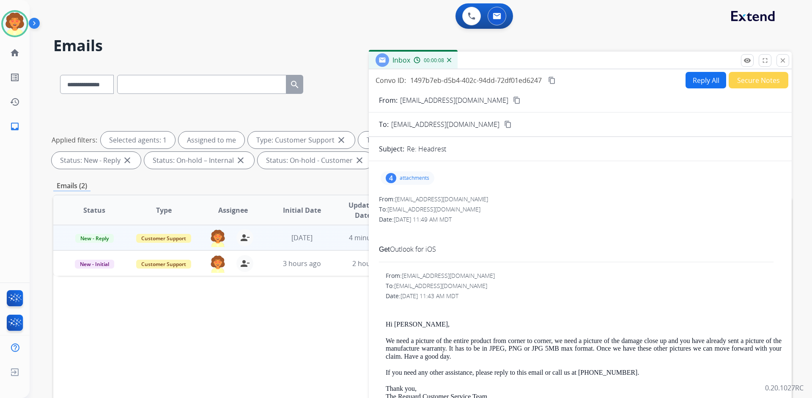
click at [694, 83] on button "Reply All" at bounding box center [706, 80] width 41 height 16
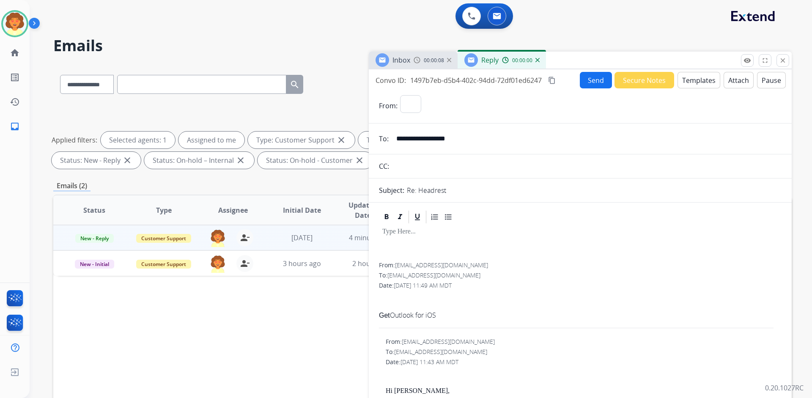
select select "**********"
click at [688, 79] on button "Templates" at bounding box center [699, 80] width 43 height 16
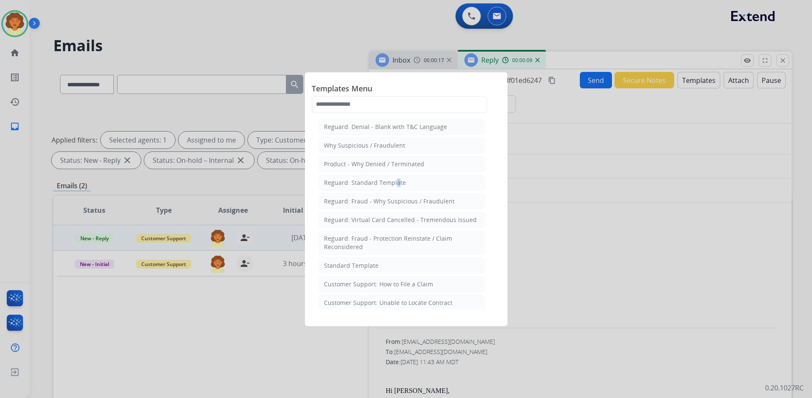
click at [393, 178] on div "Reguard: Standard Template" at bounding box center [365, 182] width 82 height 8
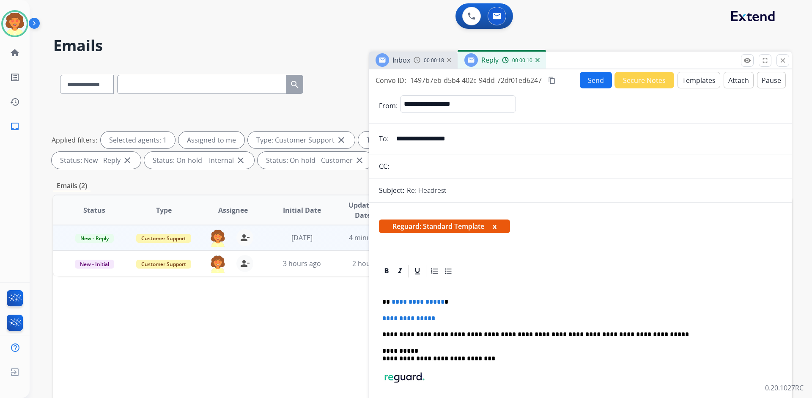
scroll to position [85, 0]
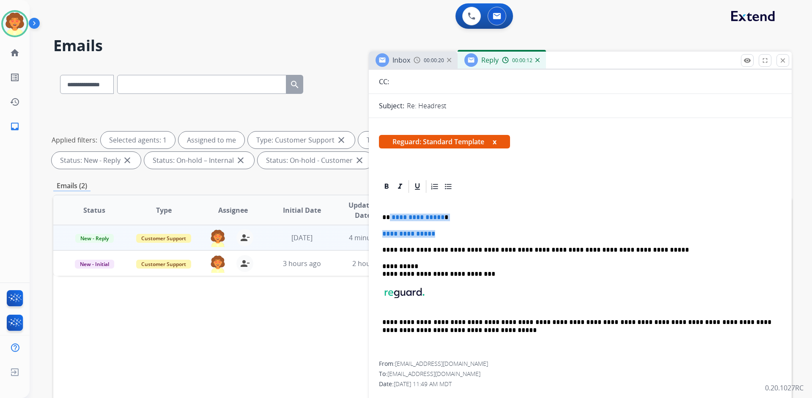
drag, startPoint x: 390, startPoint y: 217, endPoint x: 462, endPoint y: 234, distance: 74.5
click at [462, 234] on div "**********" at bounding box center [580, 277] width 403 height 167
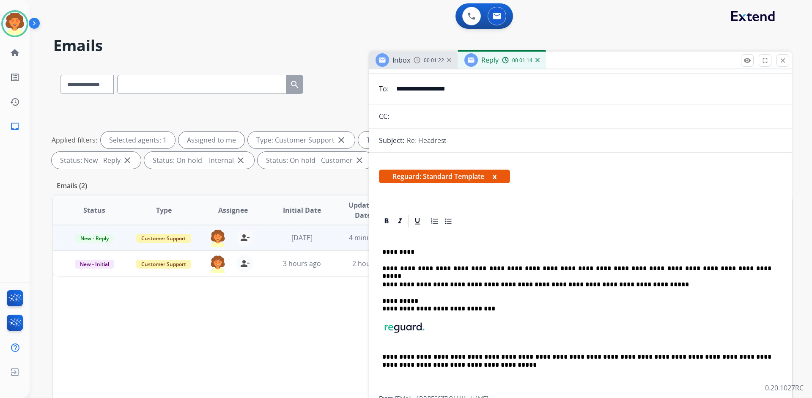
scroll to position [0, 0]
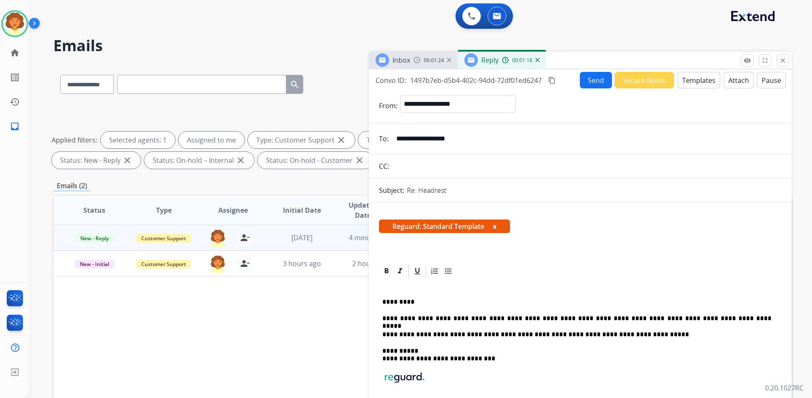
click at [590, 82] on button "Send" at bounding box center [596, 80] width 32 height 16
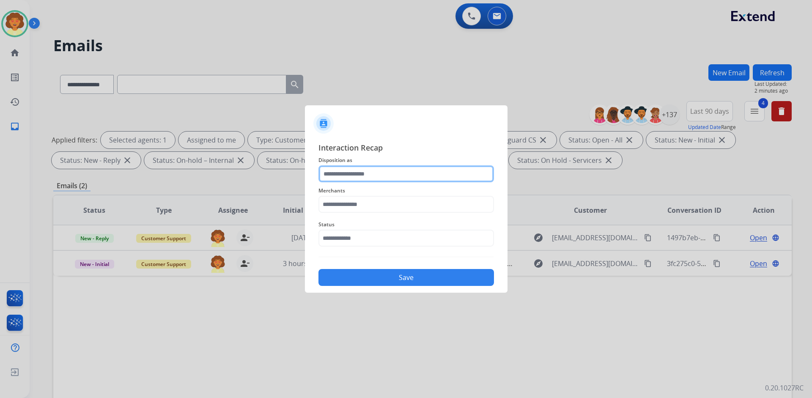
click at [355, 175] on input "text" at bounding box center [406, 173] width 176 height 17
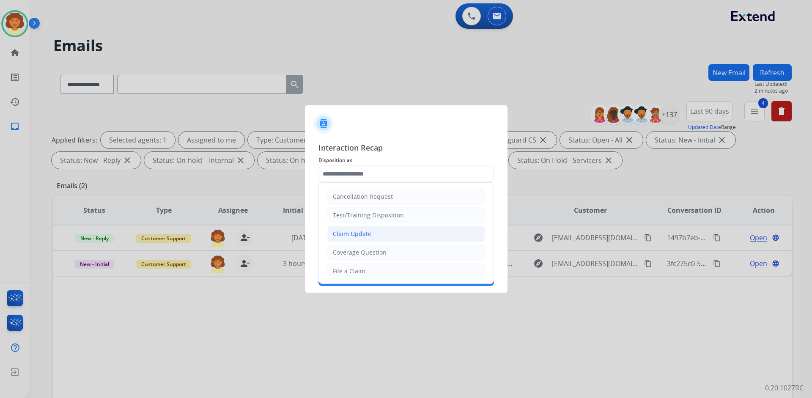
click at [378, 232] on li "Claim Update" at bounding box center [406, 234] width 158 height 16
type input "**********"
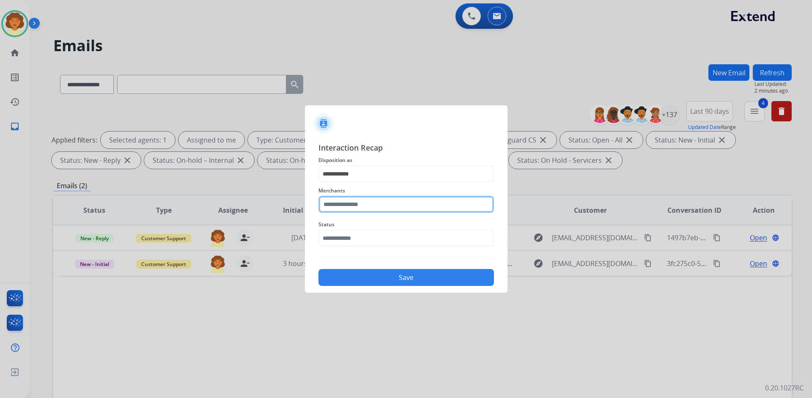
click at [363, 201] on input "text" at bounding box center [406, 204] width 176 height 17
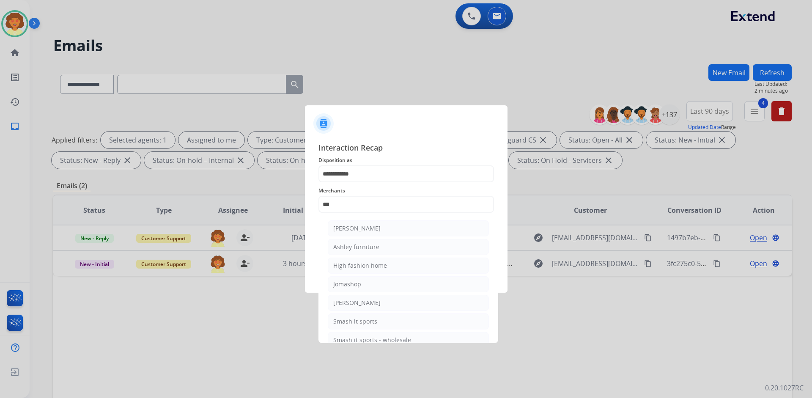
click at [363, 225] on div "[PERSON_NAME]" at bounding box center [356, 228] width 47 height 8
type input "**********"
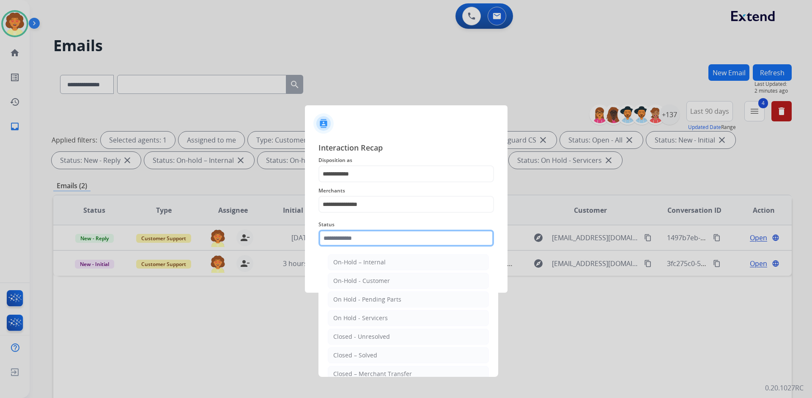
click at [361, 239] on input "text" at bounding box center [406, 238] width 176 height 17
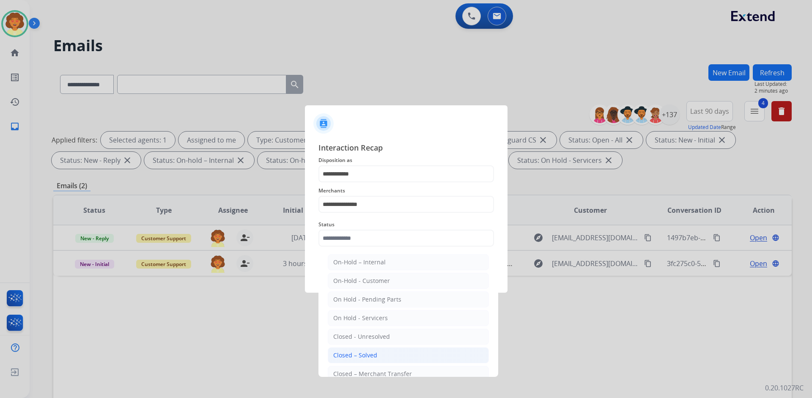
click at [370, 355] on div "Closed – Solved" at bounding box center [355, 355] width 44 height 8
type input "**********"
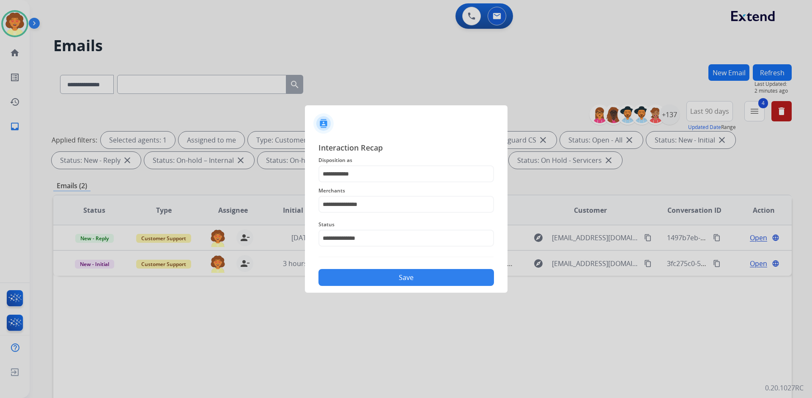
click at [431, 280] on button "Save" at bounding box center [406, 277] width 176 height 17
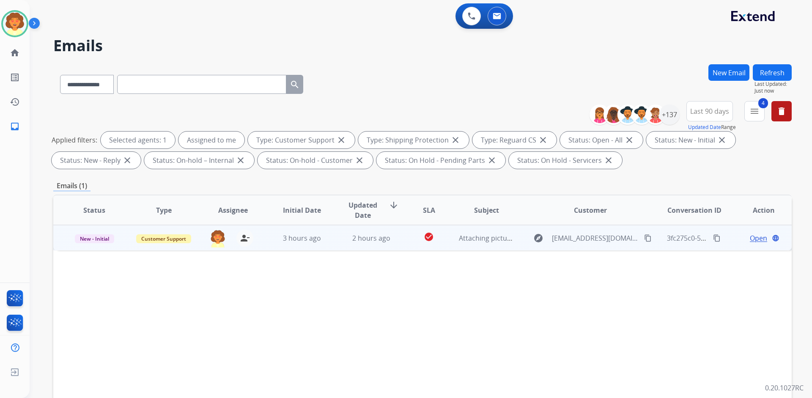
click at [750, 237] on span "Open" at bounding box center [758, 238] width 17 height 10
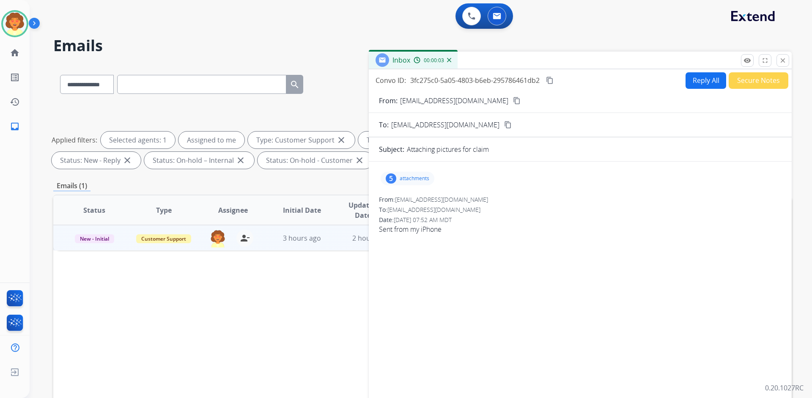
click at [392, 180] on div "5" at bounding box center [391, 178] width 11 height 10
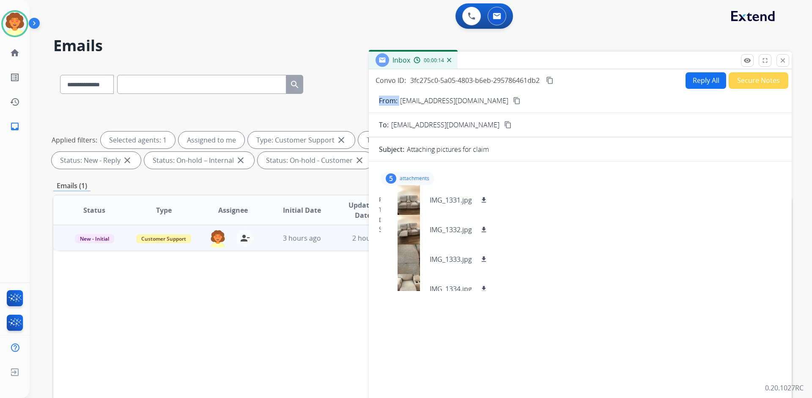
drag, startPoint x: 401, startPoint y: 99, endPoint x: 468, endPoint y: 101, distance: 66.8
click at [468, 101] on div "From: [EMAIL_ADDRESS][DOMAIN_NAME] content_copy" at bounding box center [580, 101] width 423 height 10
copy p "From:"
click at [424, 78] on span "3fc275c0-5a05-4803-b6eb-295786461db2" at bounding box center [474, 80] width 129 height 9
click at [413, 99] on p "[EMAIL_ADDRESS][DOMAIN_NAME]" at bounding box center [454, 101] width 108 height 10
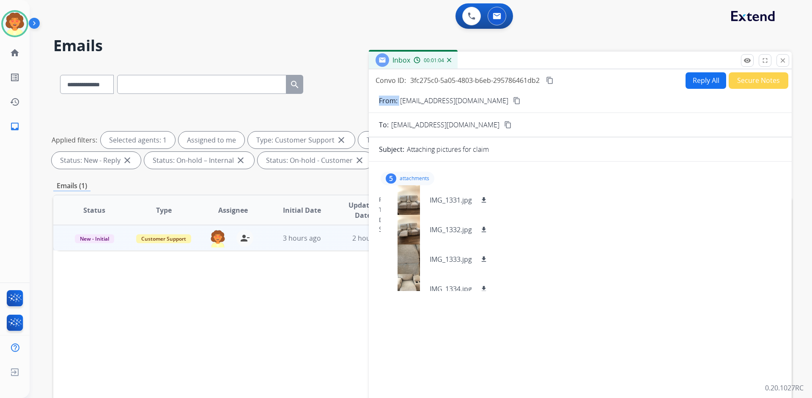
drag, startPoint x: 401, startPoint y: 101, endPoint x: 469, endPoint y: 100, distance: 68.9
click at [469, 100] on div "From: [EMAIL_ADDRESS][DOMAIN_NAME] content_copy" at bounding box center [580, 101] width 423 height 10
copy p "From:"
click at [104, 83] on select "**********" at bounding box center [86, 84] width 53 height 19
select select "**********"
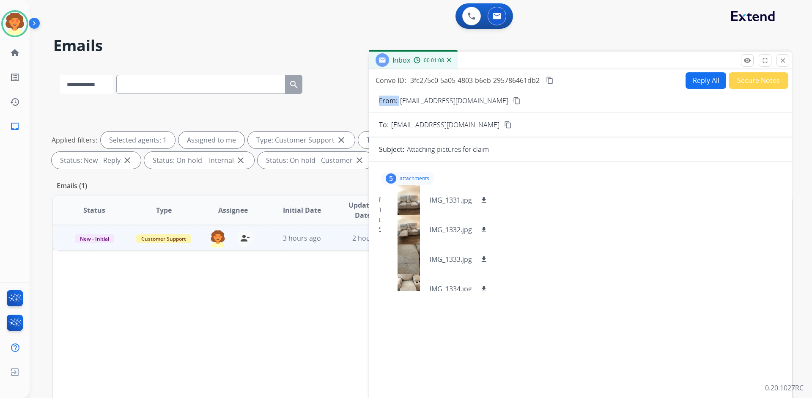
click at [60, 75] on select "**********" at bounding box center [86, 84] width 53 height 19
click at [147, 84] on input "text" at bounding box center [201, 84] width 169 height 19
paste input "**********"
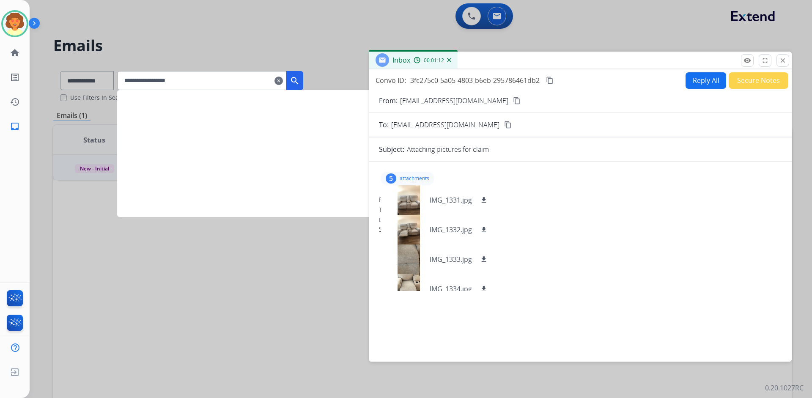
type input "**********"
click at [300, 79] on mat-icon "search" at bounding box center [295, 81] width 10 height 10
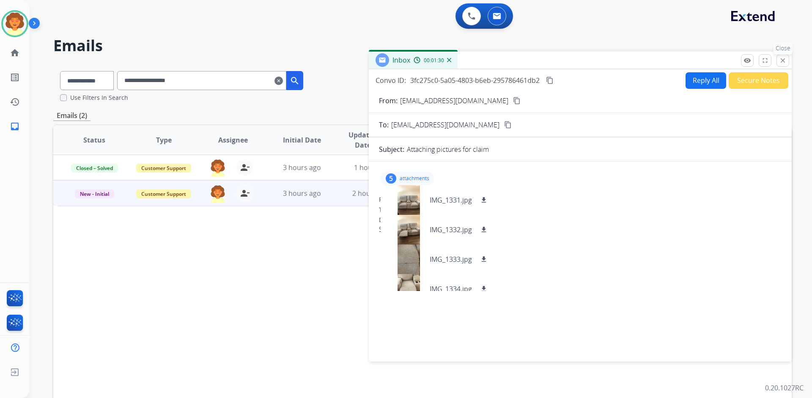
click at [785, 60] on mat-icon "close" at bounding box center [783, 61] width 8 height 8
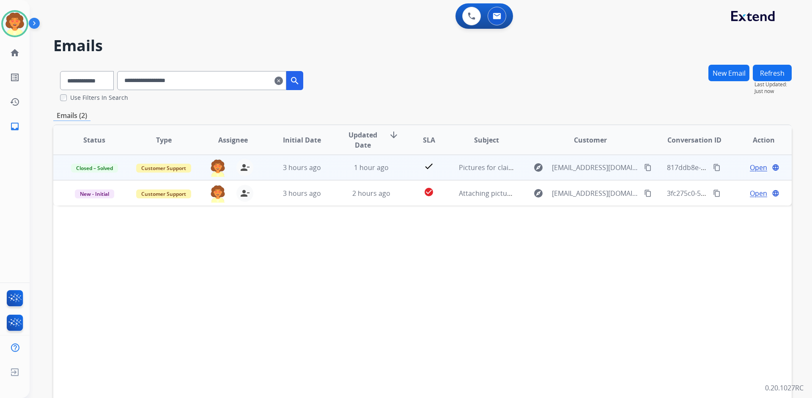
click at [750, 170] on span "Open" at bounding box center [758, 167] width 17 height 10
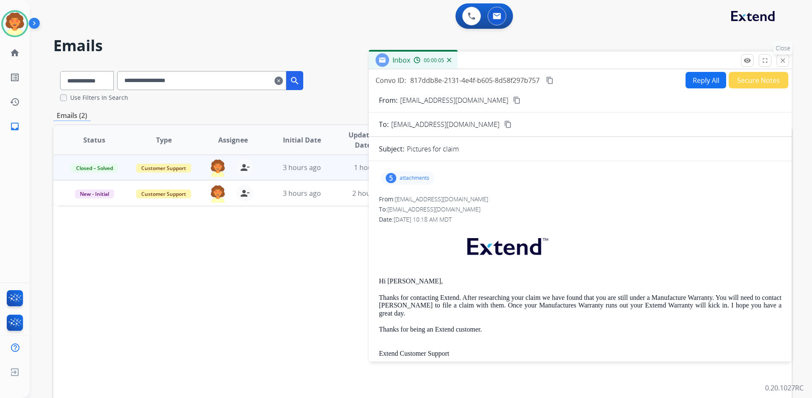
click at [782, 62] on mat-icon "close" at bounding box center [783, 61] width 8 height 8
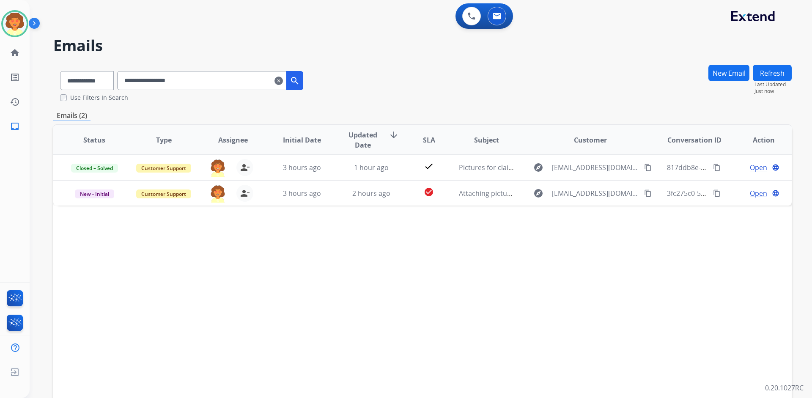
click at [283, 79] on mat-icon "clear" at bounding box center [278, 81] width 8 height 10
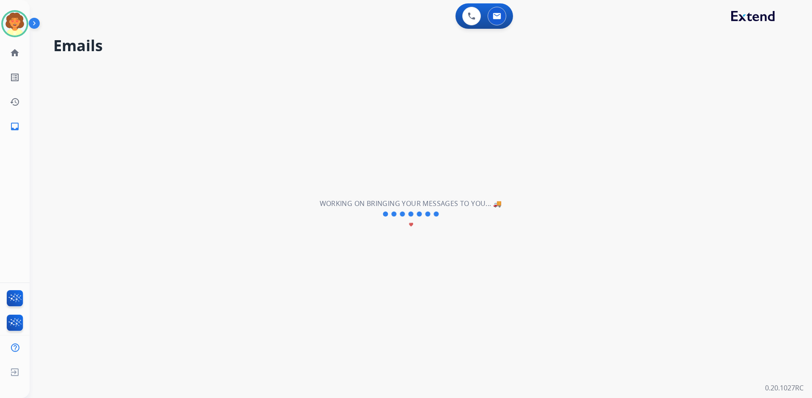
select select "**********"
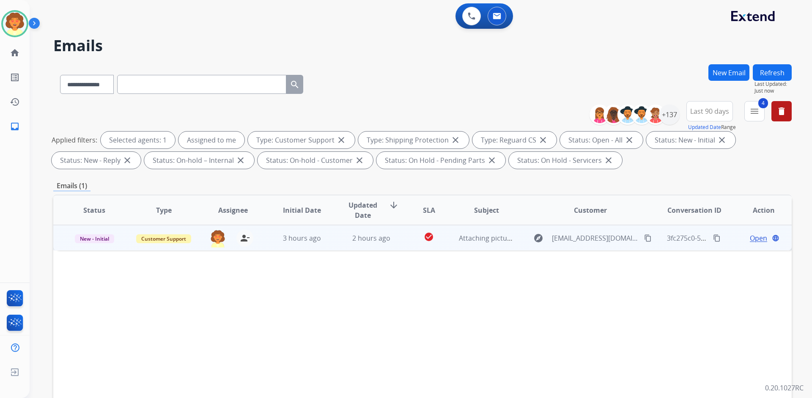
click at [755, 237] on span "Open" at bounding box center [758, 238] width 17 height 10
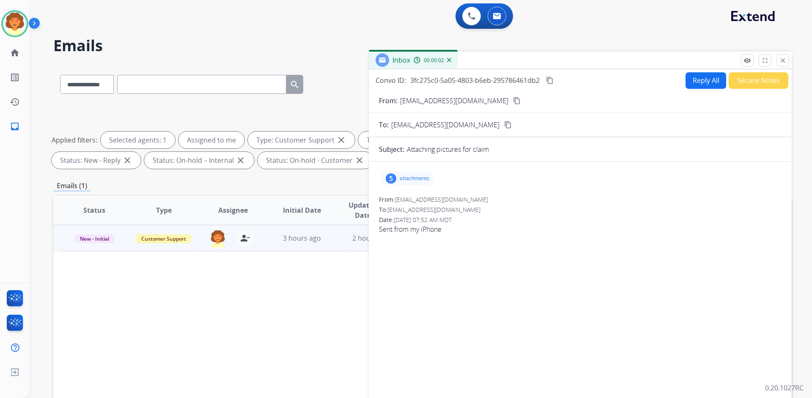
click at [759, 81] on button "Secure Notes" at bounding box center [759, 80] width 60 height 16
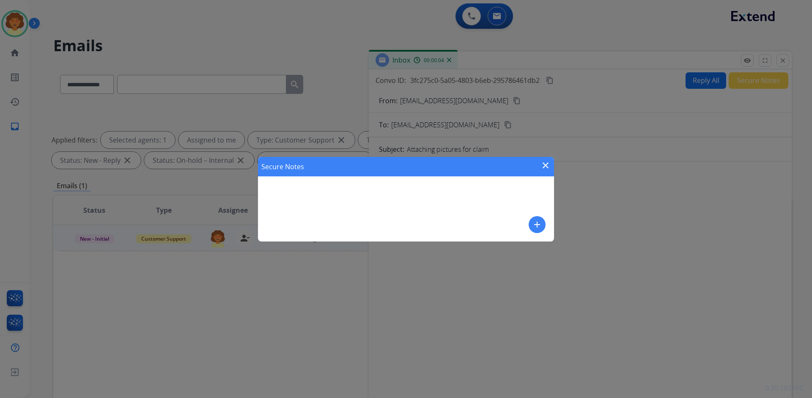
click at [535, 225] on mat-icon "add" at bounding box center [537, 224] width 10 height 10
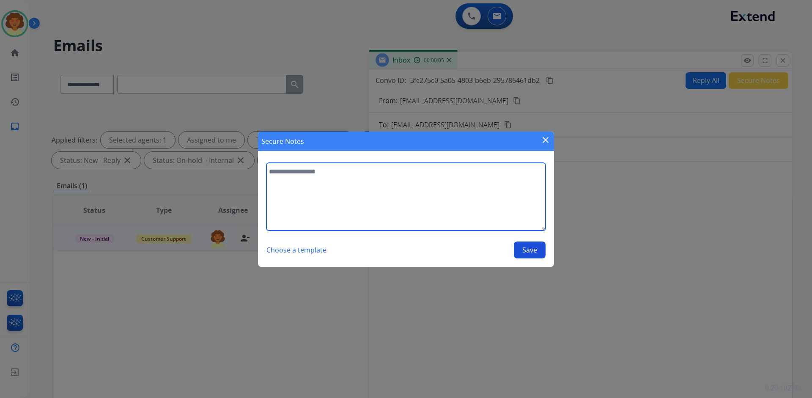
click at [303, 199] on textarea at bounding box center [405, 197] width 279 height 68
type textarea "**********"
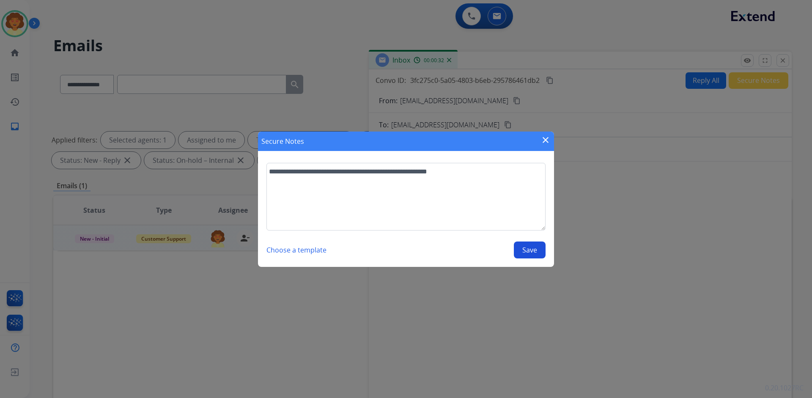
click at [524, 251] on button "Save" at bounding box center [530, 249] width 32 height 17
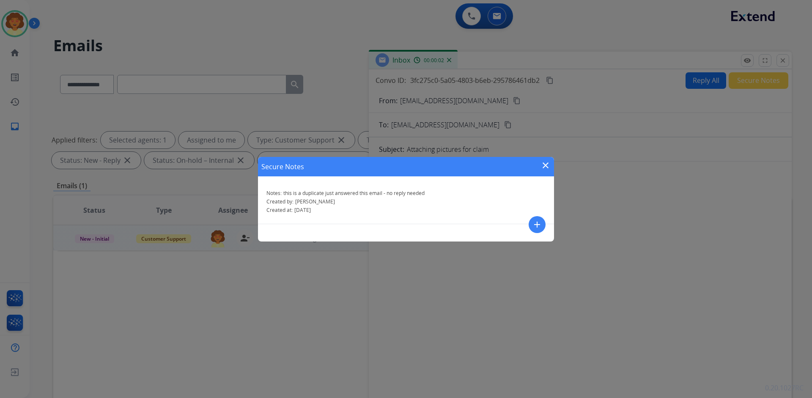
click at [545, 162] on mat-icon "close" at bounding box center [546, 165] width 10 height 10
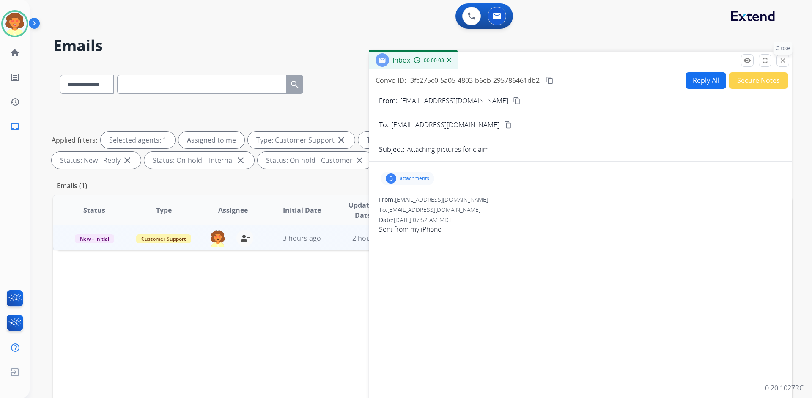
click at [779, 58] on button "close Close" at bounding box center [782, 60] width 13 height 13
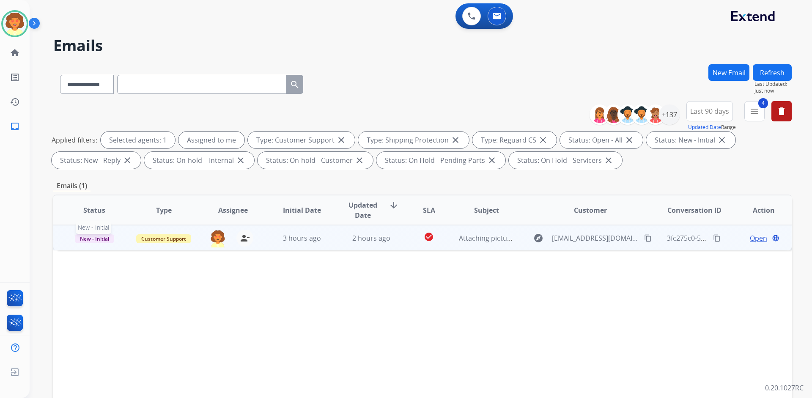
click at [99, 240] on span "New - Initial" at bounding box center [94, 238] width 39 height 9
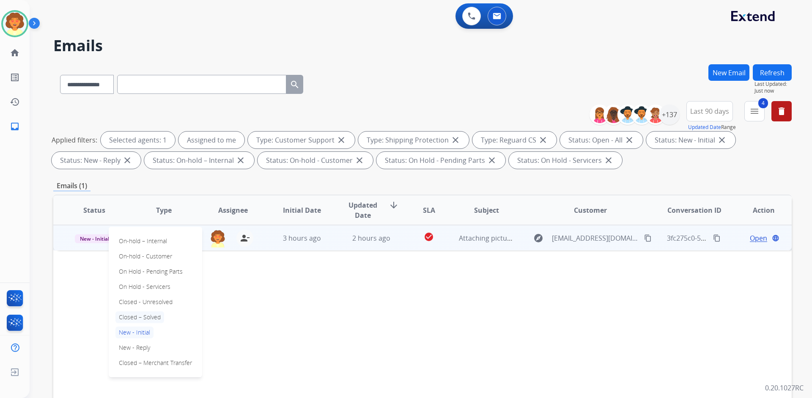
click at [151, 314] on p "Closed – Solved" at bounding box center [139, 317] width 49 height 12
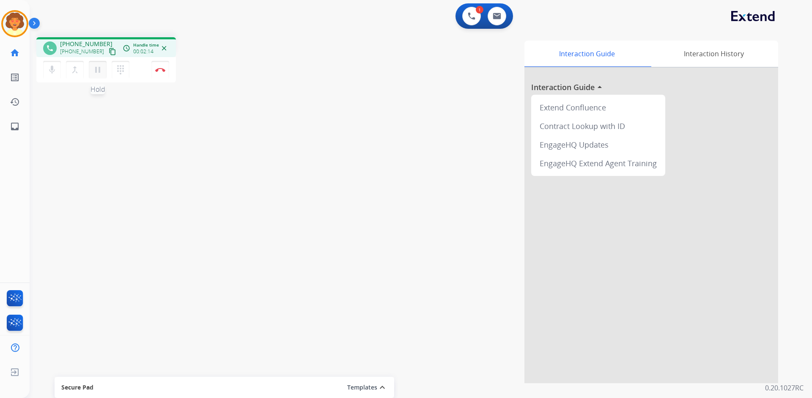
click at [94, 71] on mat-icon "pause" at bounding box center [98, 70] width 10 height 10
drag, startPoint x: 94, startPoint y: 71, endPoint x: 99, endPoint y: 73, distance: 4.7
click at [96, 71] on mat-icon "play_arrow" at bounding box center [98, 70] width 10 height 10
click at [161, 68] on img at bounding box center [160, 70] width 10 height 4
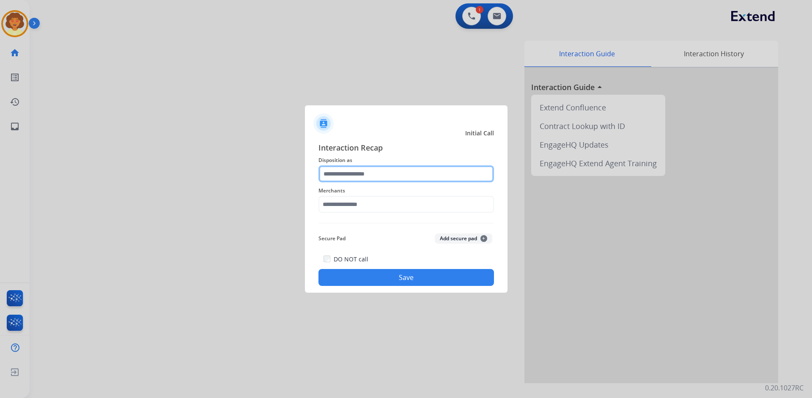
click at [336, 172] on input "text" at bounding box center [406, 173] width 176 height 17
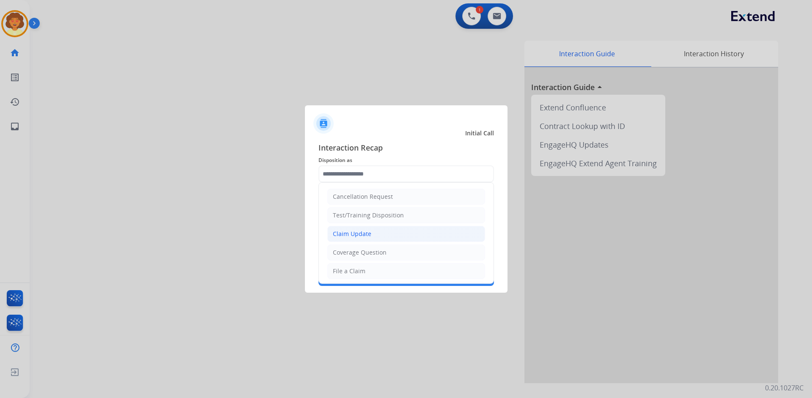
click at [390, 230] on li "Claim Update" at bounding box center [406, 234] width 158 height 16
type input "**********"
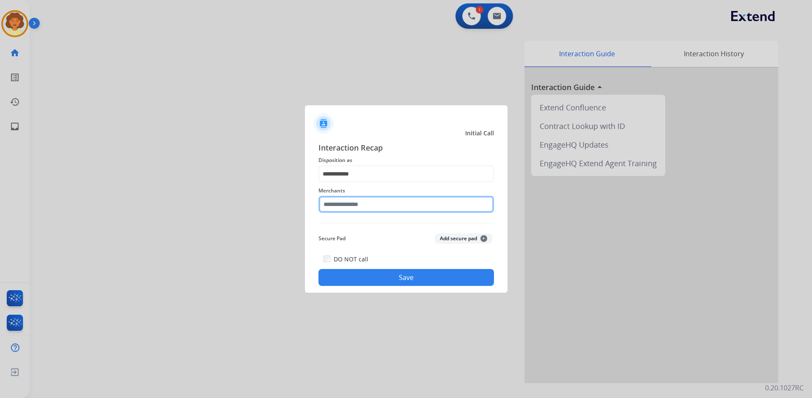
click at [342, 205] on input "text" at bounding box center [406, 204] width 176 height 17
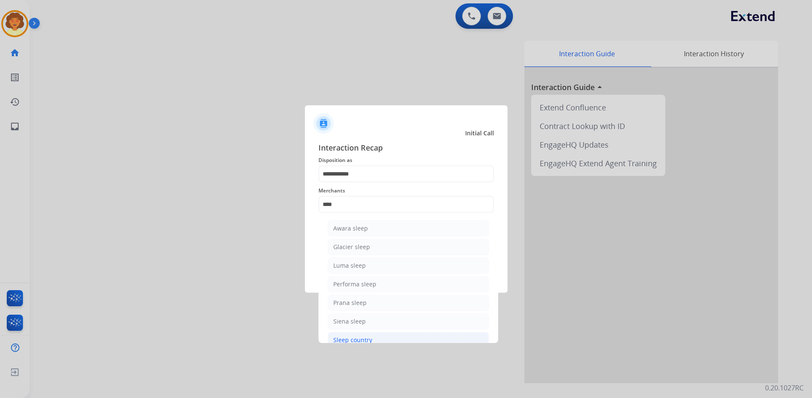
click at [378, 342] on li "Sleep country" at bounding box center [408, 340] width 161 height 16
type input "**********"
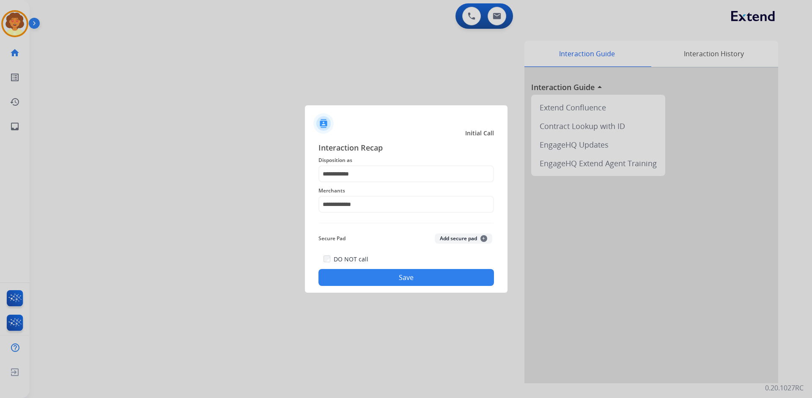
click at [401, 276] on button "Save" at bounding box center [406, 277] width 176 height 17
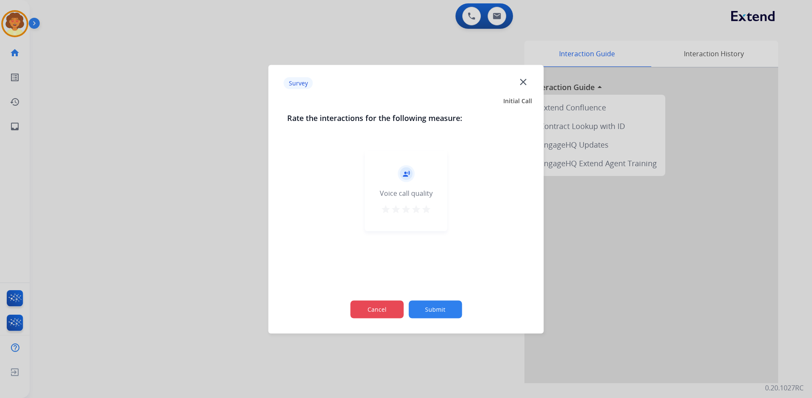
click at [377, 313] on button "Cancel" at bounding box center [376, 309] width 53 height 18
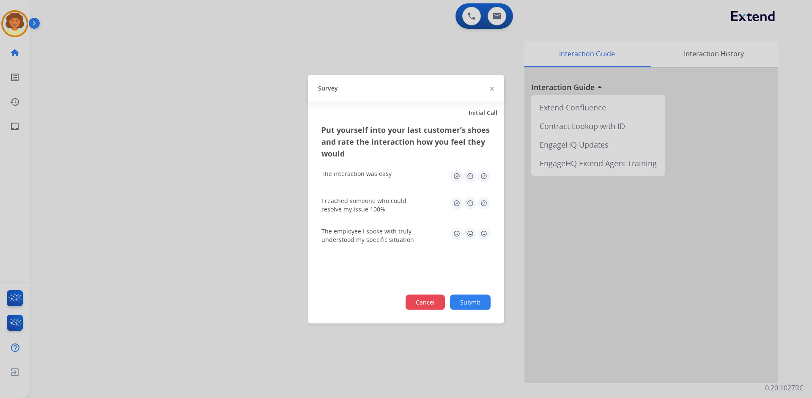
click at [416, 303] on button "Cancel" at bounding box center [425, 301] width 39 height 15
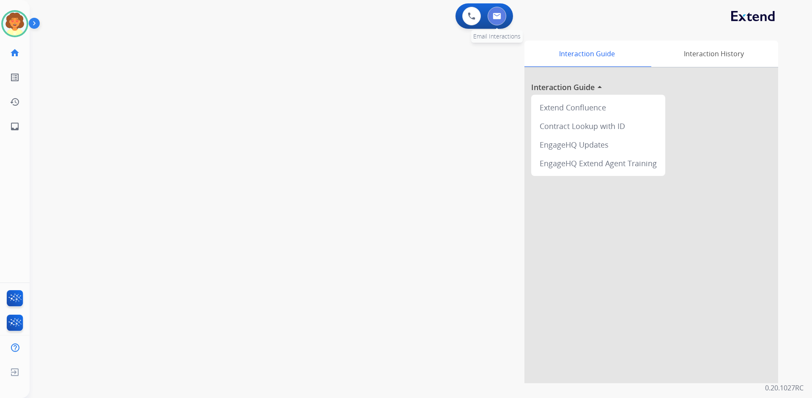
click at [497, 12] on button at bounding box center [497, 16] width 19 height 19
select select "**********"
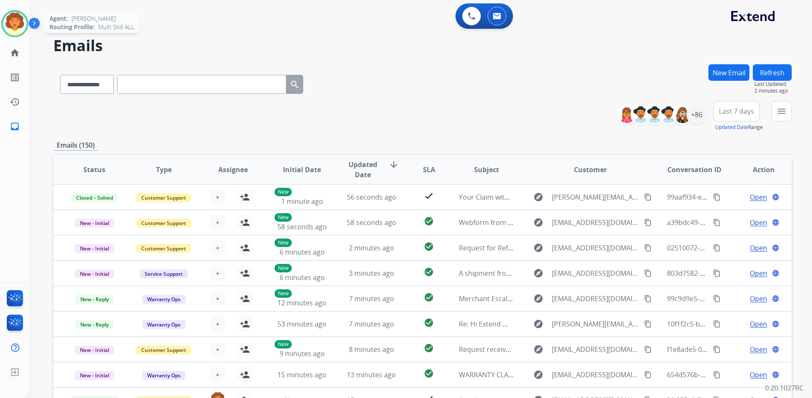
click at [17, 20] on img at bounding box center [15, 24] width 24 height 24
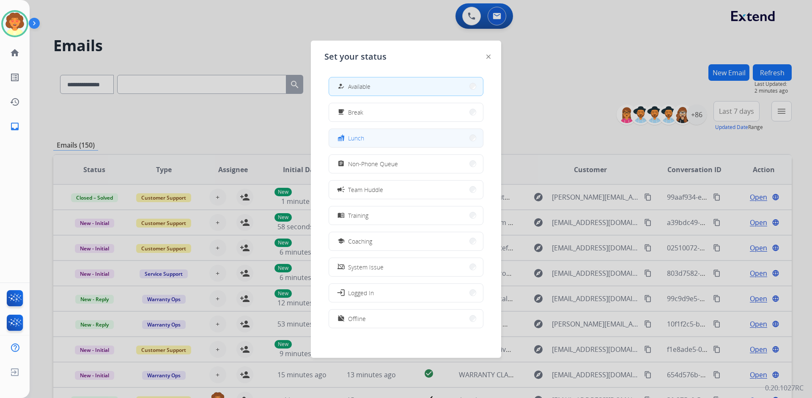
click at [399, 140] on button "fastfood Lunch" at bounding box center [406, 138] width 154 height 18
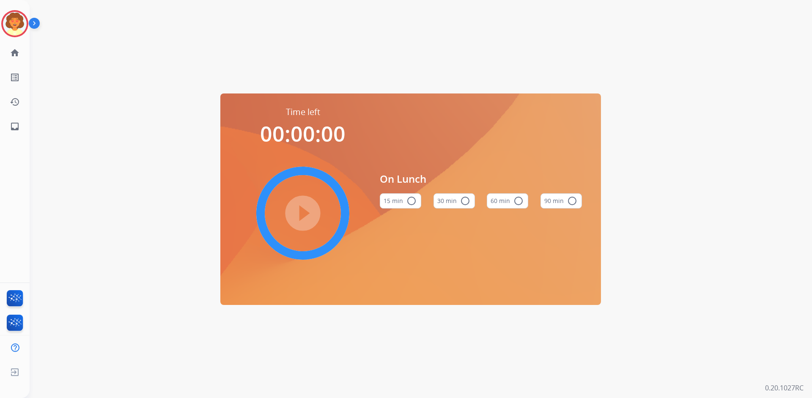
click at [502, 201] on button "60 min radio_button_unchecked" at bounding box center [507, 200] width 41 height 15
click at [302, 217] on mat-icon "play_circle_filled" at bounding box center [303, 213] width 10 height 10
